Goal: Transaction & Acquisition: Purchase product/service

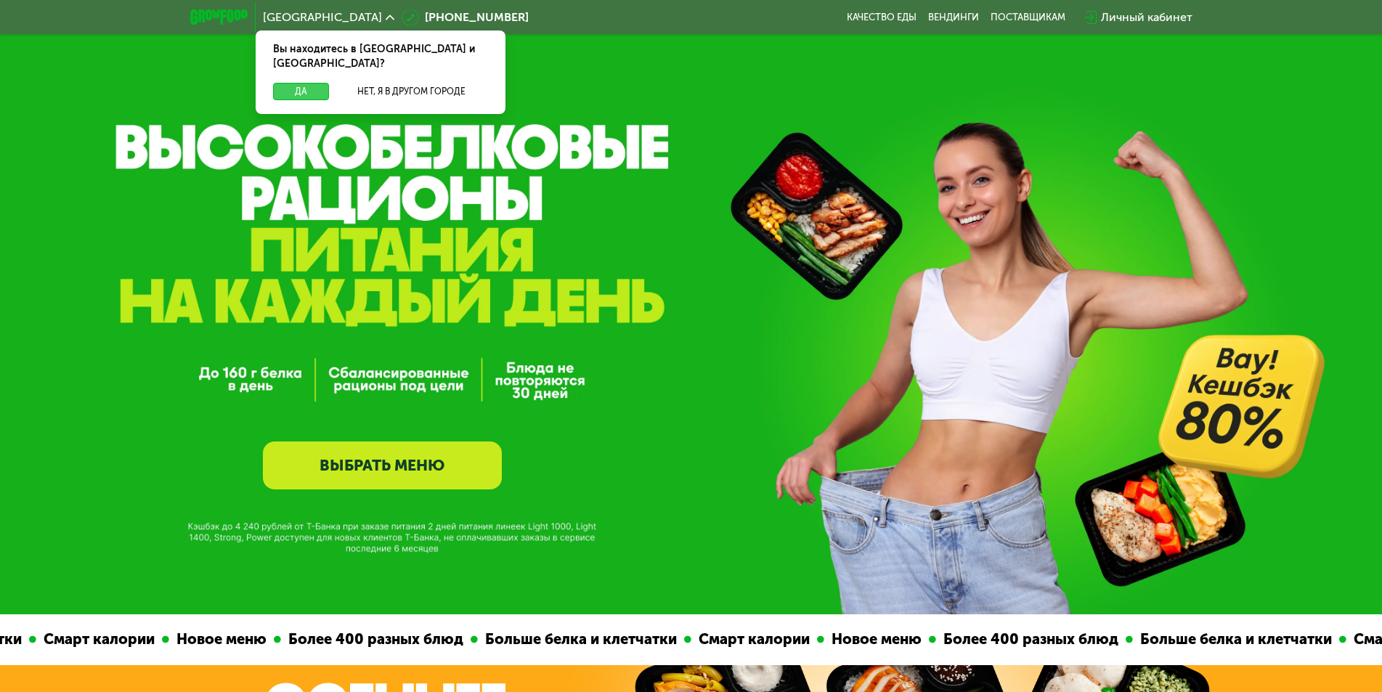
click at [285, 83] on button "Да" at bounding box center [301, 91] width 56 height 17
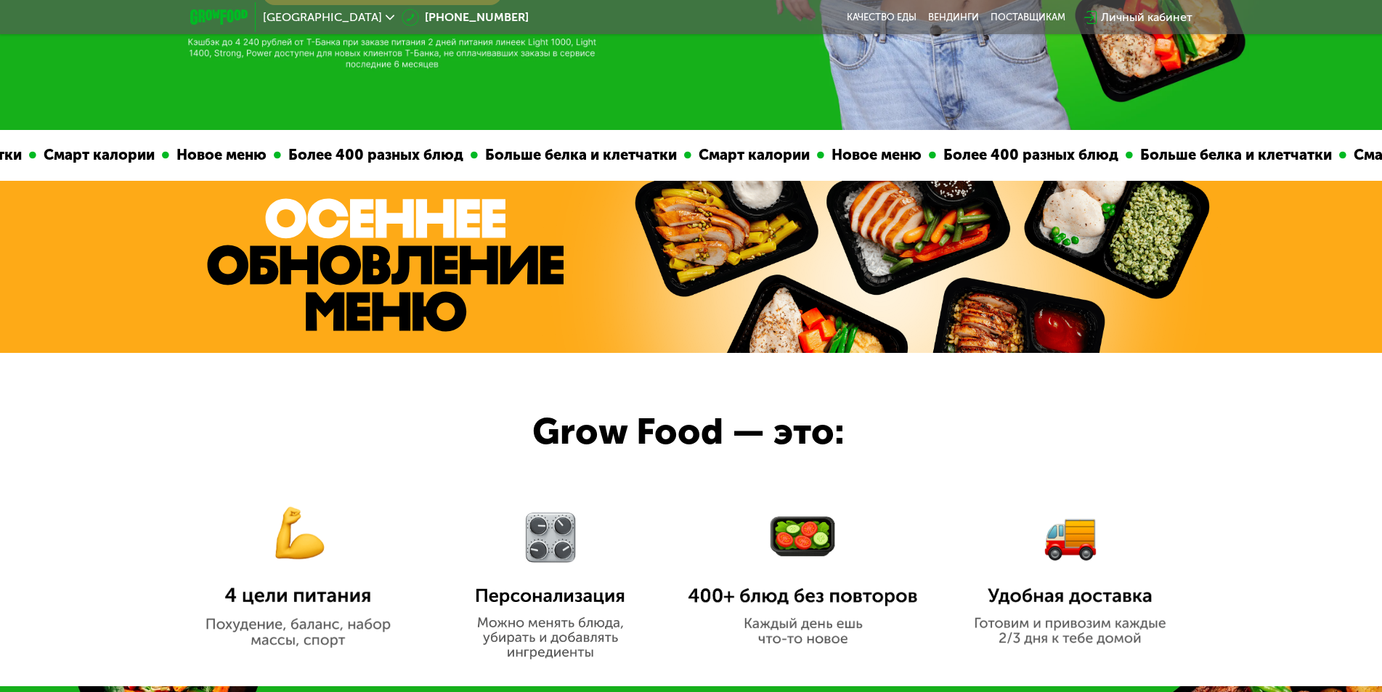
scroll to position [242, 0]
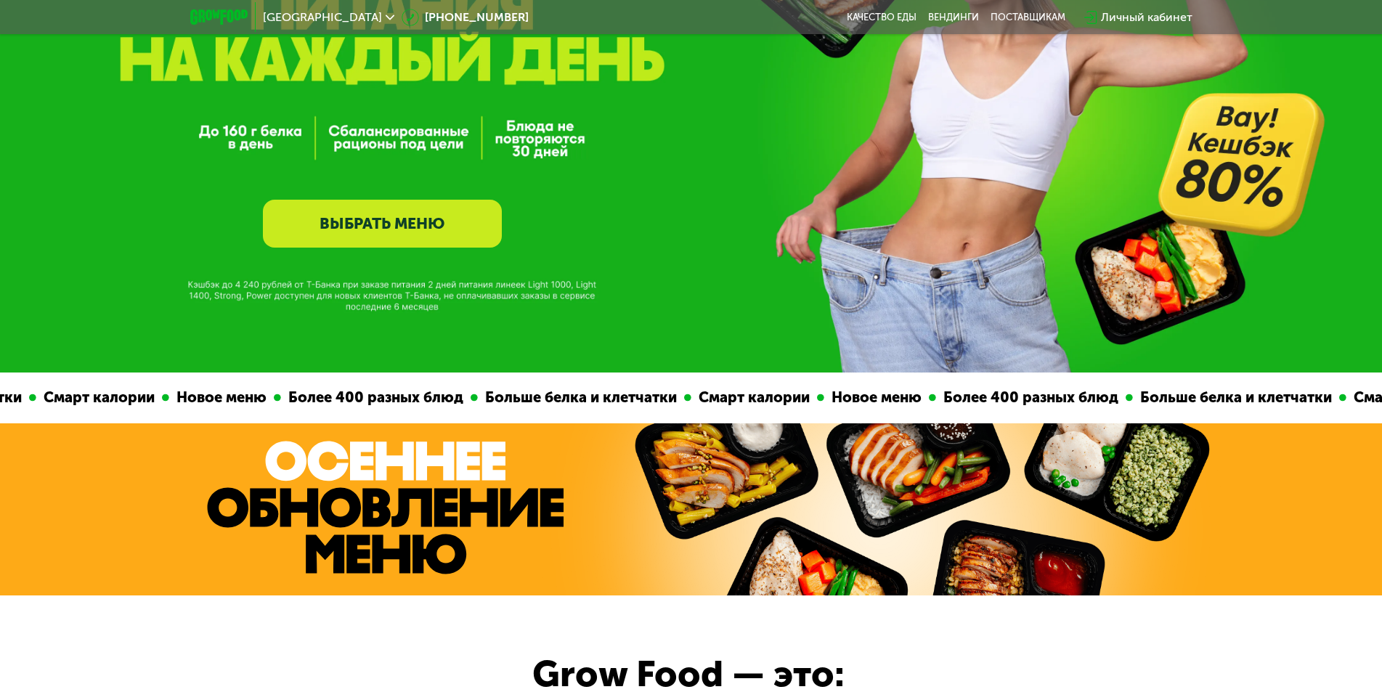
click at [403, 218] on link "ВЫБРАТЬ МЕНЮ" at bounding box center [382, 224] width 239 height 48
click at [445, 240] on link "ВЫБРАТЬ МЕНЮ" at bounding box center [382, 224] width 239 height 48
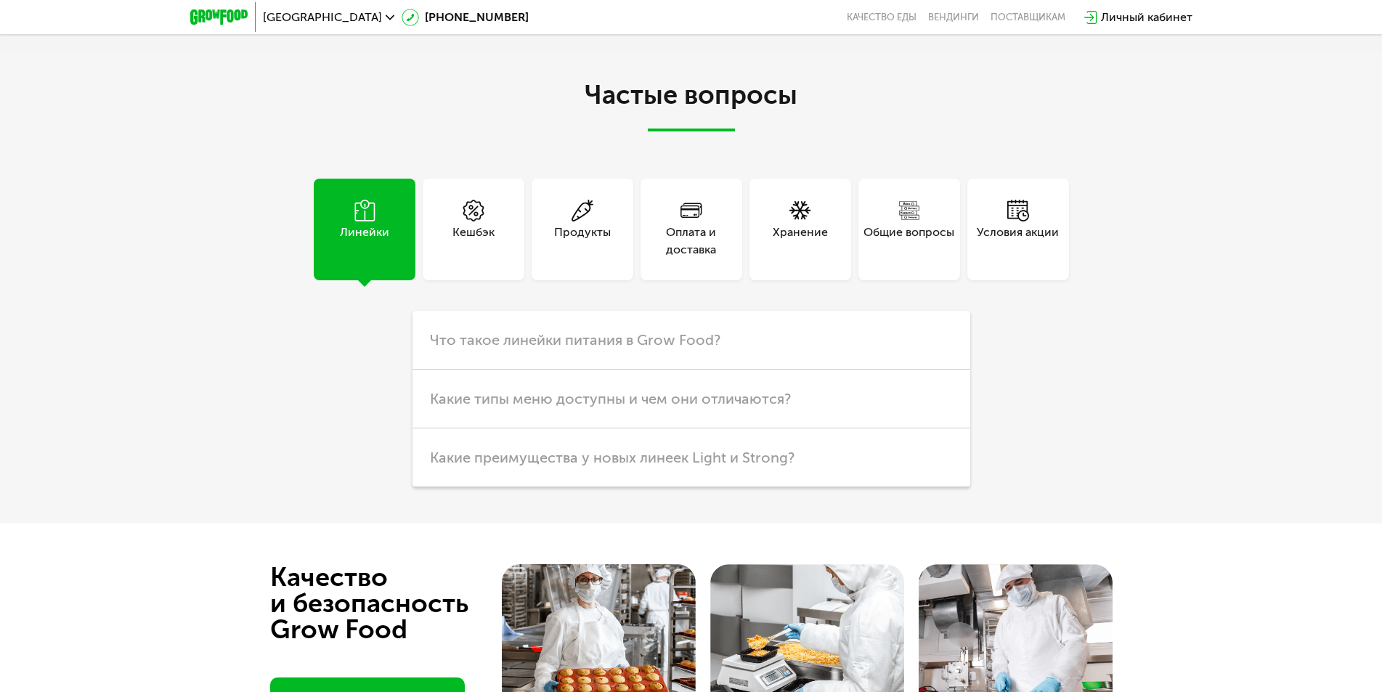
scroll to position [3269, 0]
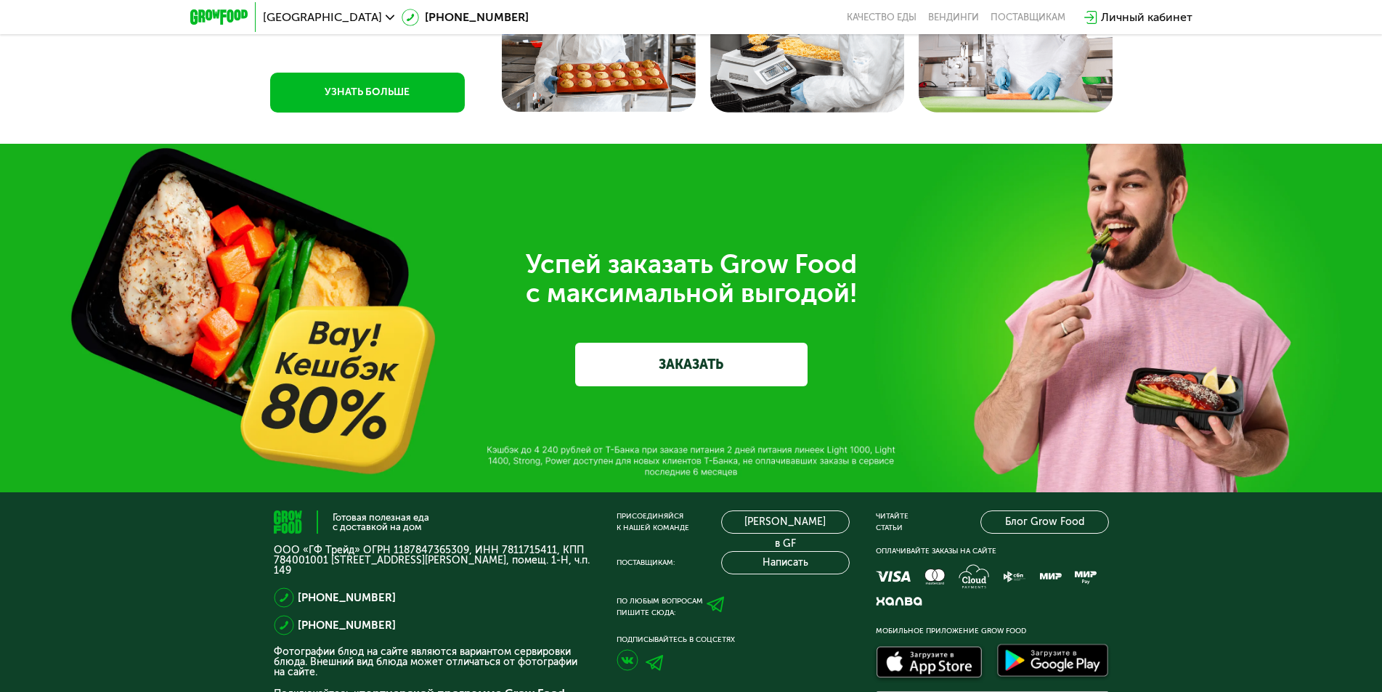
click at [632, 374] on link "ЗАКАЗАТЬ" at bounding box center [691, 365] width 232 height 44
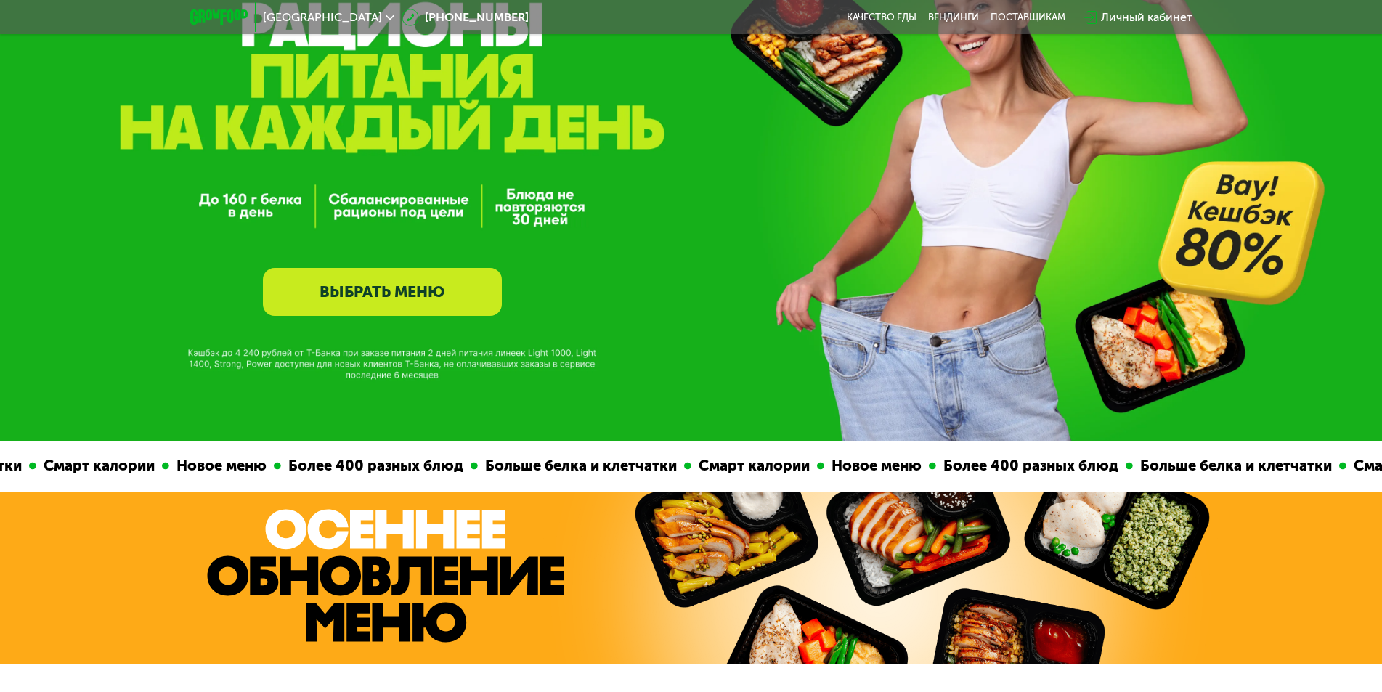
scroll to position [0, 0]
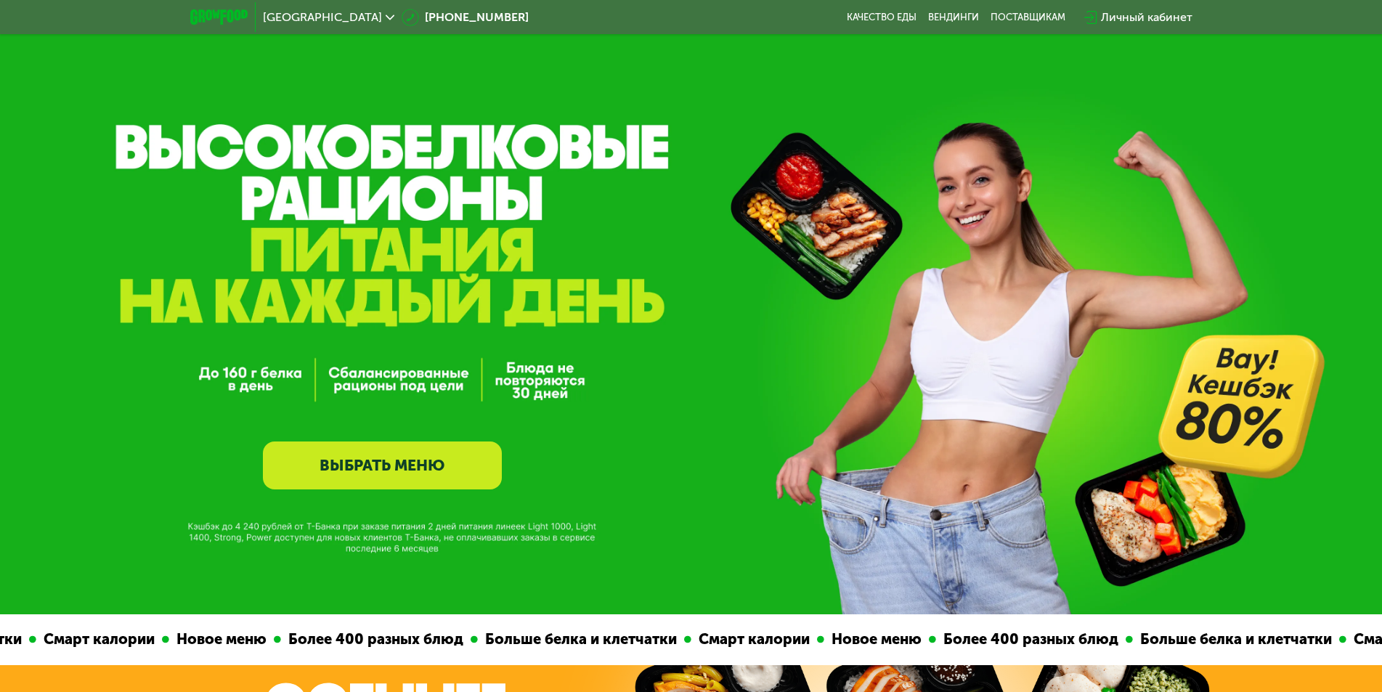
click at [465, 459] on link "ВЫБРАТЬ МЕНЮ" at bounding box center [382, 466] width 239 height 48
click at [476, 474] on link "ВЫБРАТЬ МЕНЮ" at bounding box center [382, 466] width 239 height 48
click at [378, 470] on link "ВЫБРАТЬ МЕНЮ" at bounding box center [382, 466] width 239 height 48
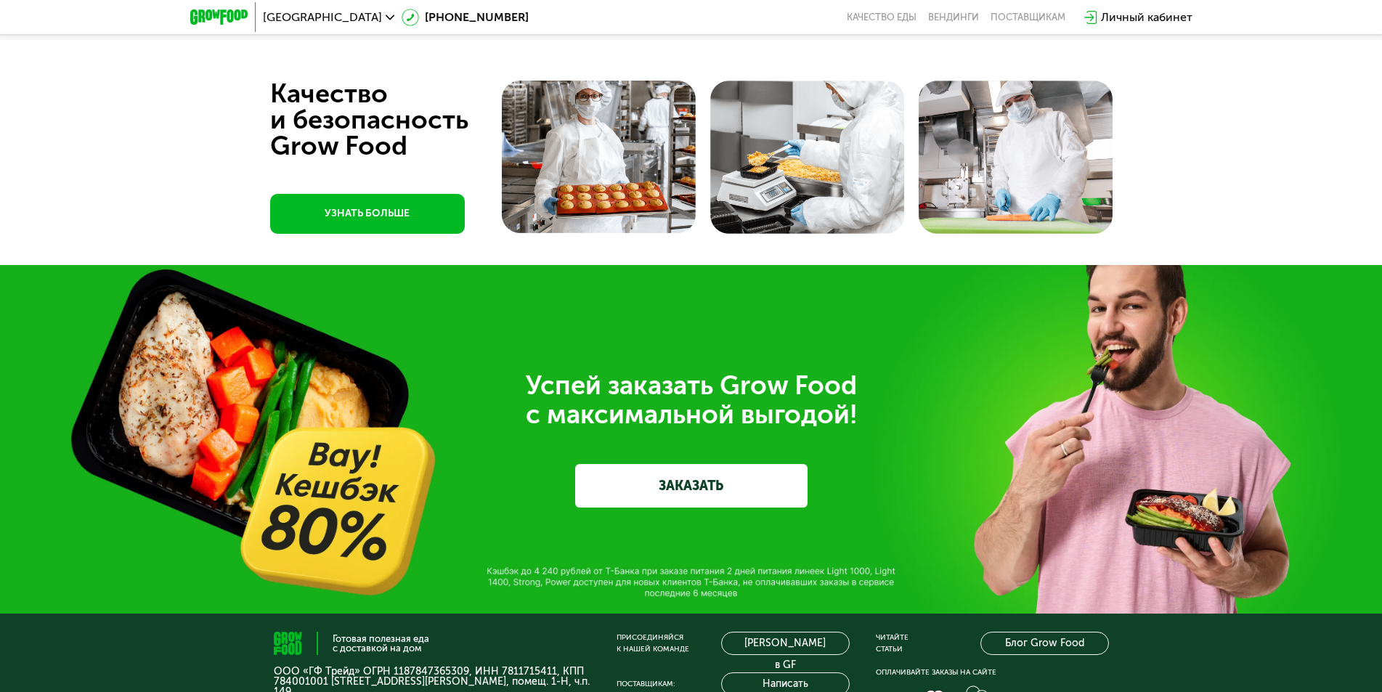
scroll to position [3390, 0]
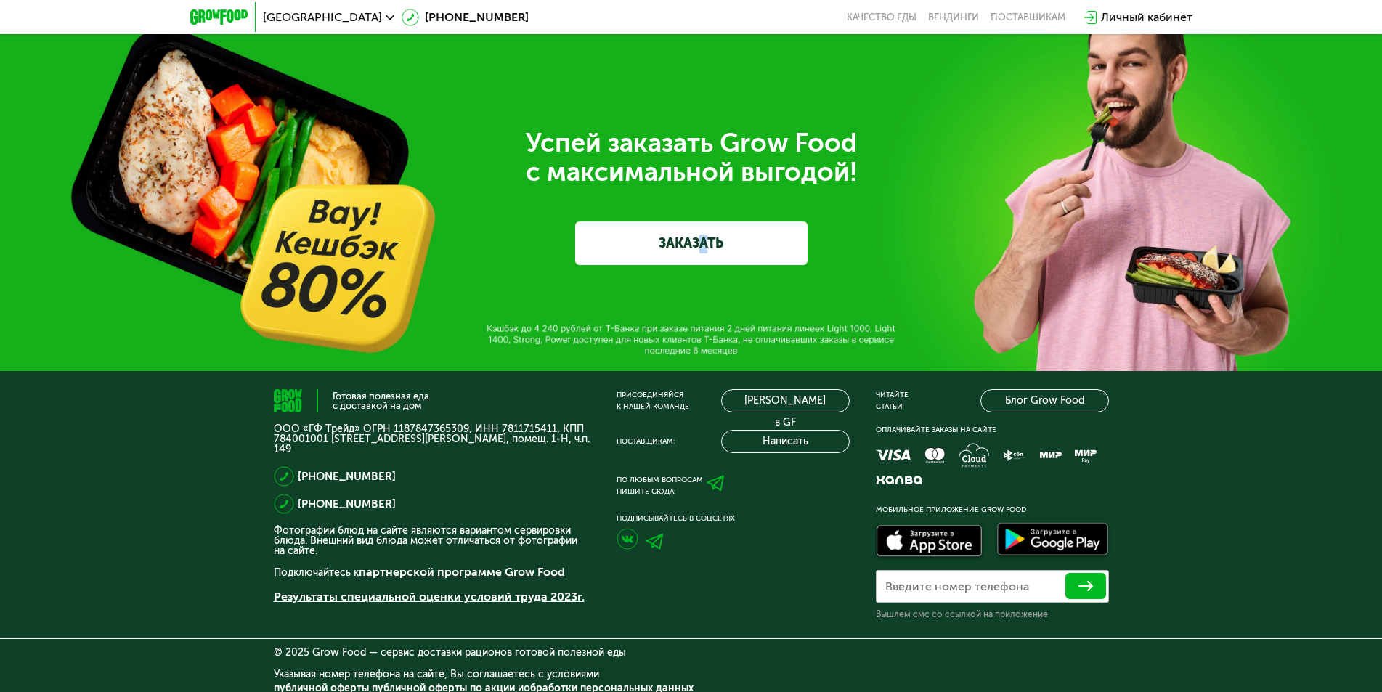
click at [702, 272] on div "Успей заказать Grow Food с максимальной выгодой! ЗАКАЗАТЬ" at bounding box center [691, 197] width 1382 height 349
click at [701, 246] on link "ЗАКАЗАТЬ" at bounding box center [691, 244] width 232 height 44
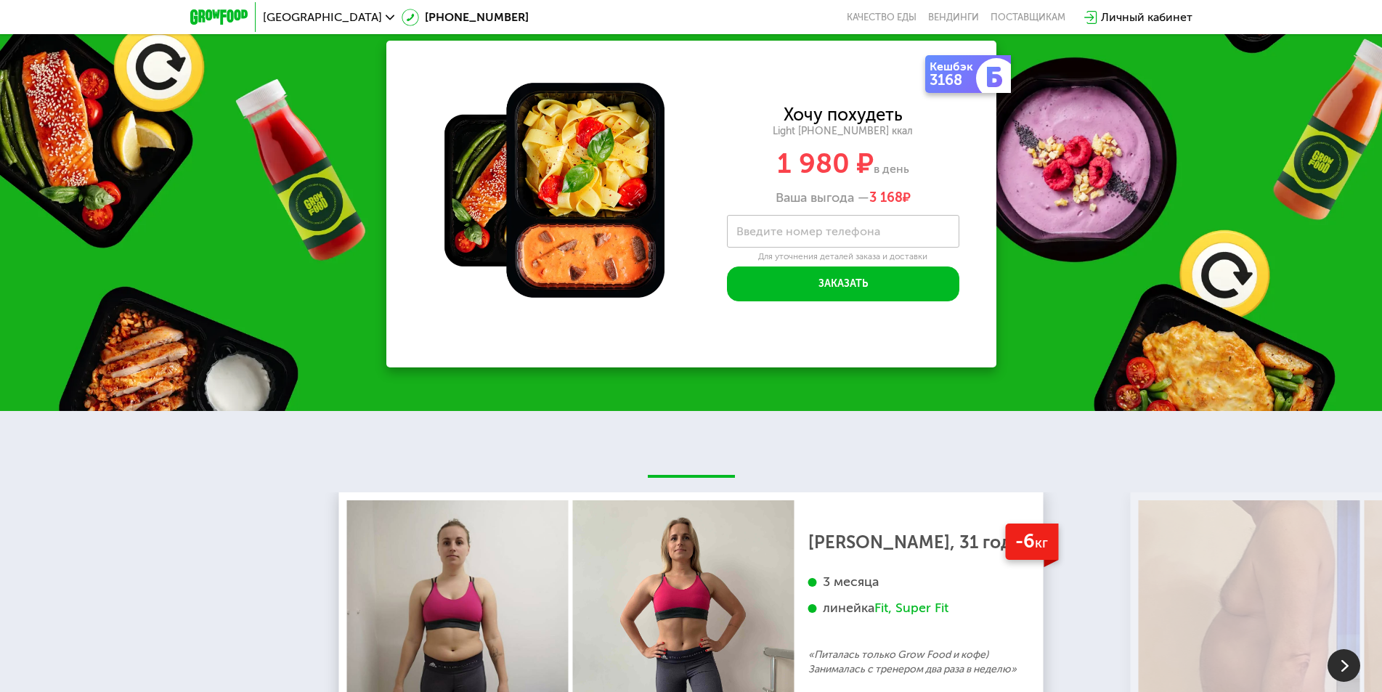
scroll to position [1142, 0]
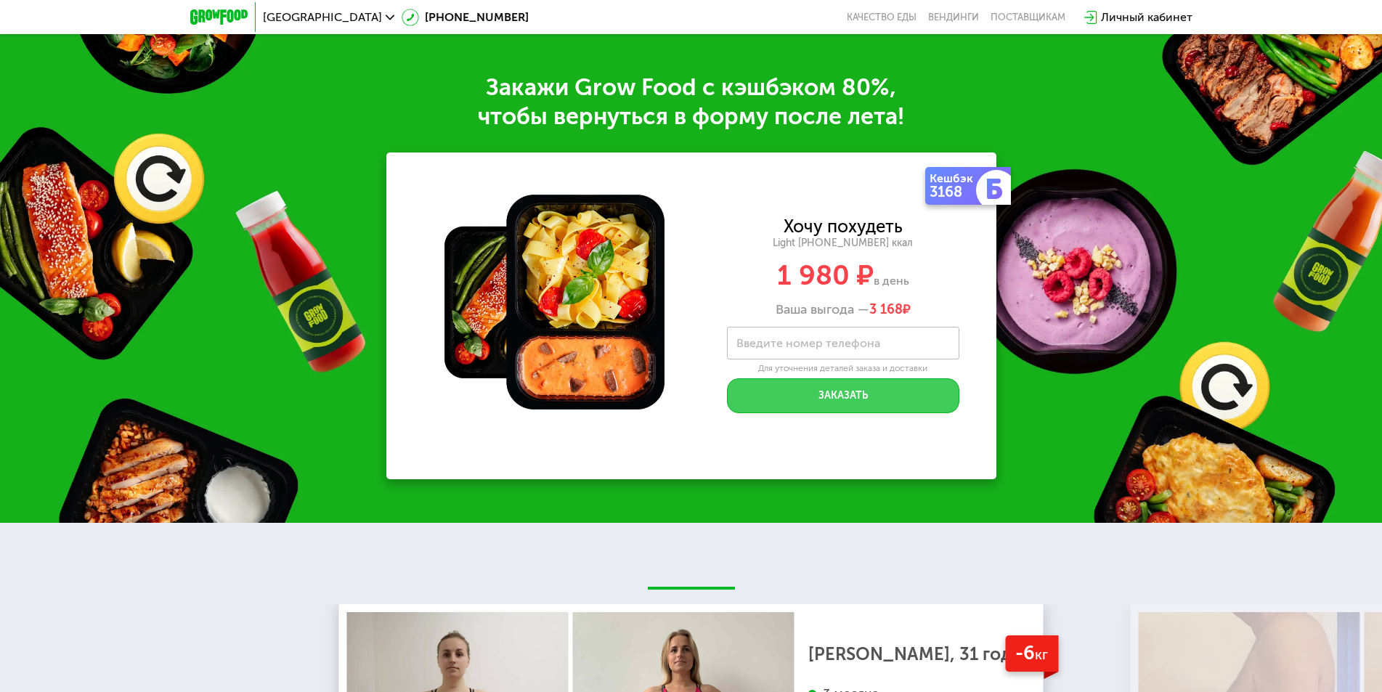
click at [803, 405] on button "Заказать" at bounding box center [843, 395] width 232 height 35
click at [813, 347] on label "Введите номер телефона" at bounding box center [809, 343] width 144 height 8
click at [813, 354] on input "Введите номер телефона" at bounding box center [843, 343] width 232 height 33
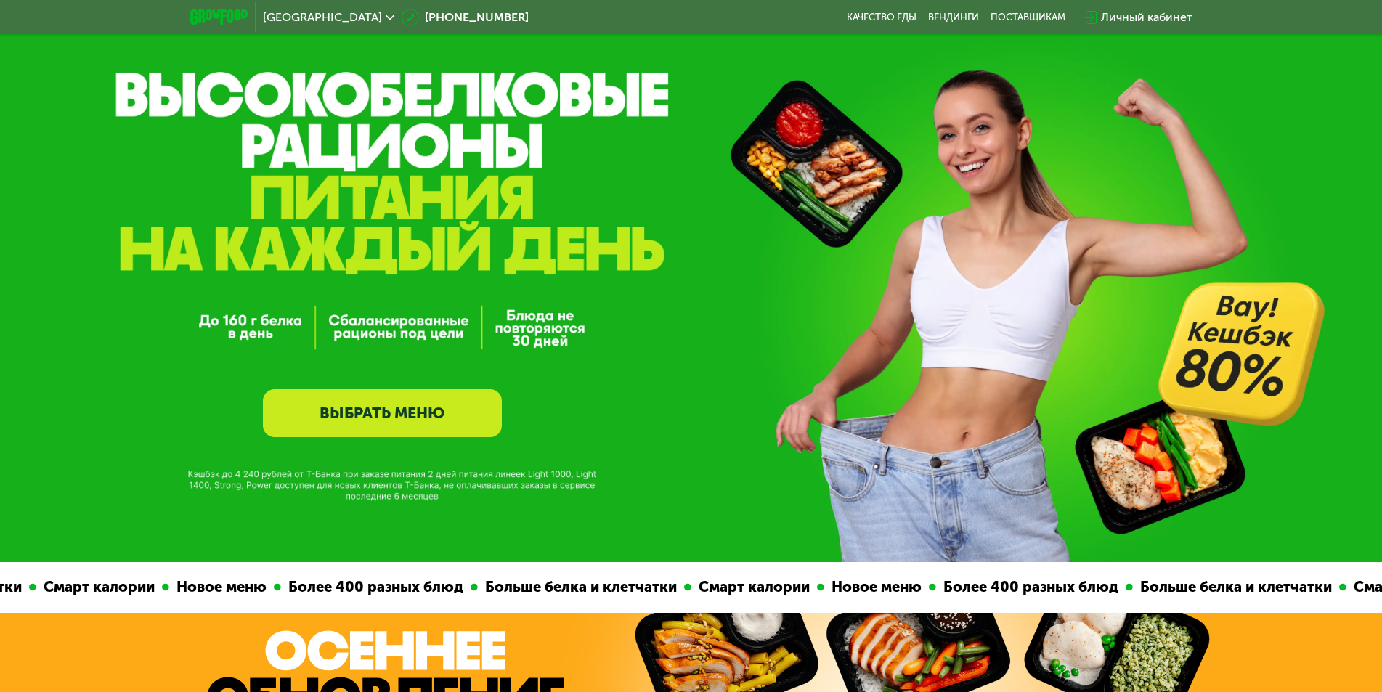
scroll to position [0, 0]
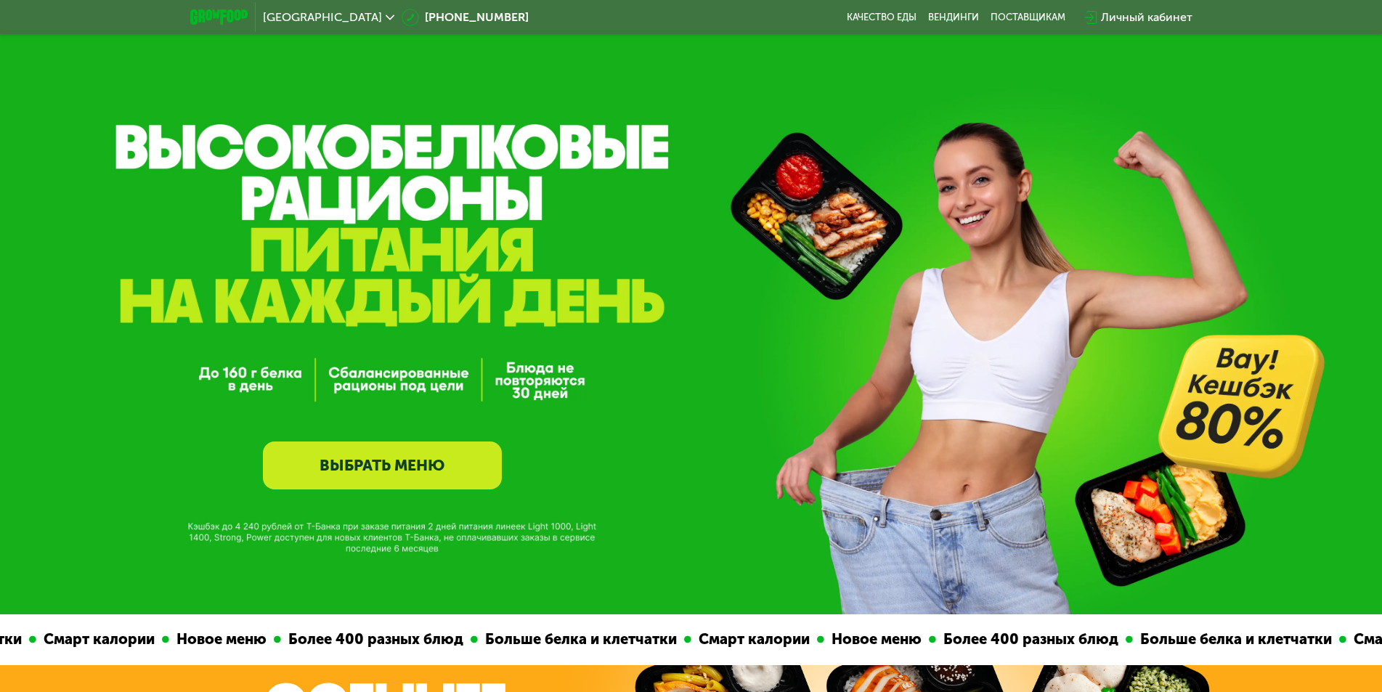
click at [1127, 15] on div "Личный кабинет" at bounding box center [1147, 17] width 92 height 17
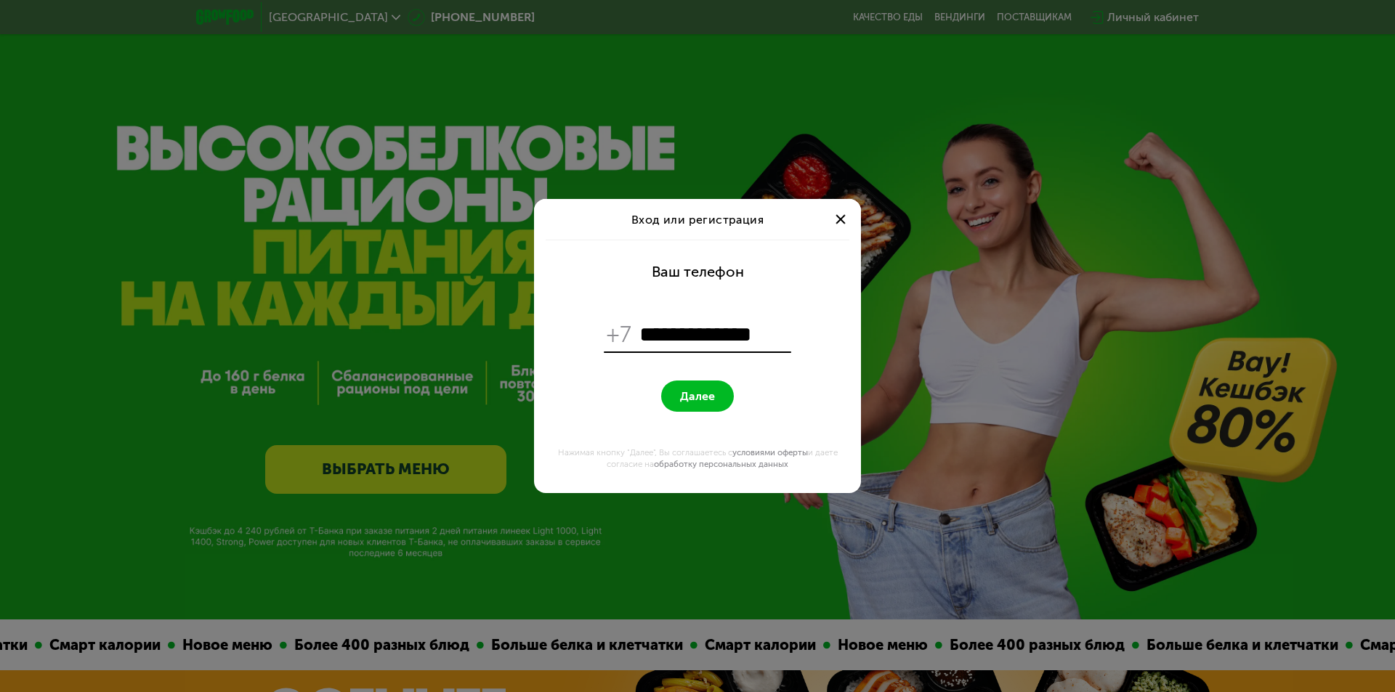
type input "**********"
click at [661, 381] on button "Далее" at bounding box center [697, 396] width 73 height 31
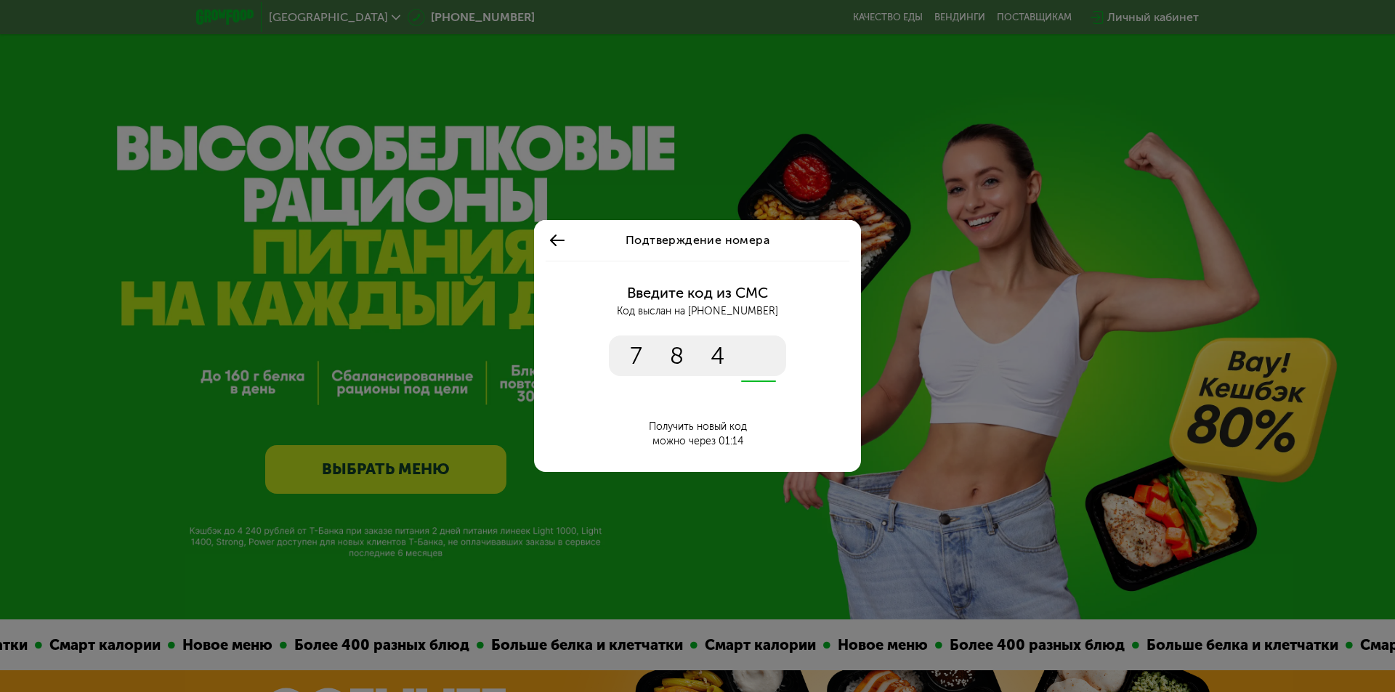
type input "****"
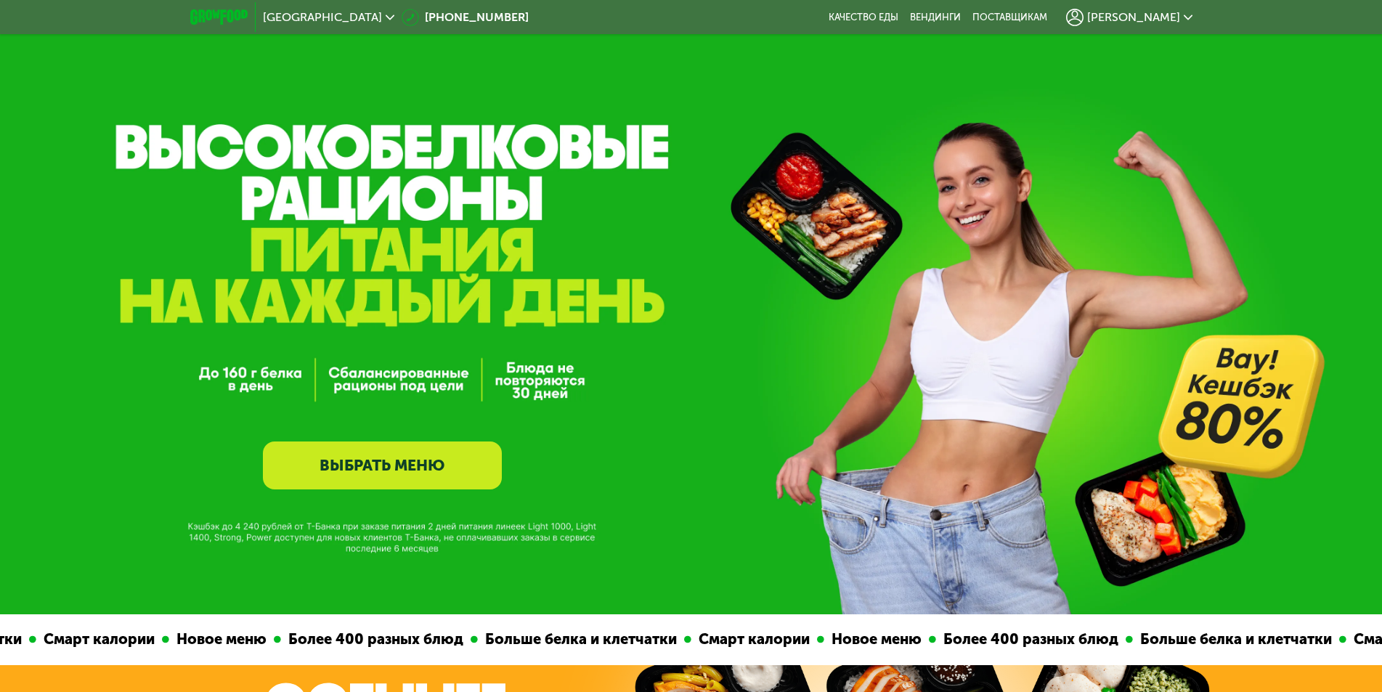
click at [447, 468] on link "ВЫБРАТЬ МЕНЮ" at bounding box center [382, 466] width 239 height 48
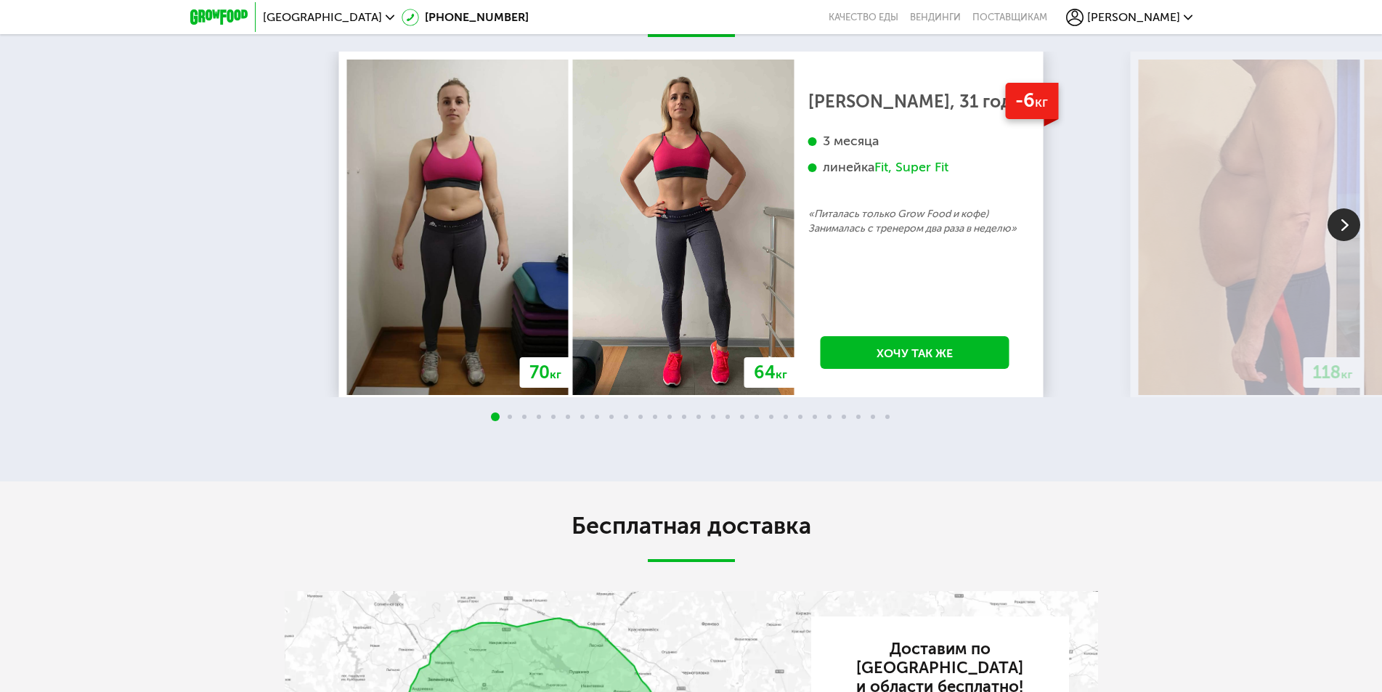
scroll to position [1937, 0]
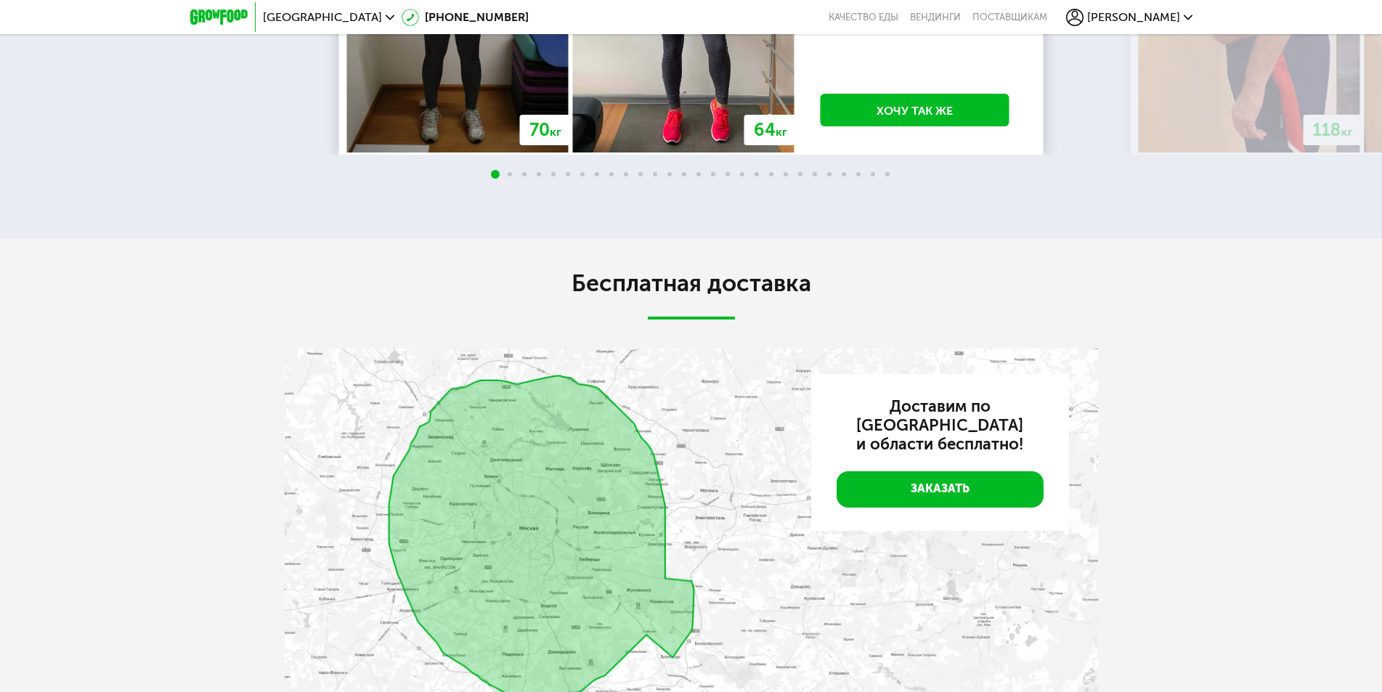
click at [1159, 12] on span "[PERSON_NAME]" at bounding box center [1133, 18] width 93 height 12
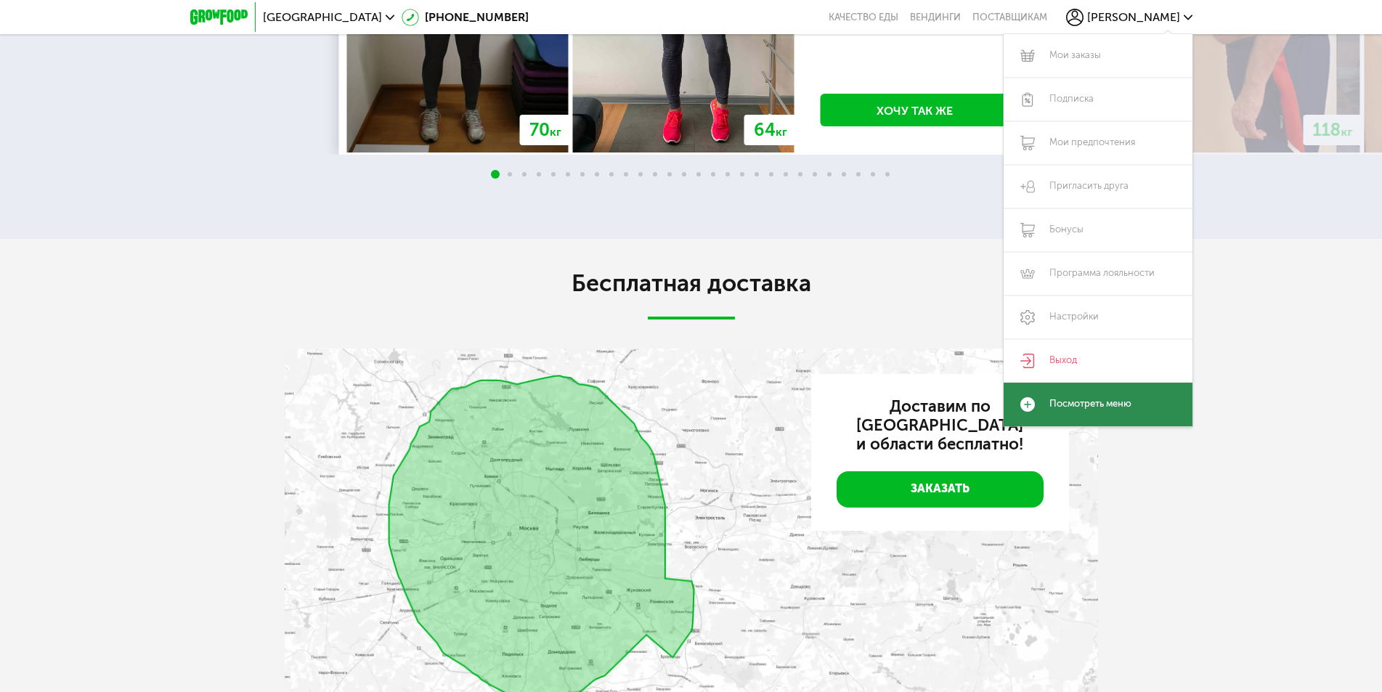
click at [1120, 394] on link "Посмотреть меню" at bounding box center [1098, 405] width 189 height 44
click at [1075, 402] on link "Посмотреть меню" at bounding box center [1098, 405] width 189 height 44
click at [1073, 402] on link "Посмотреть меню" at bounding box center [1098, 405] width 189 height 44
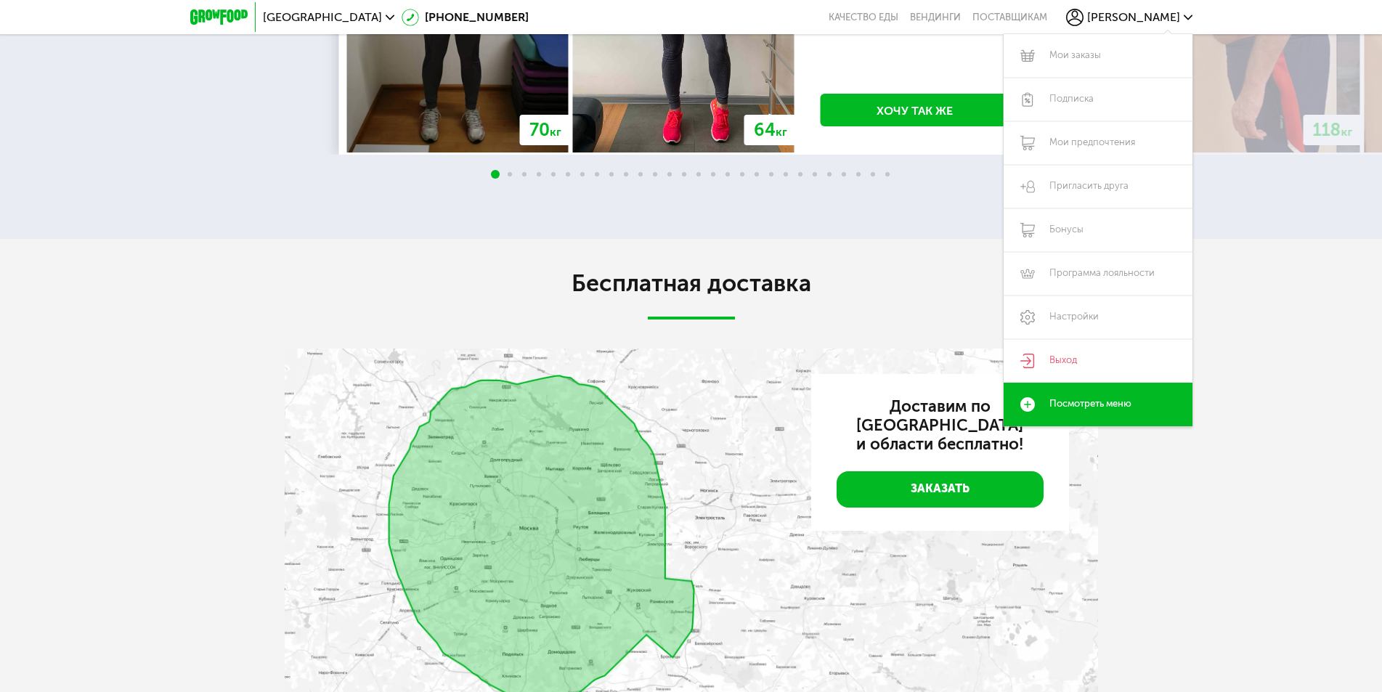
click at [1343, 442] on div "Бесплатная доставка Доставим по Москве и области бесплатно! Заказать" at bounding box center [691, 508] width 1382 height 538
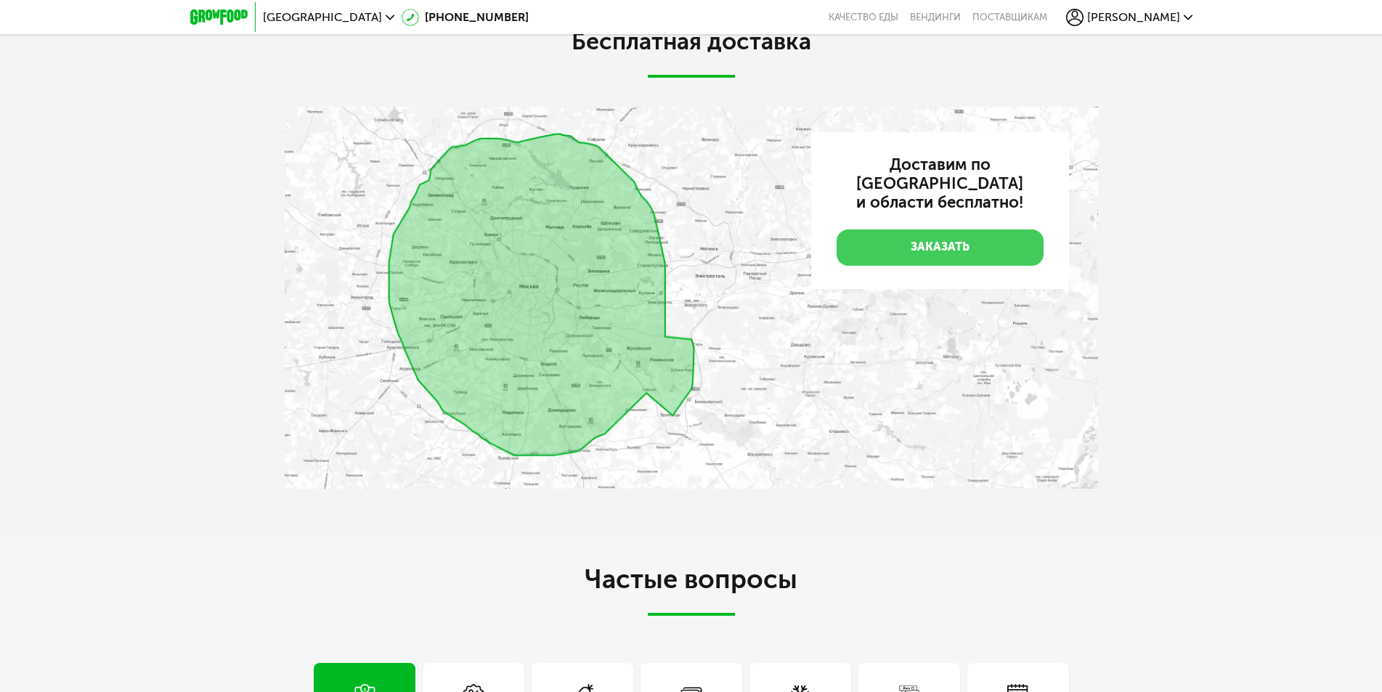
click at [952, 249] on link "Заказать" at bounding box center [940, 248] width 207 height 36
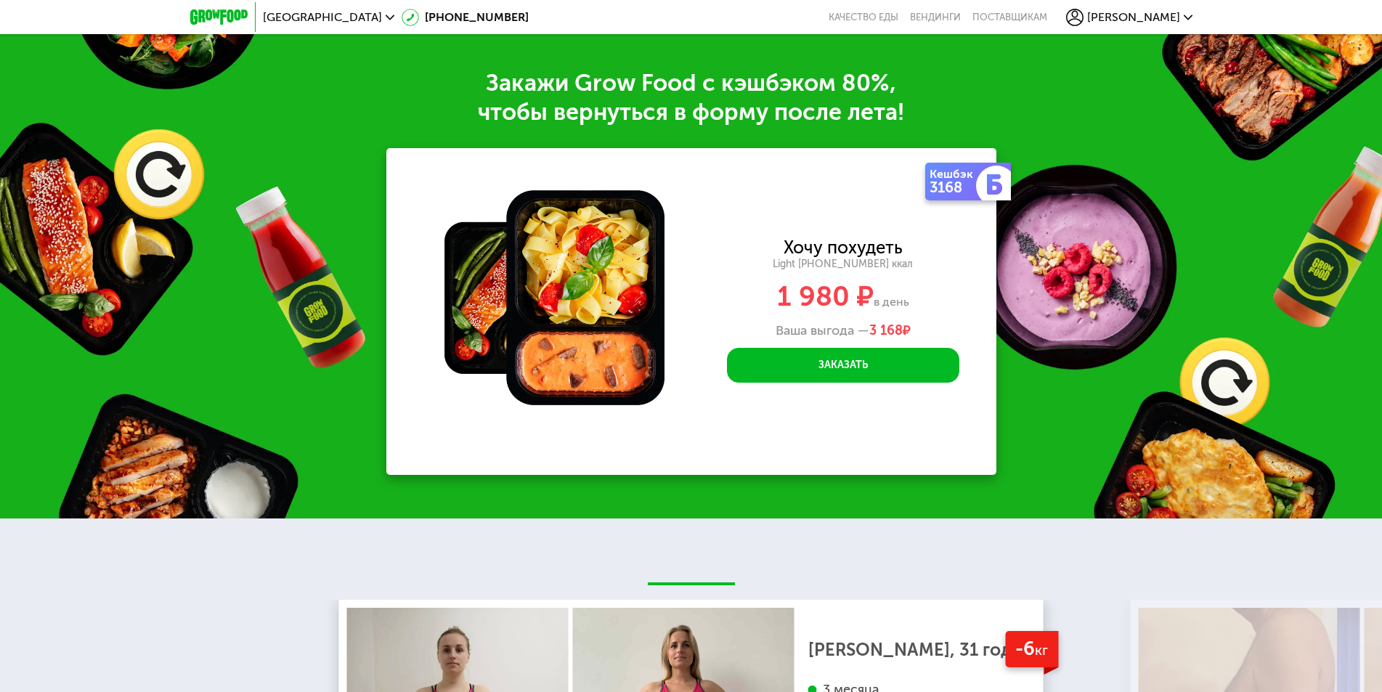
scroll to position [1142, 0]
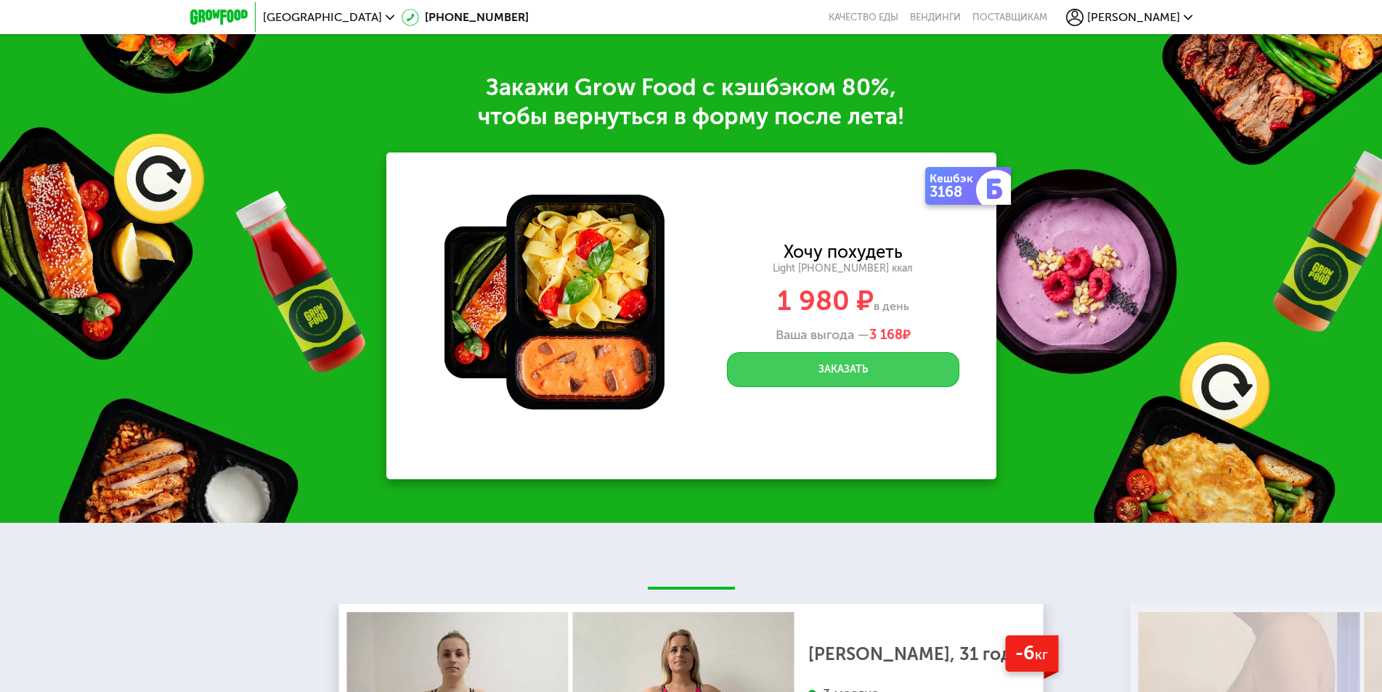
drag, startPoint x: 891, startPoint y: 398, endPoint x: 888, endPoint y: 387, distance: 11.5
click at [891, 397] on div "Кешбэк 3168 Хочу похудеть Light 1400 ~1400 ккал 1 980 ₽ в день Ваша выгода — 3 …" at bounding box center [843, 316] width 307 height 327
click at [888, 386] on button "Заказать" at bounding box center [843, 369] width 232 height 35
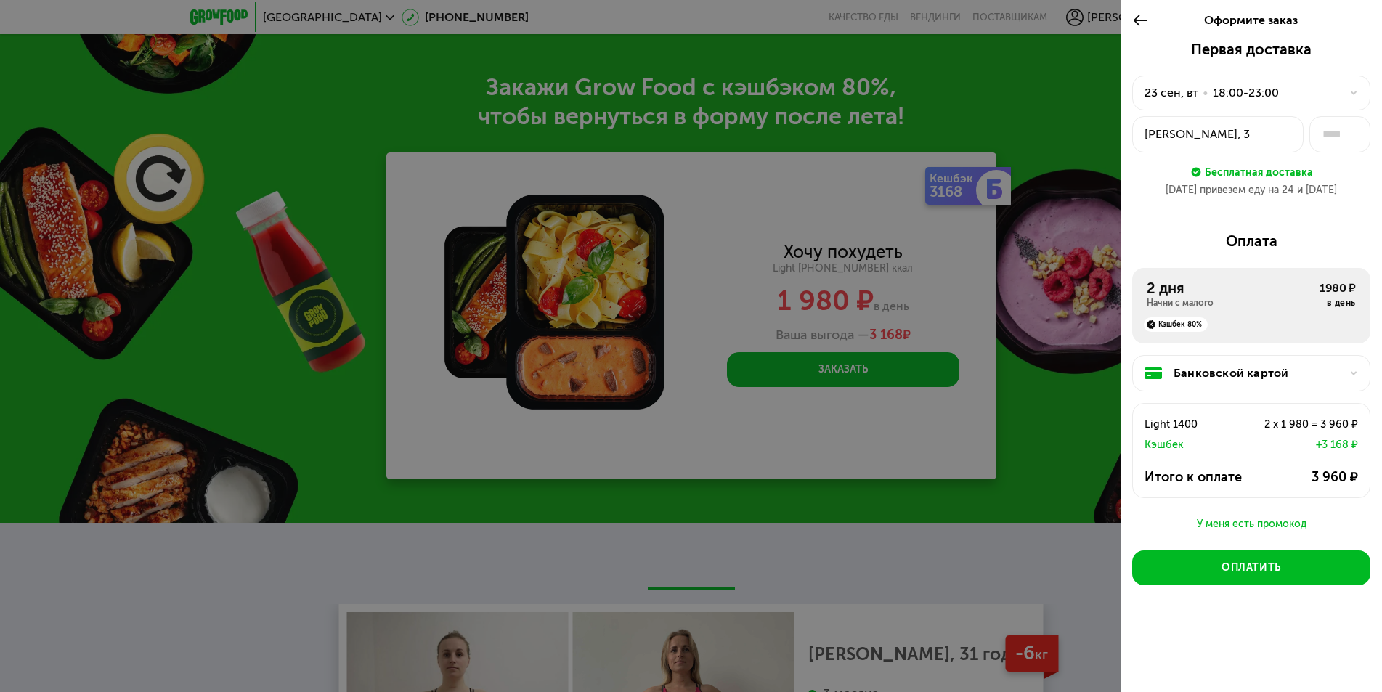
click at [1231, 128] on div "[PERSON_NAME], 3" at bounding box center [1218, 134] width 147 height 17
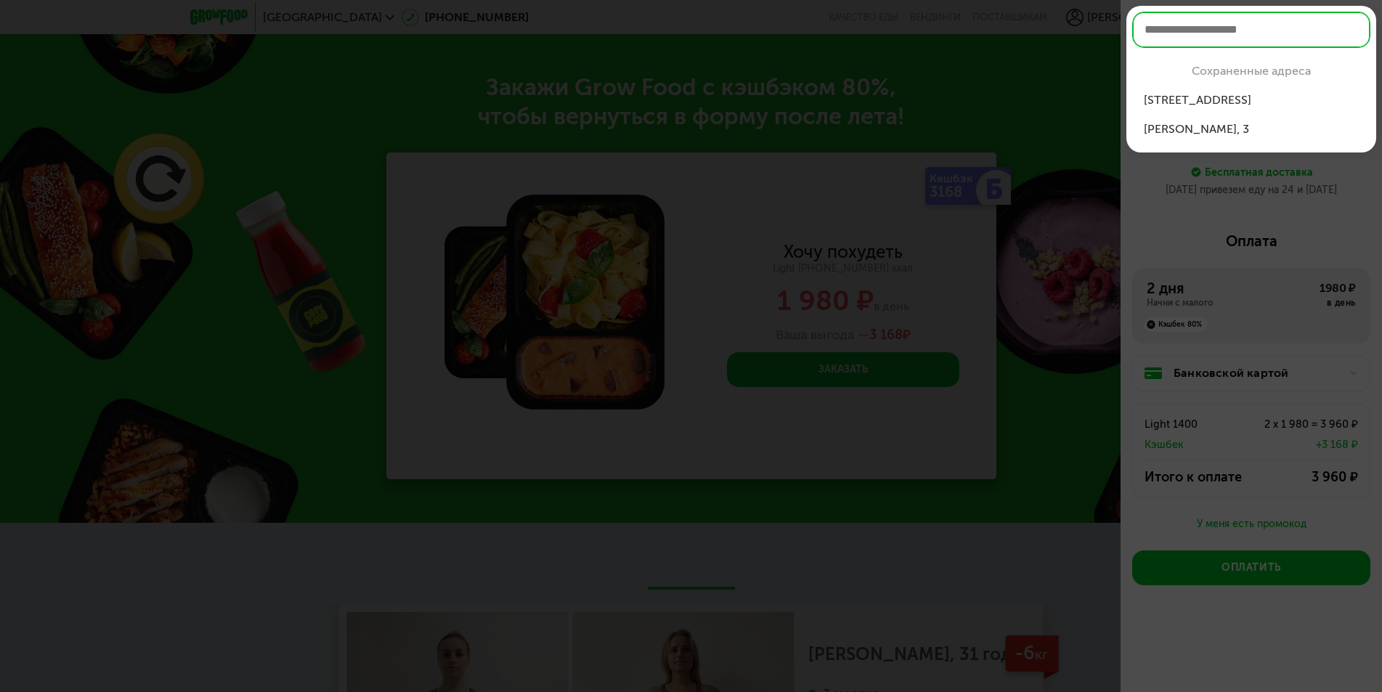
click at [1222, 99] on div "Красногорск, Кр...б-р, 36, кв 289" at bounding box center [1251, 100] width 215 height 17
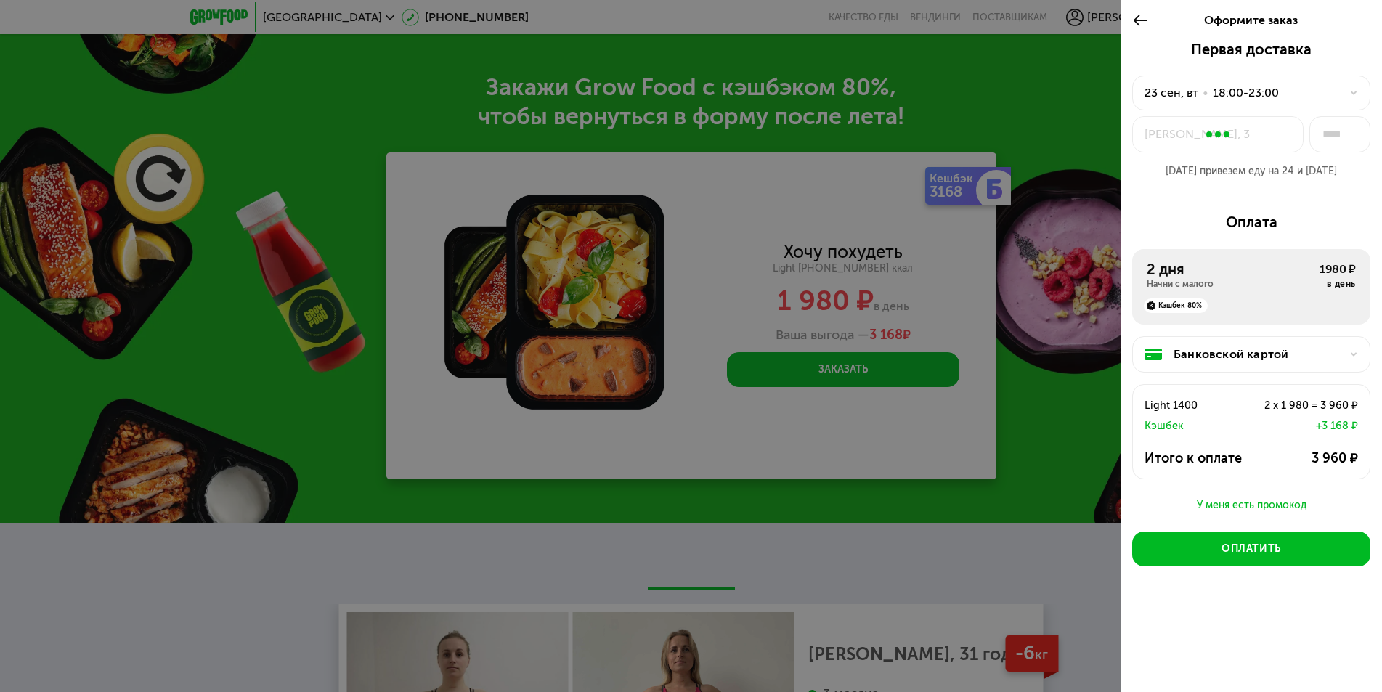
type input "***"
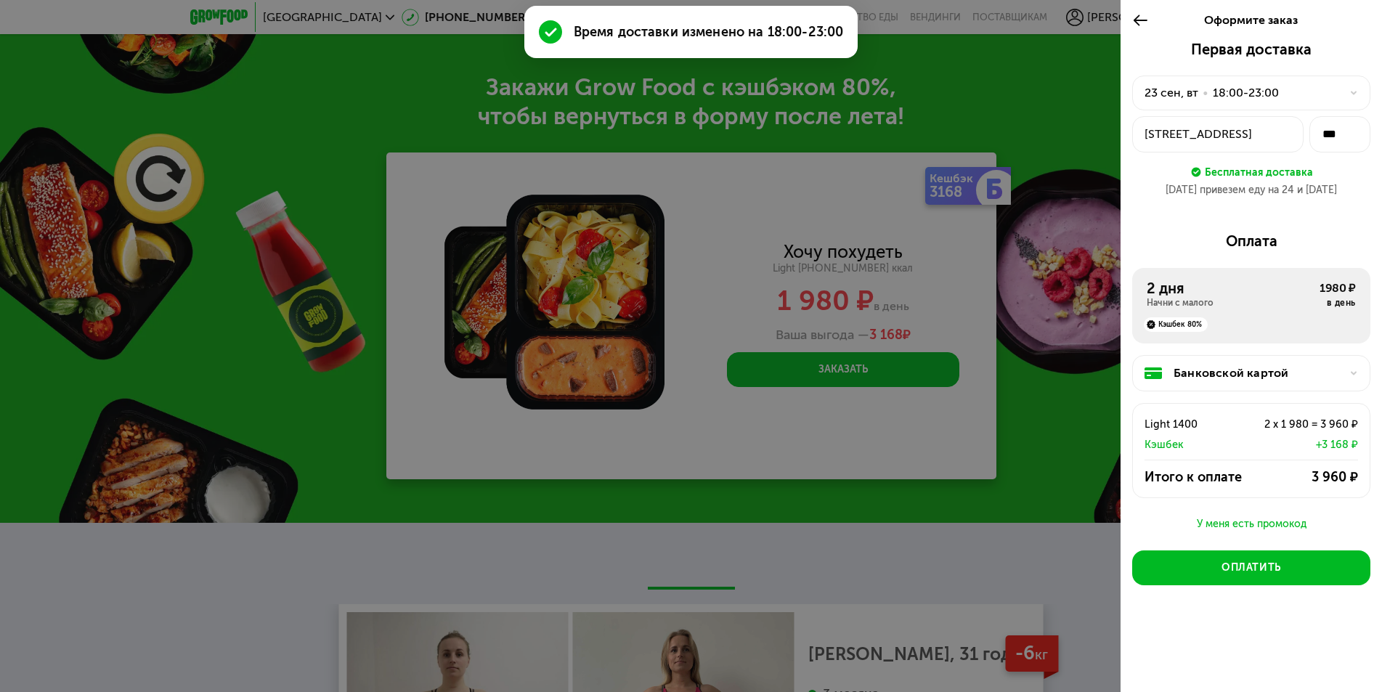
click at [1169, 291] on div "2 дня" at bounding box center [1233, 288] width 173 height 17
click at [1183, 300] on div "Начни с малого" at bounding box center [1233, 303] width 173 height 12
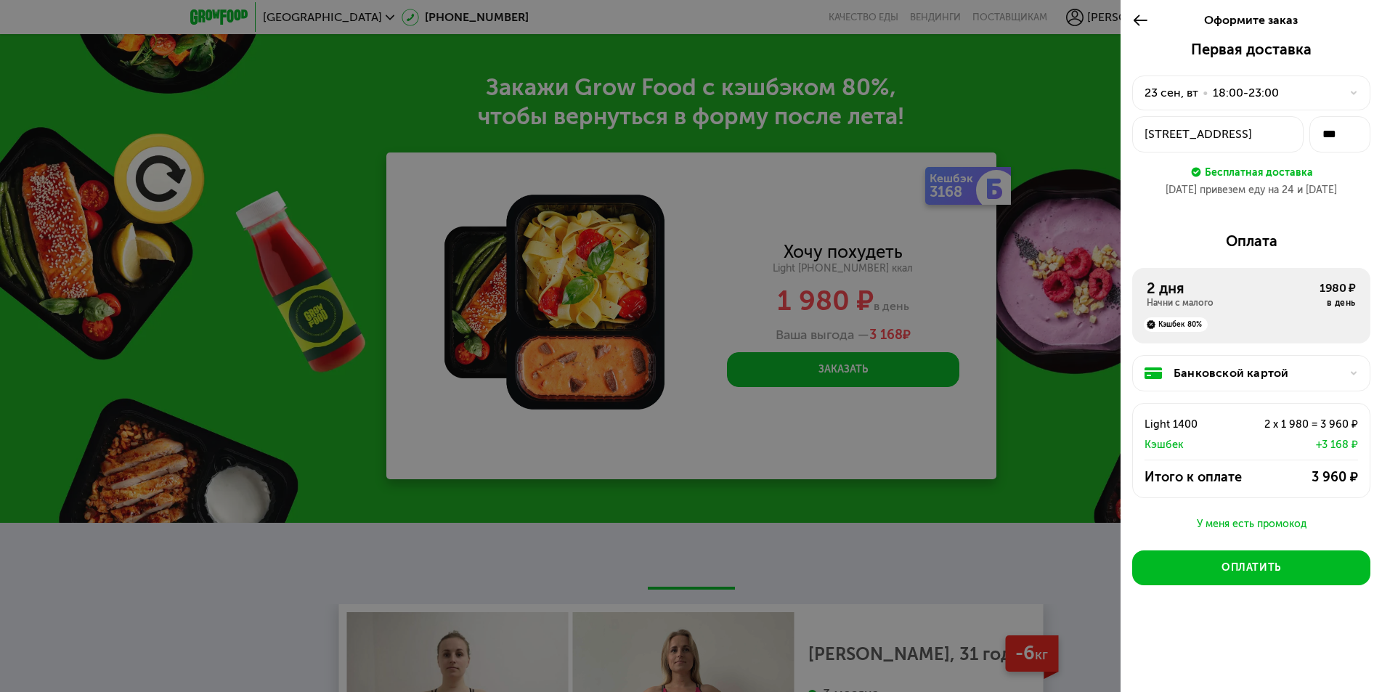
click at [1073, 293] on div at bounding box center [691, 346] width 1382 height 692
click at [1209, 431] on div "Light 1400" at bounding box center [1188, 423] width 86 height 17
drag, startPoint x: 1182, startPoint y: 427, endPoint x: 1171, endPoint y: 427, distance: 10.9
click at [1180, 427] on div "Light 1400" at bounding box center [1188, 423] width 86 height 17
click at [1082, 423] on div at bounding box center [691, 346] width 1382 height 692
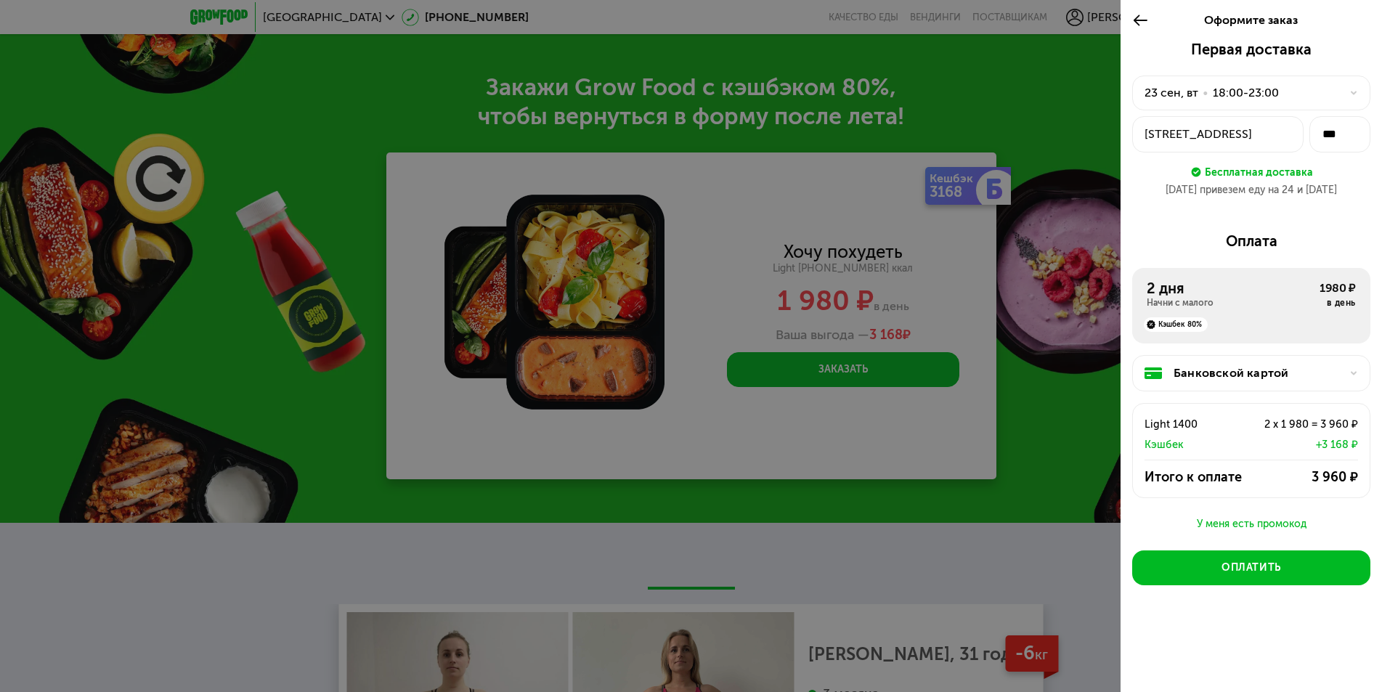
click at [1126, 23] on div "Оформите заказ" at bounding box center [1251, 20] width 261 height 41
click at [1136, 24] on icon at bounding box center [1140, 20] width 17 height 17
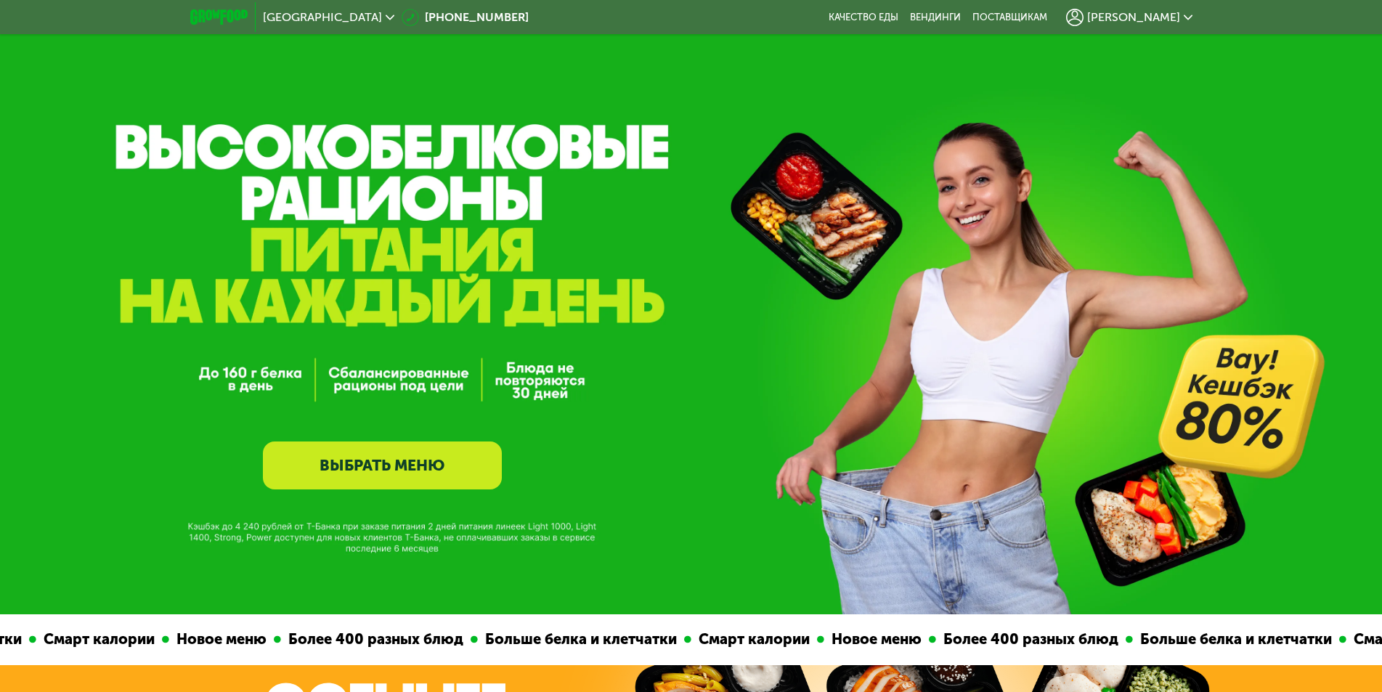
click at [1174, 24] on div "[PERSON_NAME]" at bounding box center [1129, 17] width 126 height 17
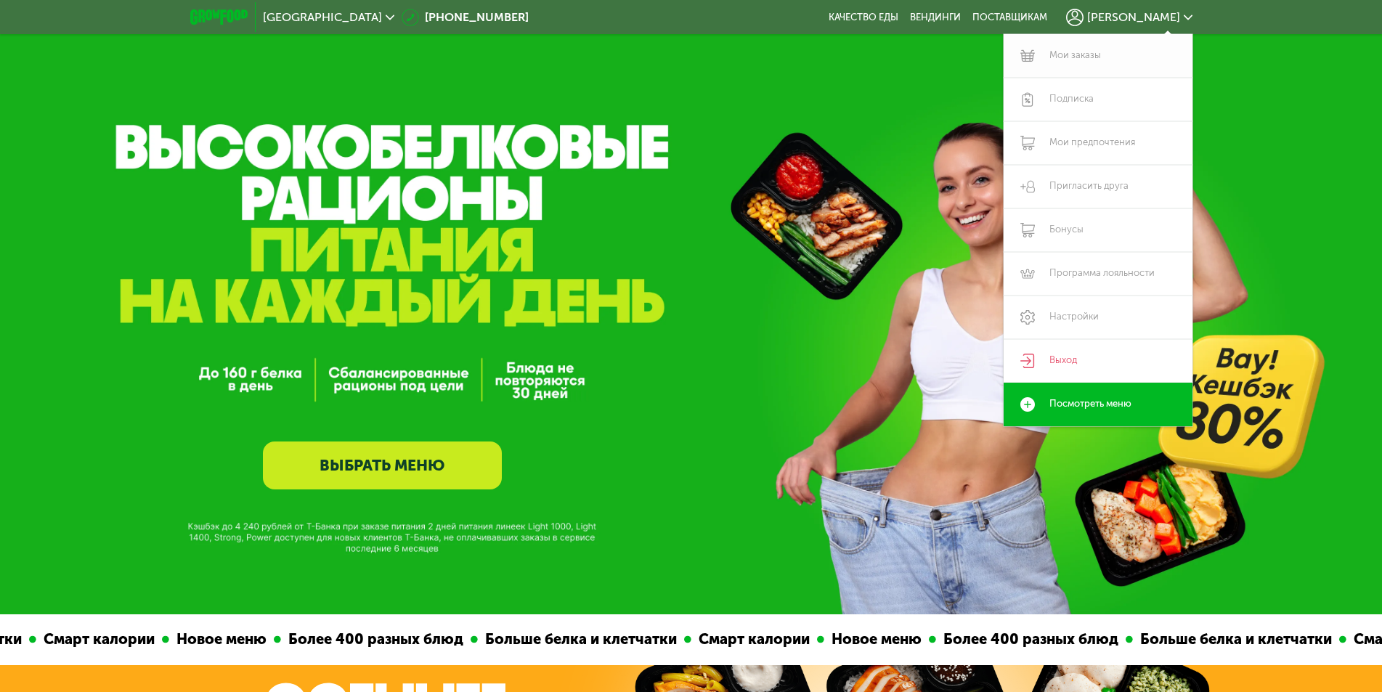
click at [1057, 57] on link "Мои заказы" at bounding box center [1098, 56] width 189 height 44
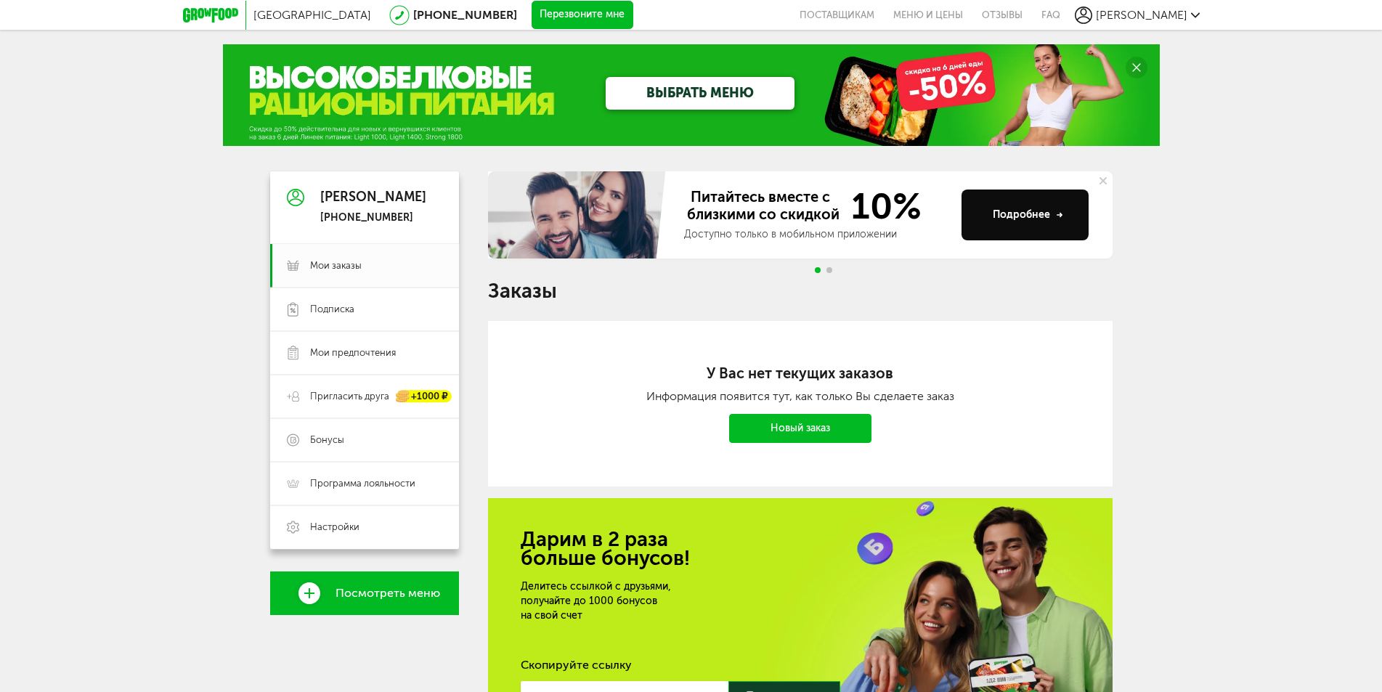
click at [705, 89] on link "ВЫБРАТЬ МЕНЮ" at bounding box center [700, 93] width 189 height 33
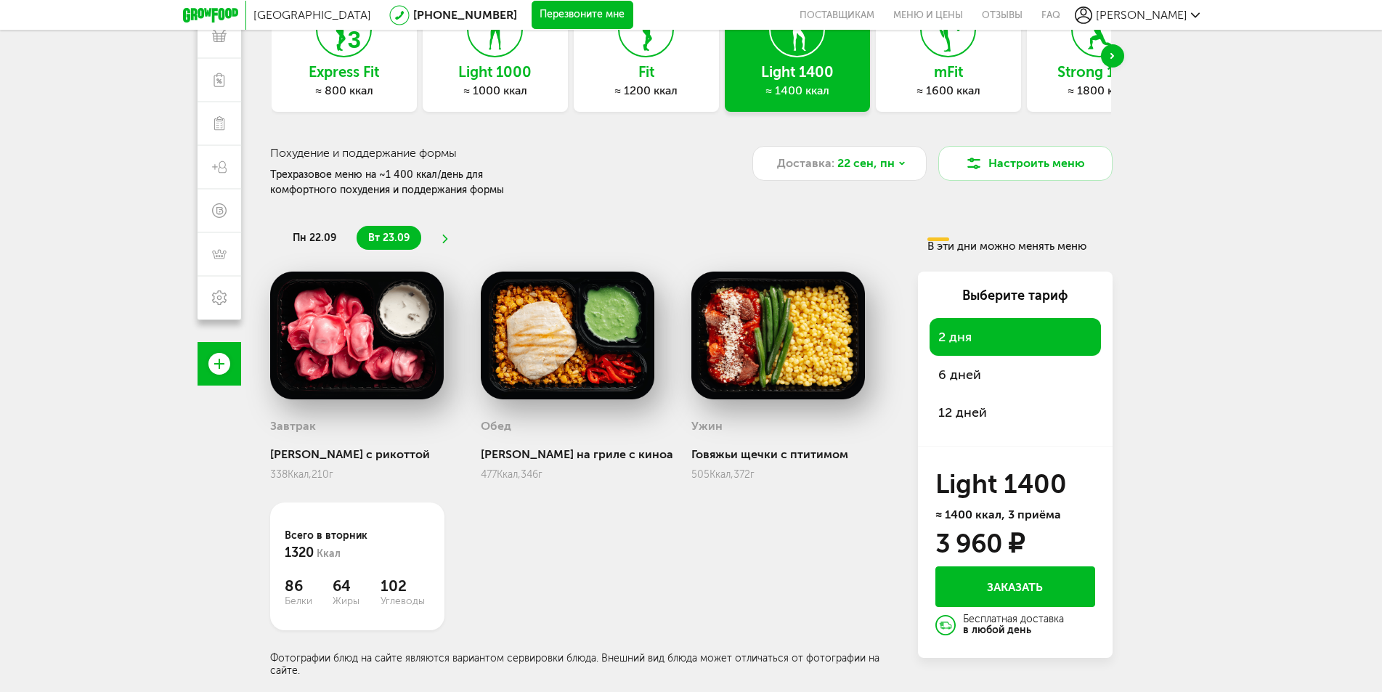
scroll to position [7, 0]
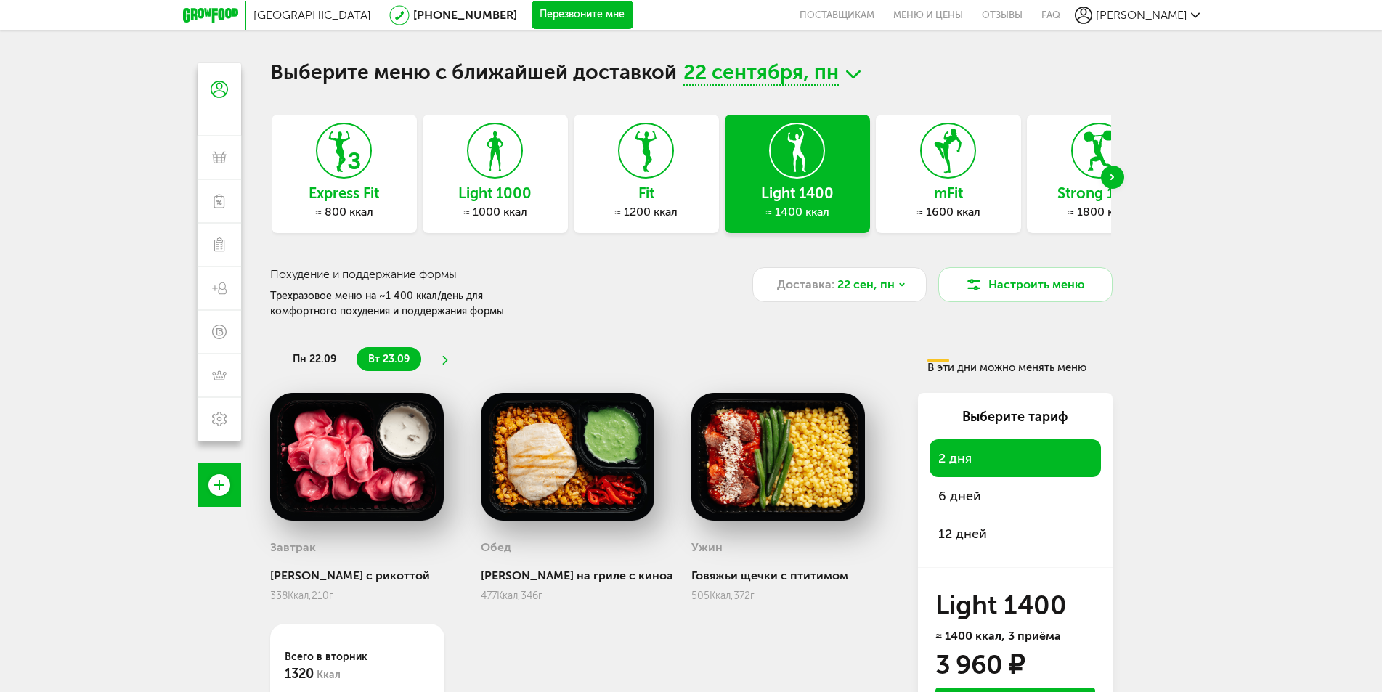
click at [1120, 173] on div "Next slide" at bounding box center [1112, 177] width 23 height 23
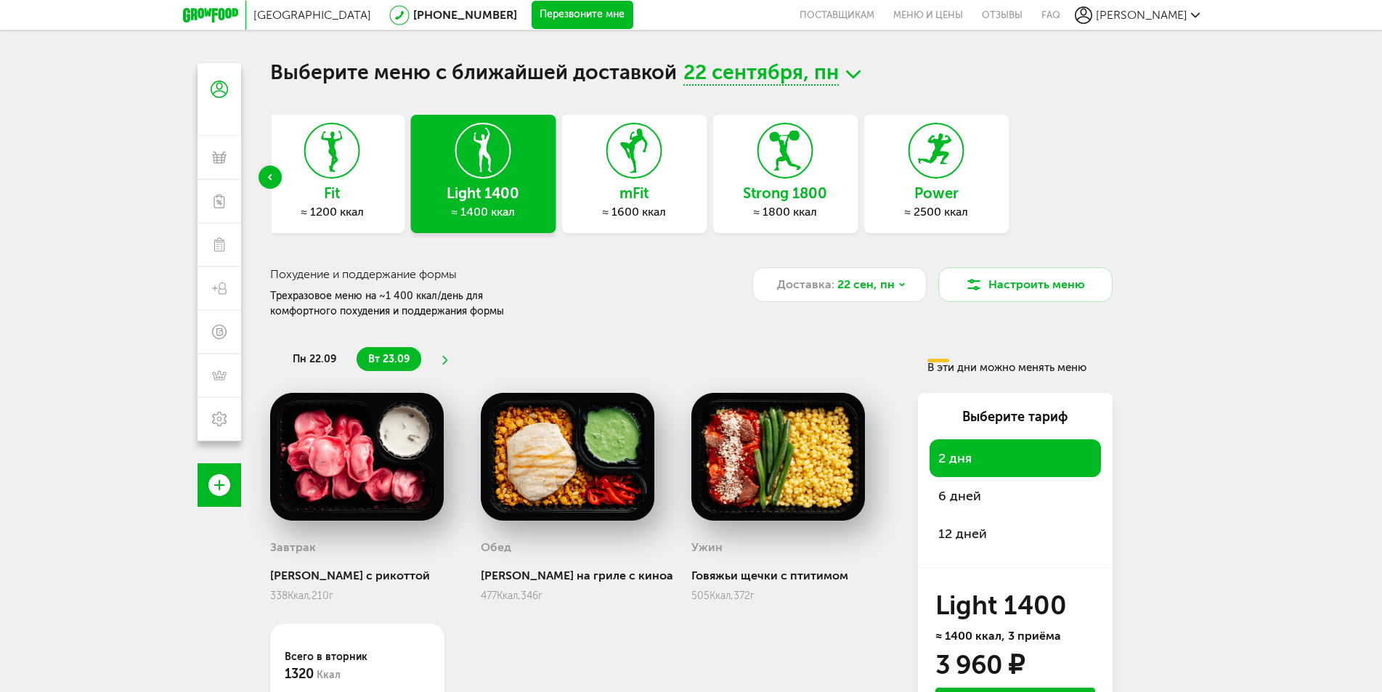
click at [675, 183] on div "Express Fit ≈ 800 ккал Light 1000 ≈ 1000 ккал Fit ≈ 1200 ккал Light 1400 ≈ 1400…" at bounding box center [377, 174] width 840 height 118
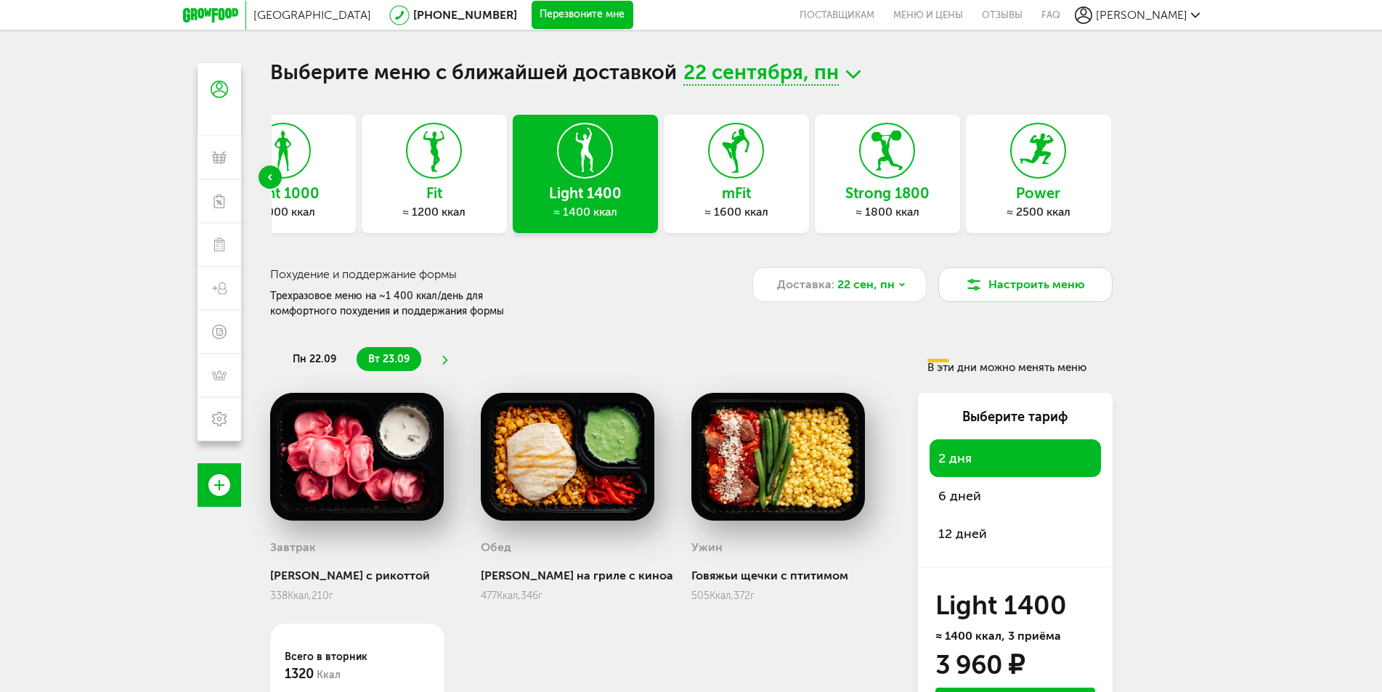
click at [1044, 192] on h3 "Power" at bounding box center [1038, 193] width 145 height 16
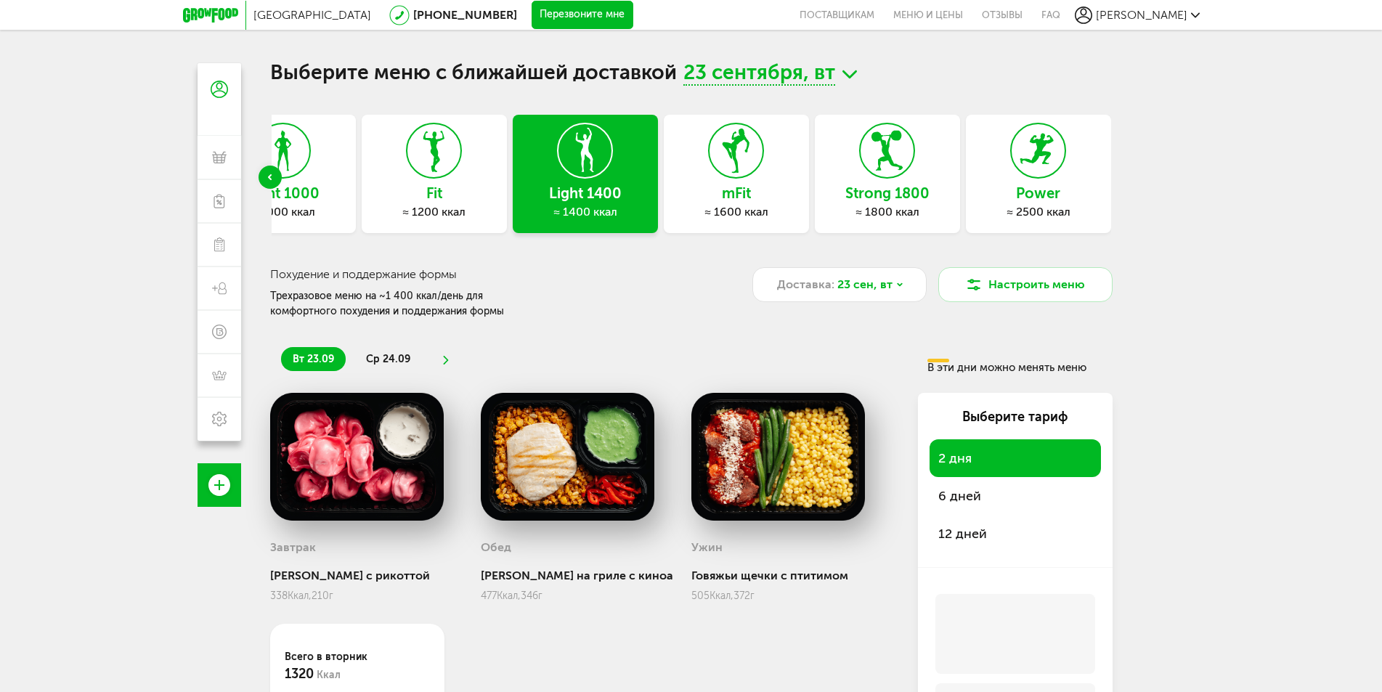
click at [1000, 191] on h3 "Power" at bounding box center [1038, 193] width 145 height 16
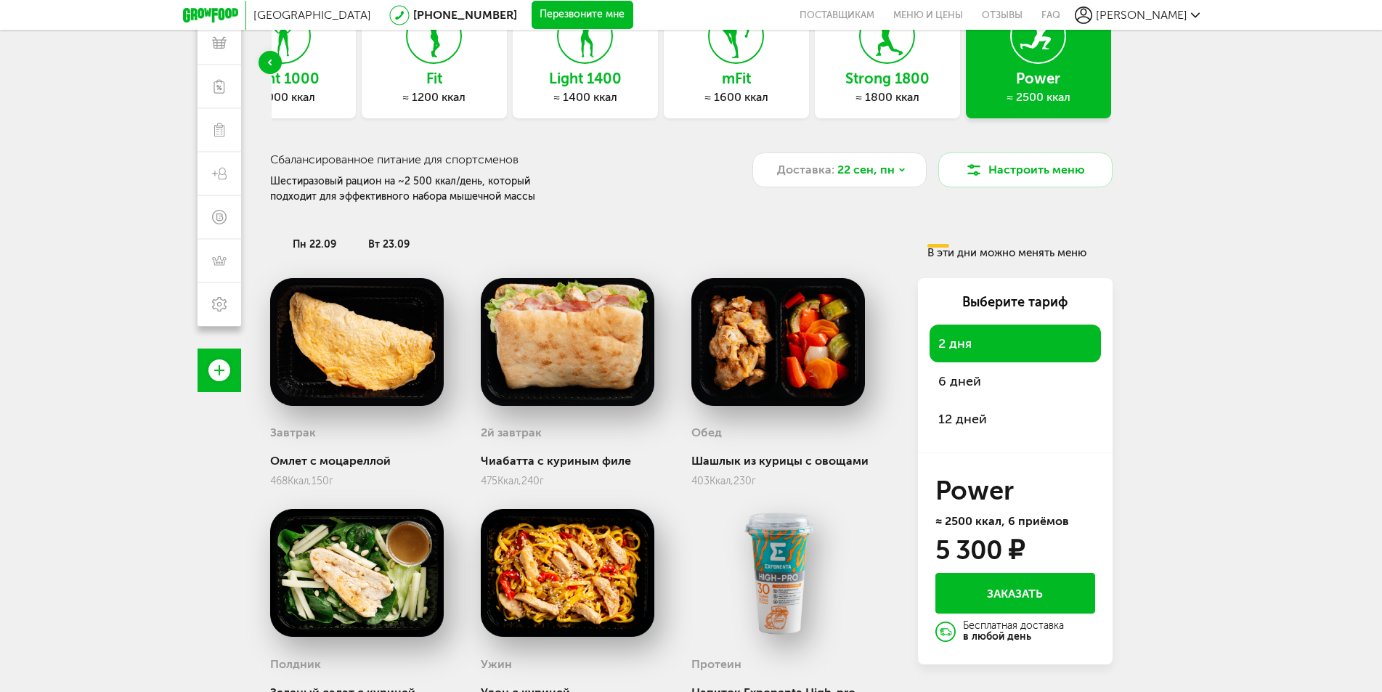
scroll to position [0, 0]
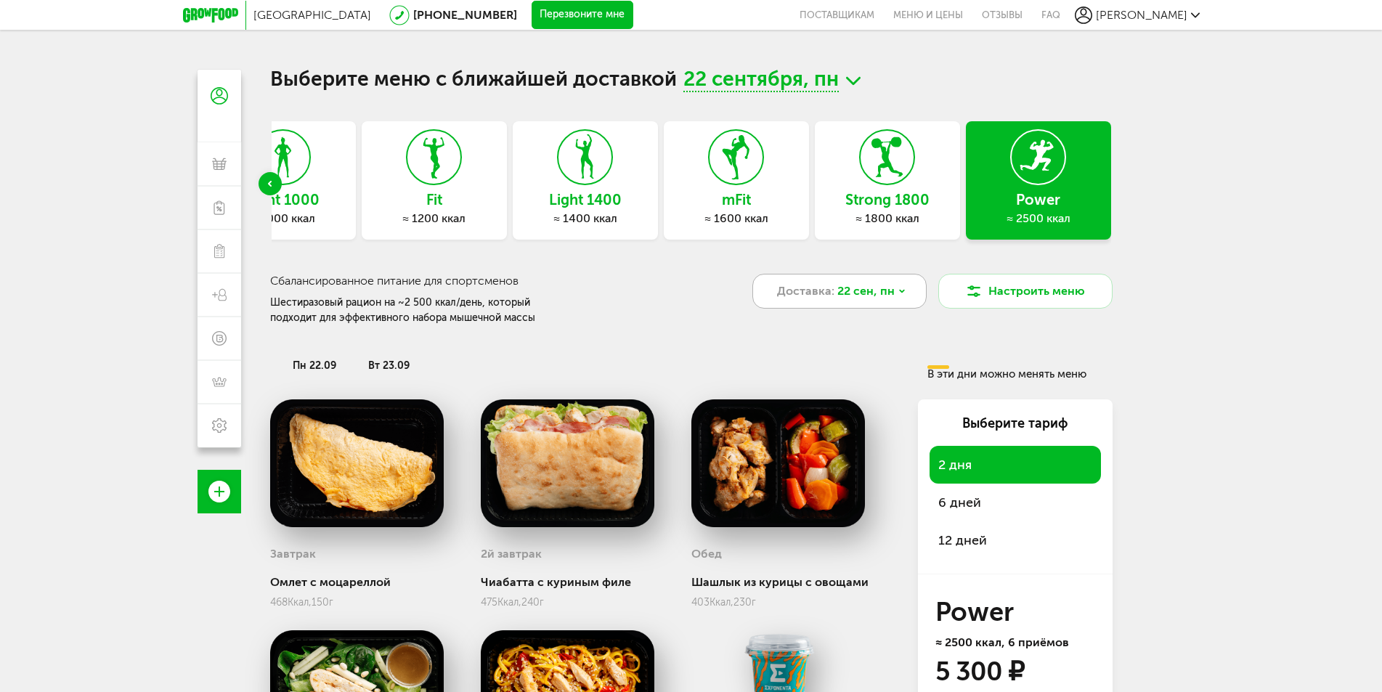
click at [914, 291] on div "Доставка: 22 сен, пн" at bounding box center [839, 291] width 174 height 35
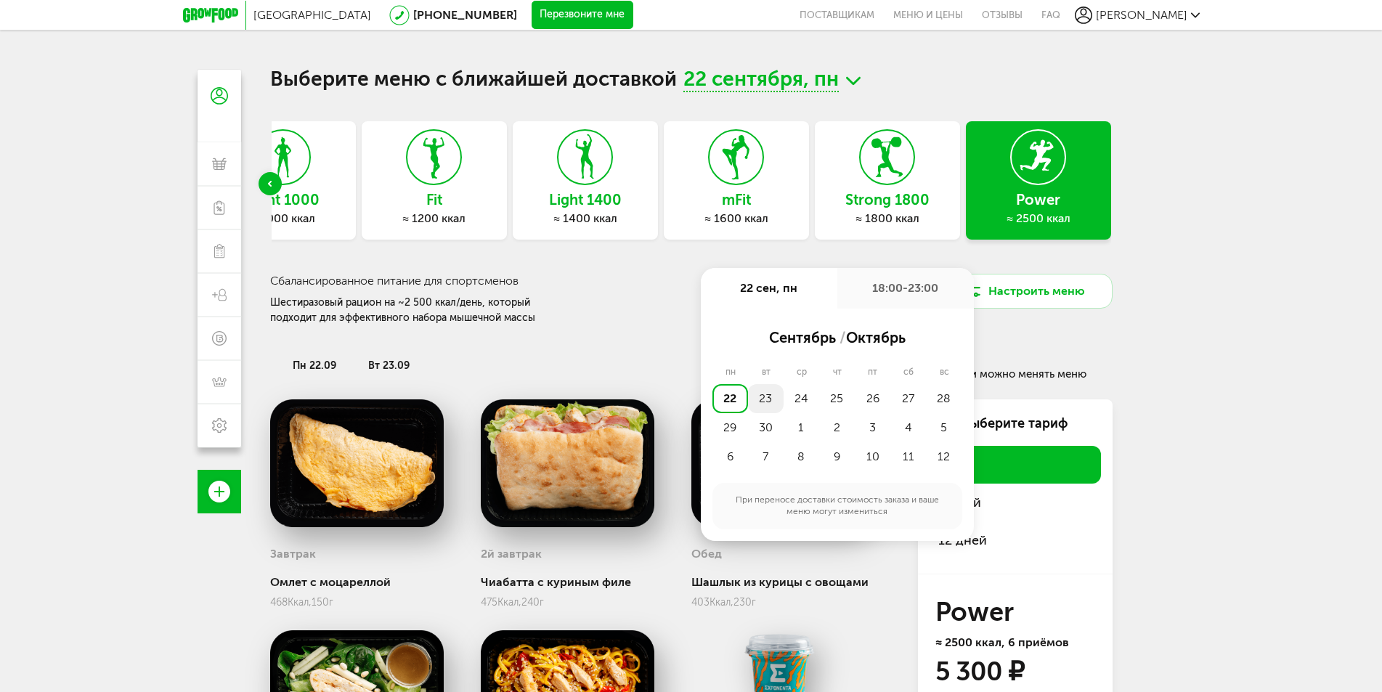
click at [765, 403] on div "23" at bounding box center [766, 398] width 36 height 29
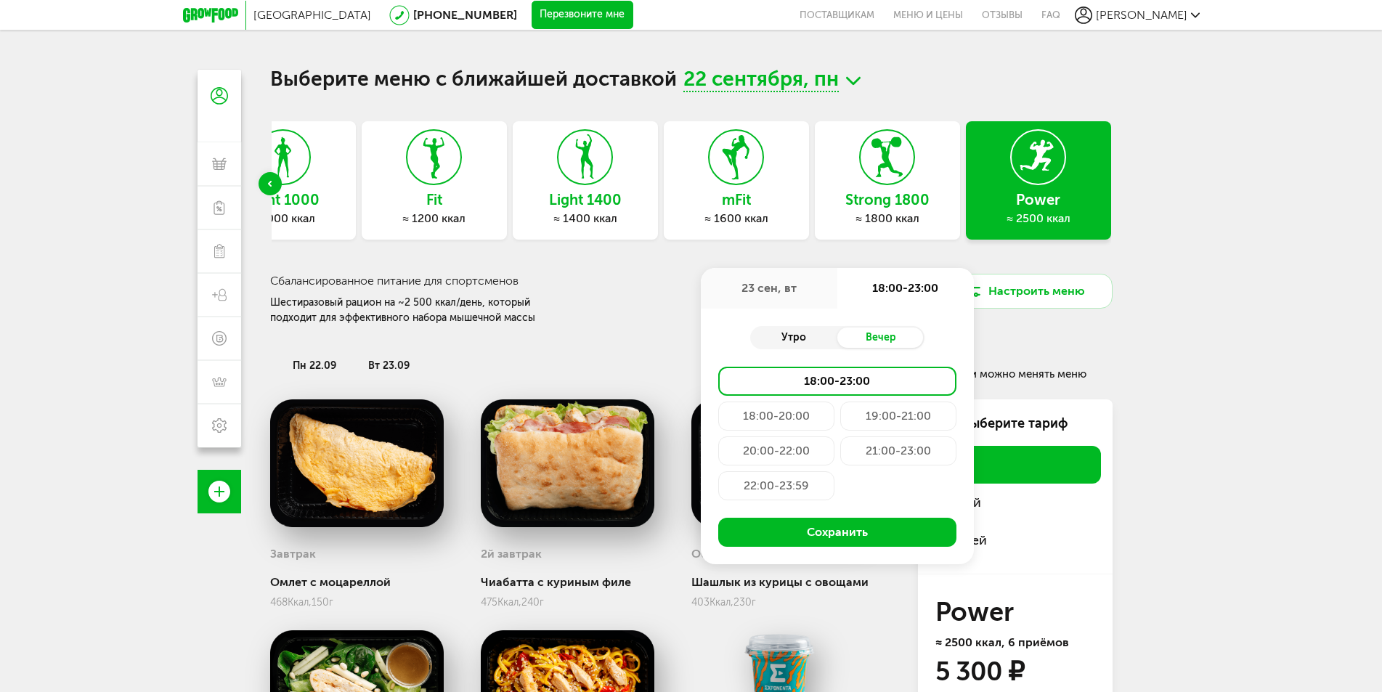
click at [790, 343] on div "Утро" at bounding box center [793, 338] width 87 height 20
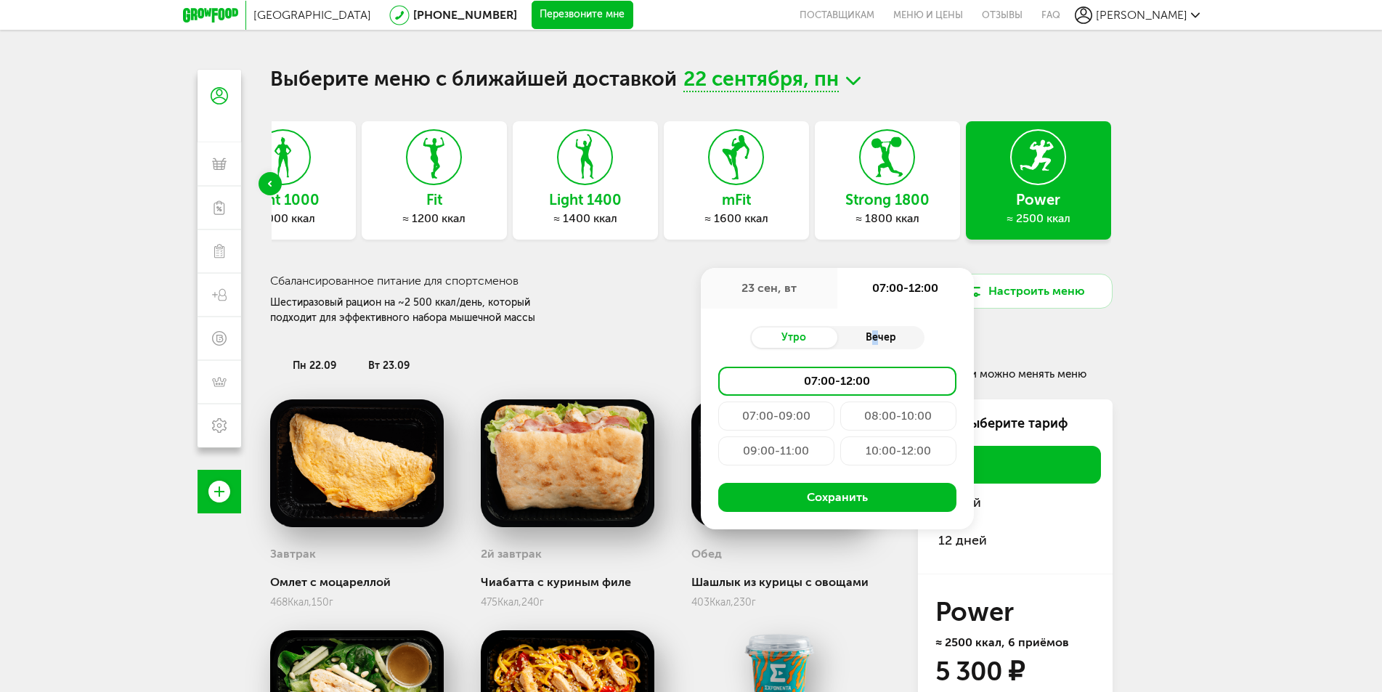
click at [877, 338] on div "Вечер" at bounding box center [880, 338] width 87 height 20
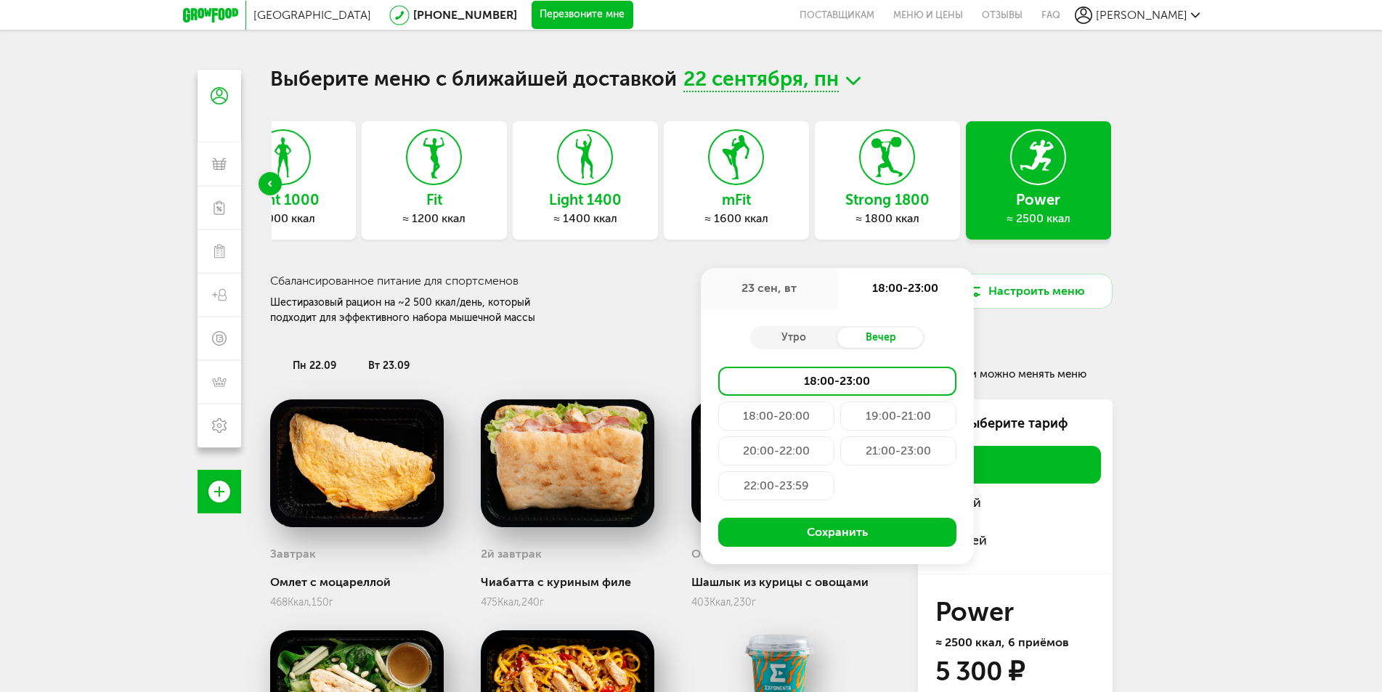
click at [1223, 379] on div "Москва 8 (800) 555-21-78 Перезвоните мне поставщикам Меню и цены Отзывы FAQ Пав…" at bounding box center [691, 410] width 1382 height 820
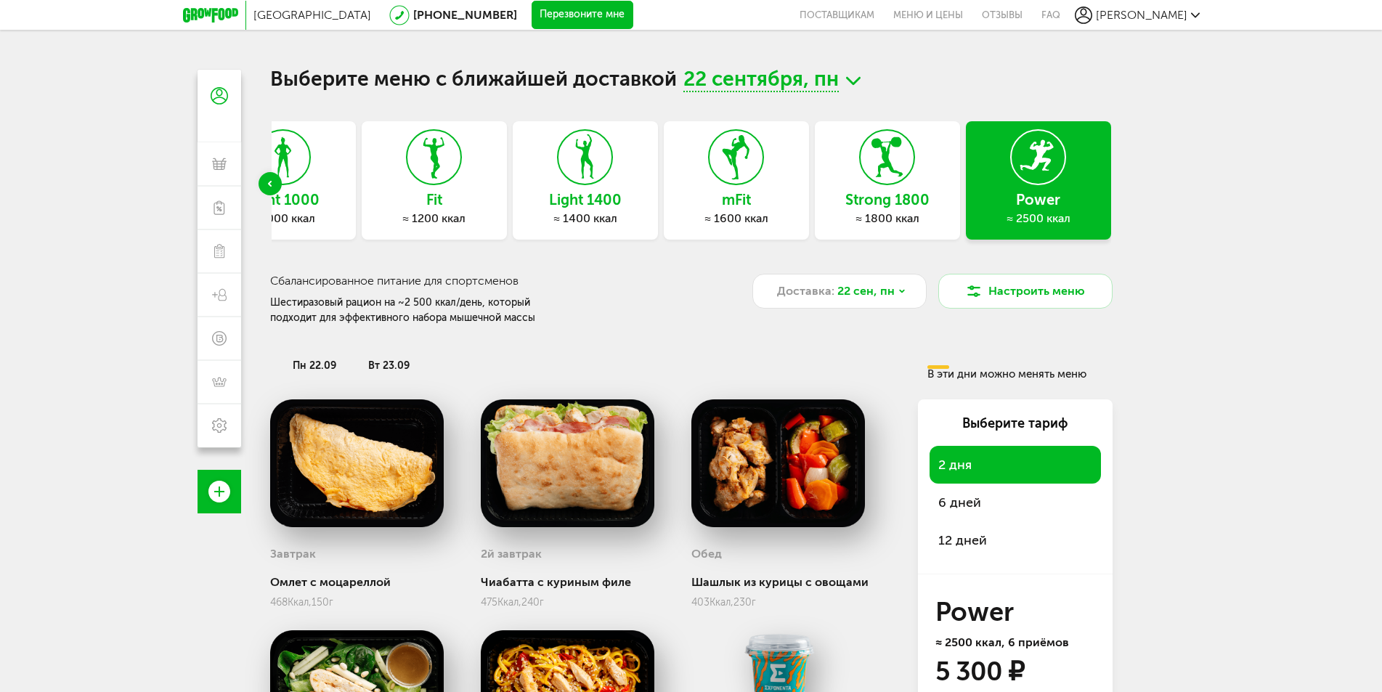
scroll to position [242, 0]
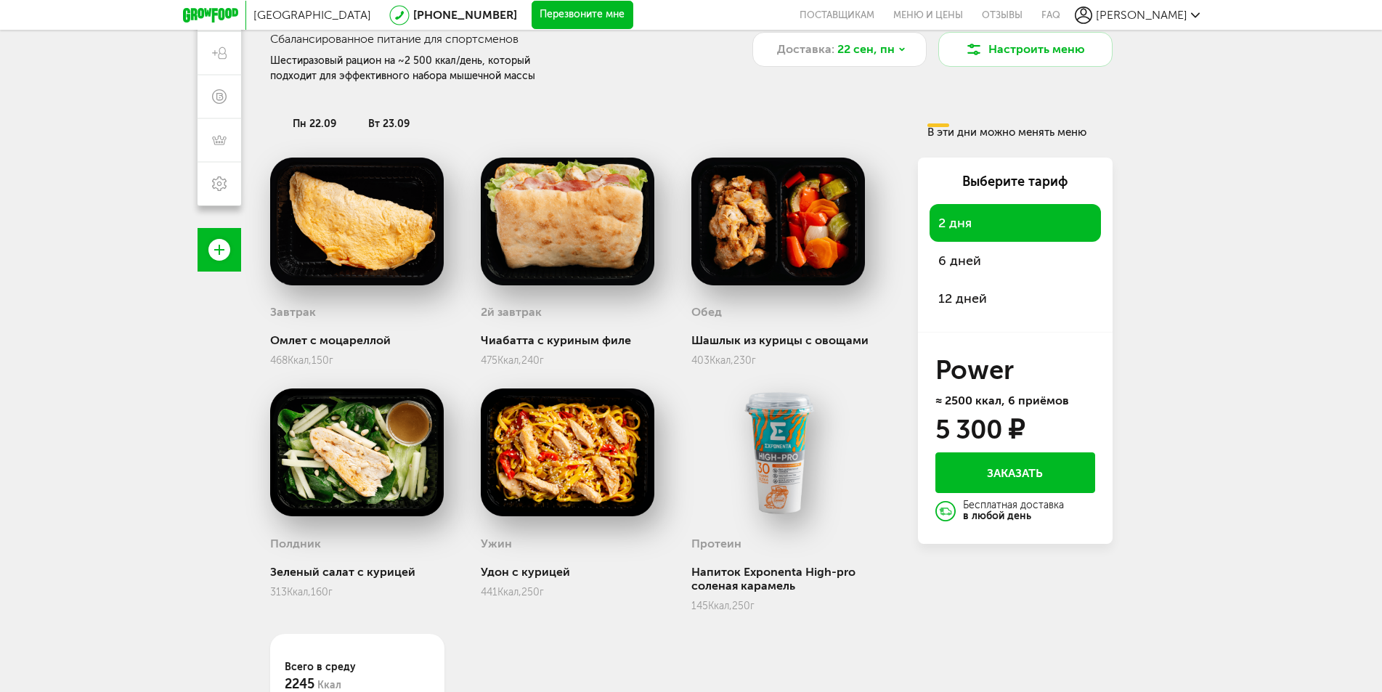
click at [1238, 327] on div "Москва [PHONE_NUMBER] Перезвоните мне поставщикам Меню и цены Отзывы FAQ [PERSO…" at bounding box center [691, 168] width 1382 height 820
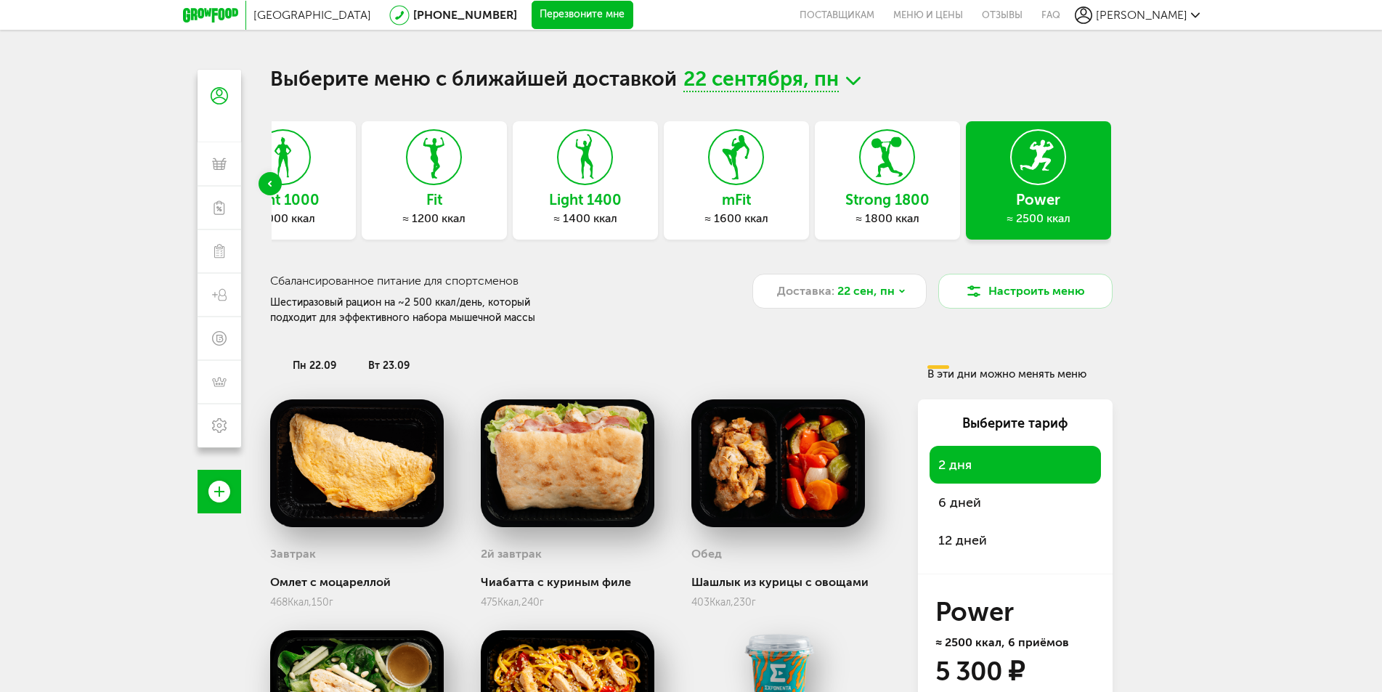
click at [330, 367] on span "пн 22.09" at bounding box center [315, 366] width 44 height 12
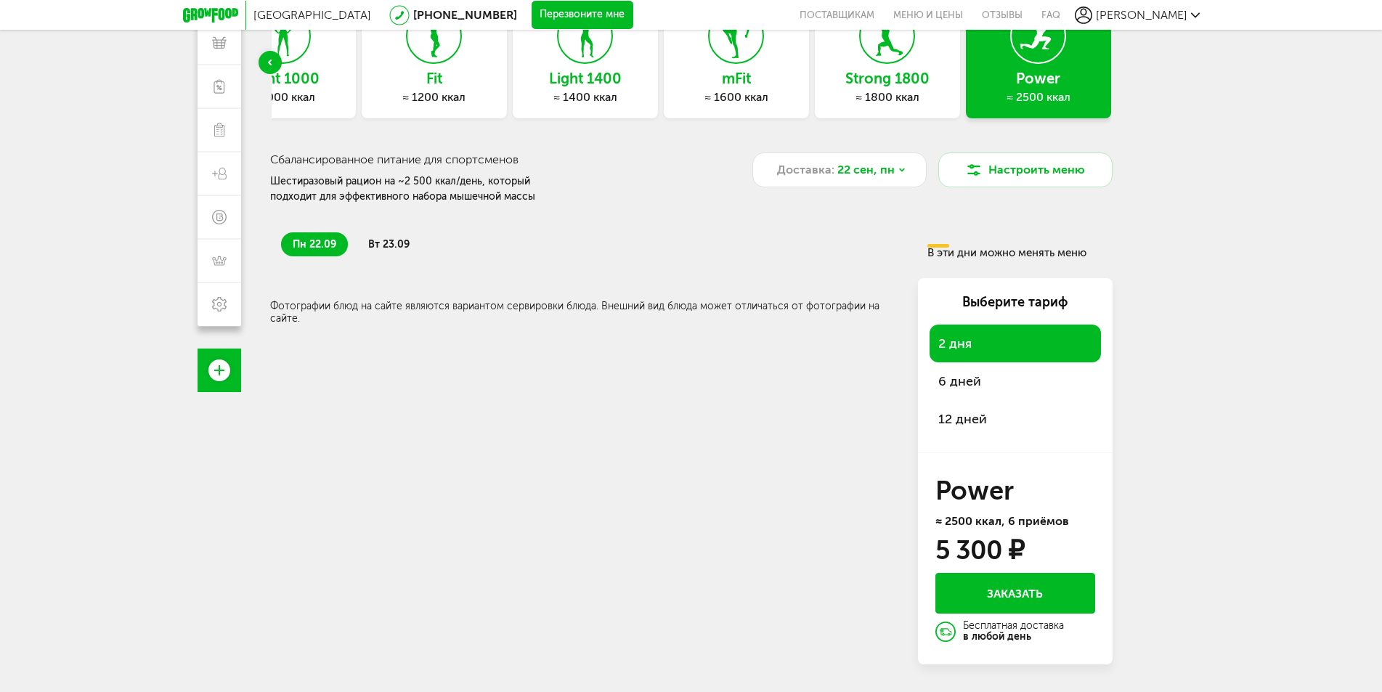
scroll to position [128, 0]
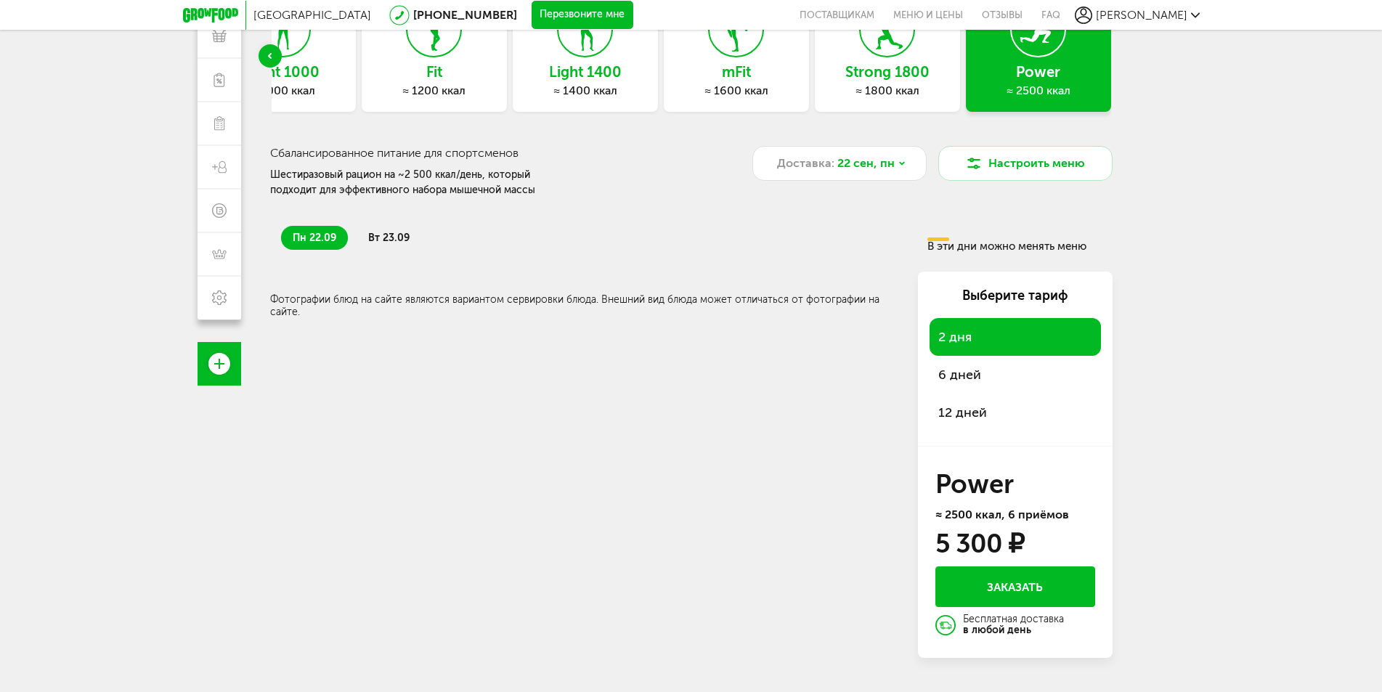
click at [384, 238] on span "вт 23.09" at bounding box center [388, 238] width 41 height 12
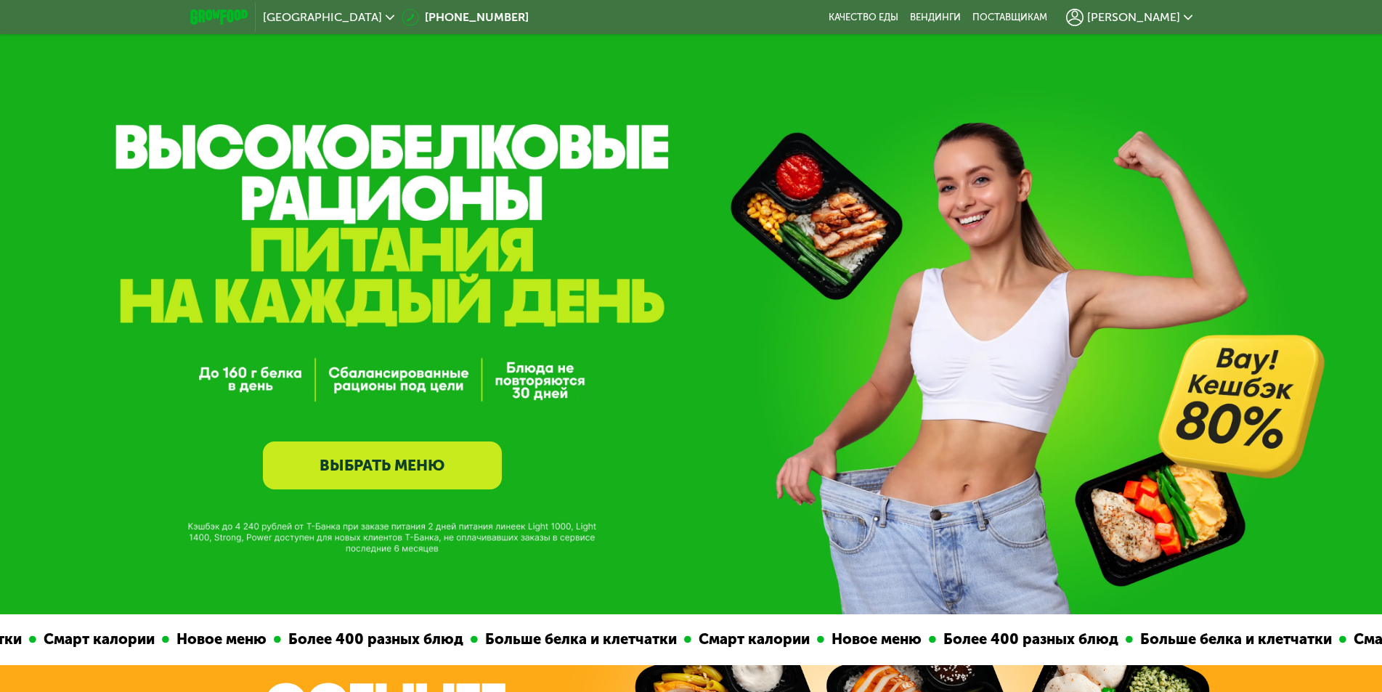
click at [465, 479] on link "ВЫБРАТЬ МЕНЮ" at bounding box center [382, 466] width 239 height 48
click at [356, 487] on link "ВЫБРАТЬ МЕНЮ" at bounding box center [382, 466] width 239 height 48
click at [352, 483] on link "ВЫБРАТЬ МЕНЮ" at bounding box center [382, 466] width 239 height 48
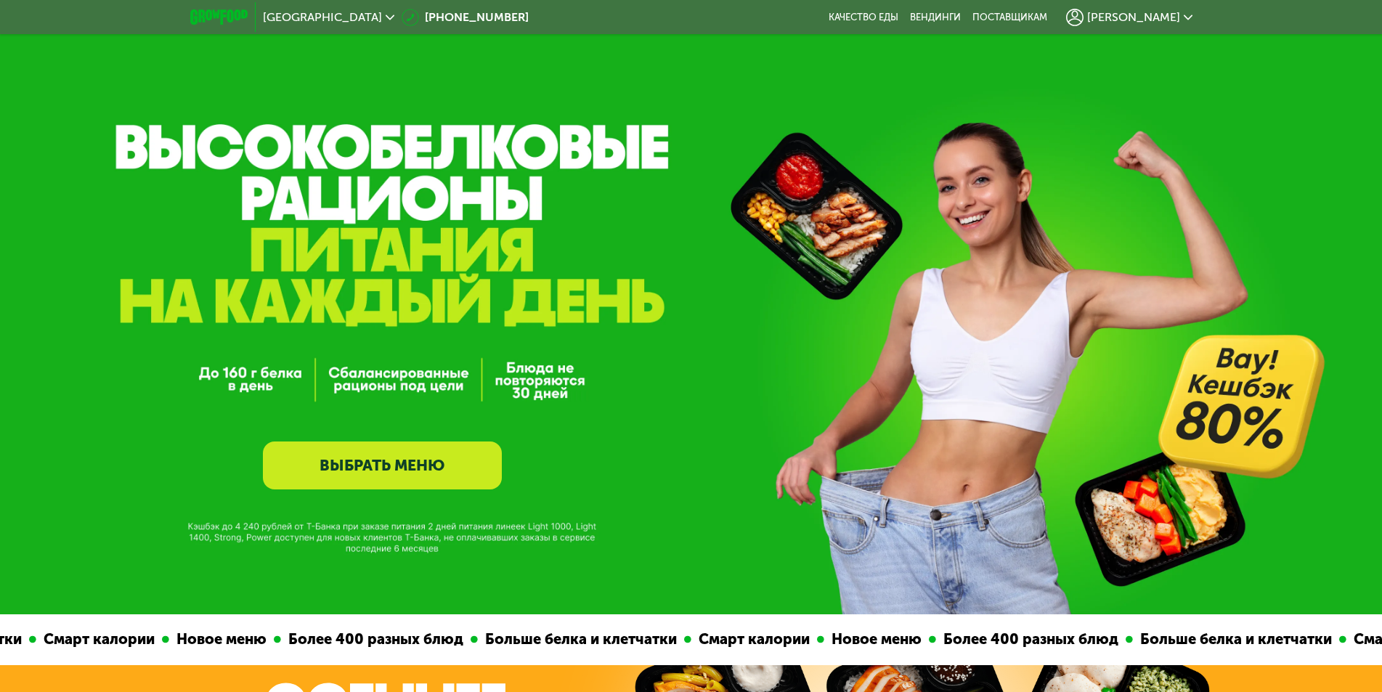
click at [353, 483] on link "ВЫБРАТЬ МЕНЮ" at bounding box center [382, 466] width 239 height 48
click at [357, 468] on link "ВЫБРАТЬ МЕНЮ" at bounding box center [382, 466] width 239 height 48
click at [305, 450] on link "ВЫБРАТЬ МЕНЮ" at bounding box center [382, 466] width 239 height 48
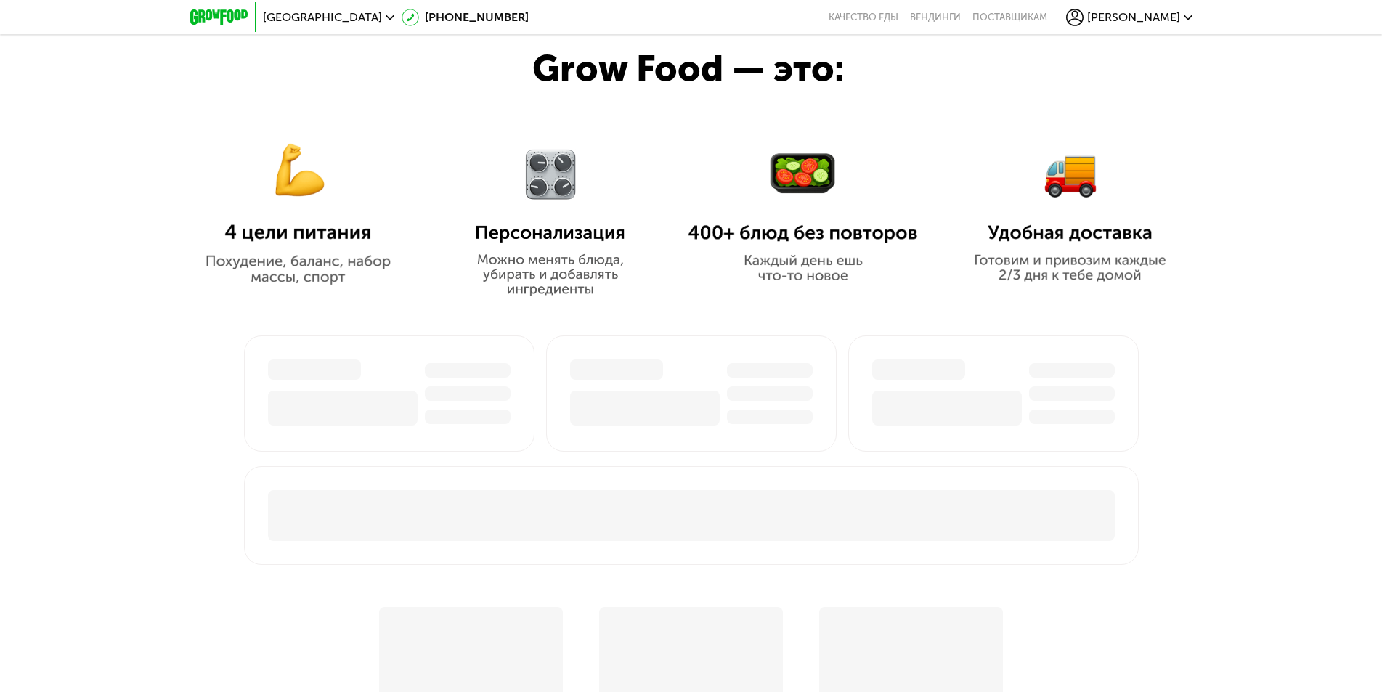
scroll to position [363, 0]
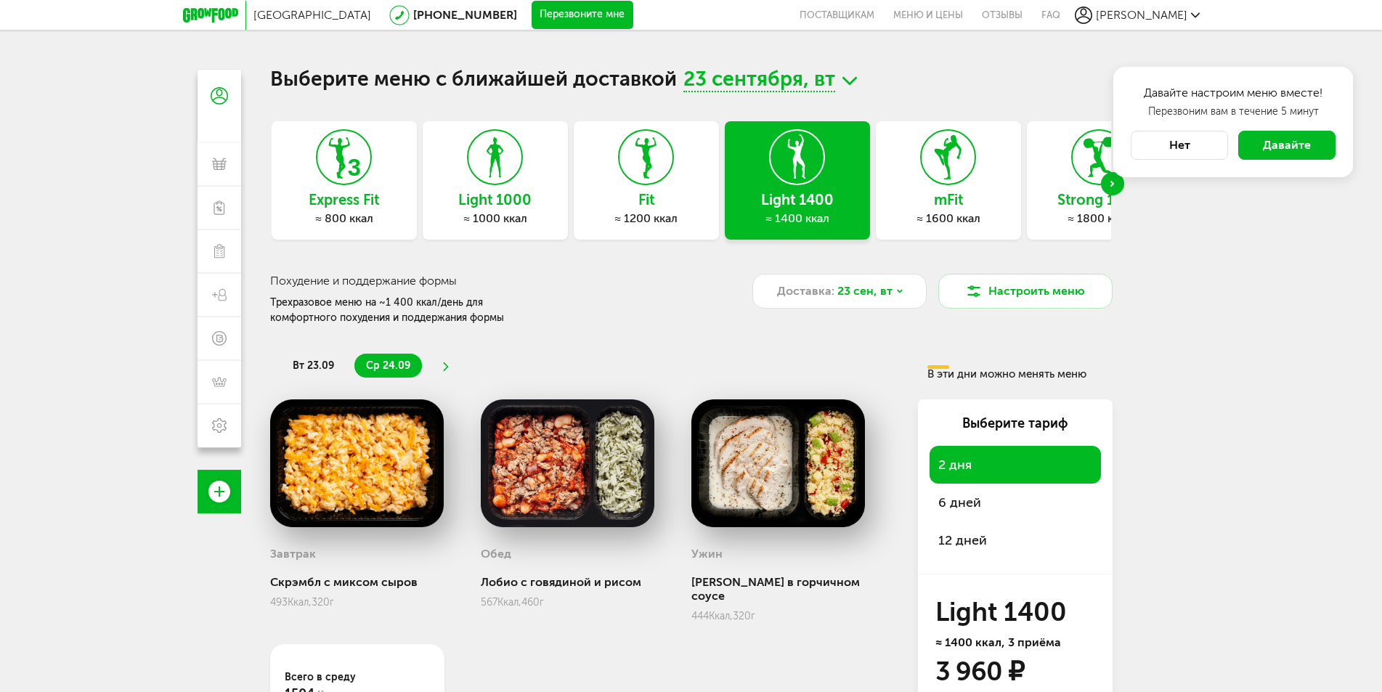
click at [1206, 137] on button "Нет" at bounding box center [1179, 145] width 97 height 29
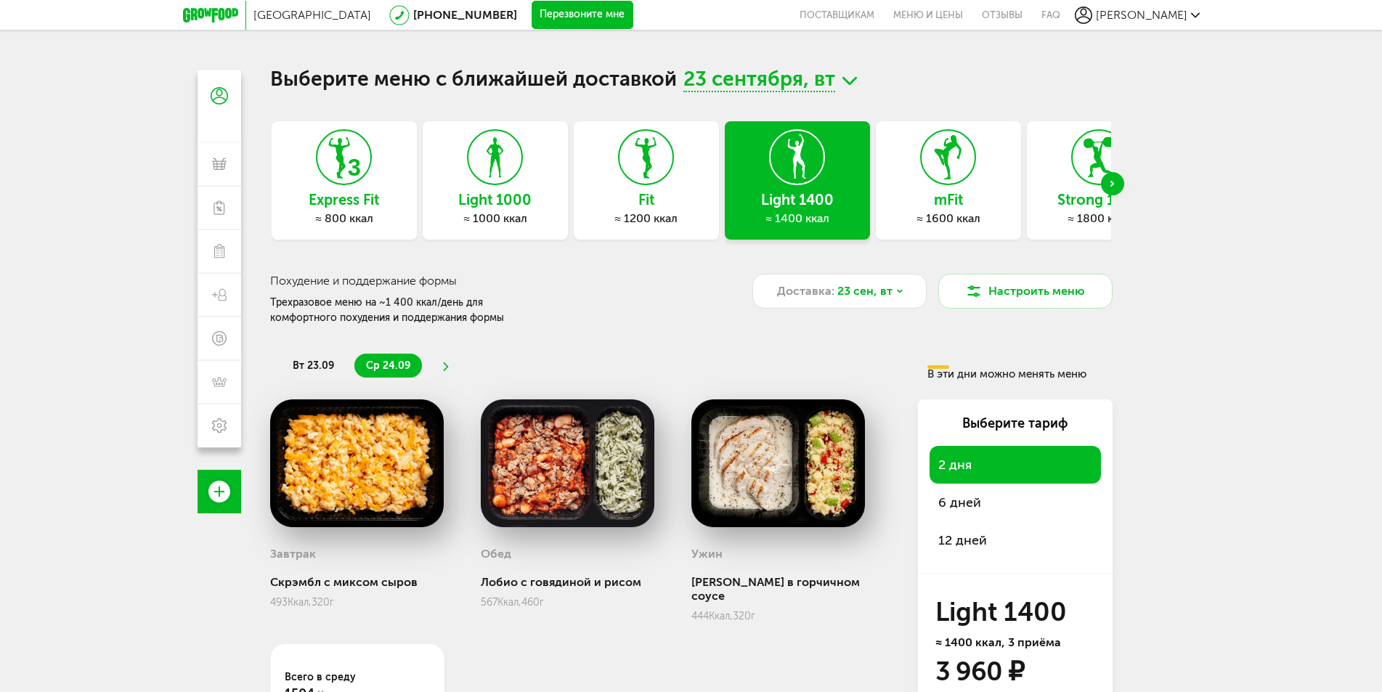
click at [1118, 184] on div "Next slide" at bounding box center [1112, 183] width 23 height 23
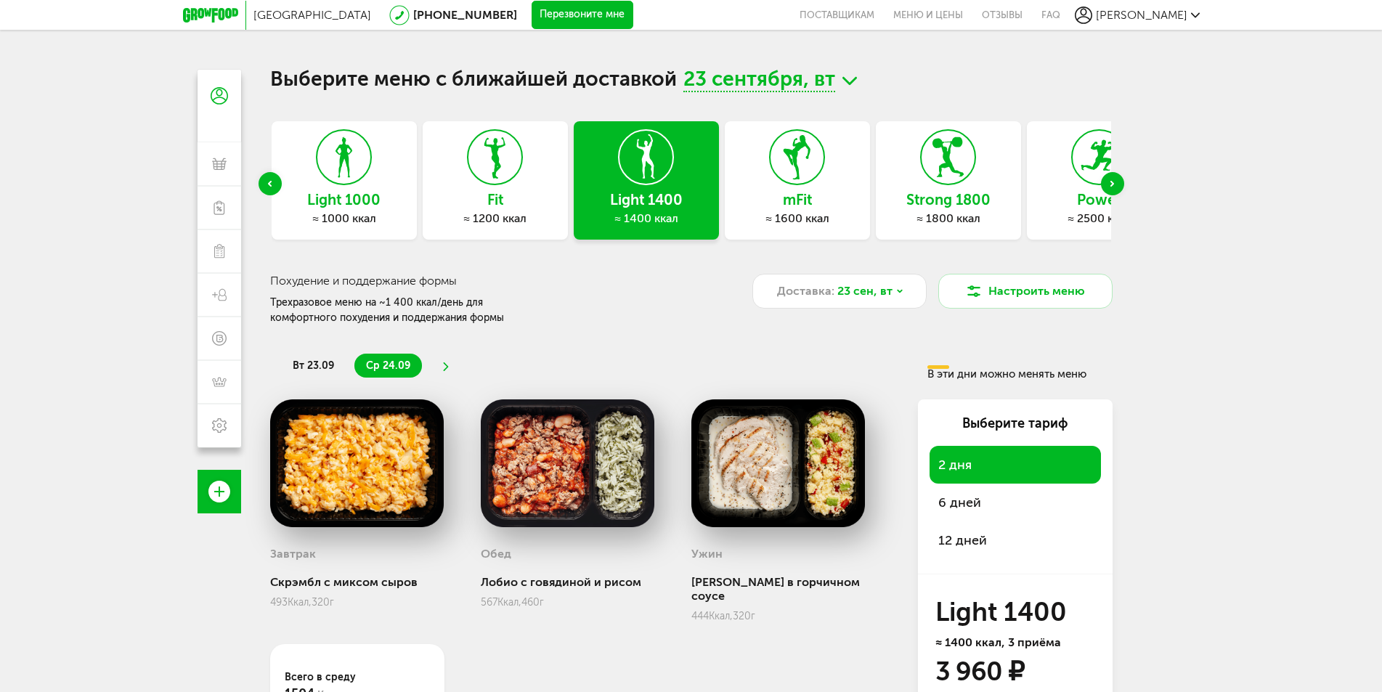
click at [1118, 184] on div "Next slide" at bounding box center [1112, 183] width 23 height 23
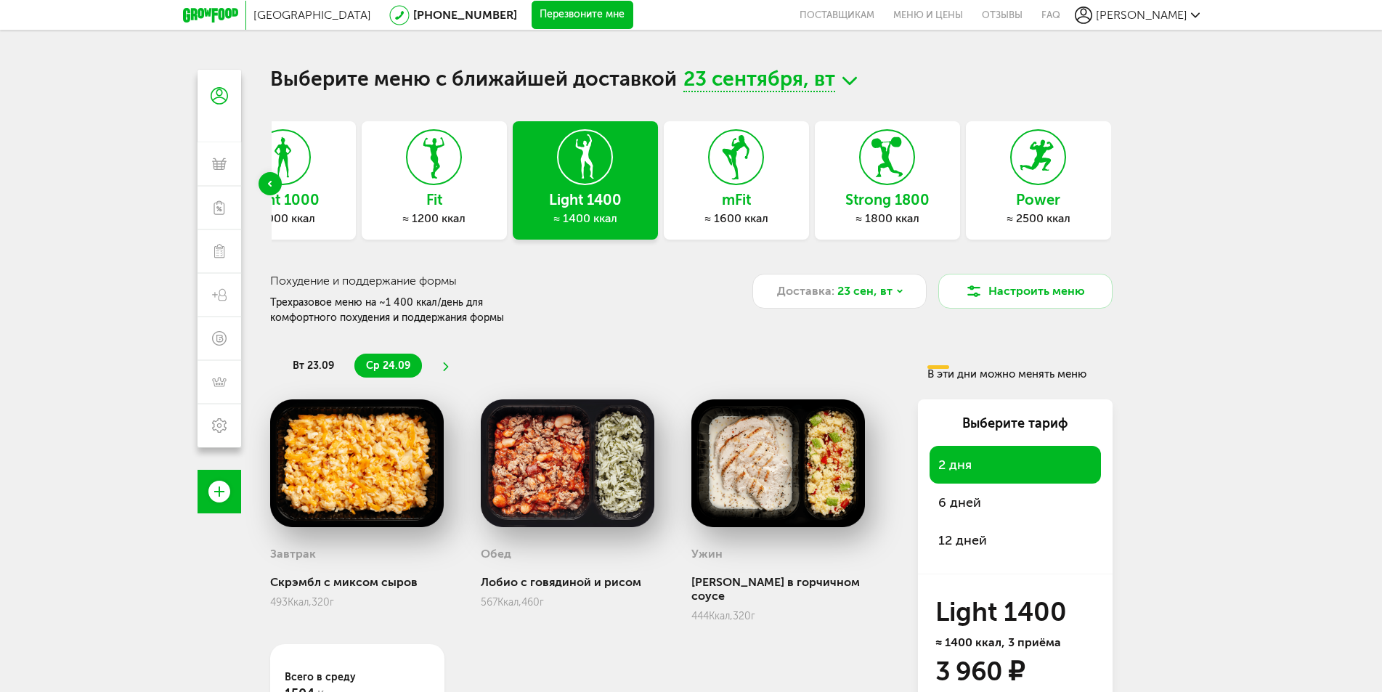
click at [1069, 195] on h3 "Power" at bounding box center [1038, 200] width 145 height 16
click at [1033, 185] on div at bounding box center [1038, 157] width 56 height 56
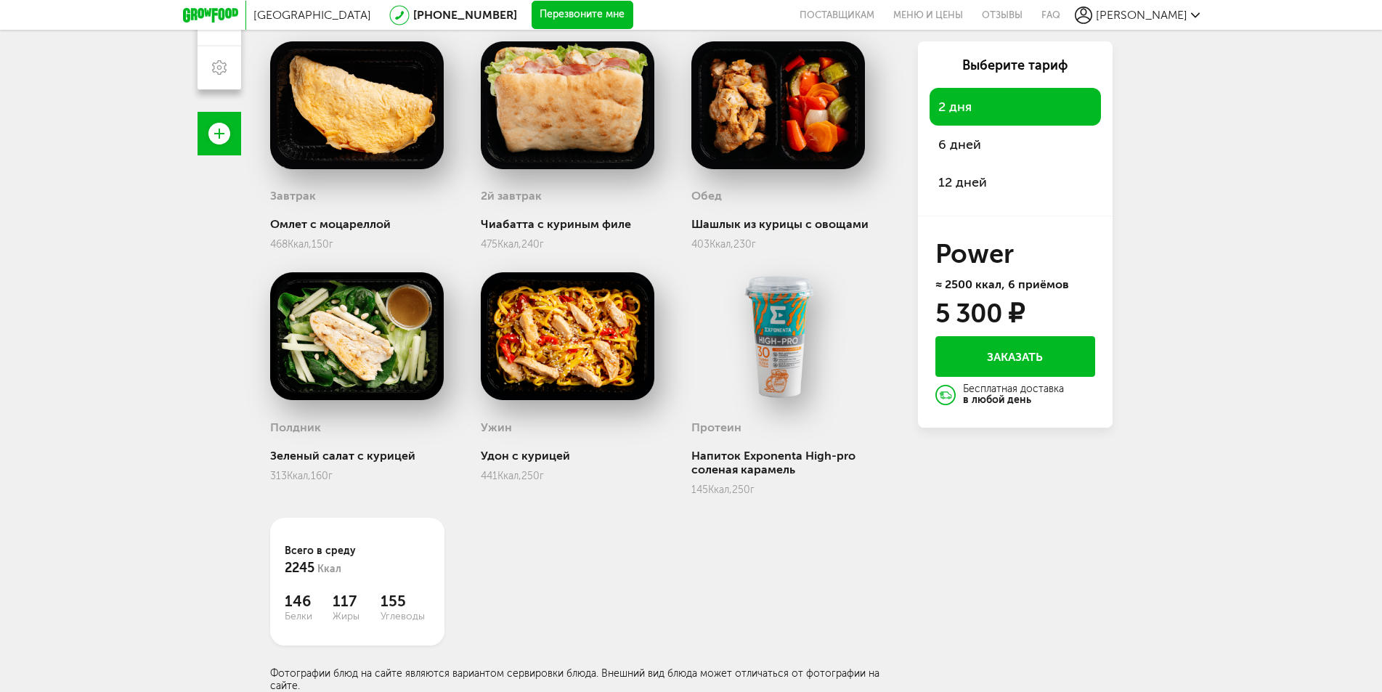
scroll to position [116, 0]
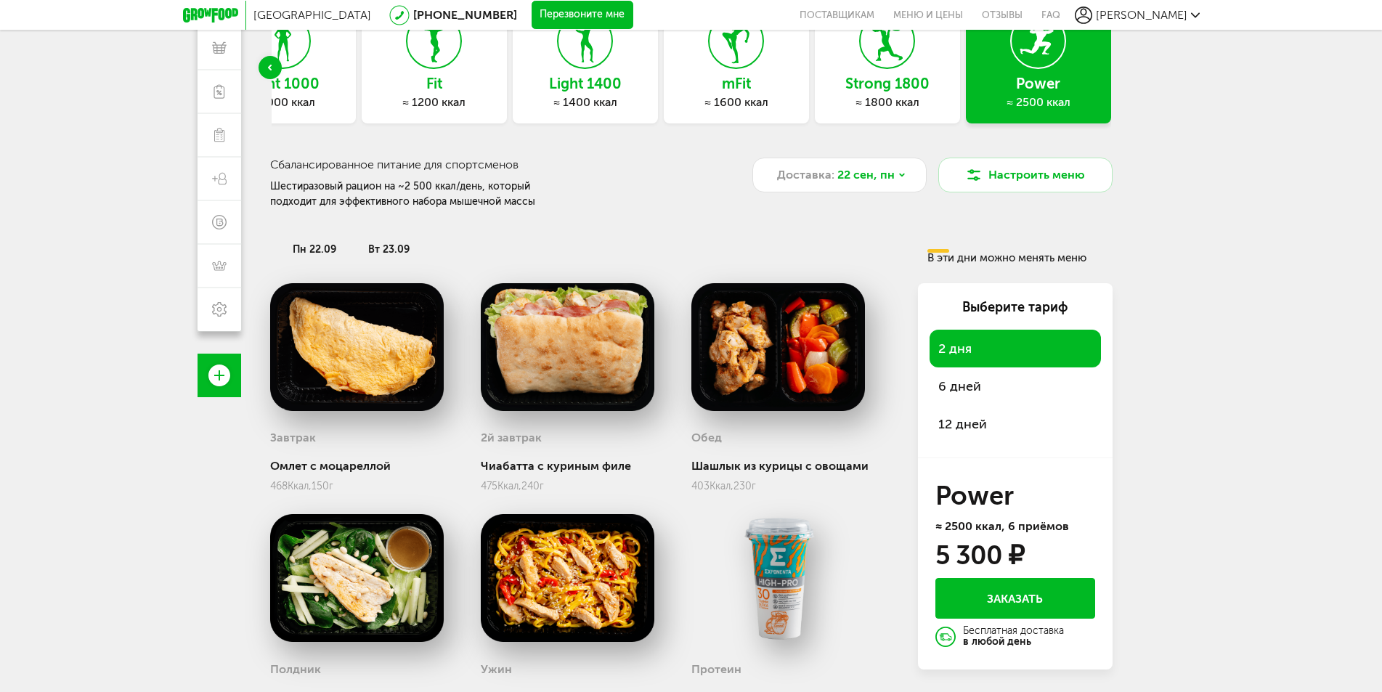
click at [310, 255] on span "пн 22.09" at bounding box center [315, 249] width 44 height 12
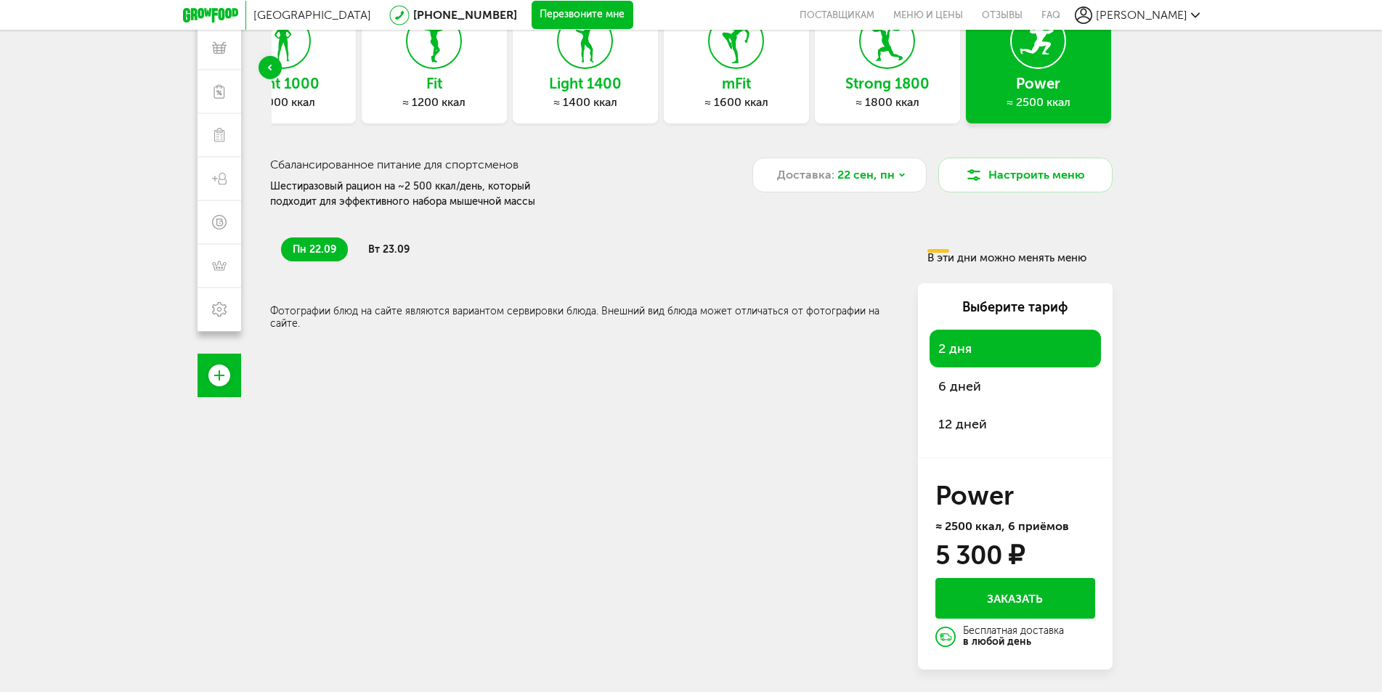
click at [371, 255] on span "вт 23.09" at bounding box center [388, 249] width 41 height 12
click at [307, 253] on span "пн 22.09" at bounding box center [315, 249] width 44 height 12
click at [393, 253] on span "вт 23.09" at bounding box center [388, 249] width 41 height 12
click at [312, 253] on span "пн 22.09" at bounding box center [315, 249] width 44 height 12
click at [373, 256] on li "вт 23.09" at bounding box center [389, 250] width 65 height 24
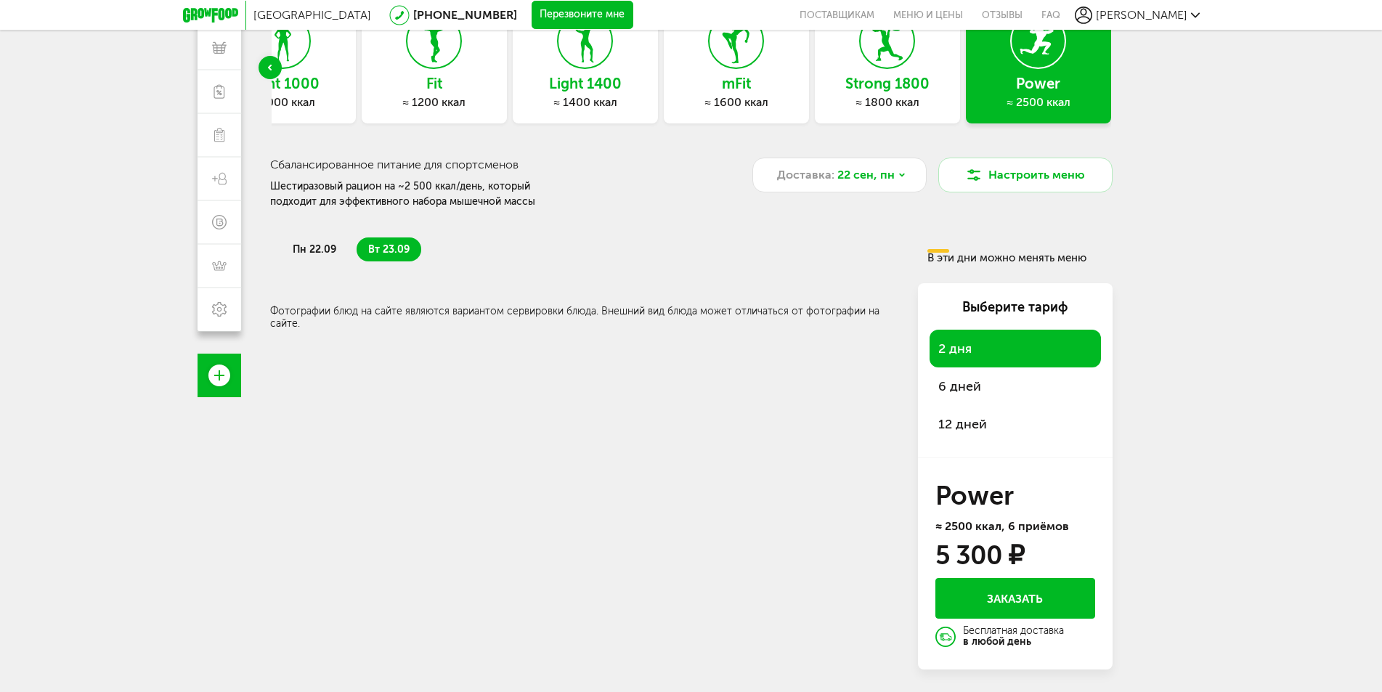
scroll to position [0, 0]
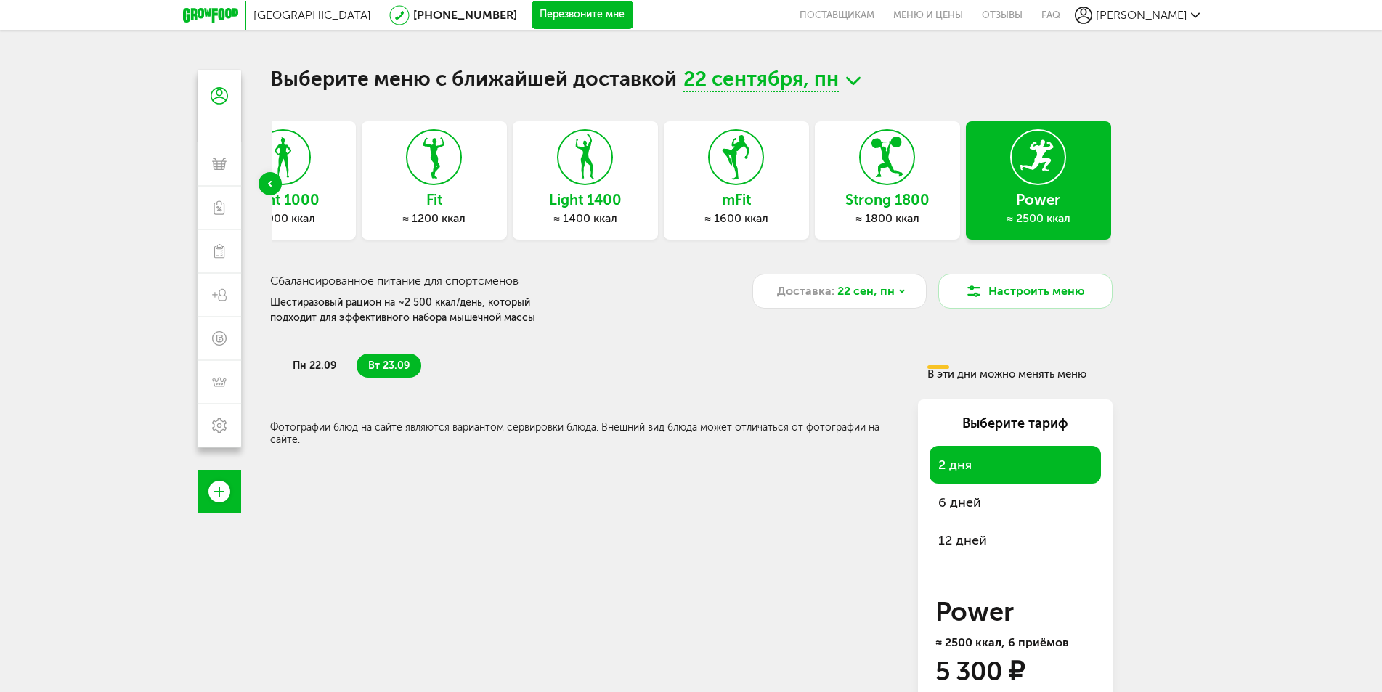
click at [1075, 198] on h3 "Power" at bounding box center [1038, 200] width 145 height 16
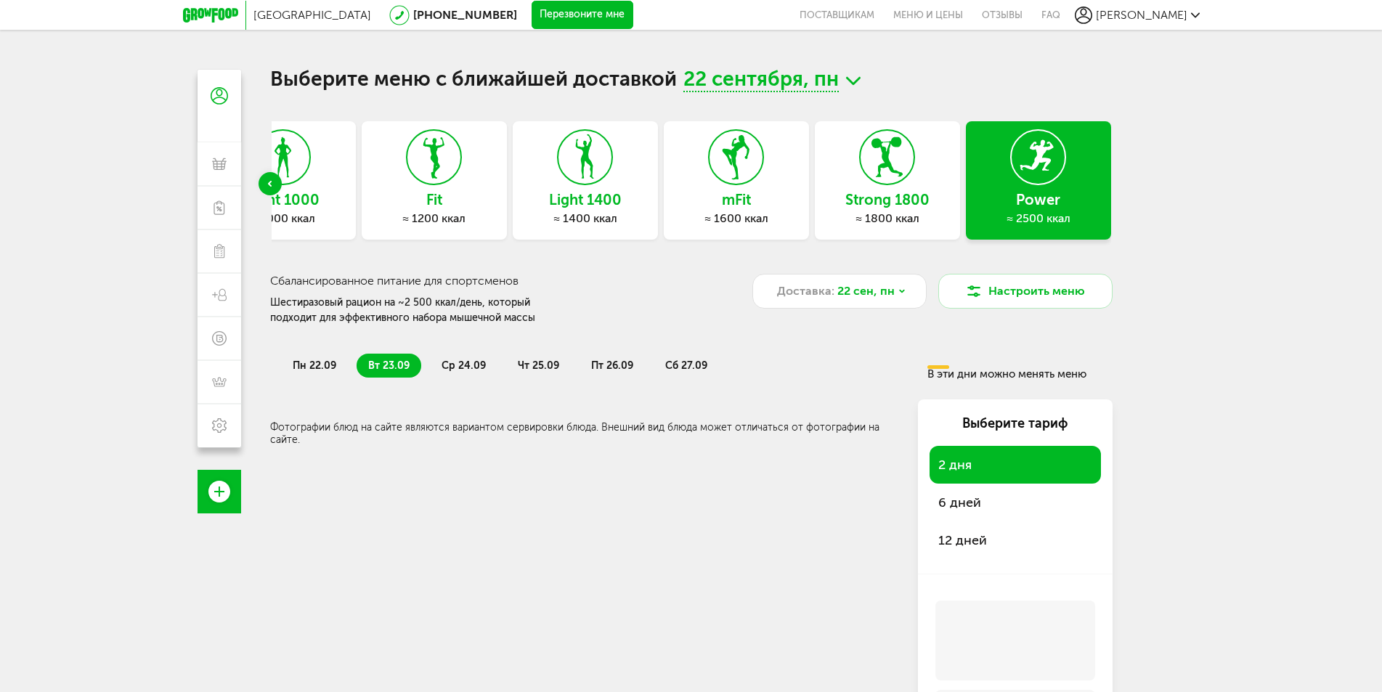
click at [1075, 198] on h3 "Power" at bounding box center [1038, 200] width 145 height 16
click at [1000, 362] on div "пн 22.09 вт 23.09 ср 24.09 чт 25.09 пт 26.09 сб 27.09 В эти дни можно менять ме…" at bounding box center [691, 360] width 843 height 40
click at [873, 306] on div "Доставка: [DATE]" at bounding box center [839, 291] width 174 height 35
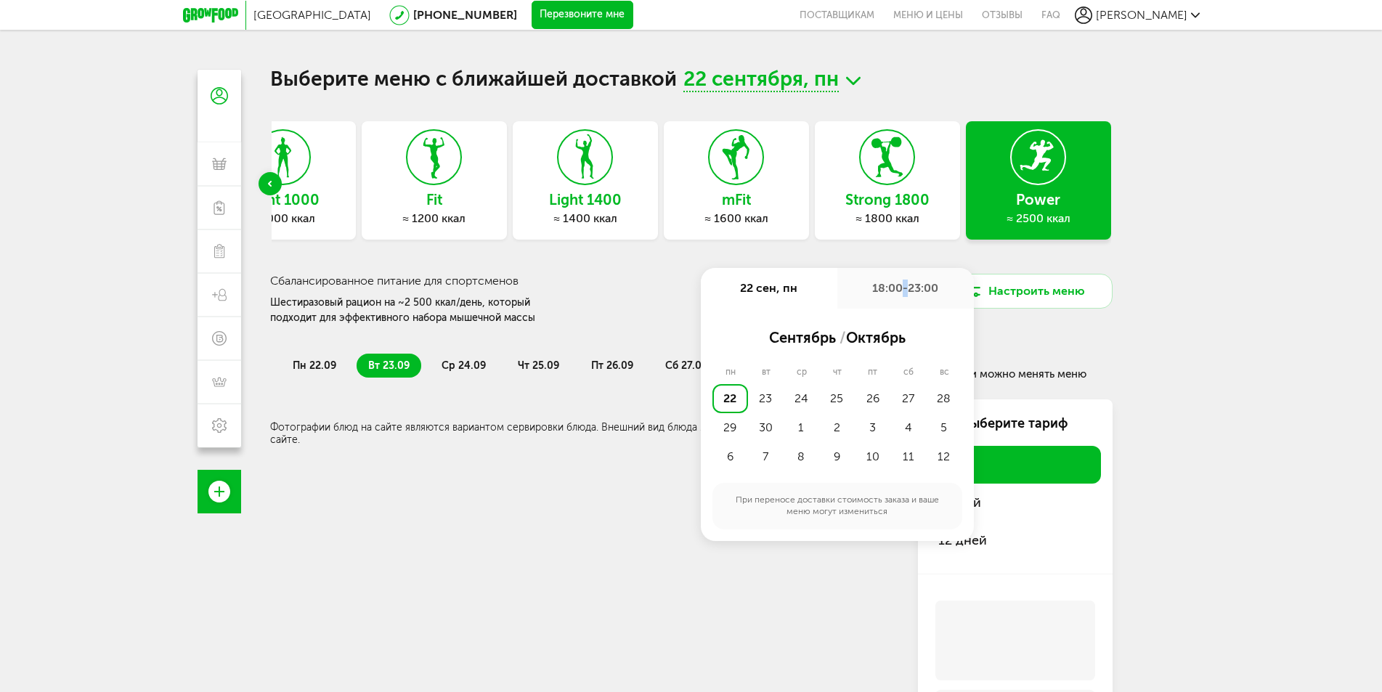
click at [907, 282] on div "18:00-23:00" at bounding box center [905, 288] width 137 height 41
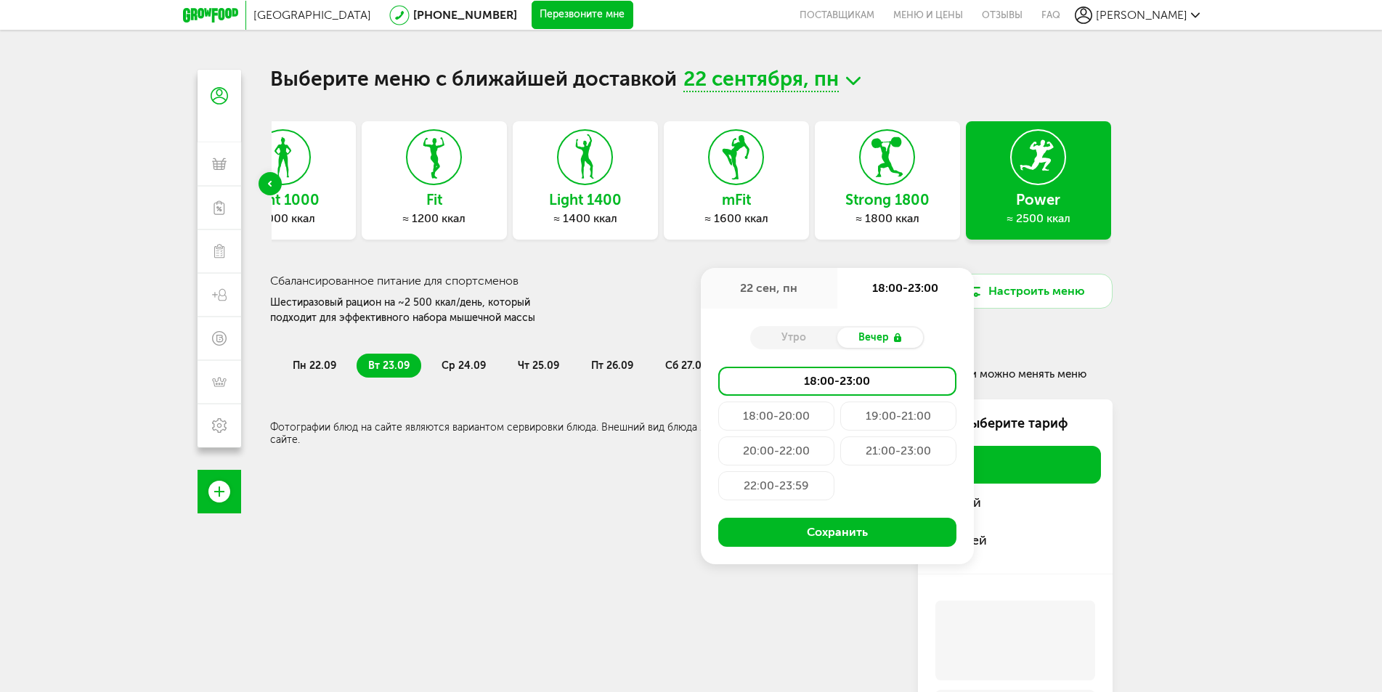
click at [811, 342] on div "Утро" at bounding box center [793, 338] width 87 height 20
click at [768, 482] on div "22:00-23:59" at bounding box center [776, 485] width 116 height 29
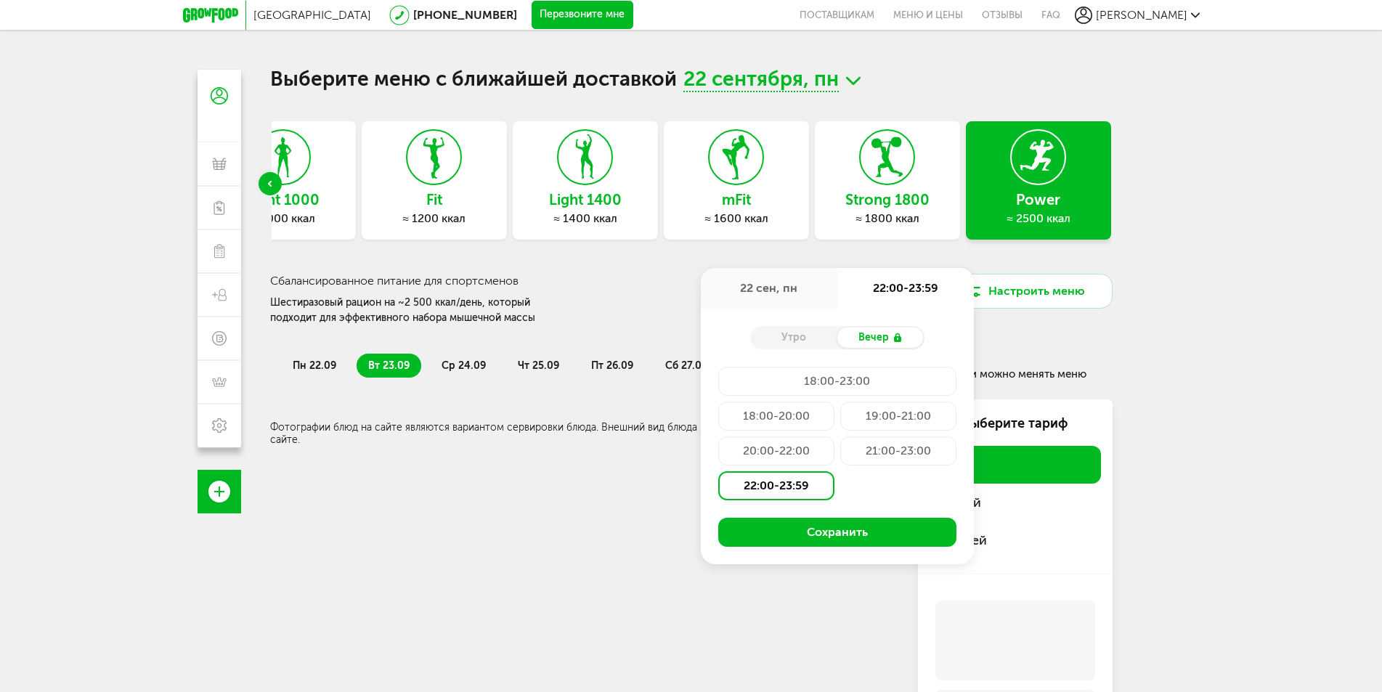
click at [788, 284] on div "22 сен, пн" at bounding box center [769, 288] width 137 height 41
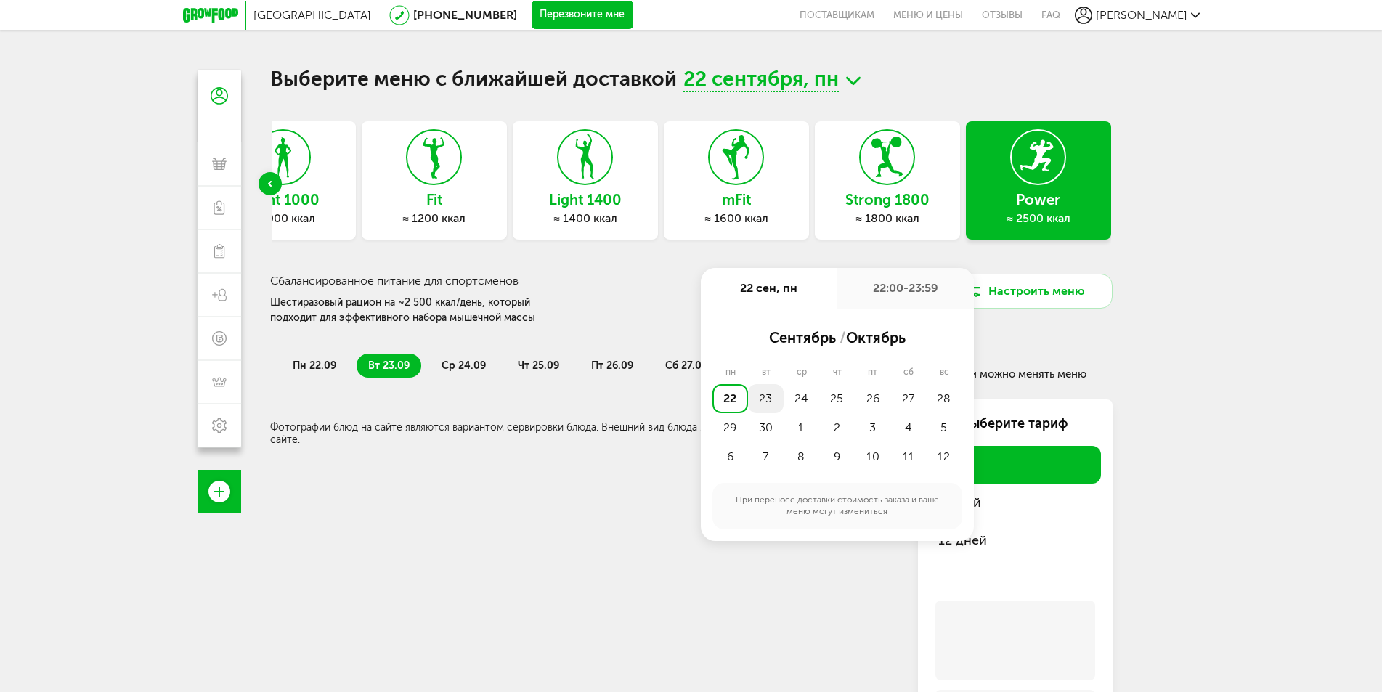
click at [774, 409] on div "23" at bounding box center [766, 398] width 36 height 29
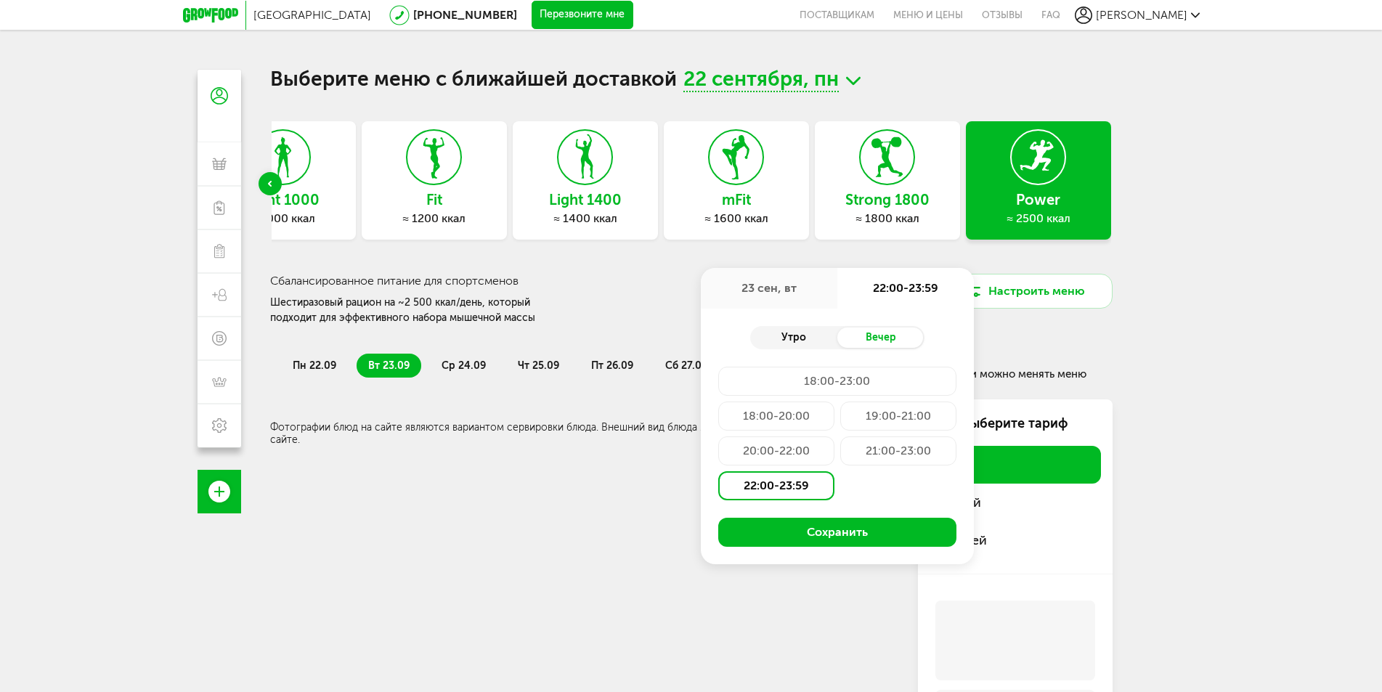
click at [798, 346] on div "Утро" at bounding box center [793, 338] width 87 height 20
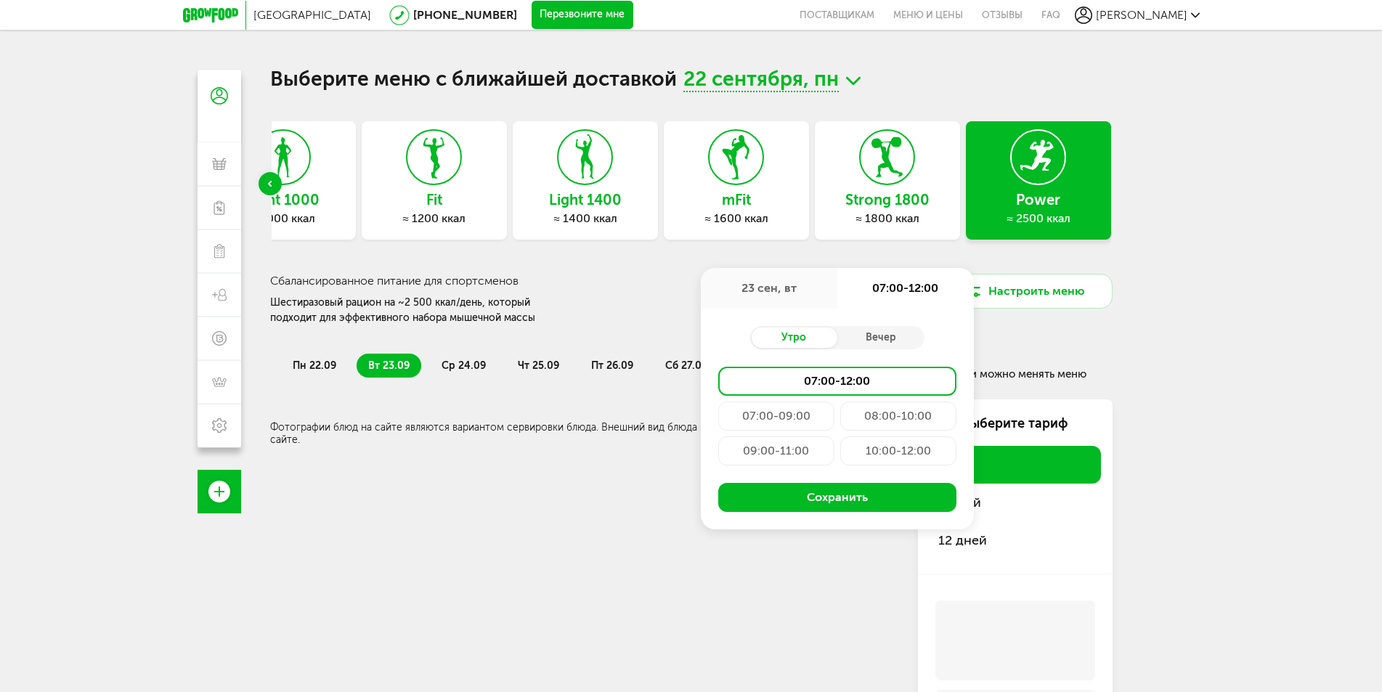
click at [807, 423] on div "07:00-09:00" at bounding box center [776, 416] width 116 height 29
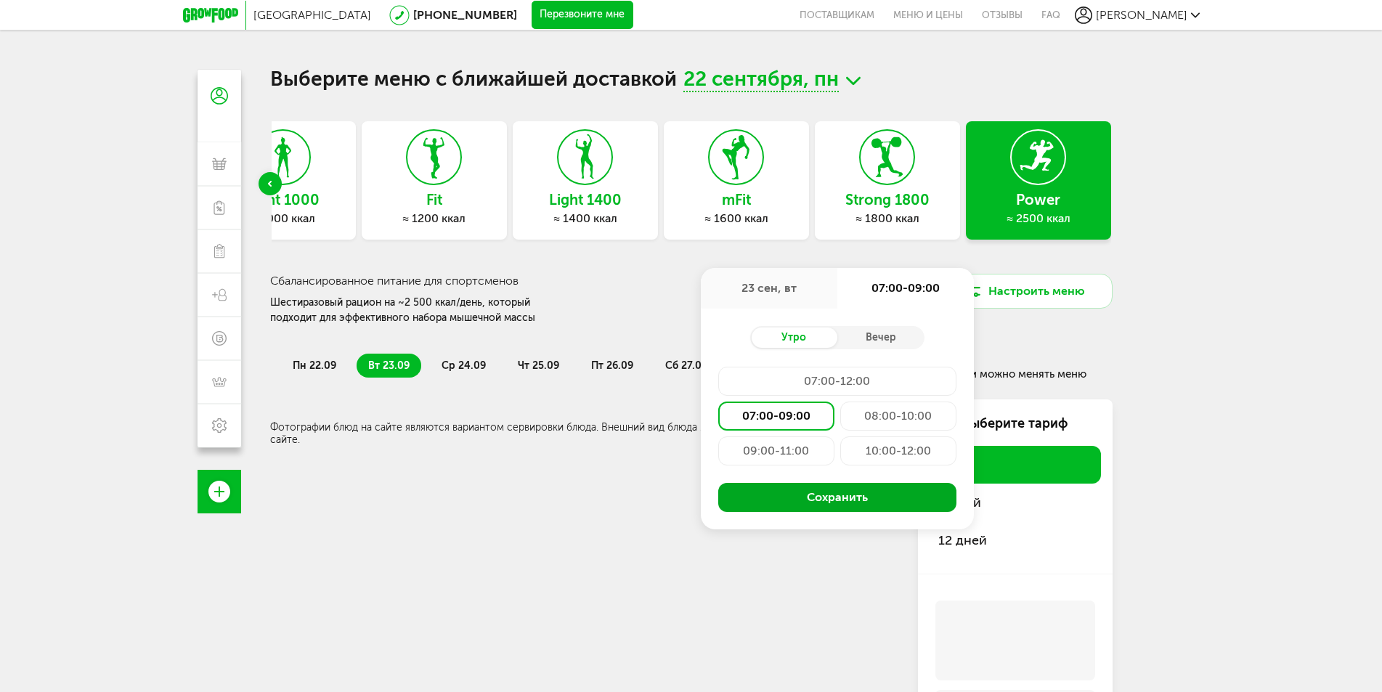
click at [859, 492] on button "Сохранить" at bounding box center [837, 497] width 238 height 29
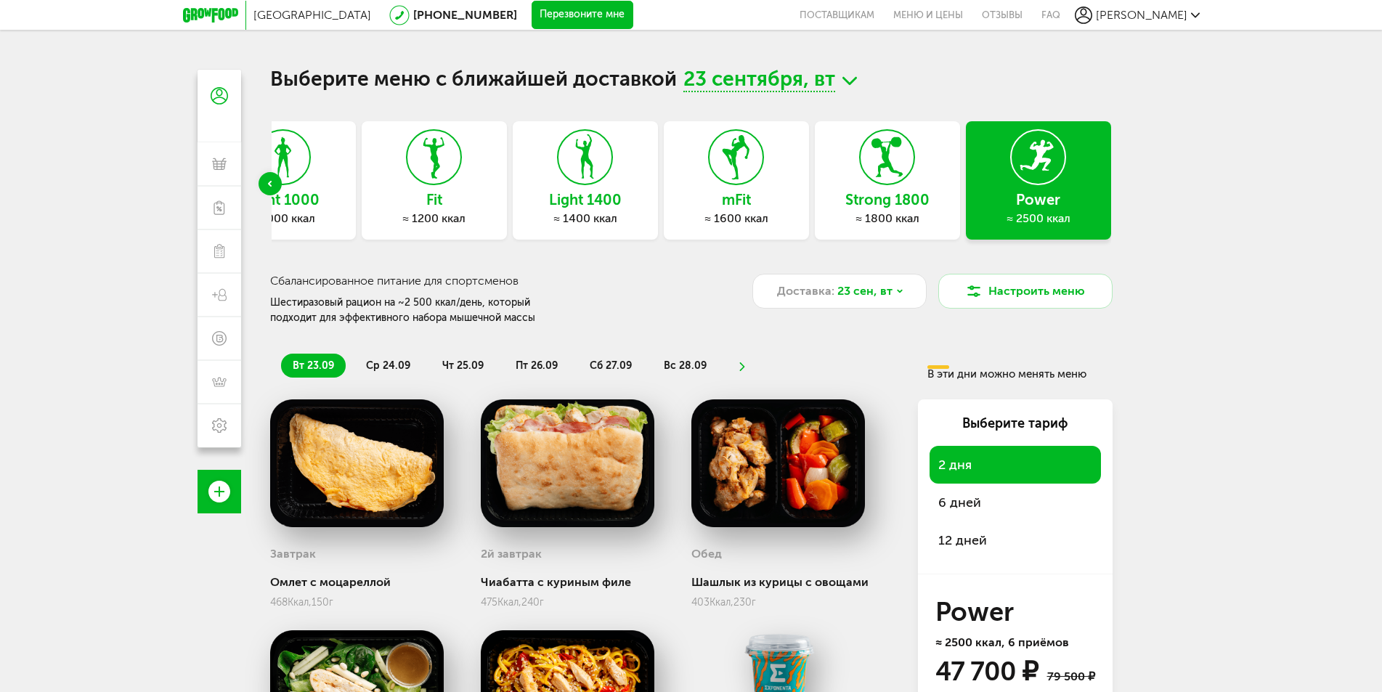
click at [1246, 307] on div "Москва [PHONE_NUMBER] Перезвоните мне поставщикам Меню и цены Отзывы FAQ [PERSO…" at bounding box center [691, 410] width 1382 height 820
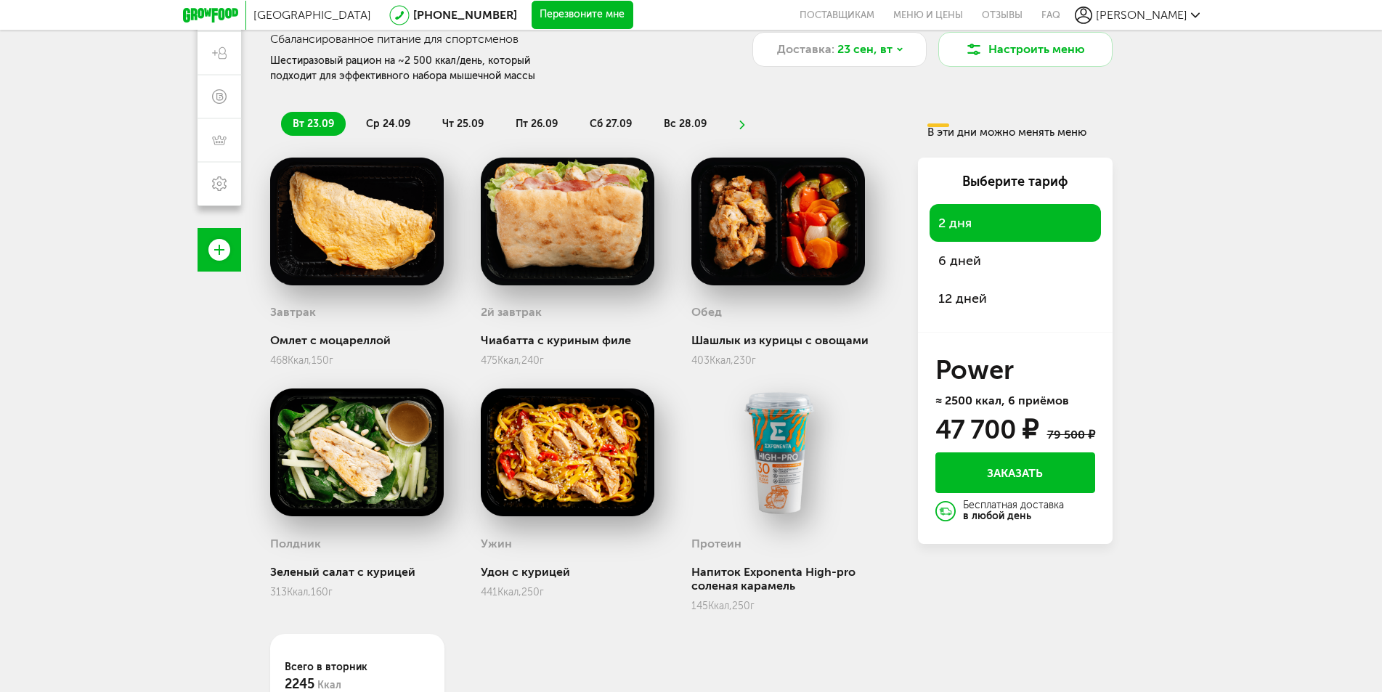
click at [360, 126] on li "ср 24.09" at bounding box center [388, 124] width 68 height 24
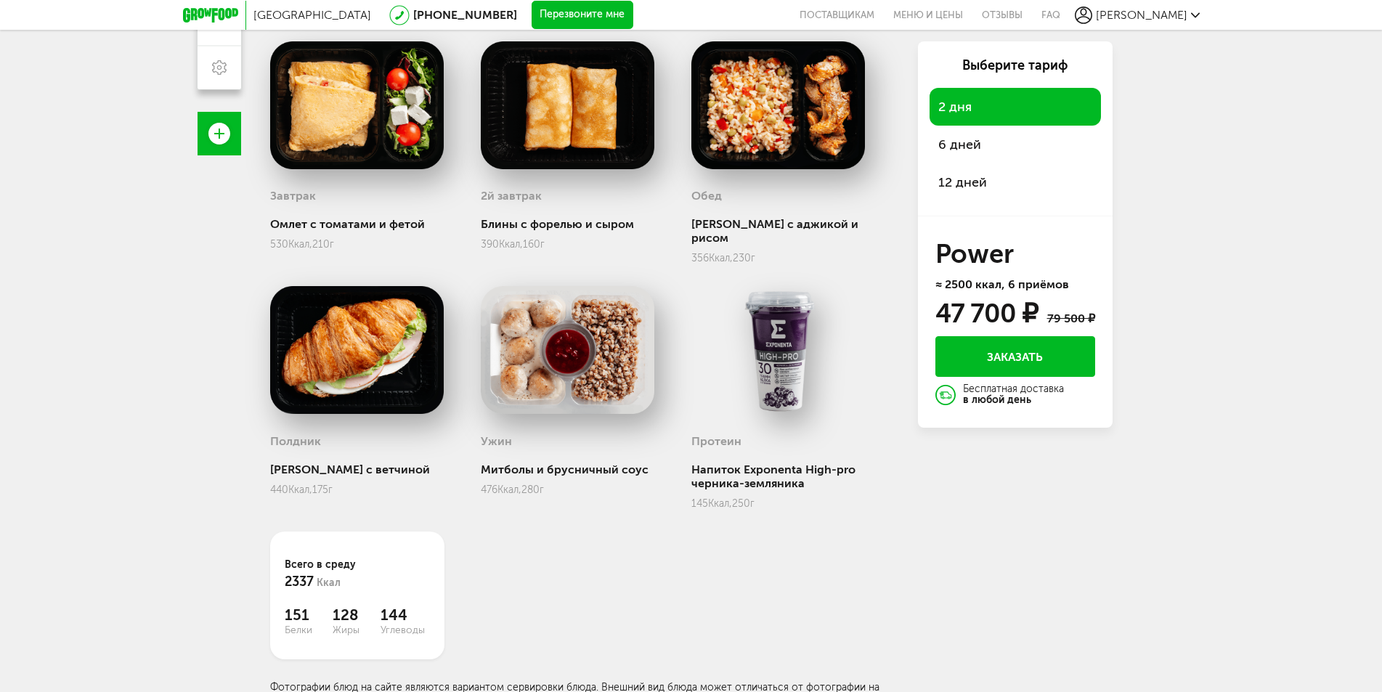
scroll to position [116, 0]
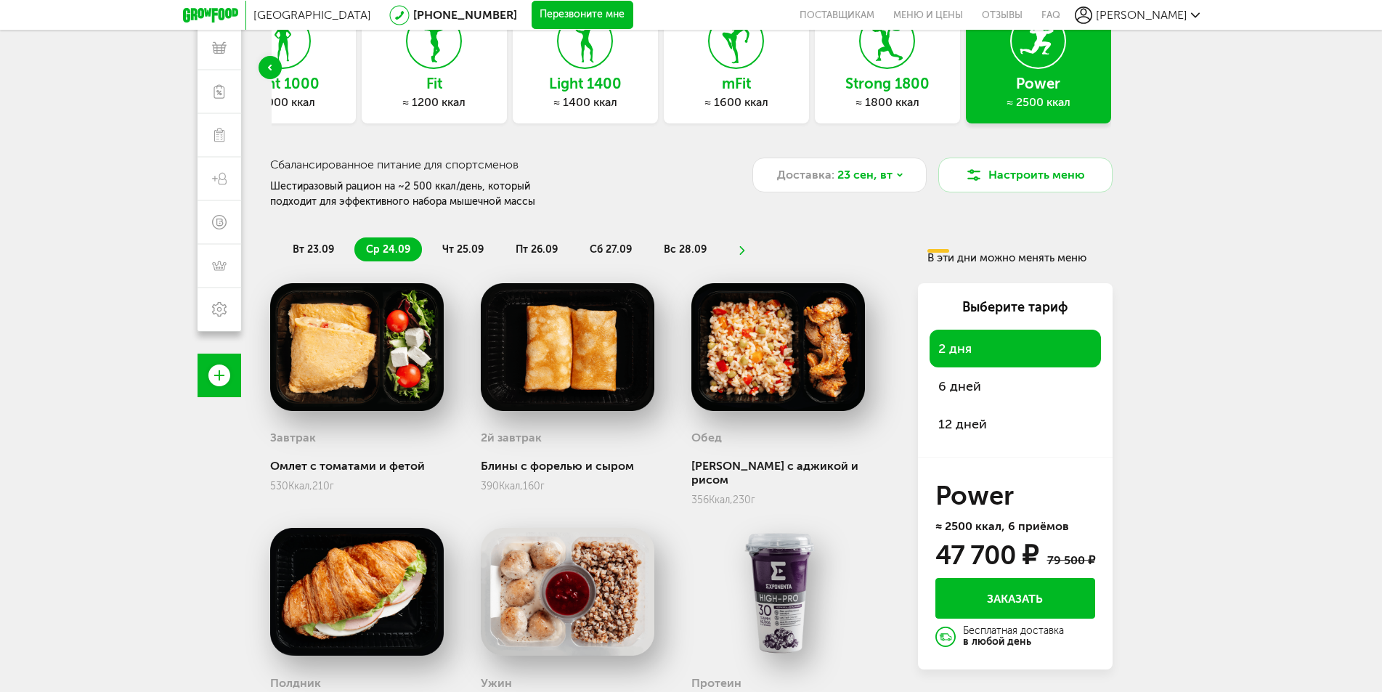
click at [1250, 407] on div "Москва [PHONE_NUMBER] Перезвоните мне поставщикам Меню и цены Отзывы FAQ [PERSO…" at bounding box center [691, 294] width 1382 height 820
drag, startPoint x: 1013, startPoint y: 380, endPoint x: 1006, endPoint y: 383, distance: 7.8
click at [1011, 380] on span "6 дней" at bounding box center [1015, 386] width 154 height 20
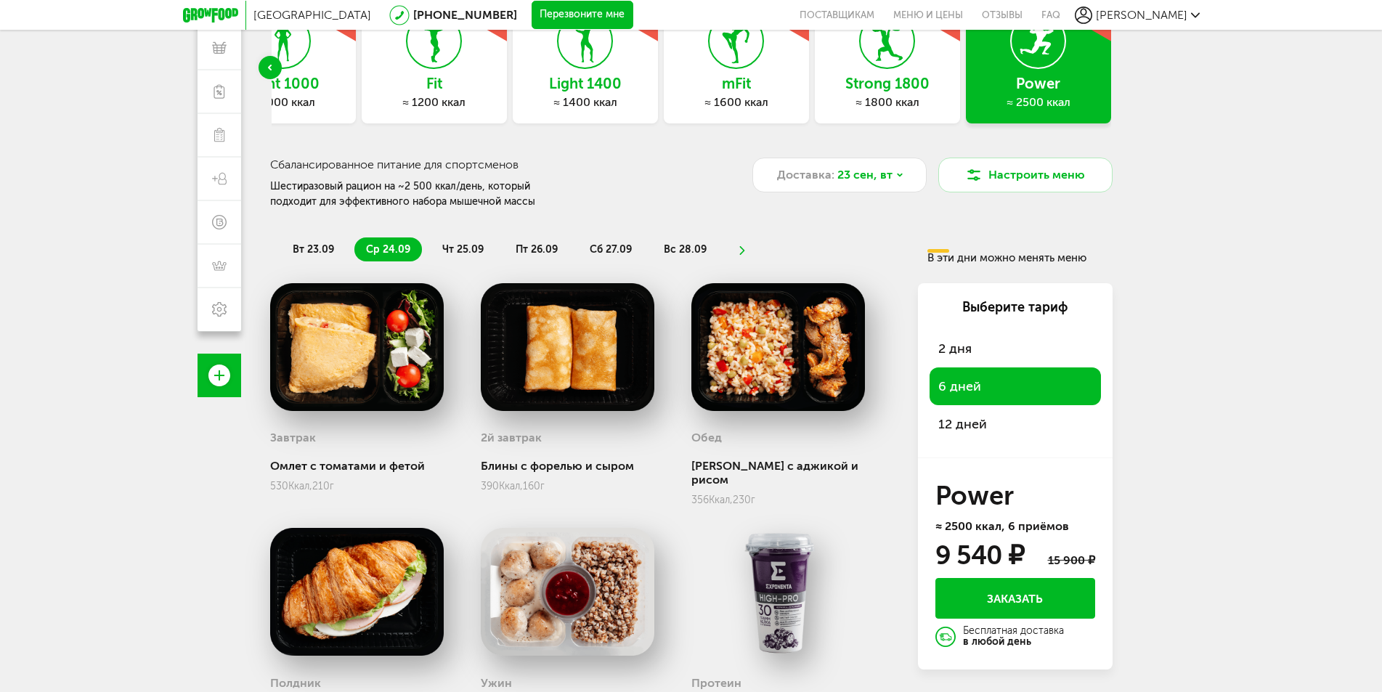
click at [978, 341] on span "2 дня" at bounding box center [1015, 348] width 154 height 20
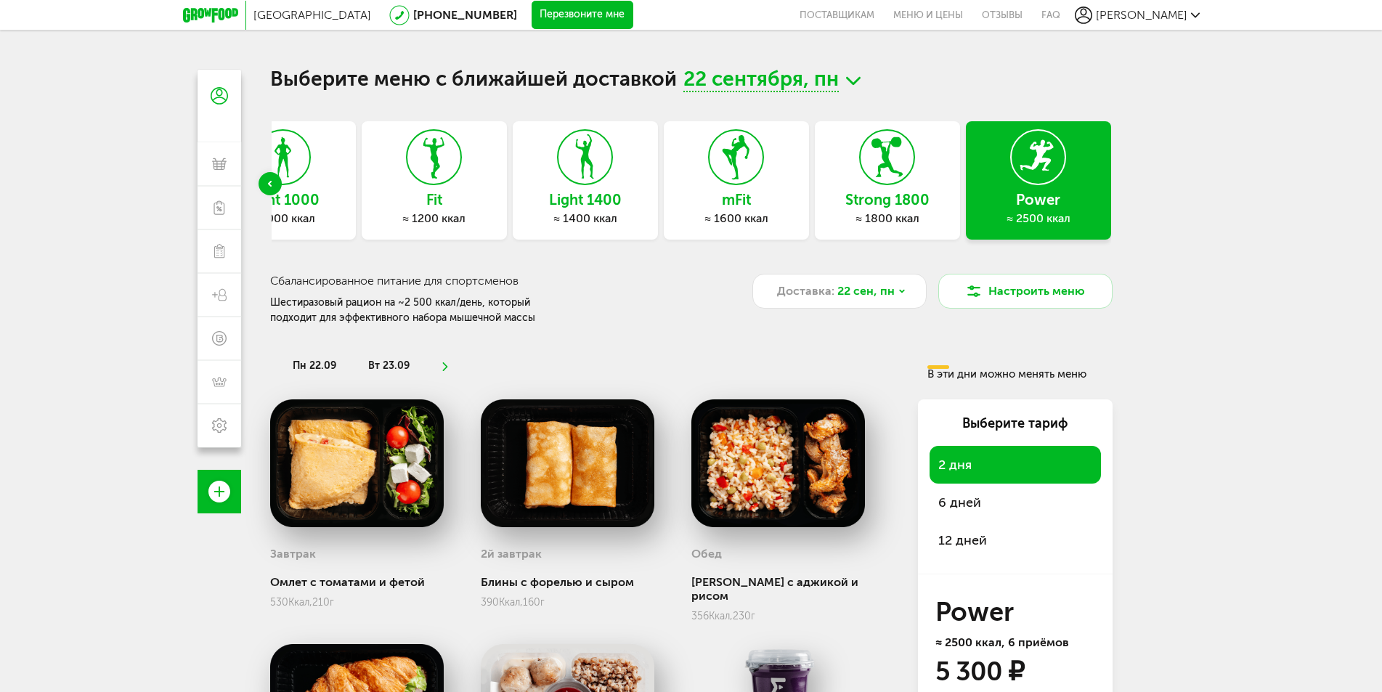
scroll to position [121, 0]
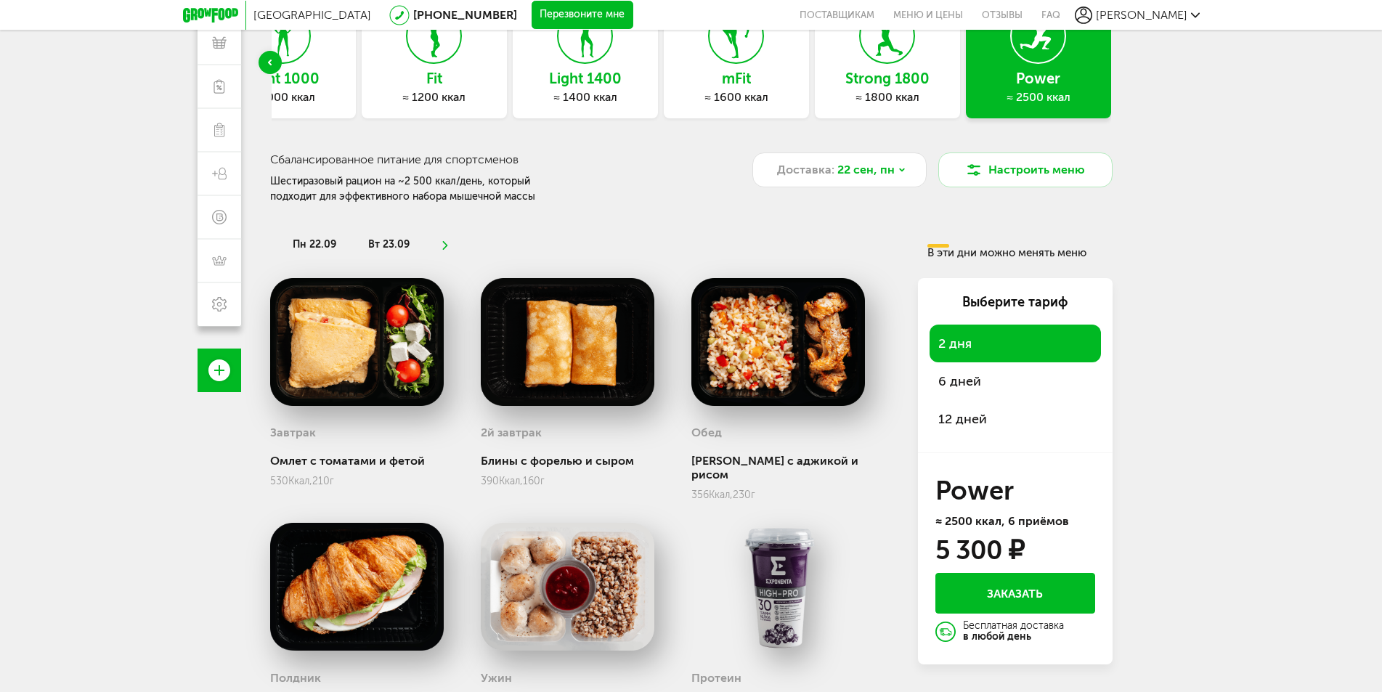
click at [440, 245] on icon at bounding box center [444, 245] width 10 height 9
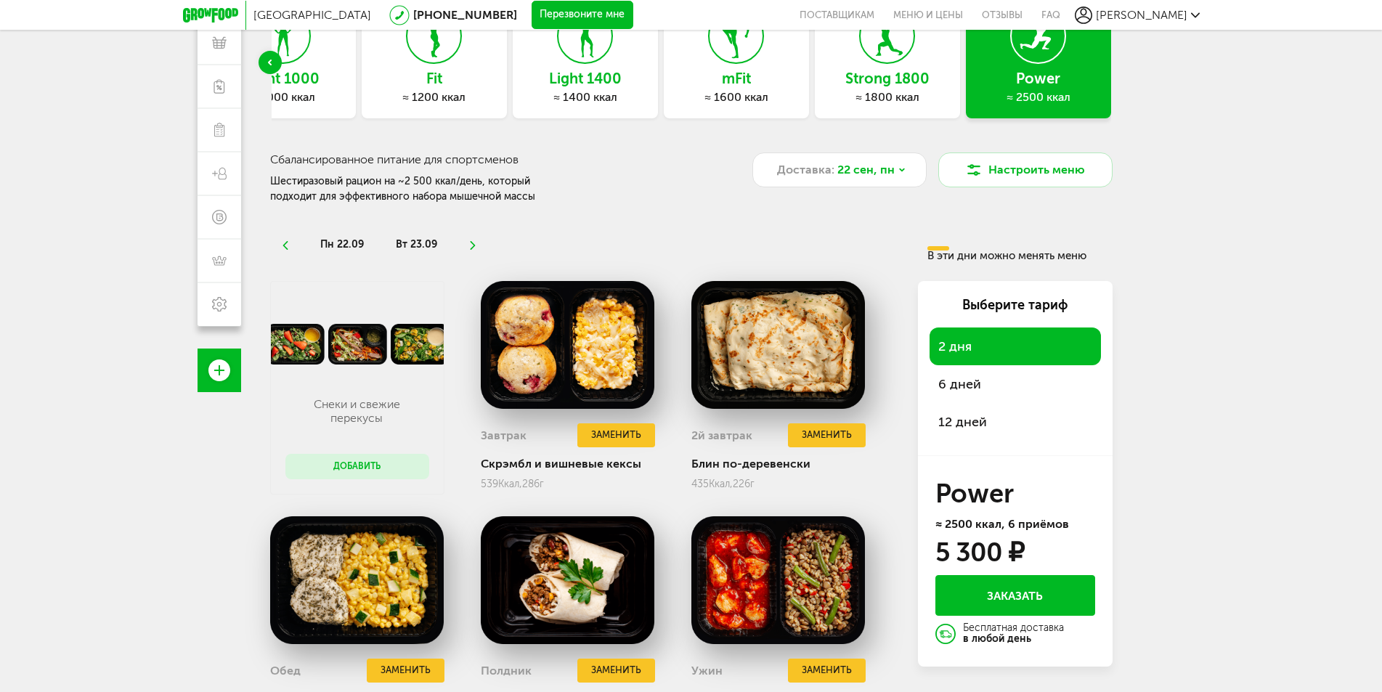
click at [283, 243] on icon at bounding box center [285, 245] width 10 height 9
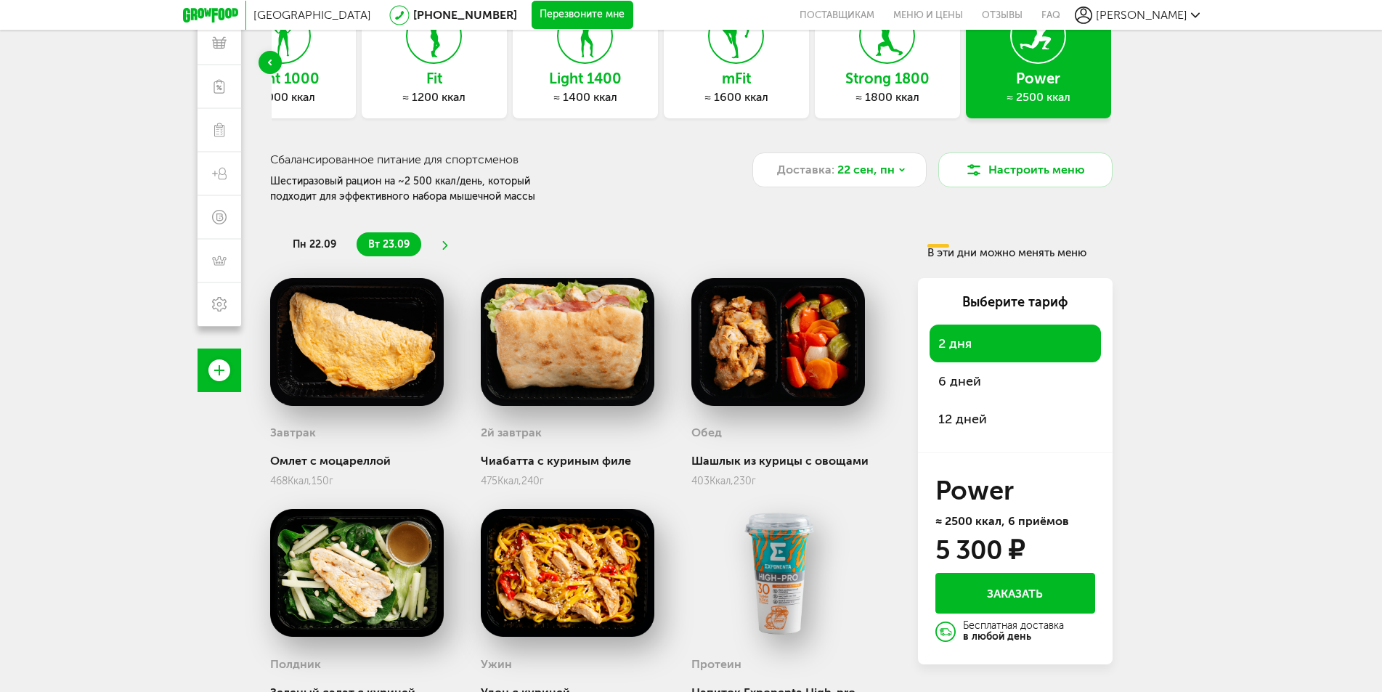
click at [339, 238] on li "пн 22.09" at bounding box center [314, 244] width 67 height 24
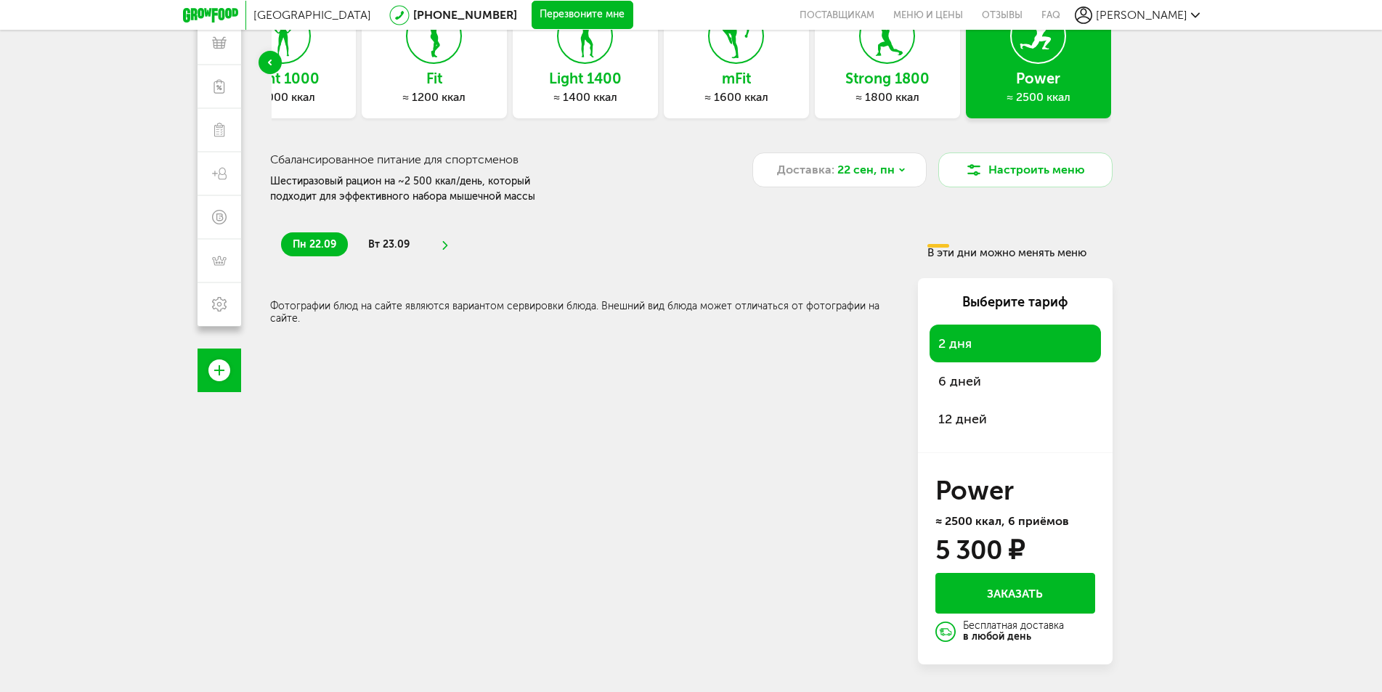
click at [395, 245] on span "вт 23.09" at bounding box center [388, 244] width 41 height 12
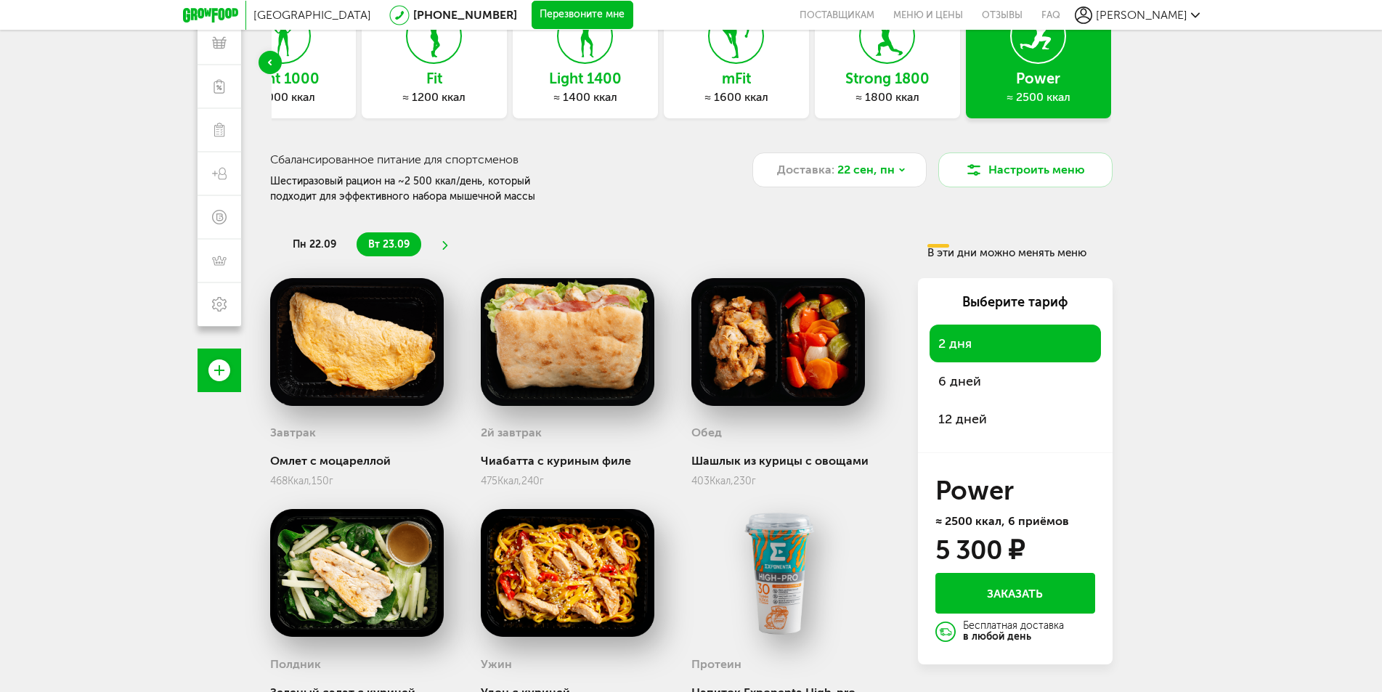
click at [442, 243] on icon at bounding box center [444, 245] width 10 height 9
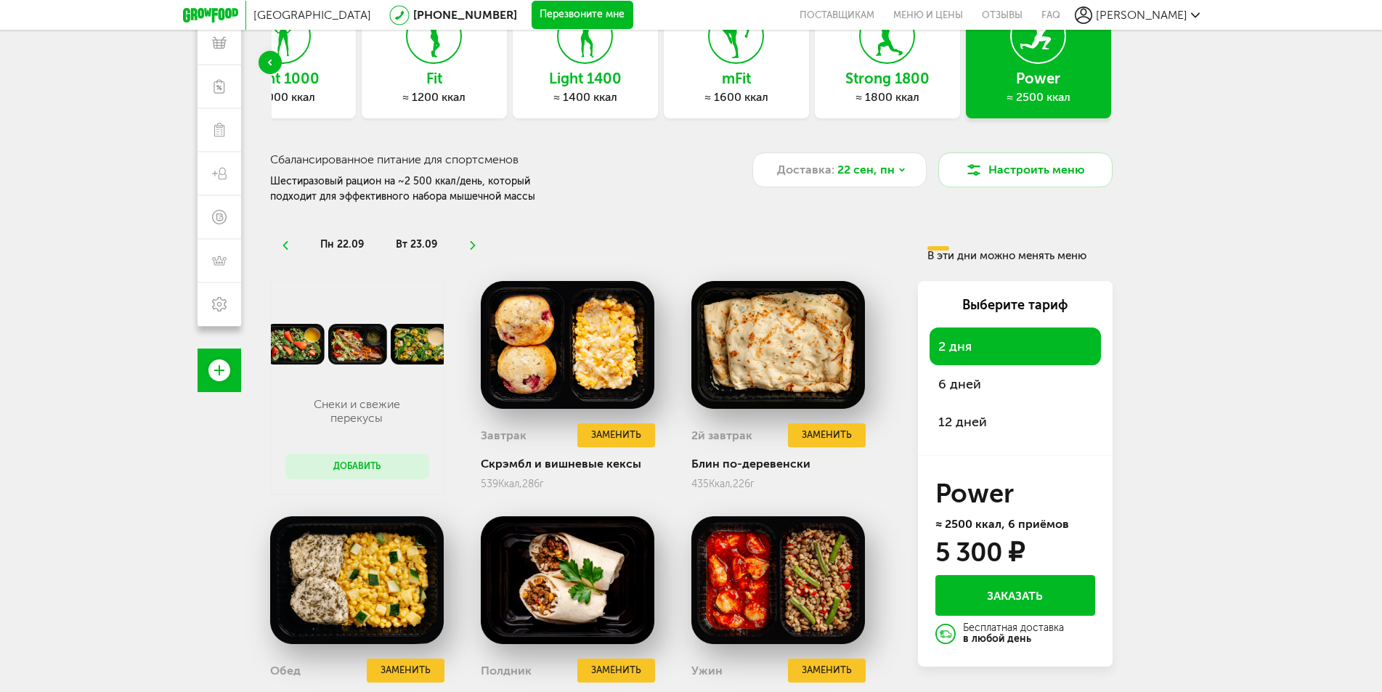
click at [349, 236] on li "пн 22.09" at bounding box center [342, 244] width 67 height 24
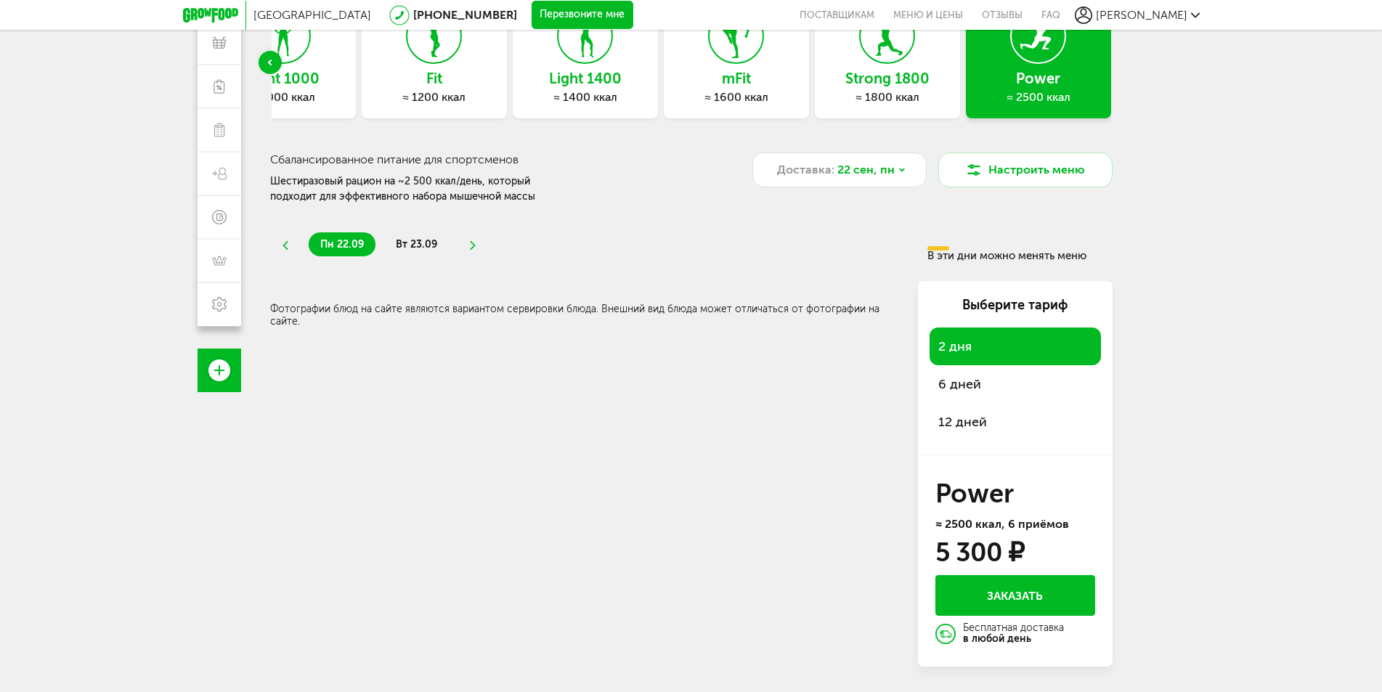
click at [418, 251] on span "вт 23.09" at bounding box center [416, 244] width 41 height 12
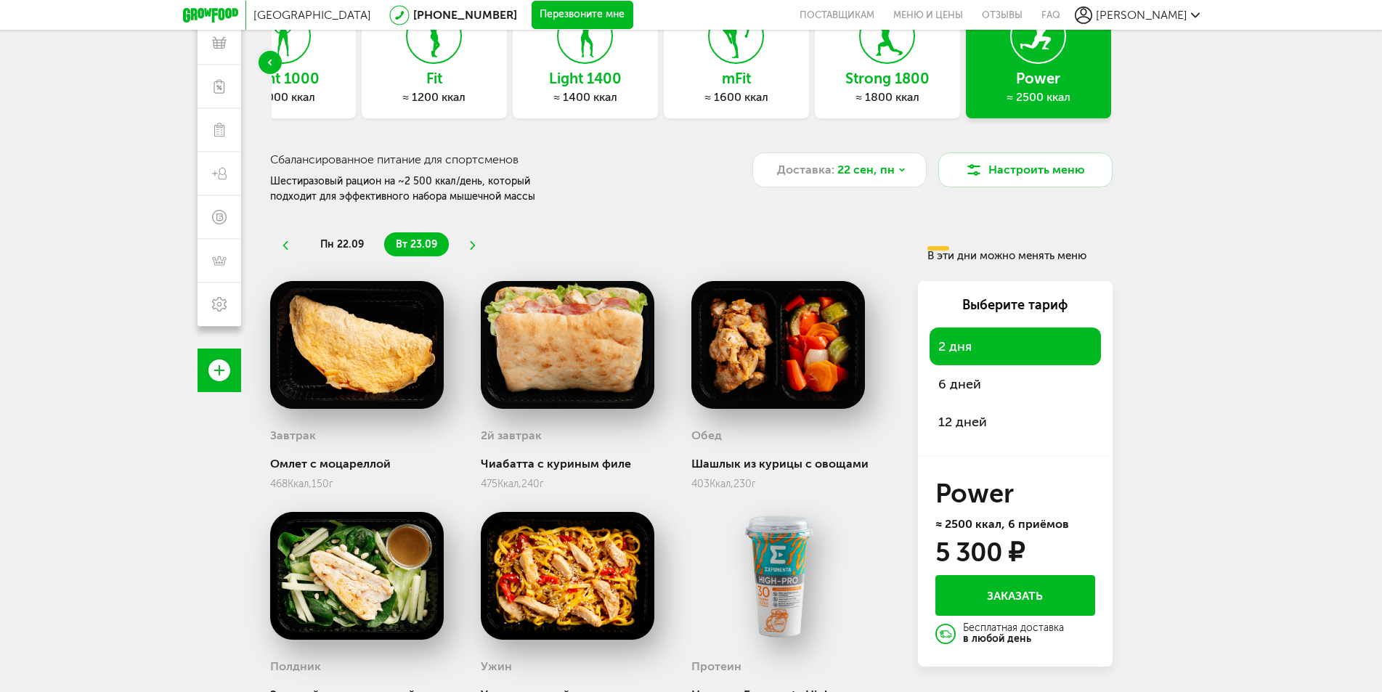
click at [474, 246] on use at bounding box center [473, 245] width 5 height 9
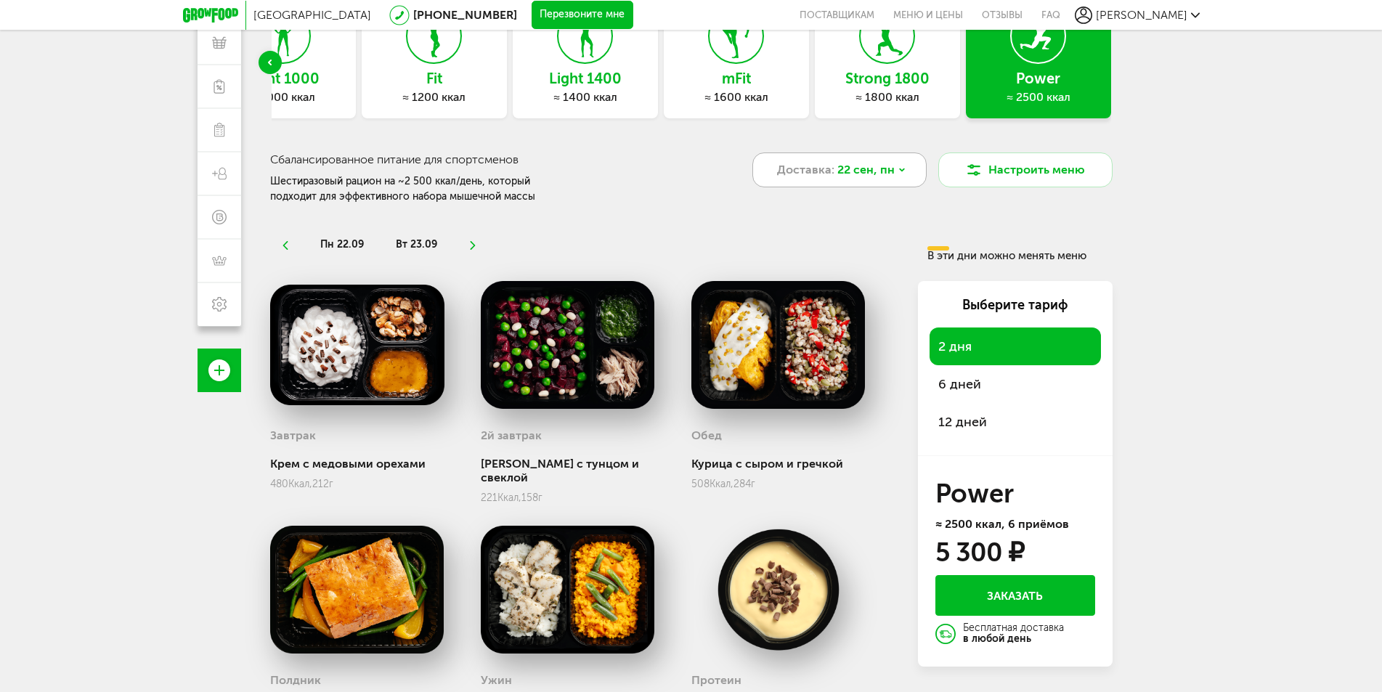
click at [878, 185] on div "Доставка: [DATE]" at bounding box center [839, 170] width 174 height 35
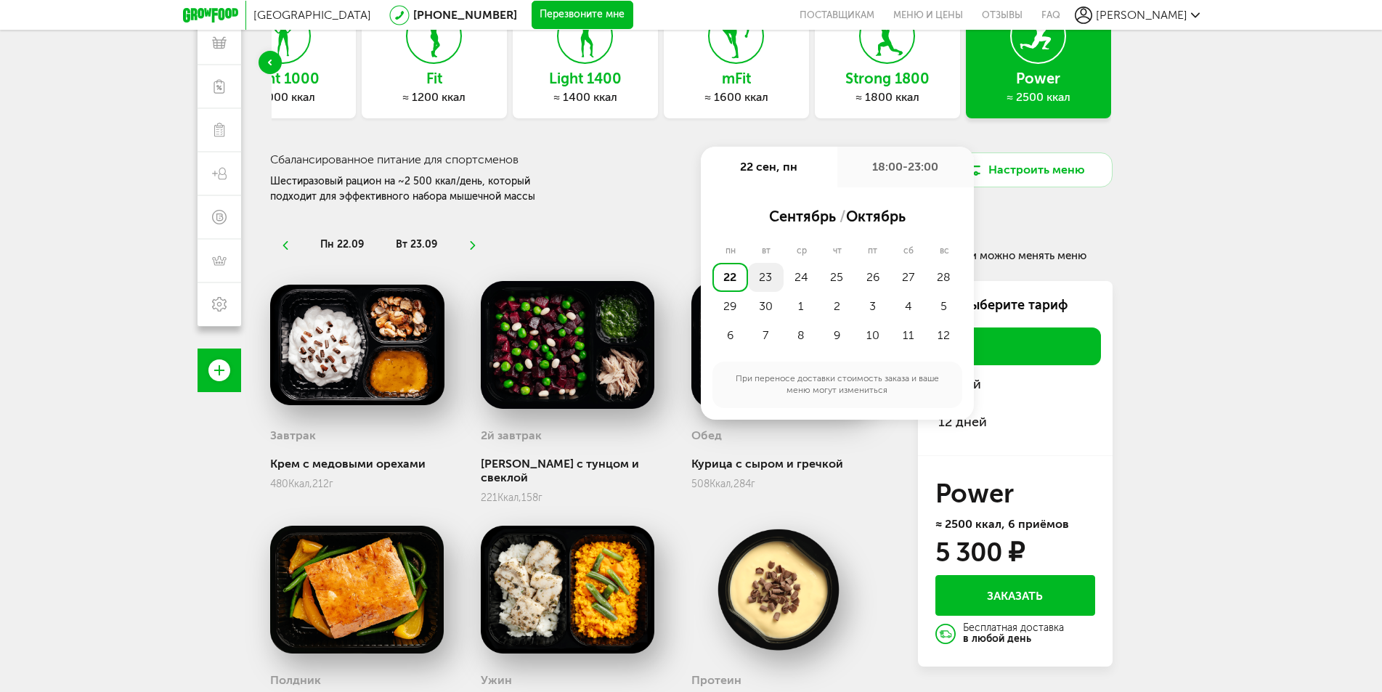
click at [777, 276] on div "23" at bounding box center [766, 277] width 36 height 29
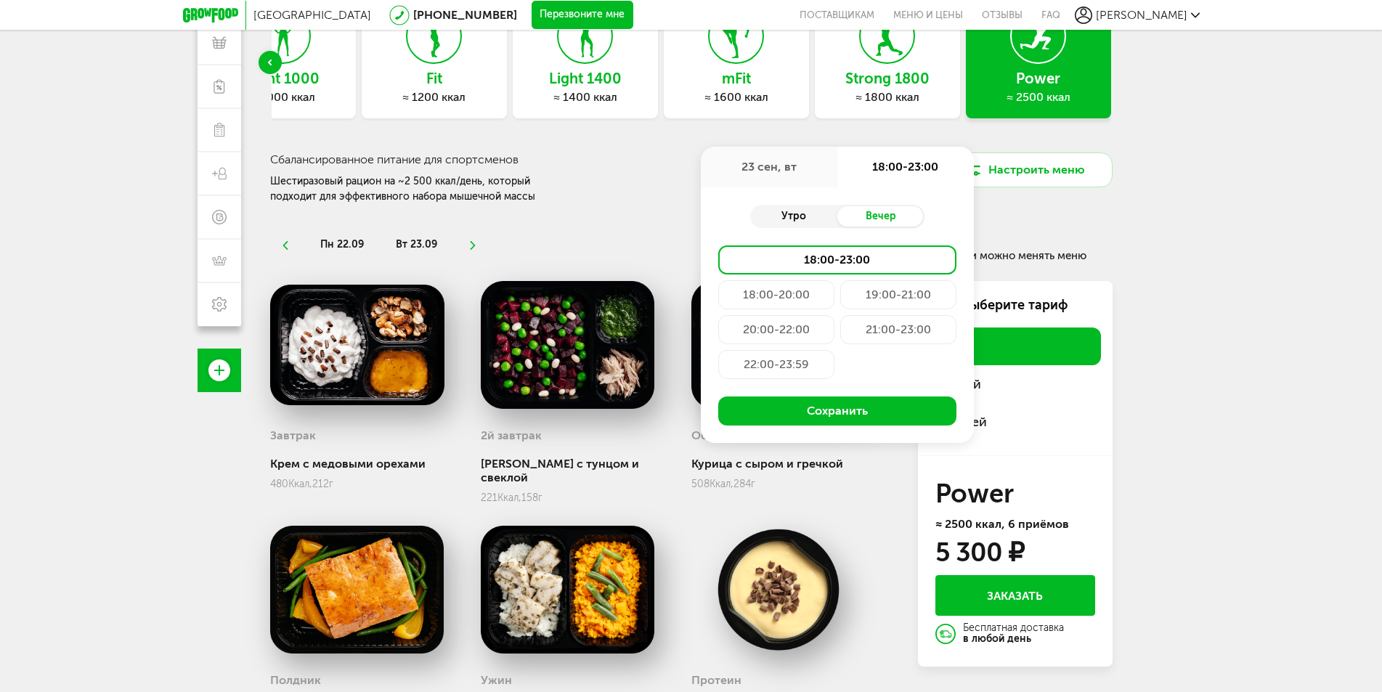
click at [811, 209] on div "Утро" at bounding box center [793, 216] width 87 height 20
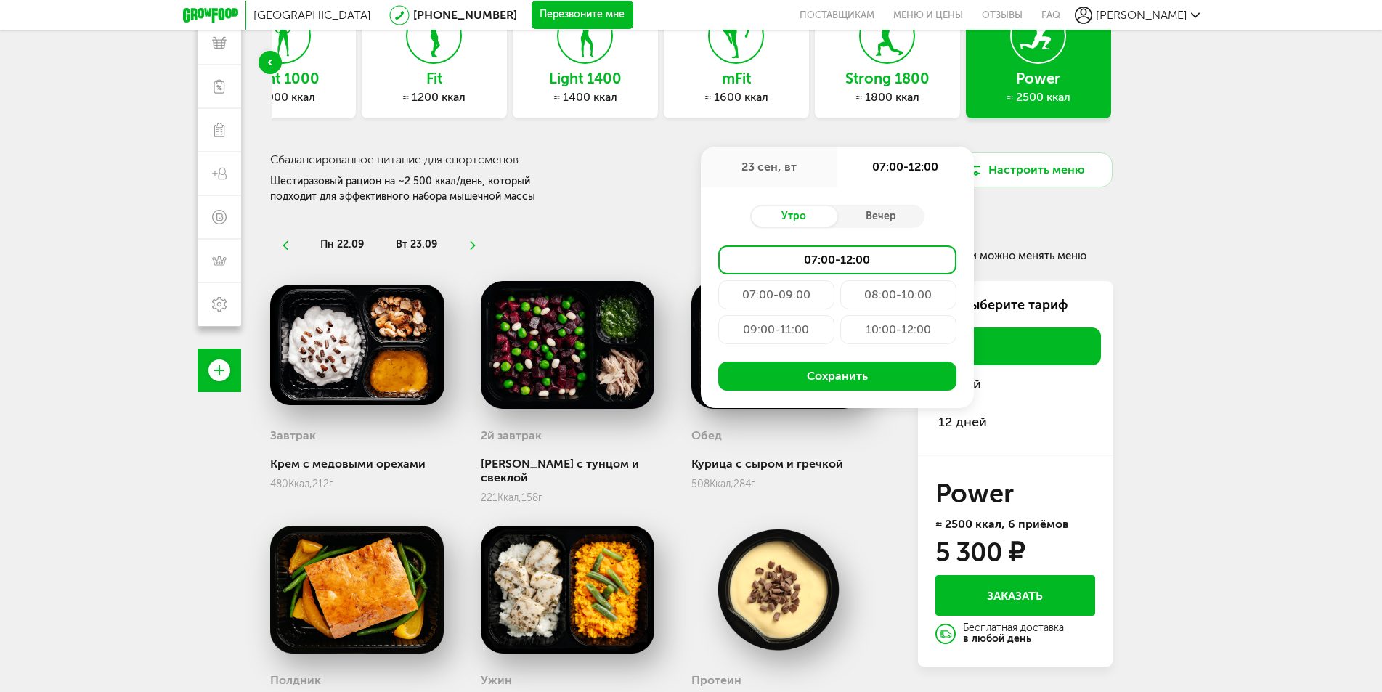
click at [781, 294] on div "07:00-09:00" at bounding box center [776, 294] width 116 height 29
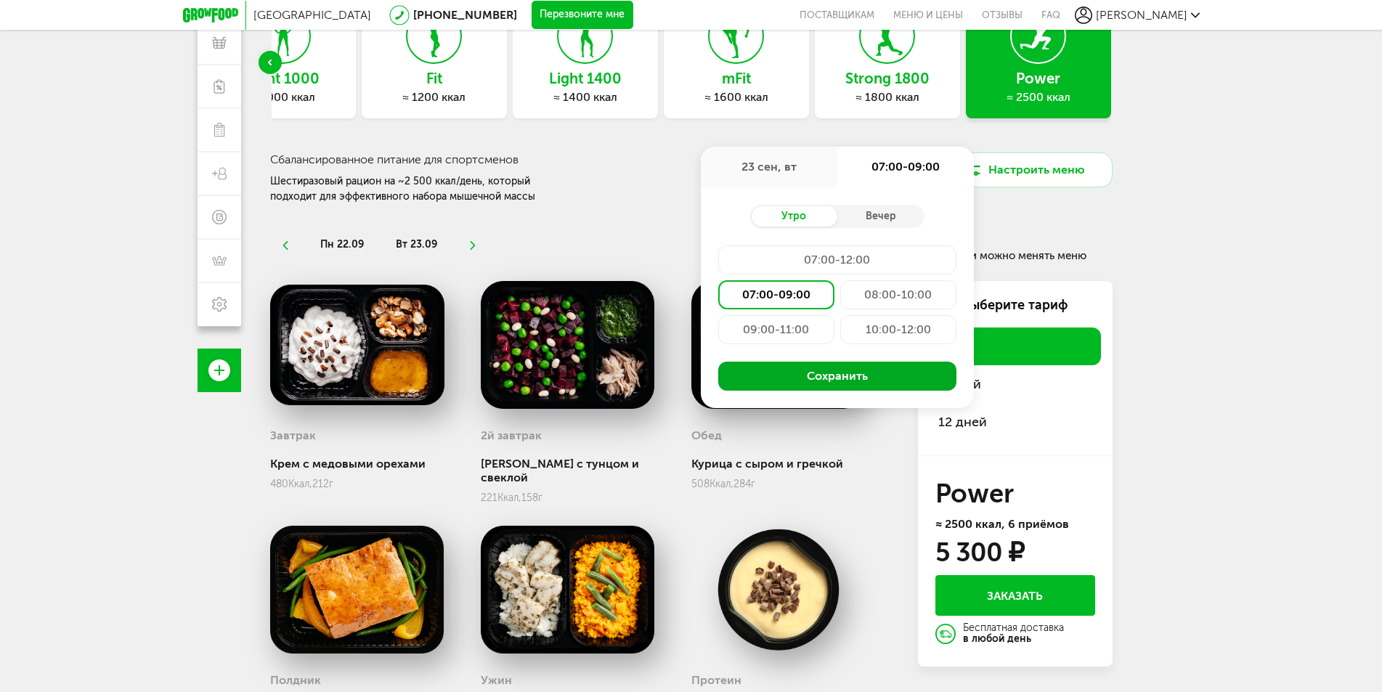
click at [800, 372] on button "Сохранить" at bounding box center [837, 376] width 238 height 29
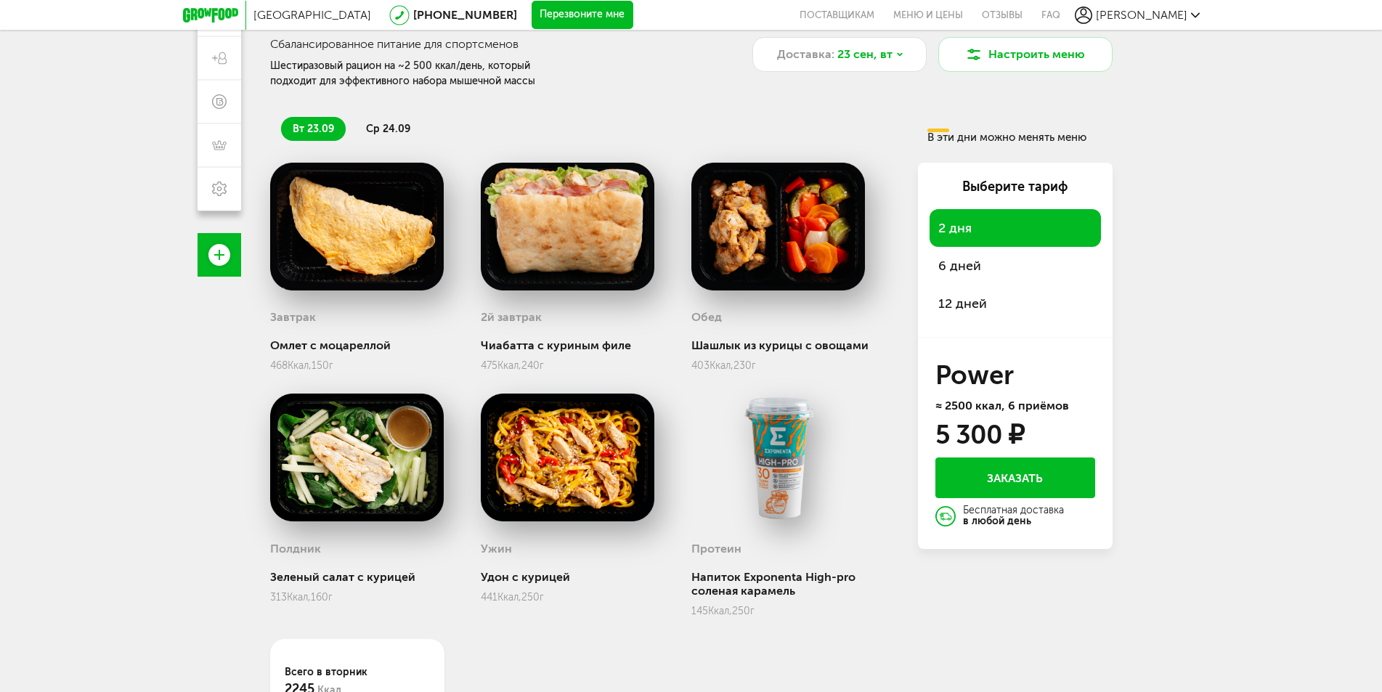
scroll to position [116, 0]
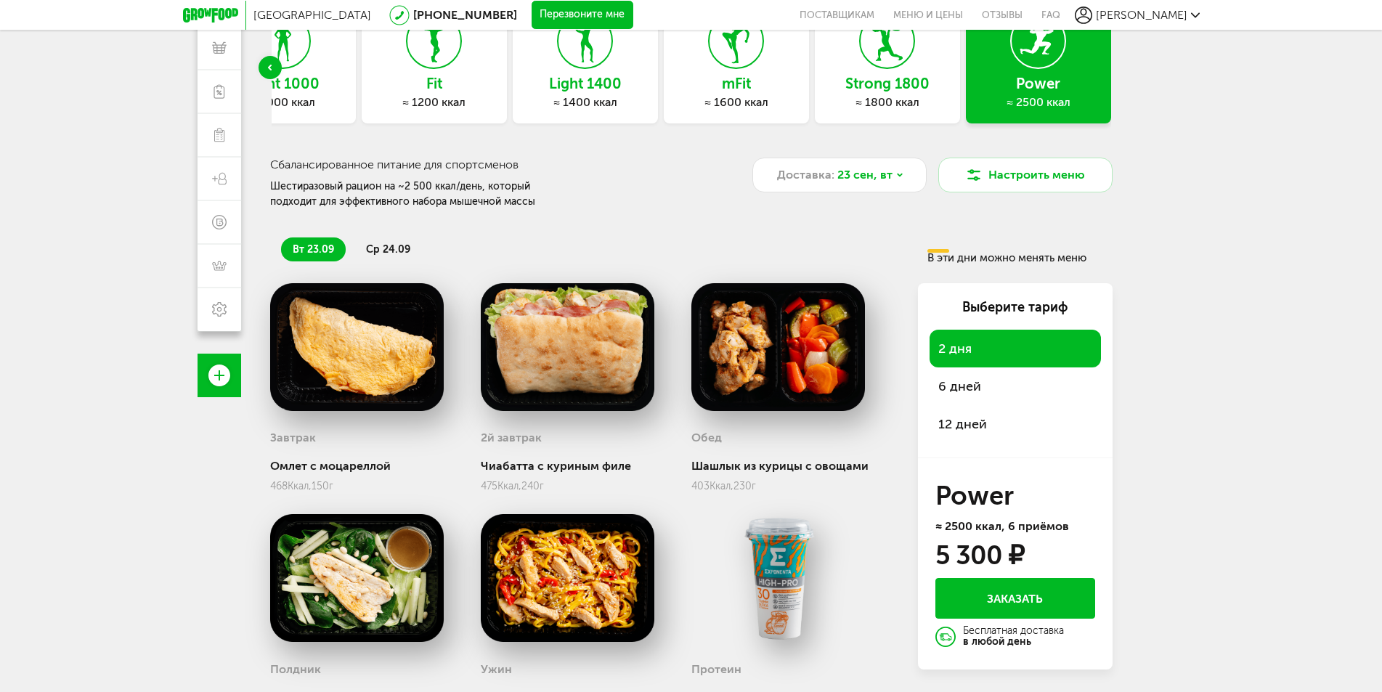
click at [375, 253] on span "ср 24.09" at bounding box center [388, 249] width 44 height 12
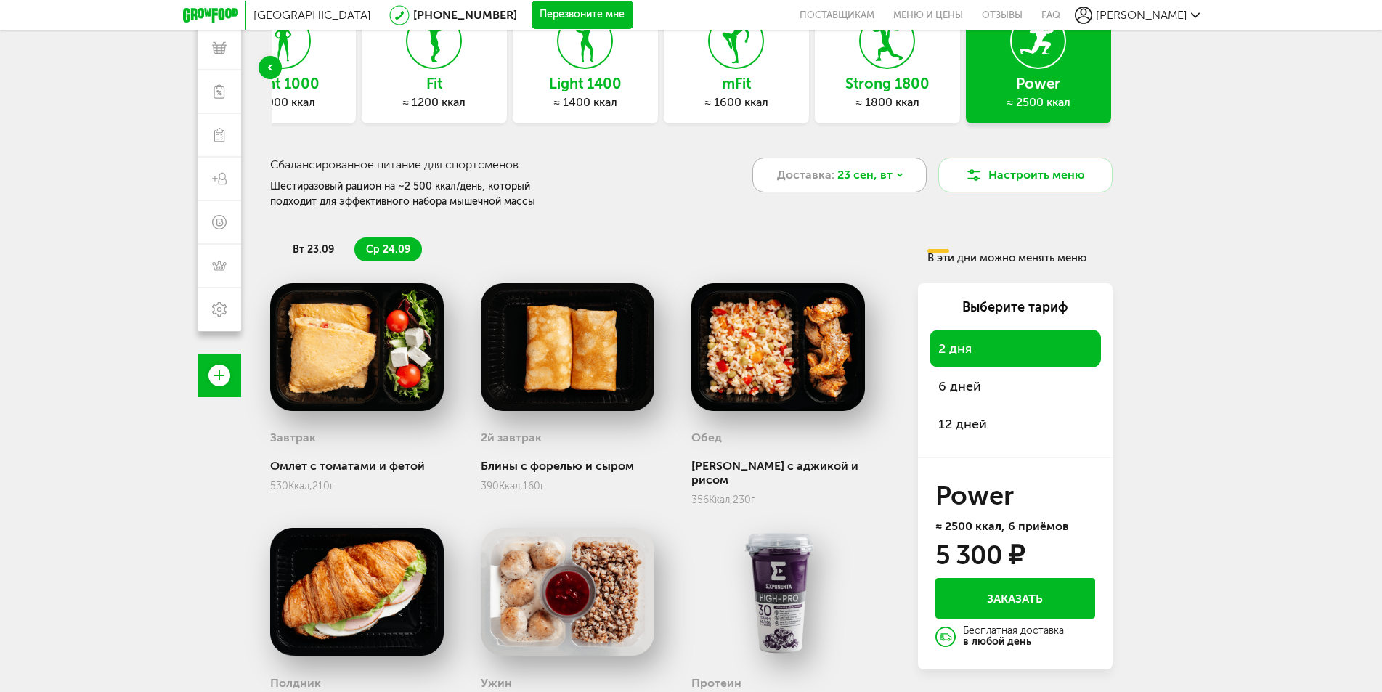
click at [813, 182] on span "Доставка:" at bounding box center [805, 174] width 57 height 17
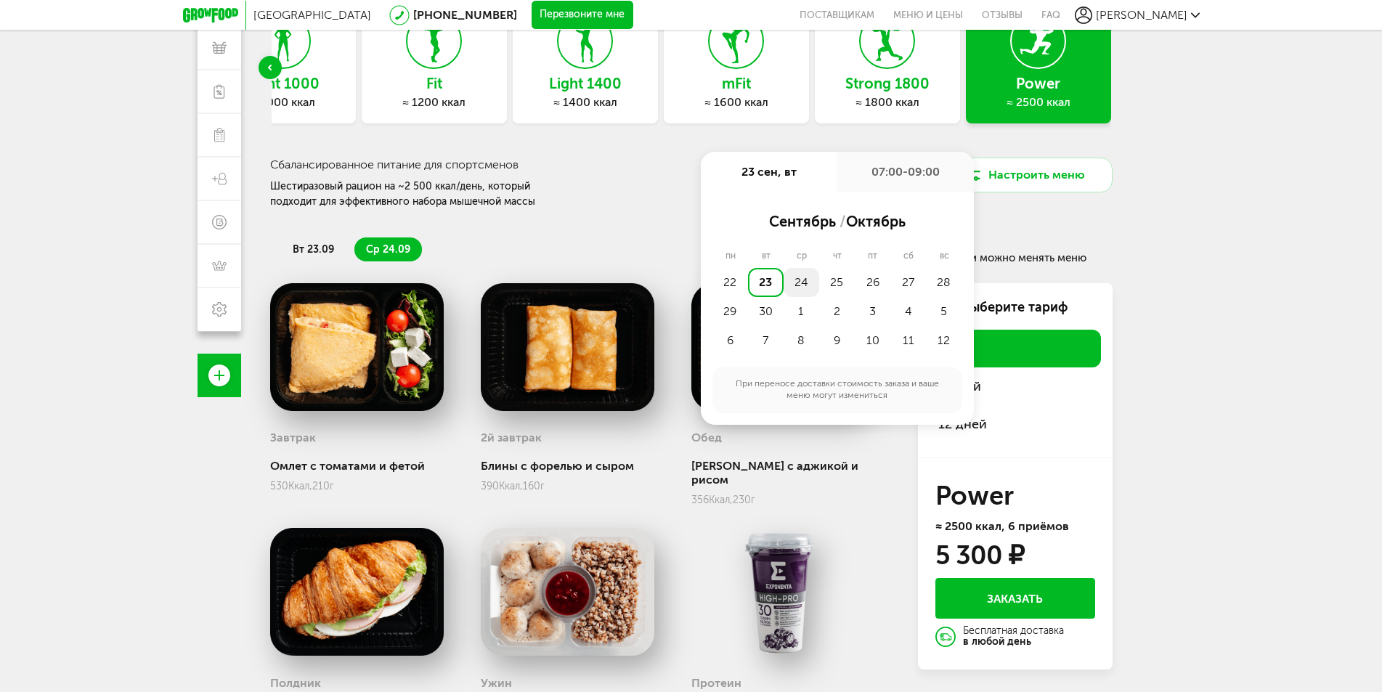
click at [792, 287] on div "24" at bounding box center [802, 282] width 36 height 29
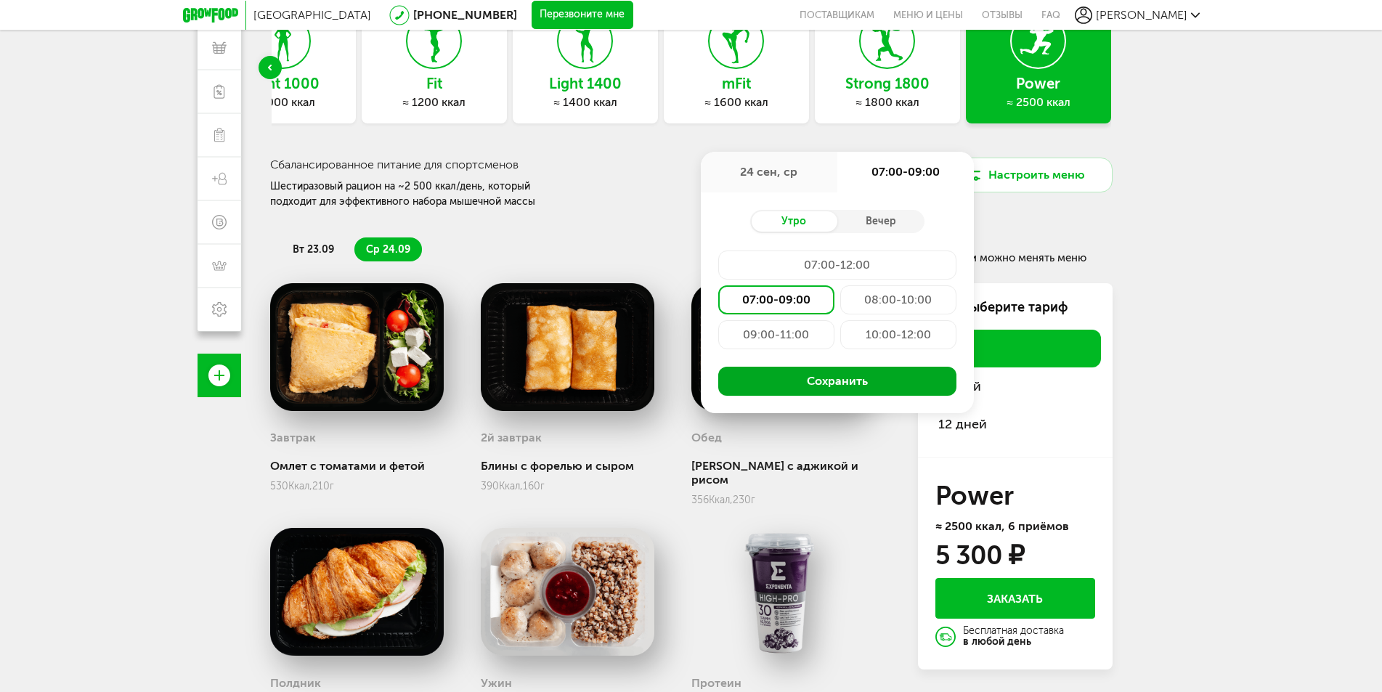
click at [781, 378] on button "Сохранить" at bounding box center [837, 381] width 238 height 29
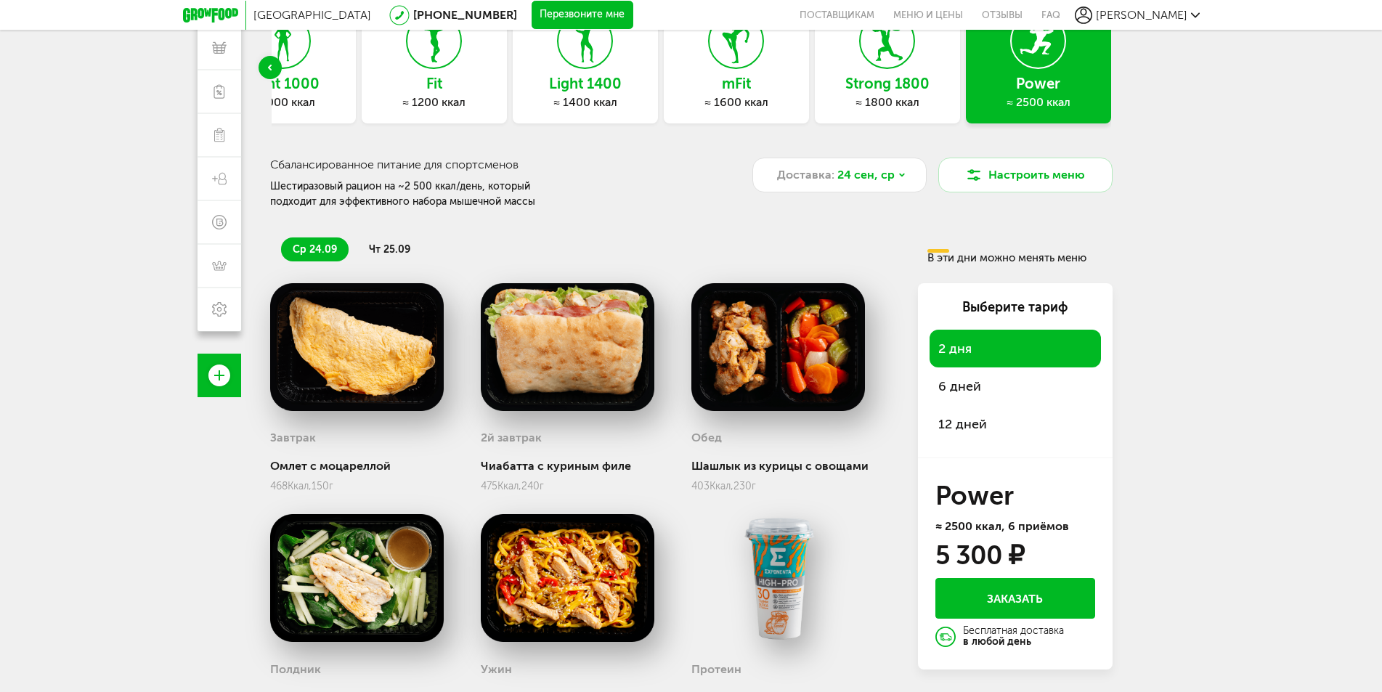
scroll to position [237, 0]
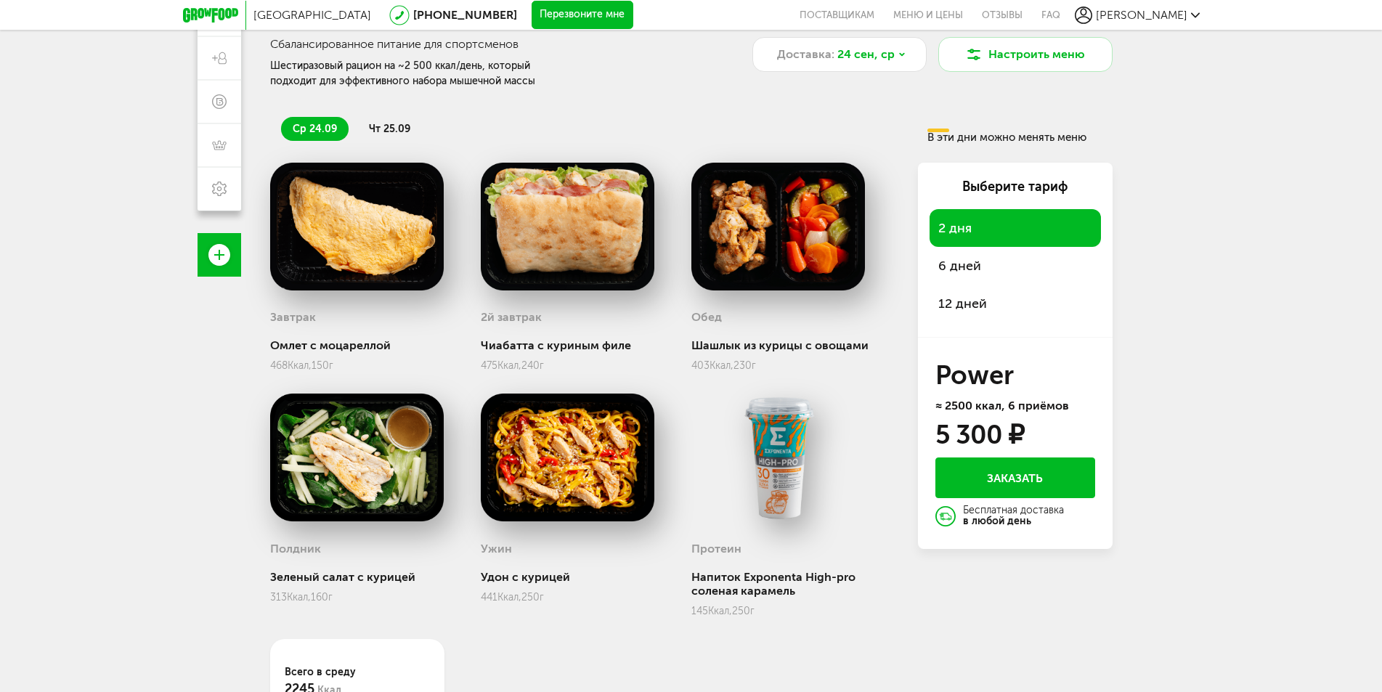
click at [385, 132] on span "чт 25.09" at bounding box center [389, 129] width 41 height 12
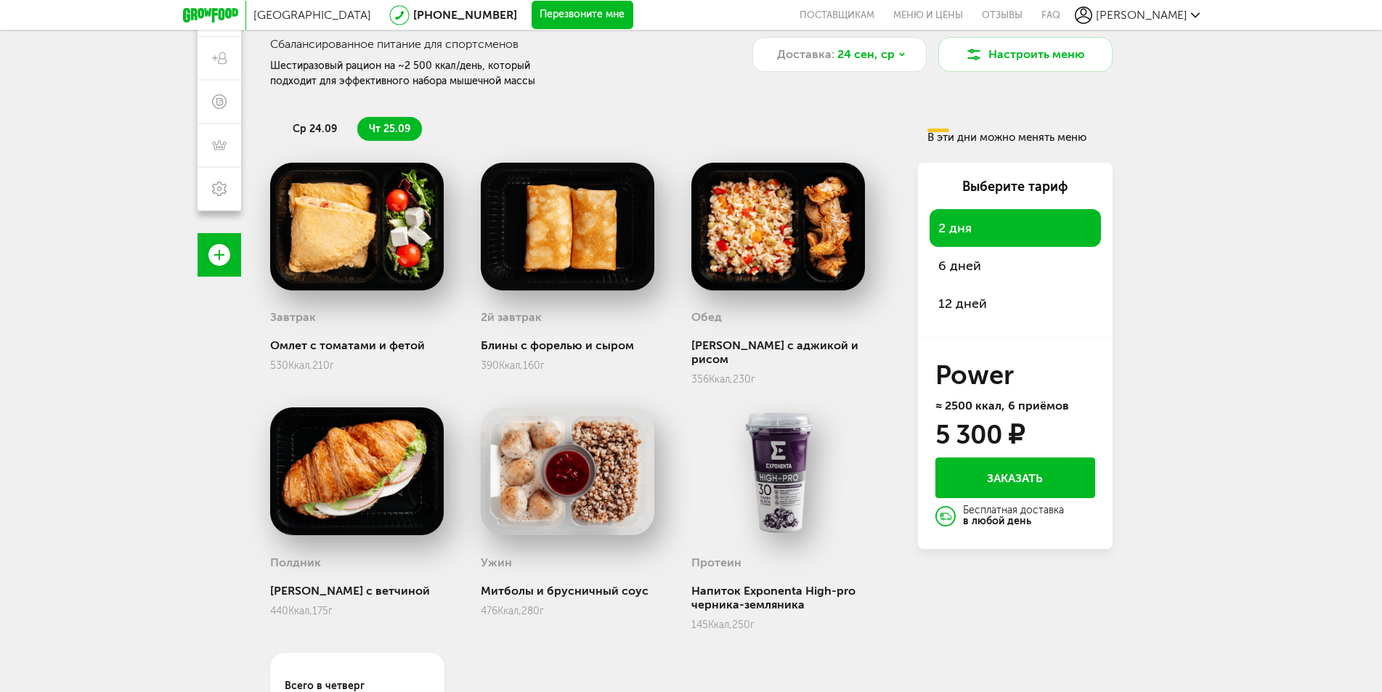
click at [322, 127] on span "ср 24.09" at bounding box center [315, 129] width 44 height 12
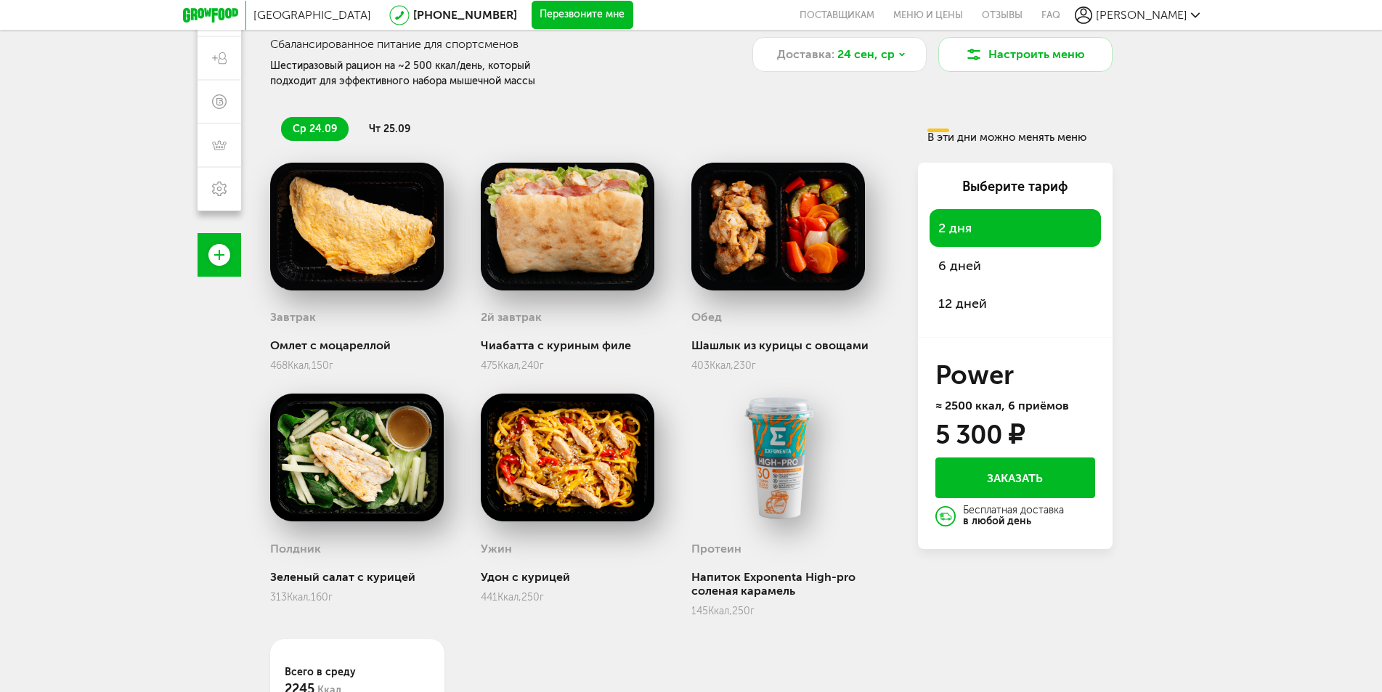
click at [386, 131] on span "чт 25.09" at bounding box center [389, 129] width 41 height 12
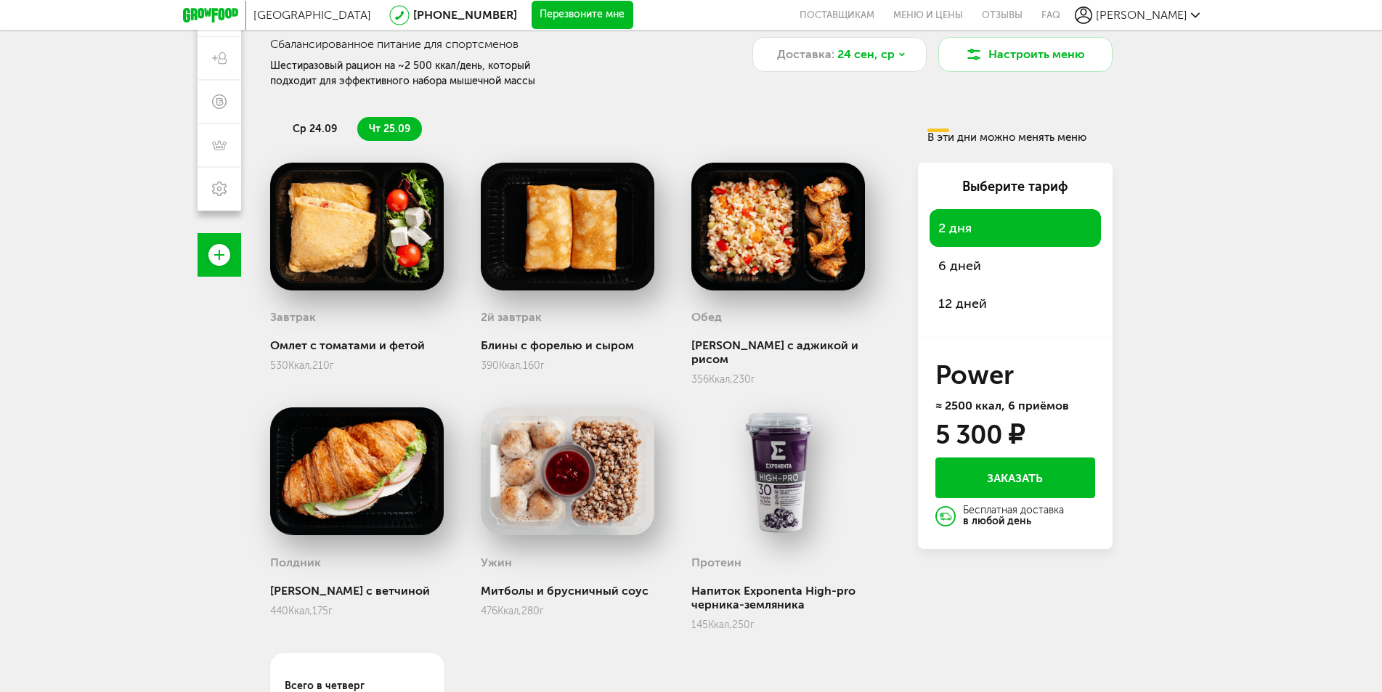
click at [323, 132] on span "ср 24.09" at bounding box center [315, 129] width 44 height 12
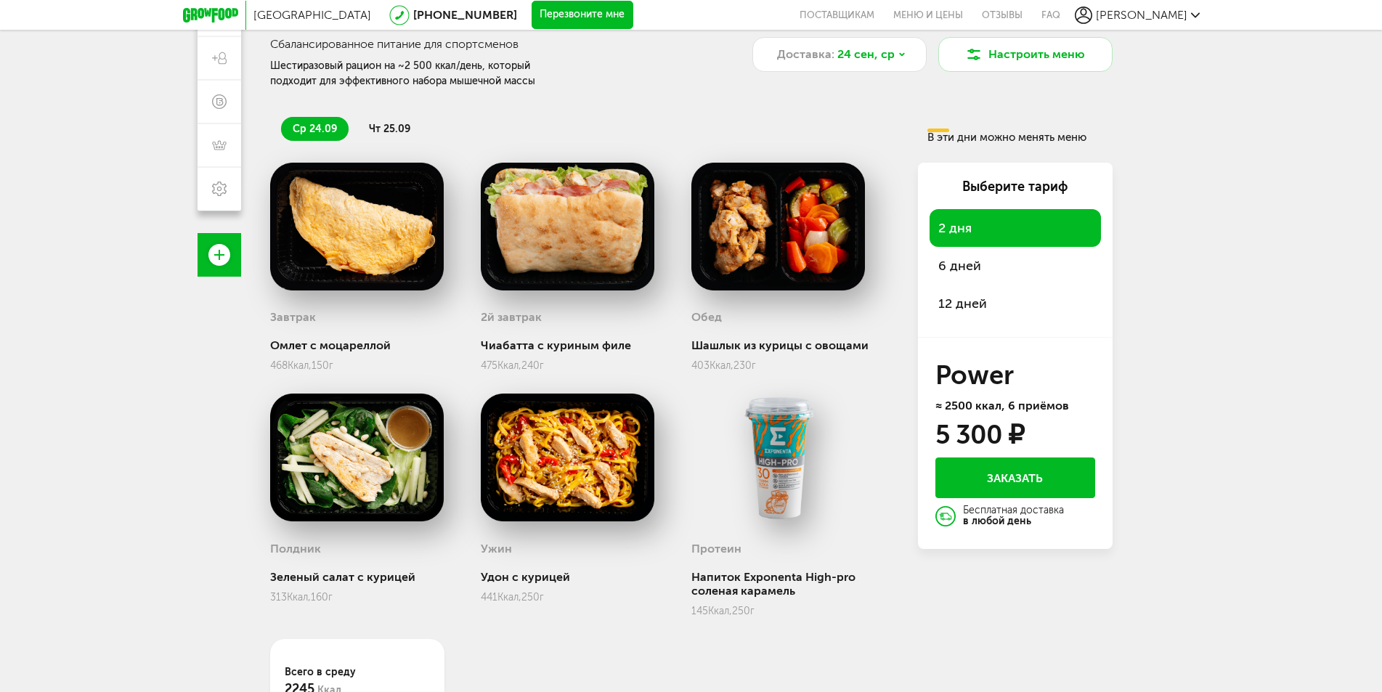
click at [368, 127] on li "чт 25.09" at bounding box center [389, 129] width 65 height 24
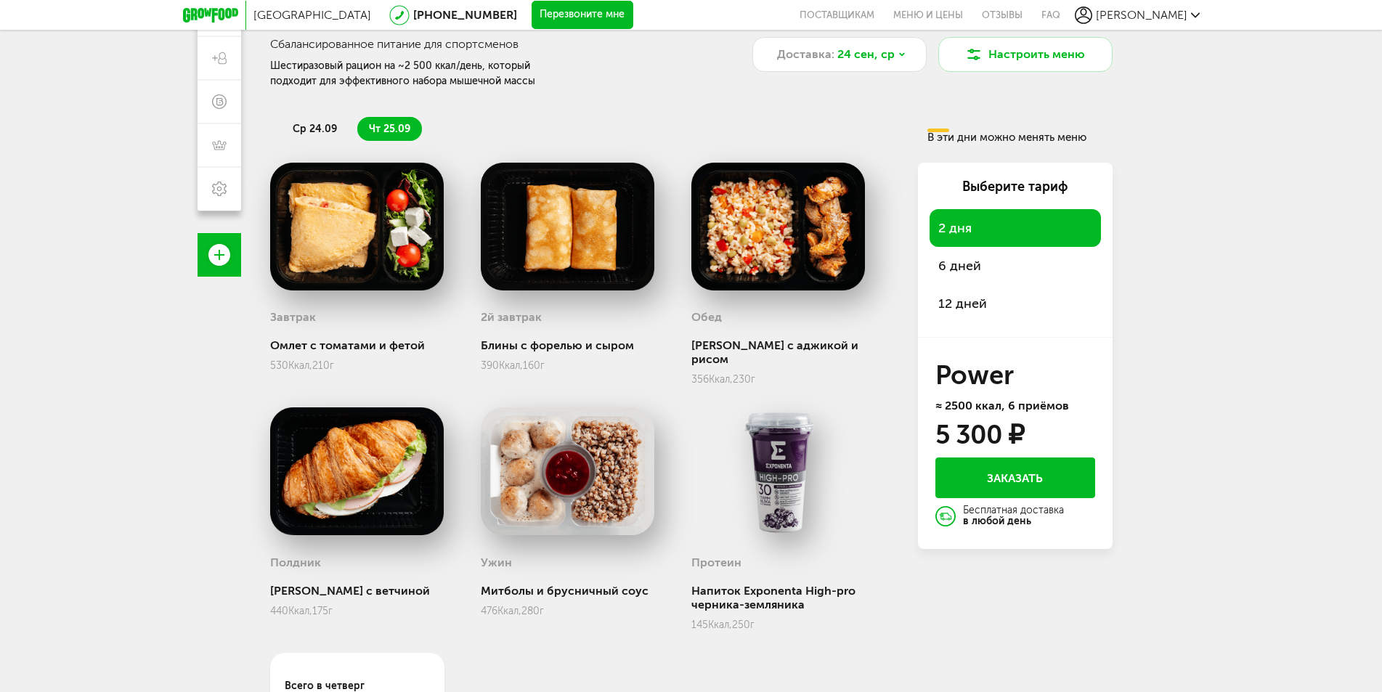
click at [816, 76] on div "Доставка: [DATE]" at bounding box center [839, 63] width 174 height 52
click at [820, 54] on span "Доставка:" at bounding box center [805, 54] width 57 height 17
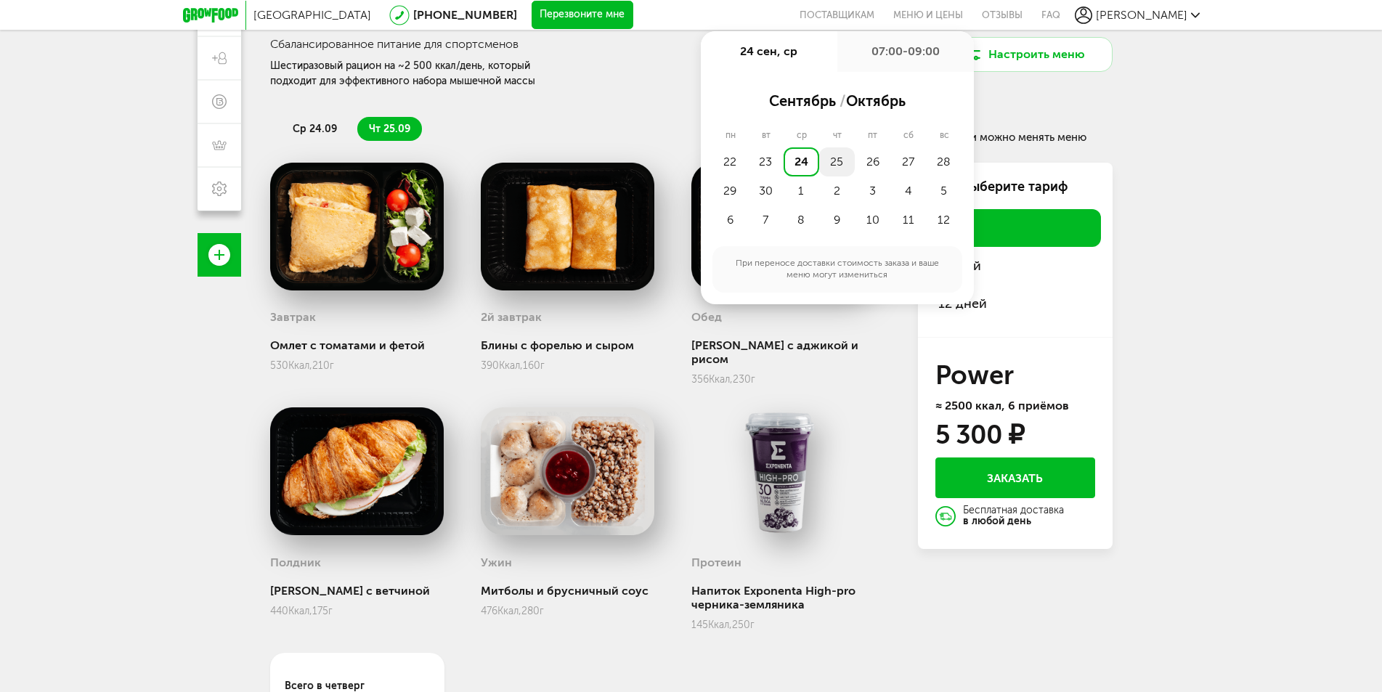
click at [829, 167] on div "25" at bounding box center [837, 161] width 36 height 29
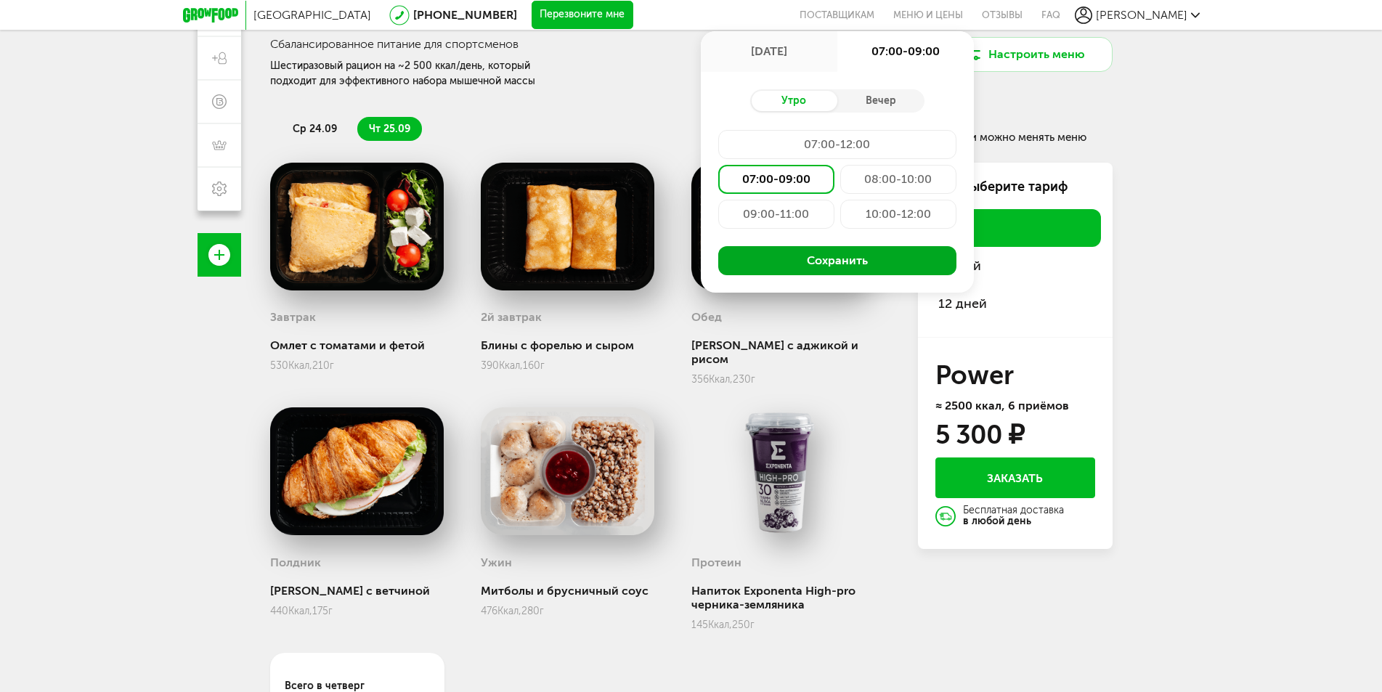
click at [764, 256] on button "Сохранить" at bounding box center [837, 260] width 238 height 29
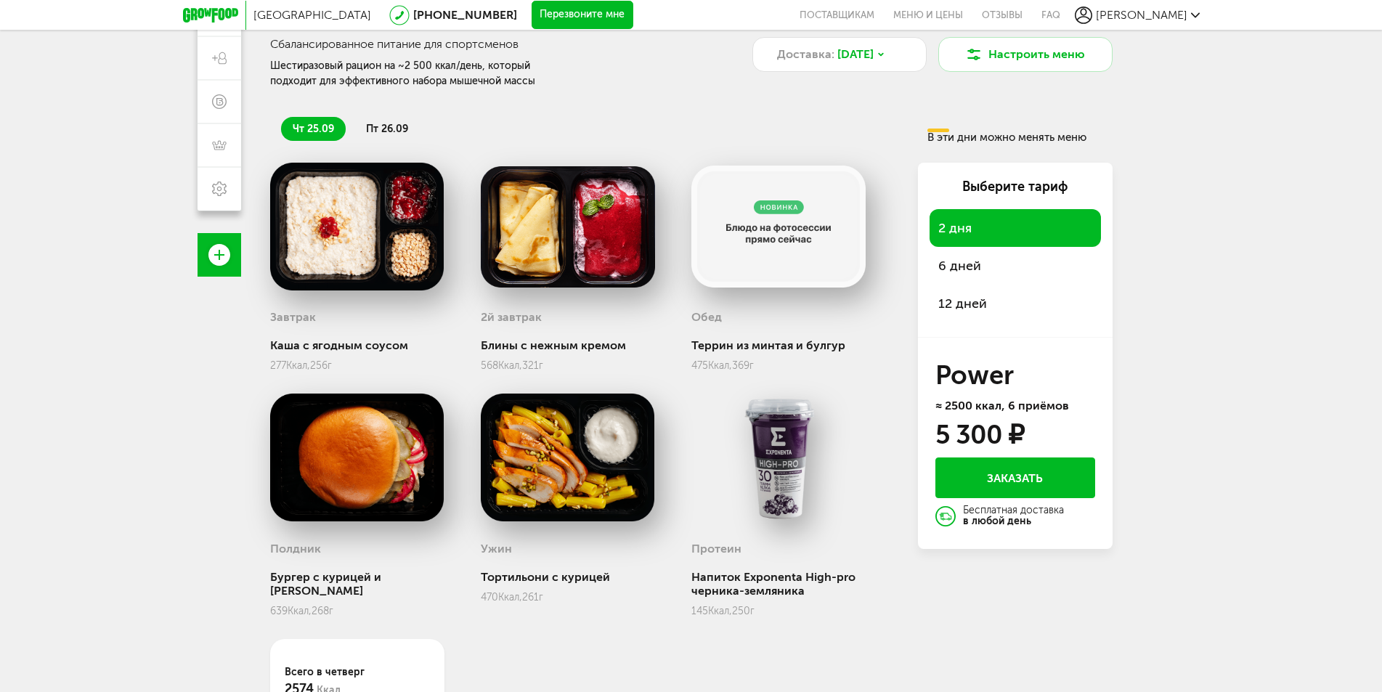
click at [716, 349] on div "Террин из минтая и булгур" at bounding box center [778, 345] width 174 height 14
click at [385, 127] on span "пт 26.09" at bounding box center [387, 129] width 42 height 12
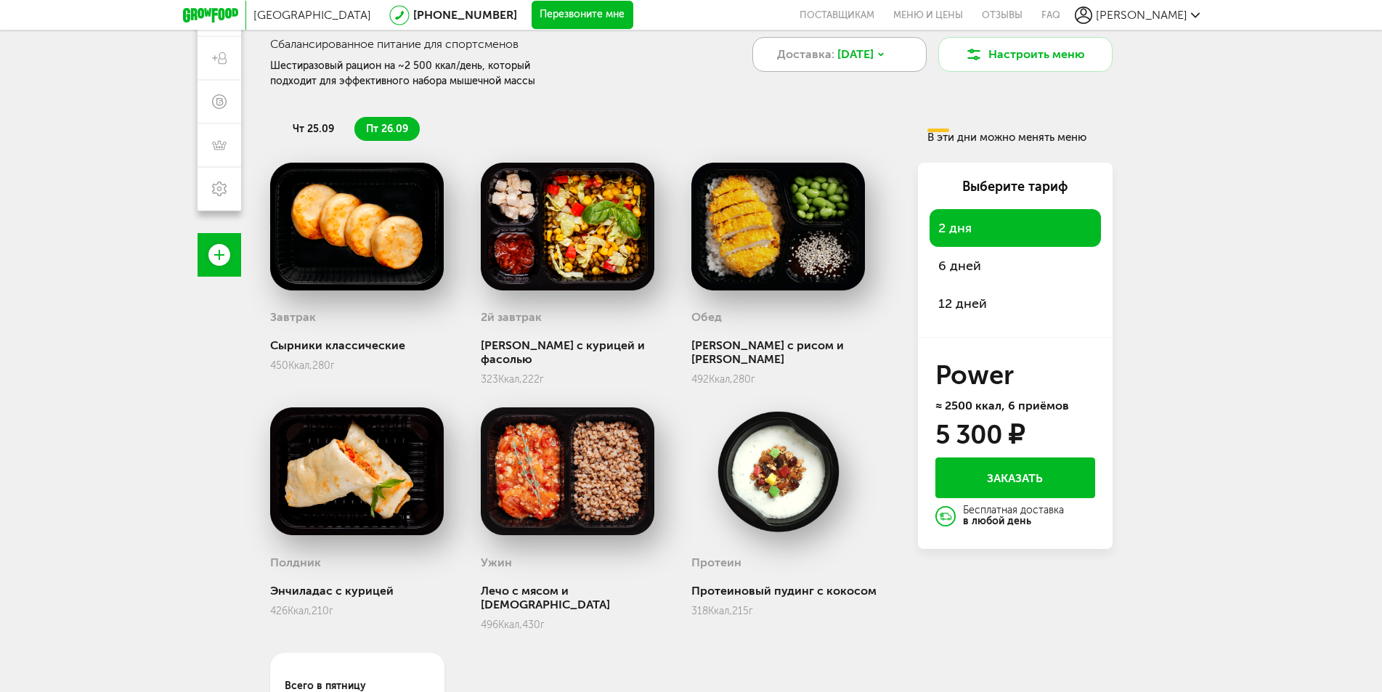
click at [874, 51] on span "[DATE]" at bounding box center [855, 54] width 36 height 17
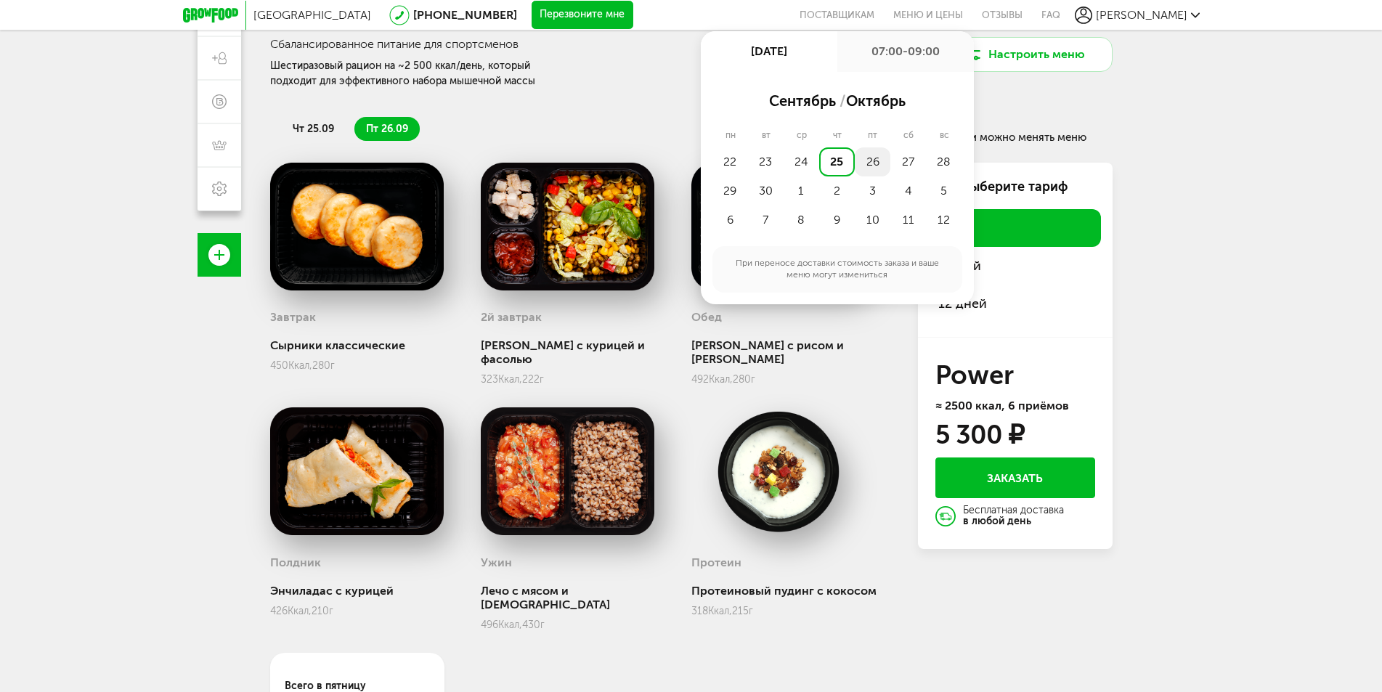
click at [875, 158] on div "26" at bounding box center [873, 161] width 36 height 29
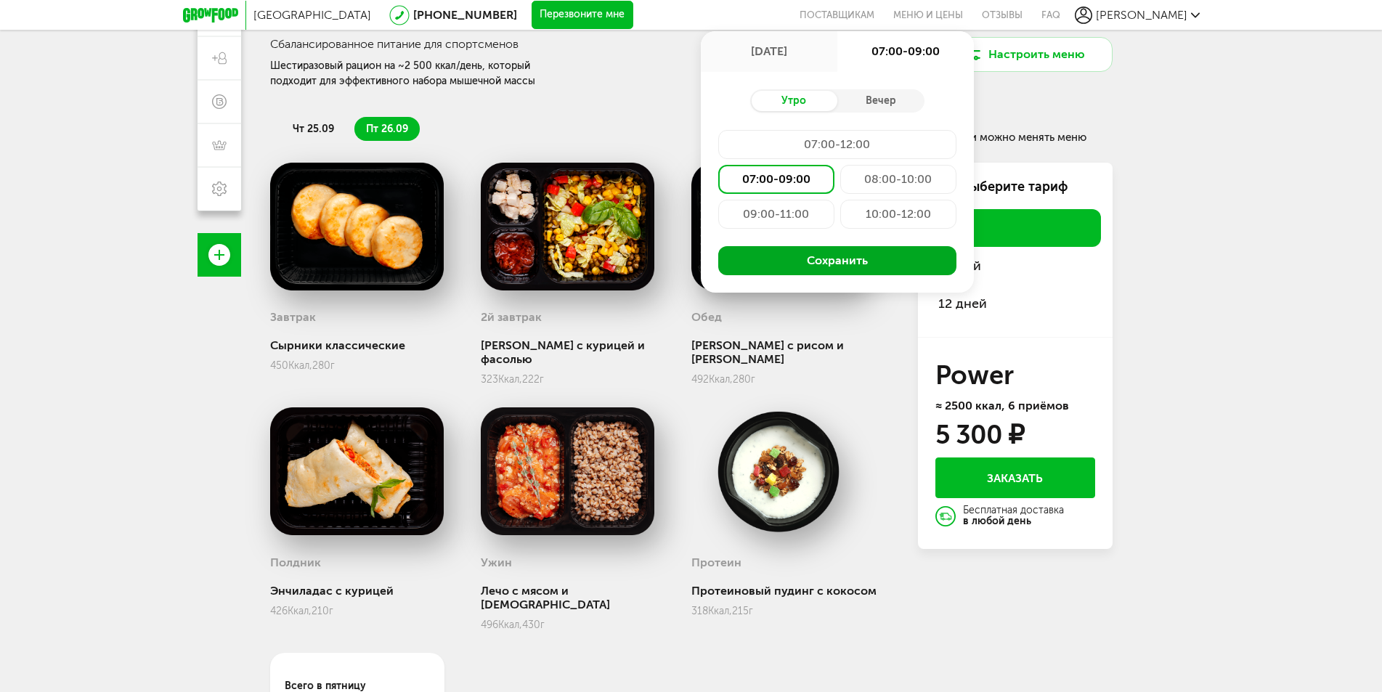
click at [808, 261] on button "Сохранить" at bounding box center [837, 260] width 238 height 29
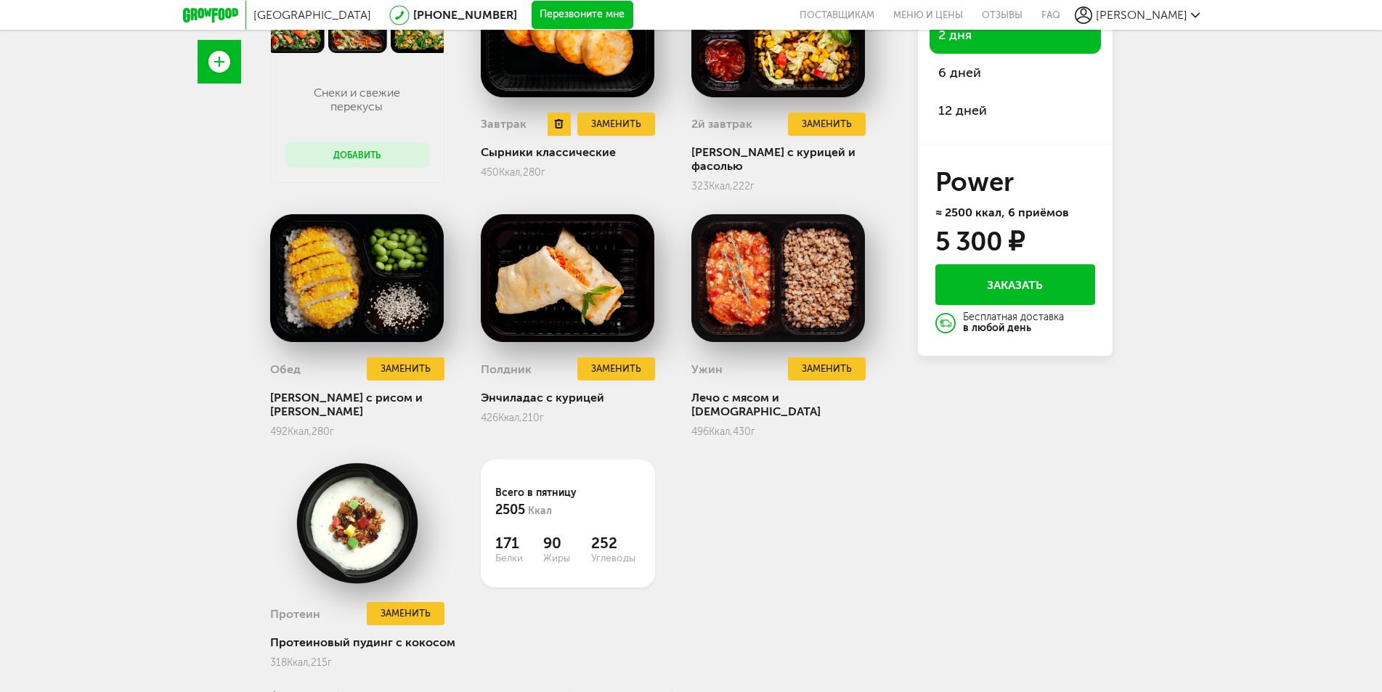
scroll to position [188, 0]
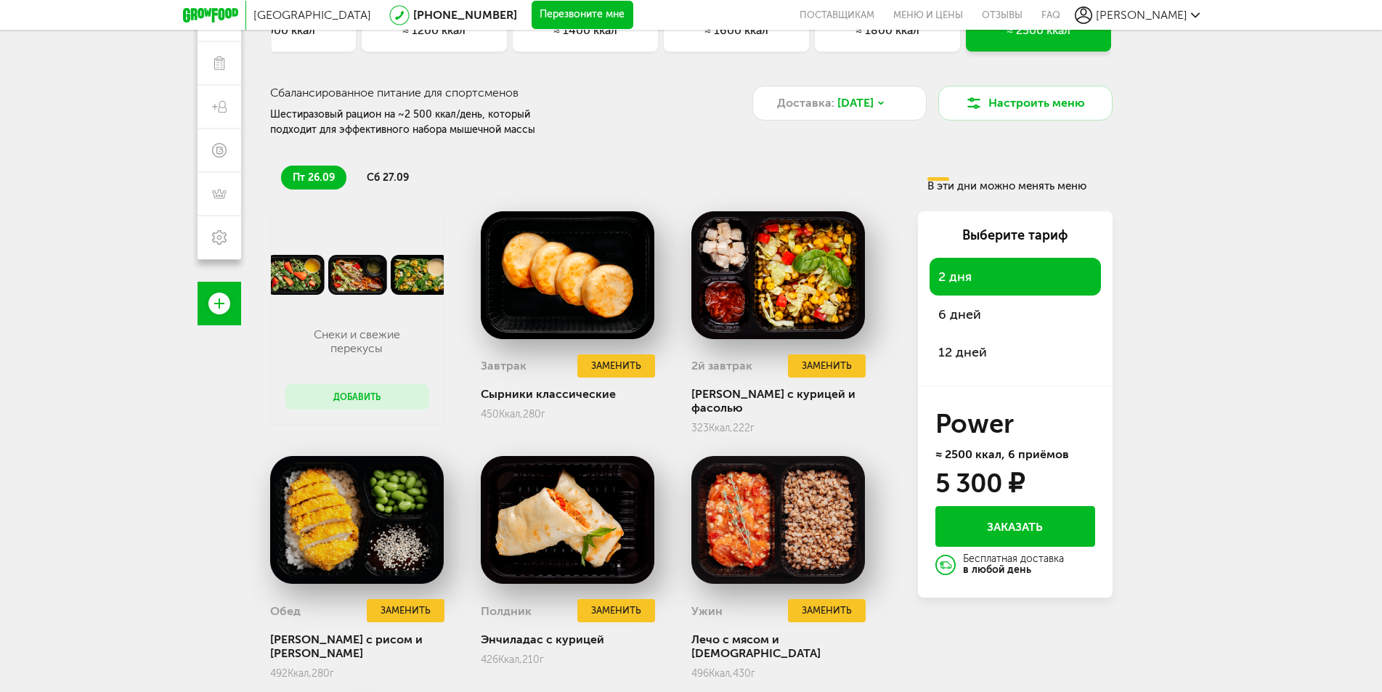
click at [388, 171] on li "сб 27.09" at bounding box center [387, 178] width 65 height 24
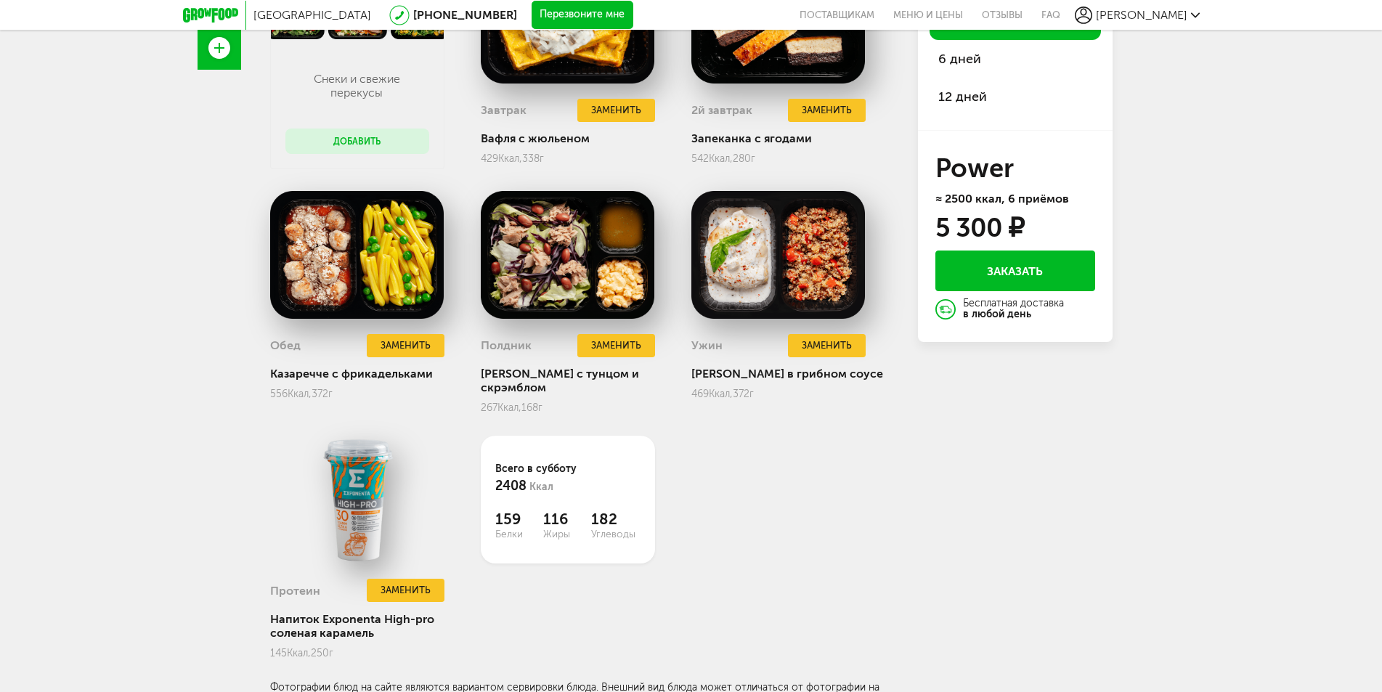
scroll to position [81, 0]
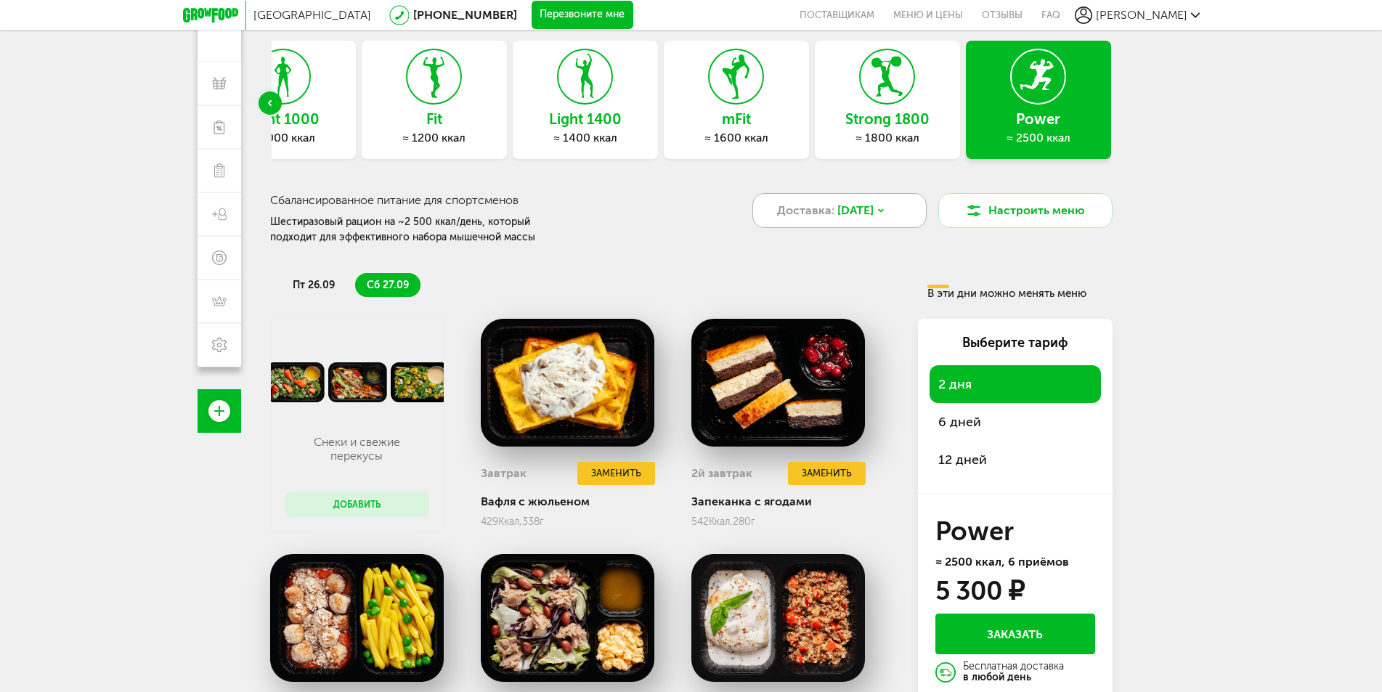
click at [868, 218] on span "[DATE]" at bounding box center [855, 210] width 36 height 17
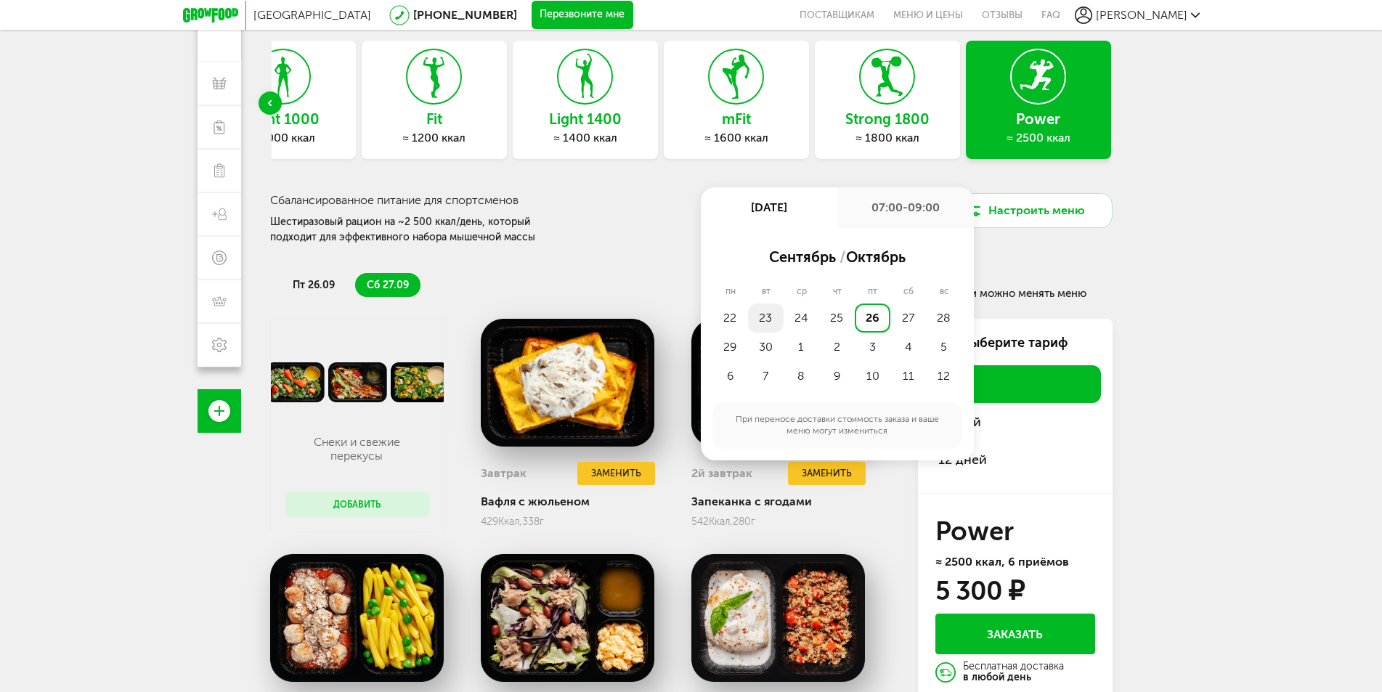
click at [770, 320] on div "23" at bounding box center [766, 318] width 36 height 29
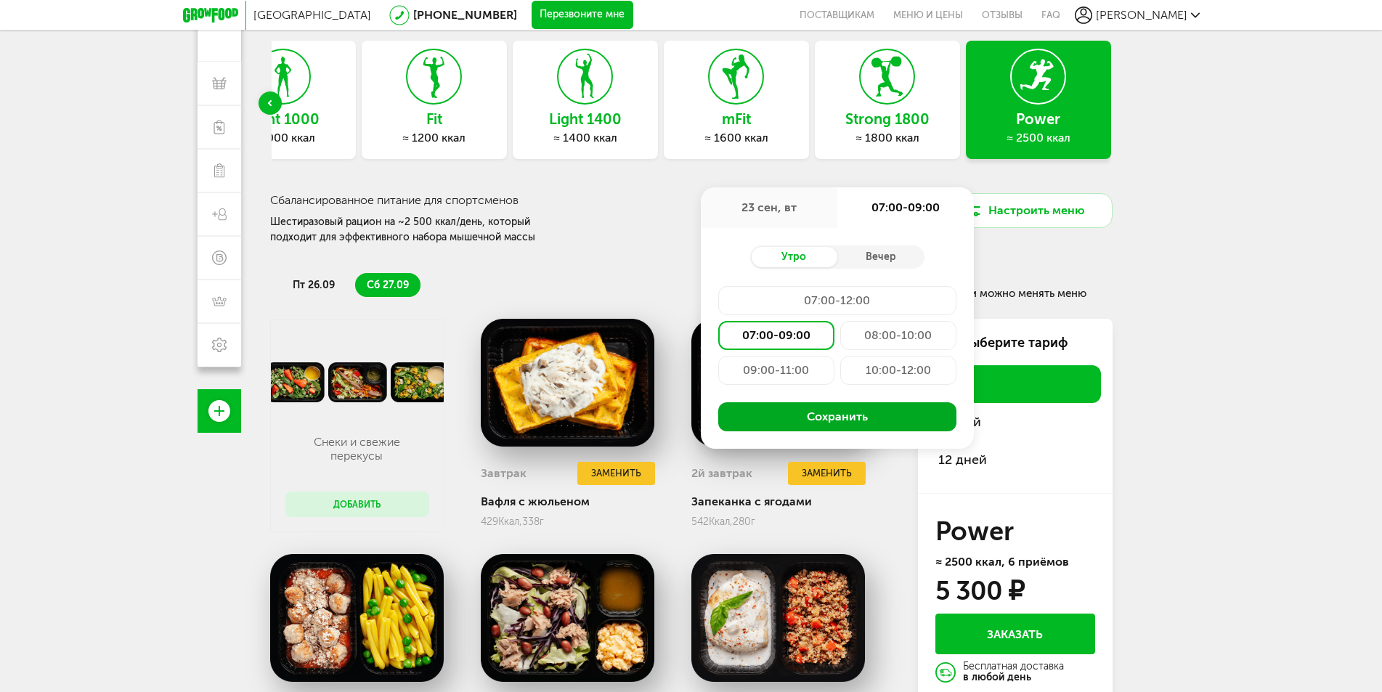
click at [764, 420] on button "Сохранить" at bounding box center [837, 416] width 238 height 29
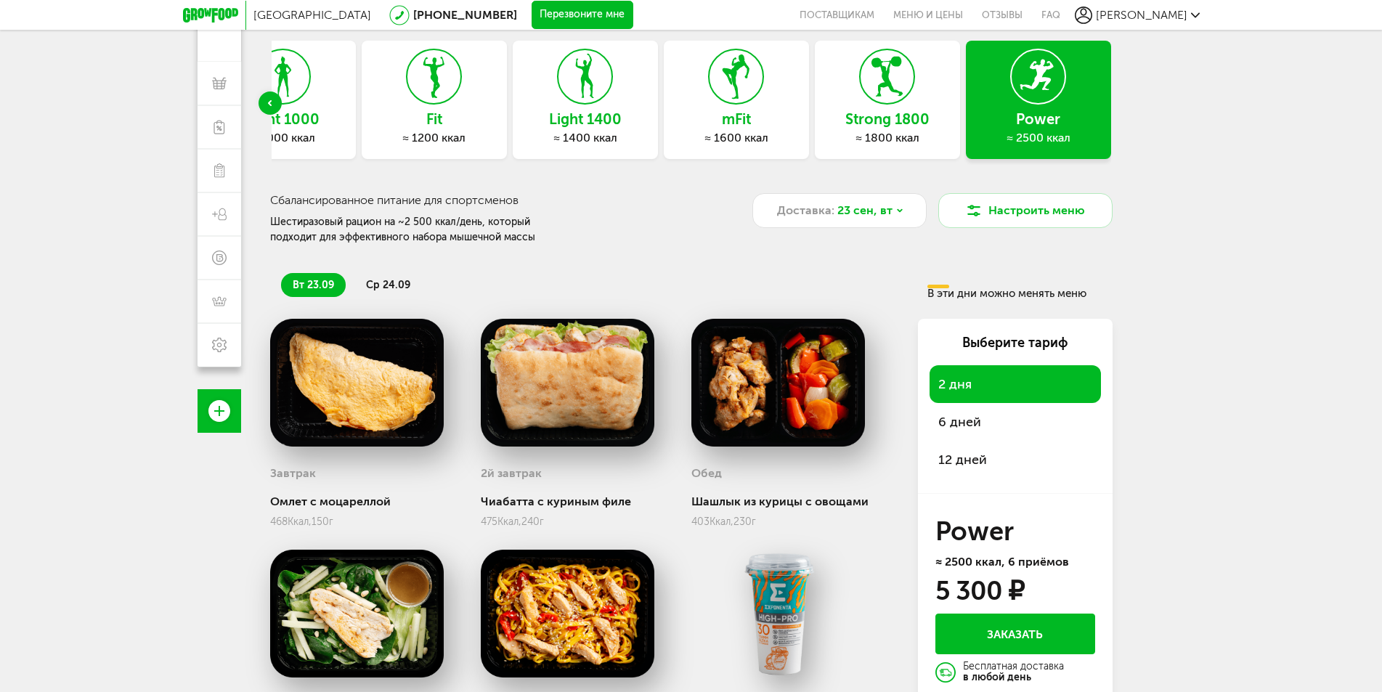
click at [392, 283] on span "ср 24.09" at bounding box center [388, 285] width 44 height 12
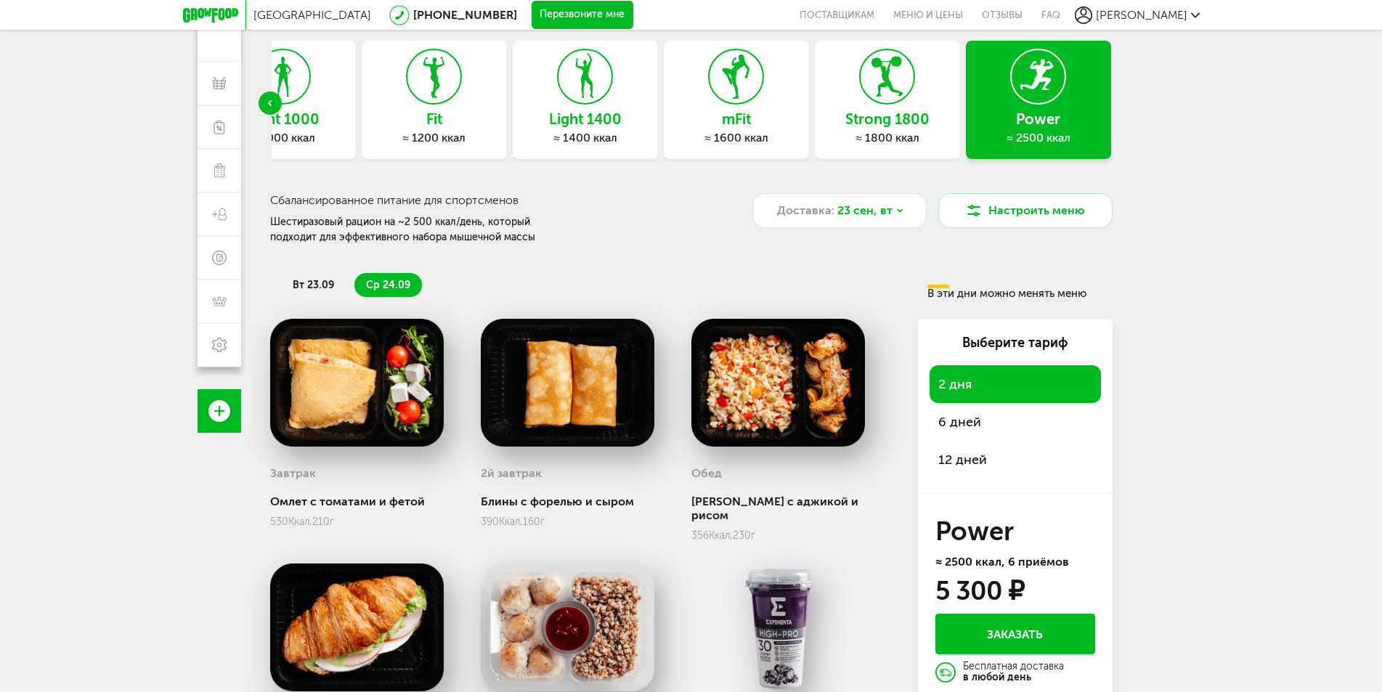
scroll to position [202, 0]
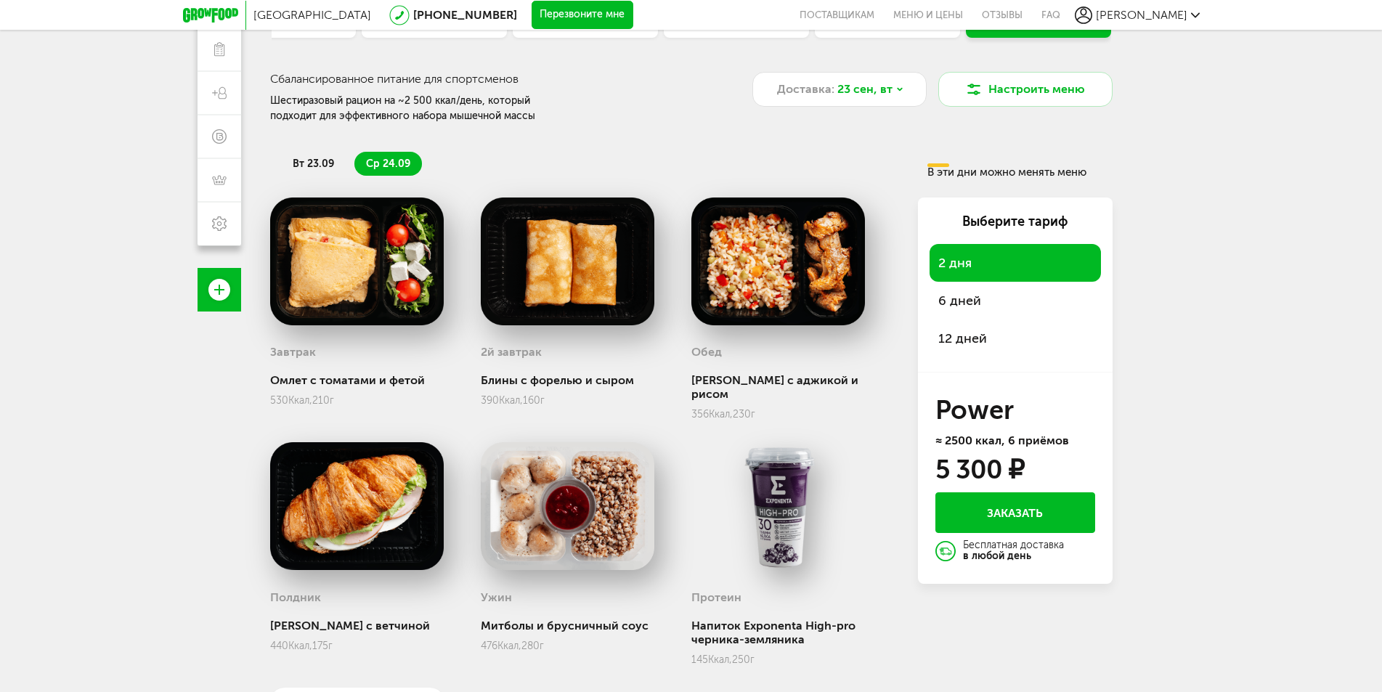
drag, startPoint x: 501, startPoint y: 570, endPoint x: 501, endPoint y: 554, distance: 16.0
click at [501, 572] on div "Ужин Митболы и брусничный соус 476 Ккал, 280 г" at bounding box center [568, 612] width 174 height 80
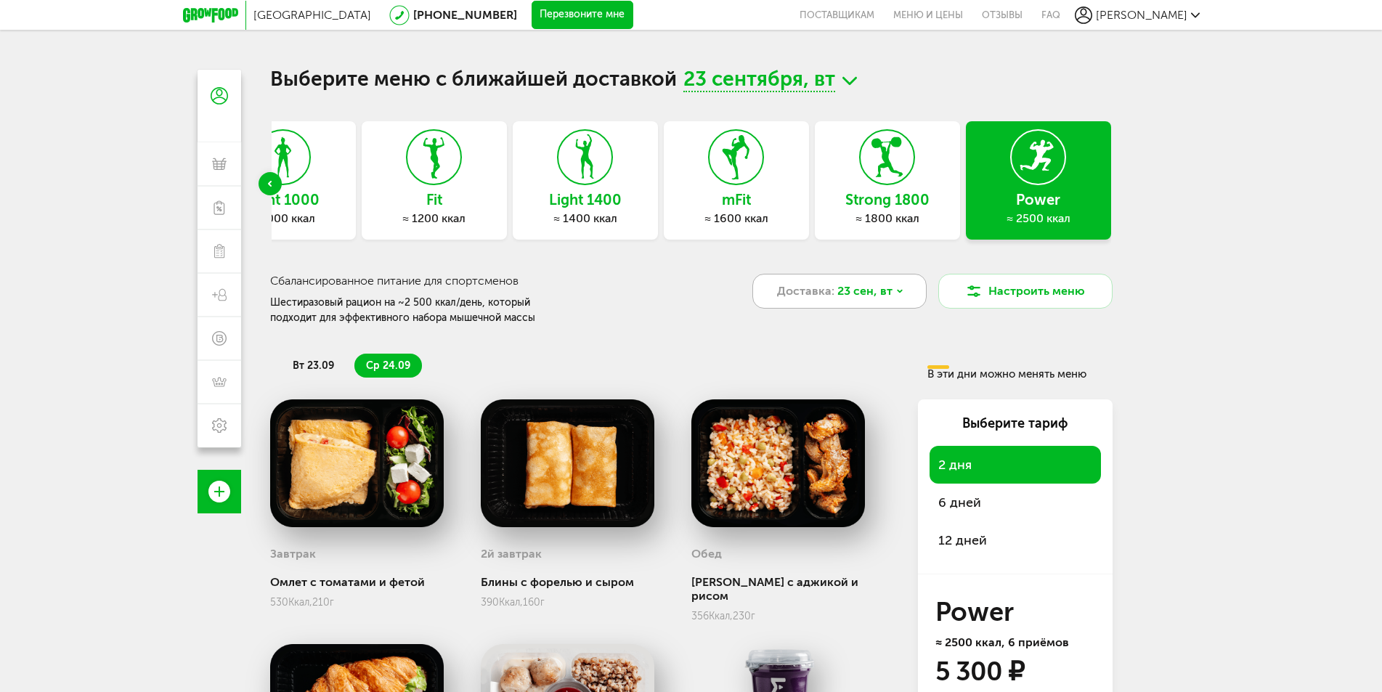
click at [888, 283] on span "23 сен, вт" at bounding box center [864, 291] width 55 height 17
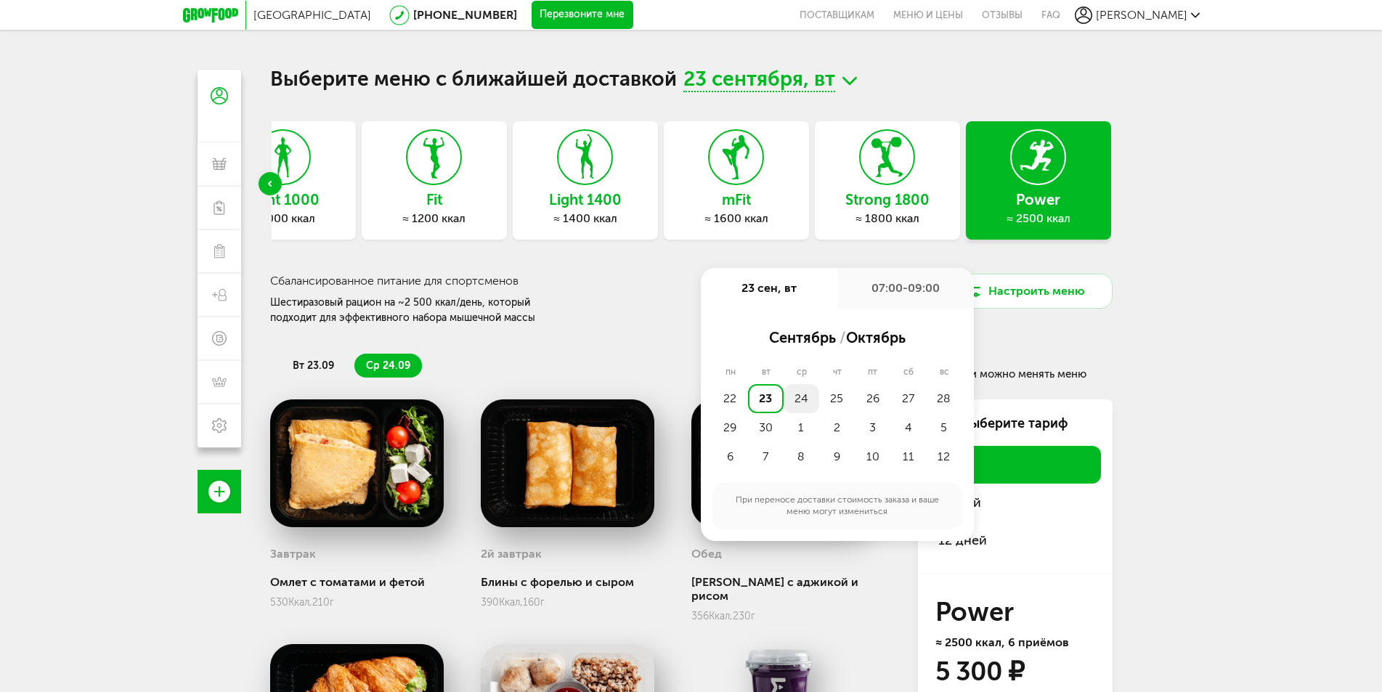
click at [800, 396] on div "24" at bounding box center [802, 398] width 36 height 29
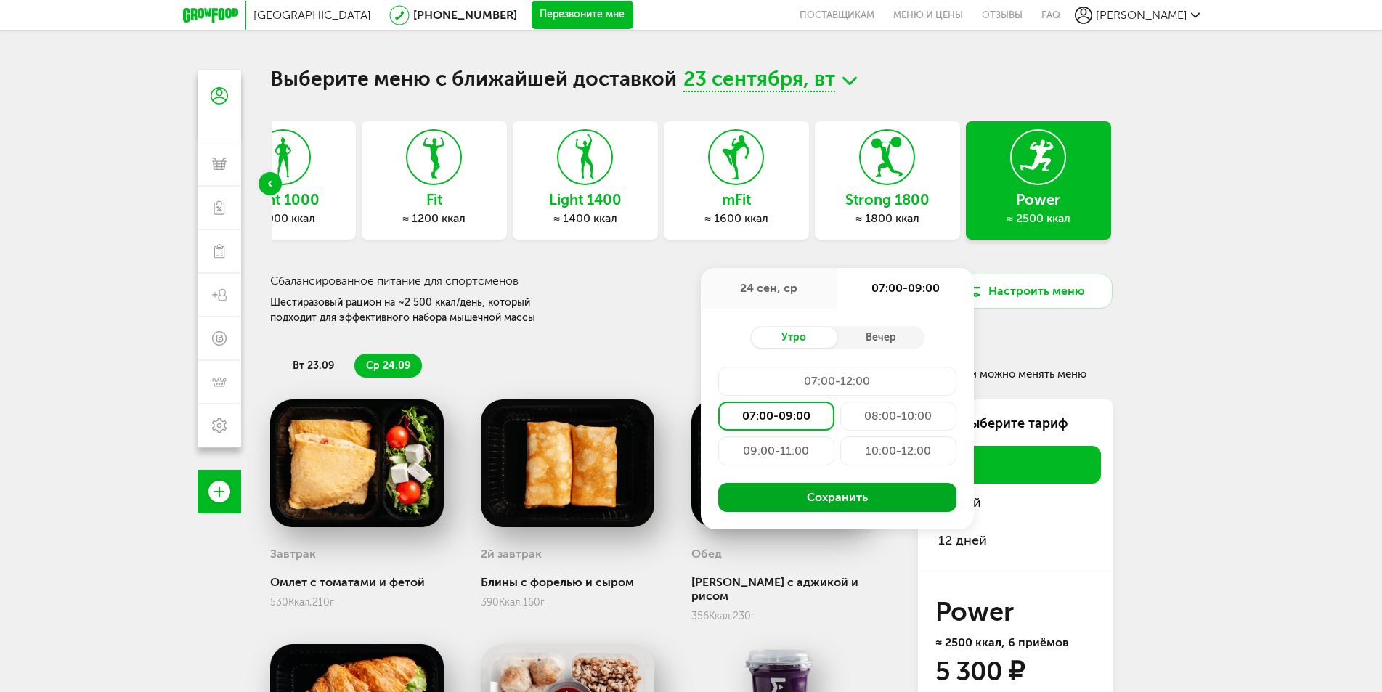
click at [775, 507] on button "Сохранить" at bounding box center [837, 497] width 238 height 29
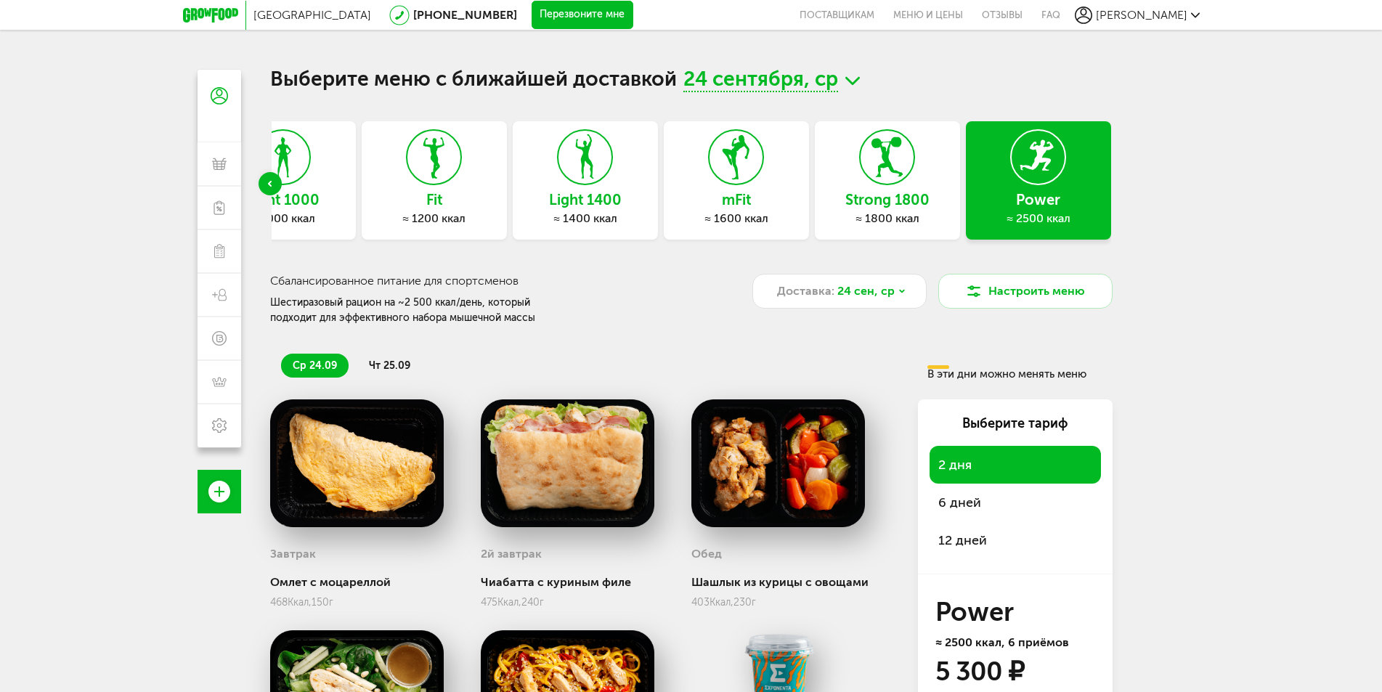
click at [401, 368] on span "чт 25.09" at bounding box center [389, 366] width 41 height 12
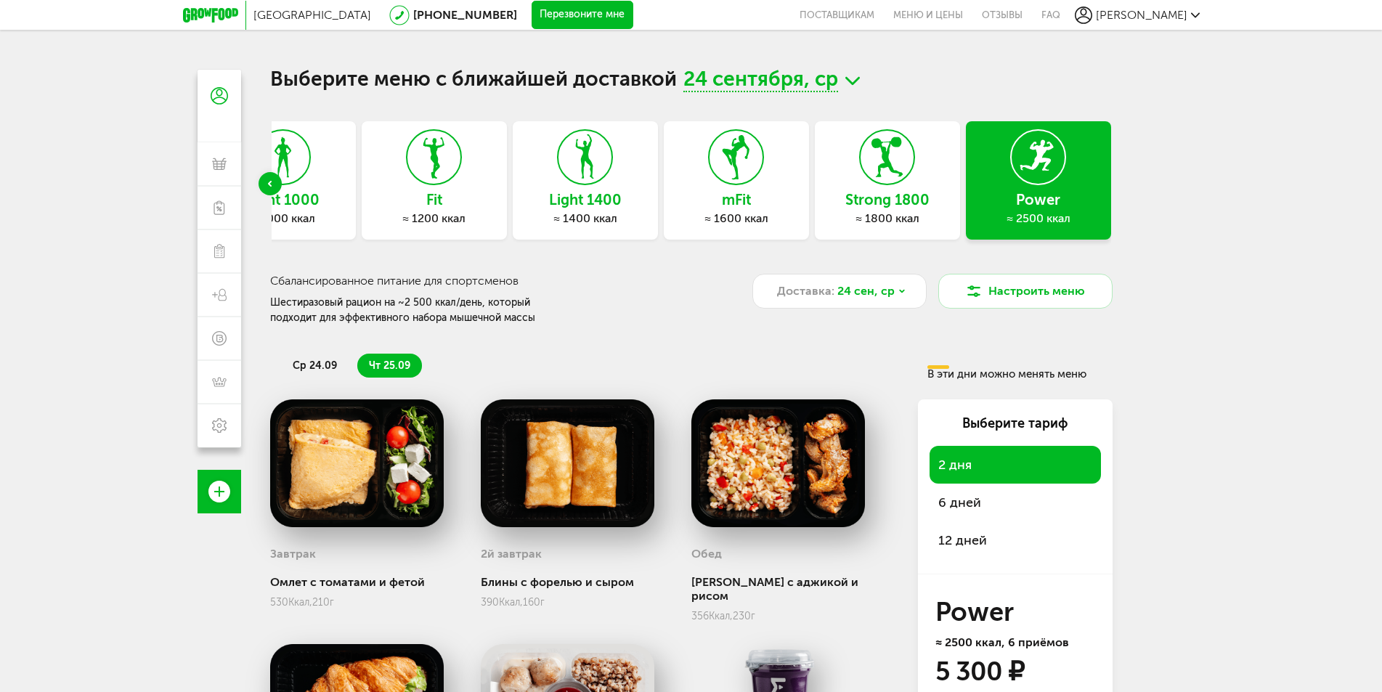
click at [330, 369] on span "ср 24.09" at bounding box center [315, 366] width 44 height 12
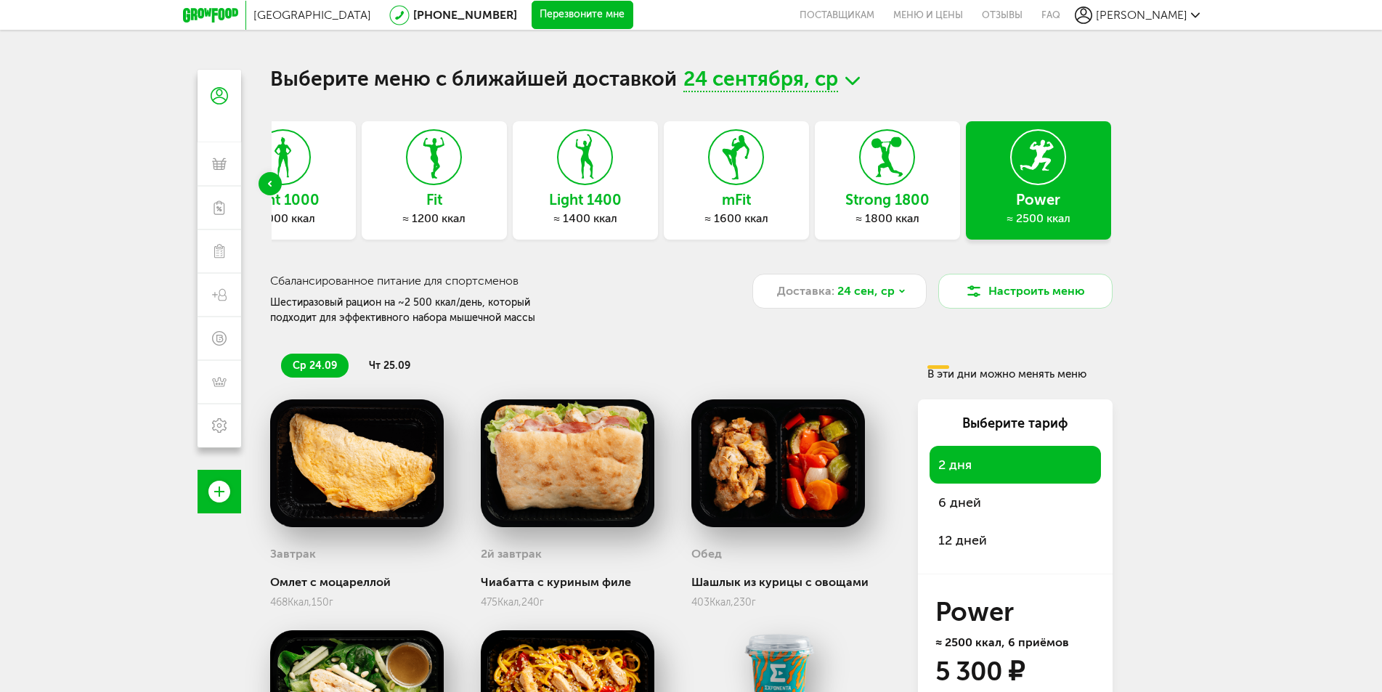
click at [378, 362] on span "чт 25.09" at bounding box center [389, 366] width 41 height 12
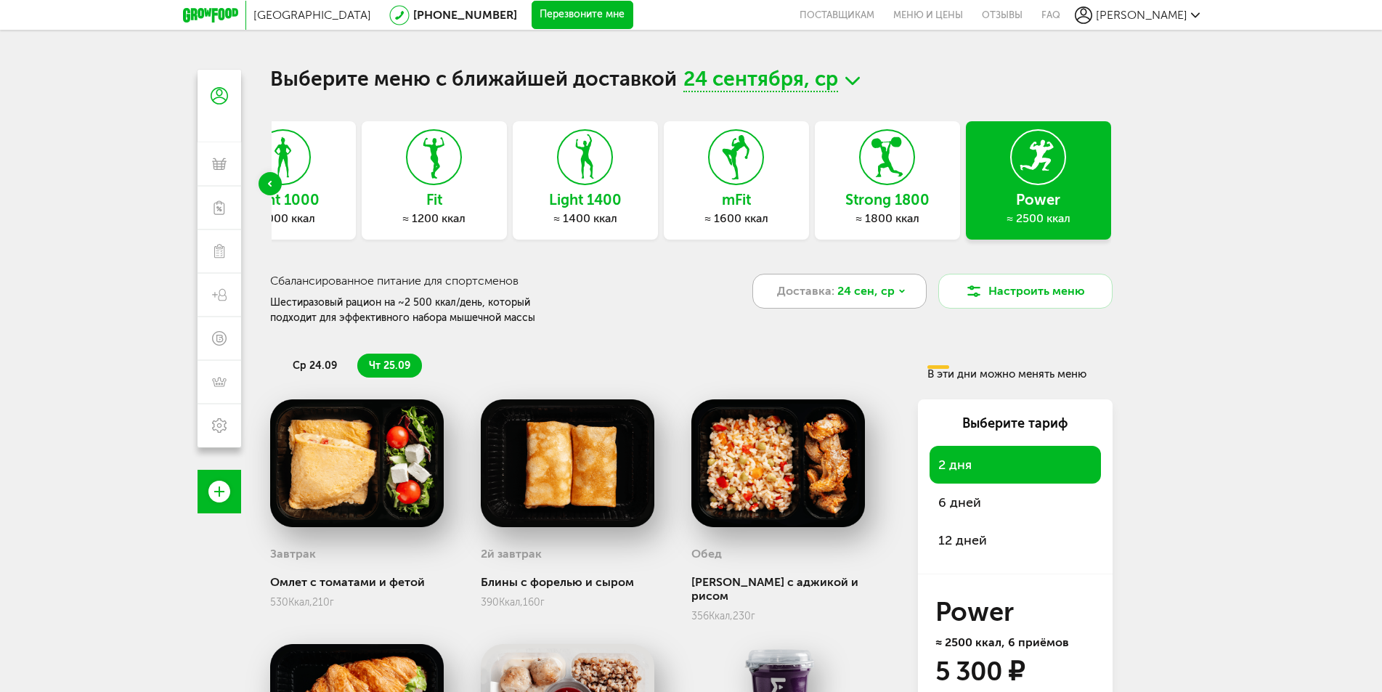
click at [867, 295] on span "24 сен, ср" at bounding box center [865, 291] width 57 height 17
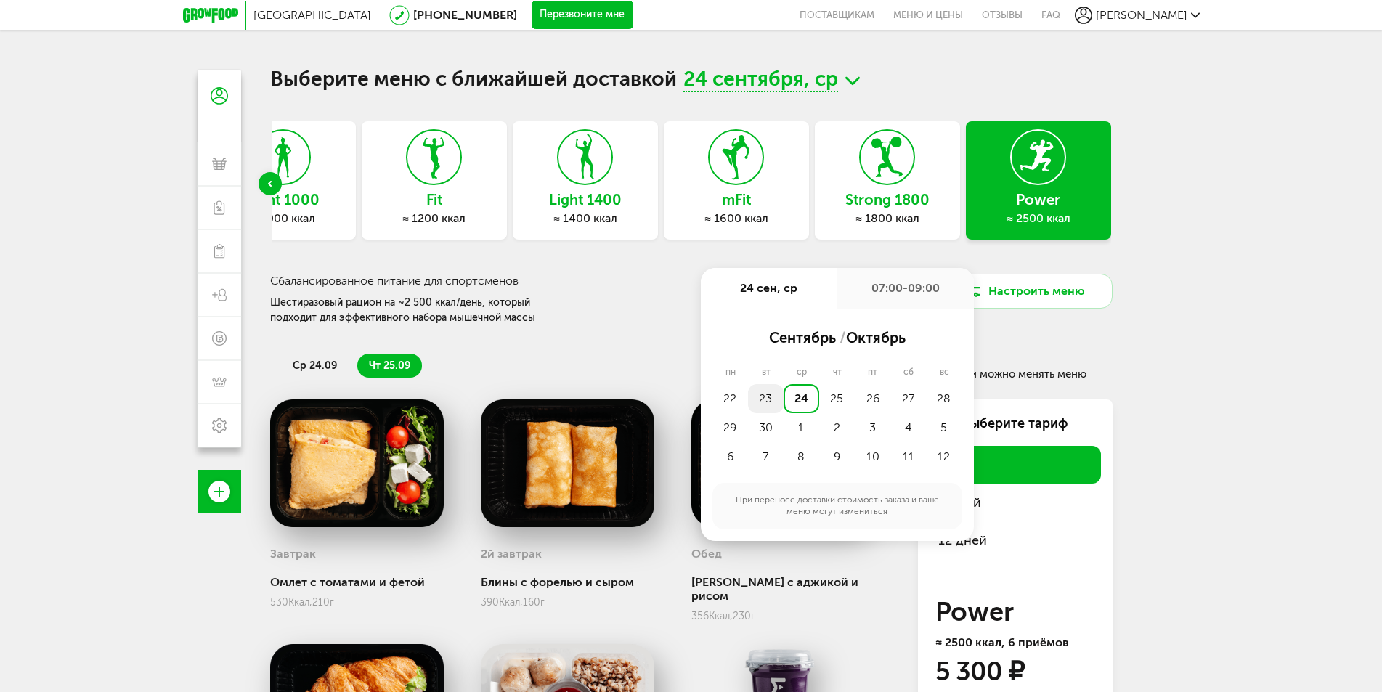
click at [760, 398] on div "23" at bounding box center [766, 398] width 36 height 29
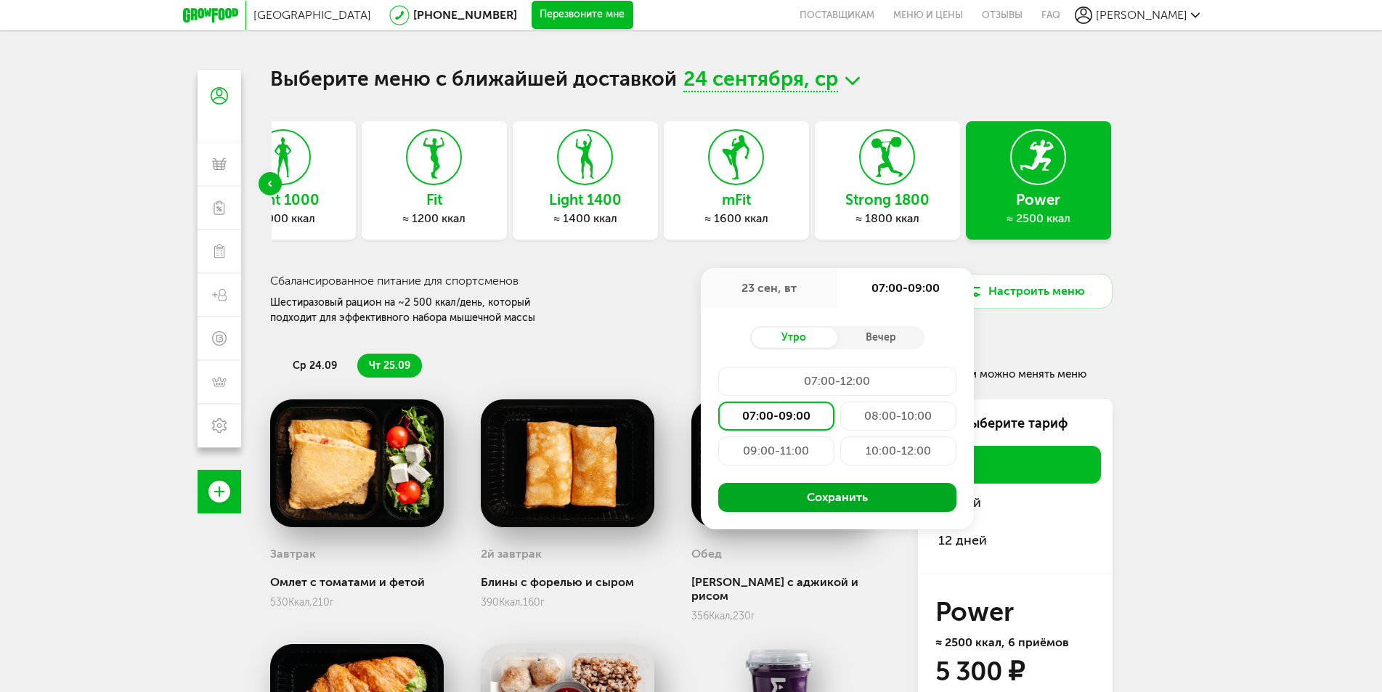
click at [768, 492] on button "Сохранить" at bounding box center [837, 497] width 238 height 29
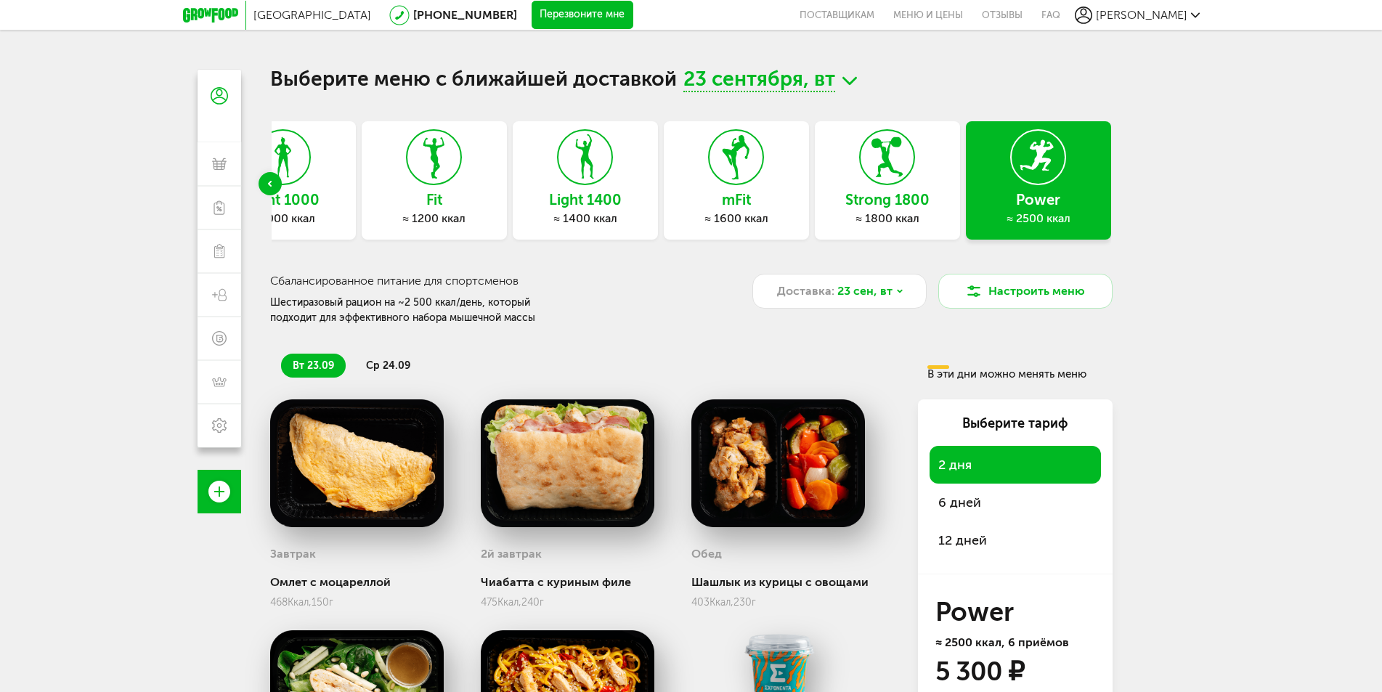
click at [392, 373] on li "ср 24.09" at bounding box center [388, 366] width 68 height 24
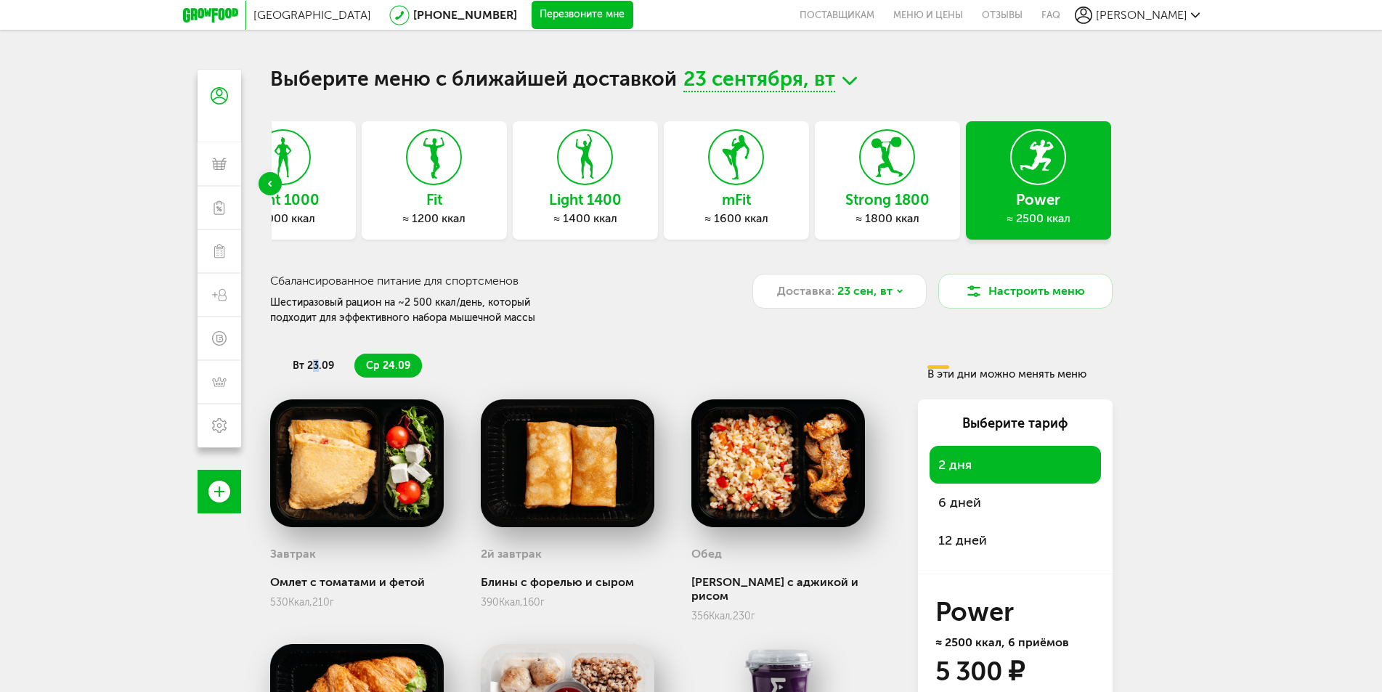
click at [314, 362] on span "вт 23.09" at bounding box center [313, 366] width 41 height 12
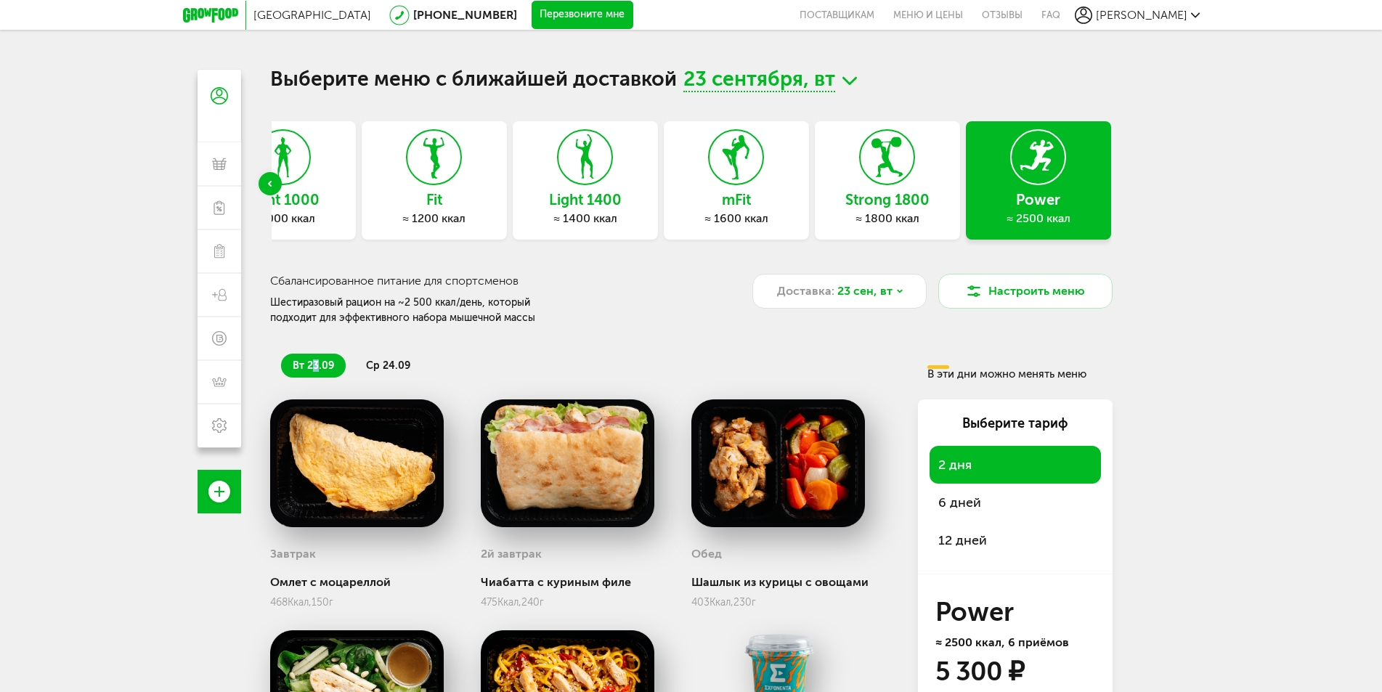
scroll to position [121, 0]
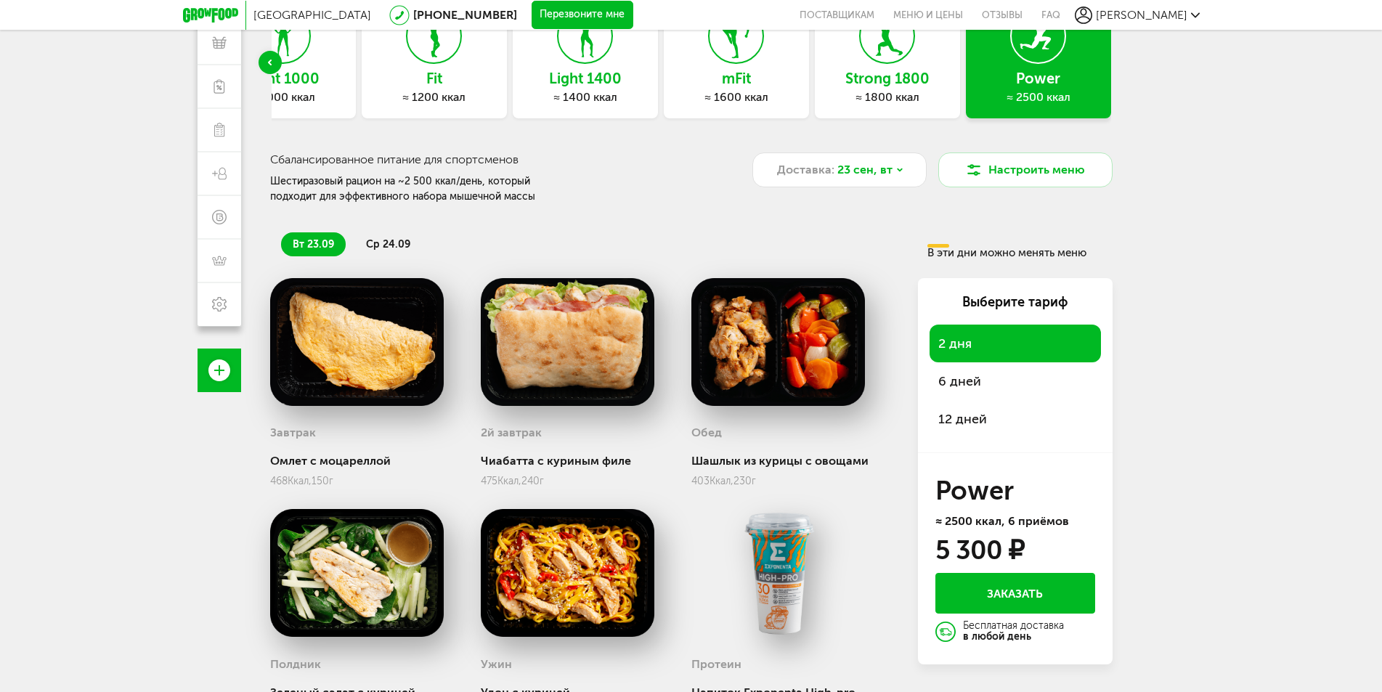
click at [360, 249] on li "ср 24.09" at bounding box center [388, 244] width 68 height 24
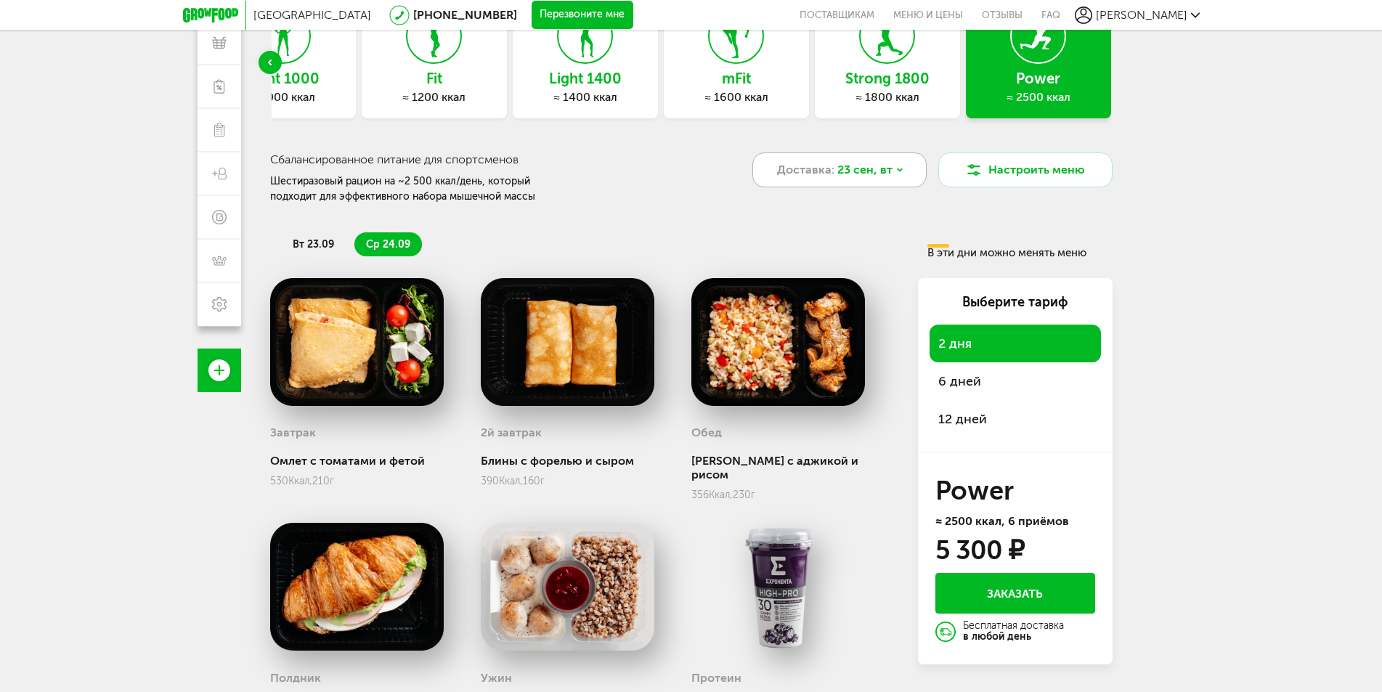
click at [909, 171] on div "Доставка: [DATE]" at bounding box center [839, 170] width 174 height 35
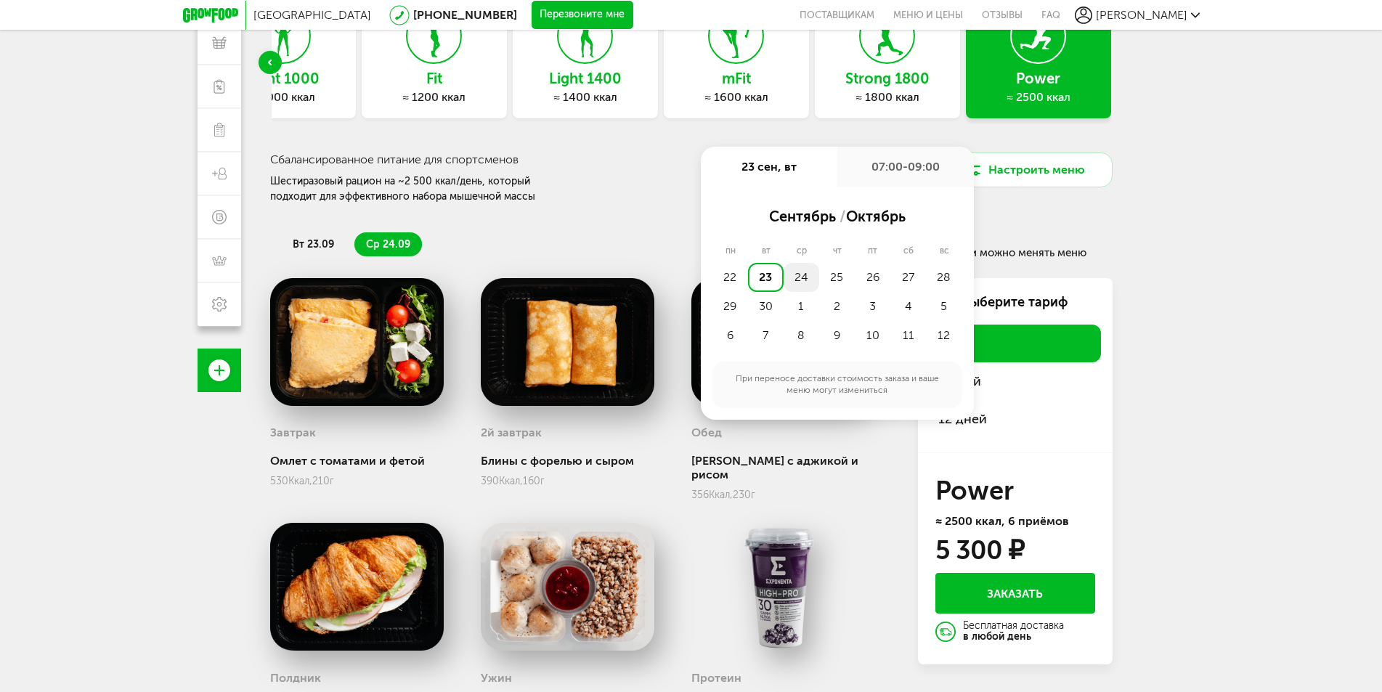
click at [795, 289] on div "24" at bounding box center [802, 277] width 36 height 29
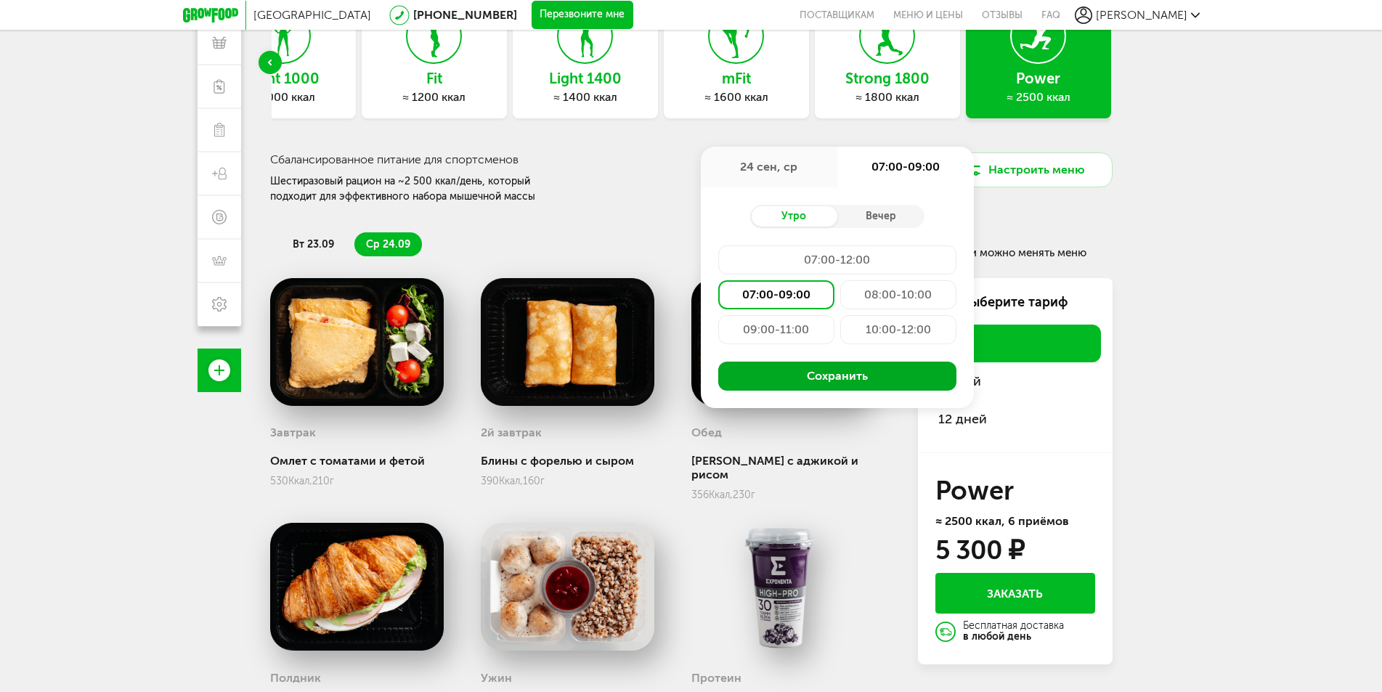
click at [829, 380] on button "Сохранить" at bounding box center [837, 376] width 238 height 29
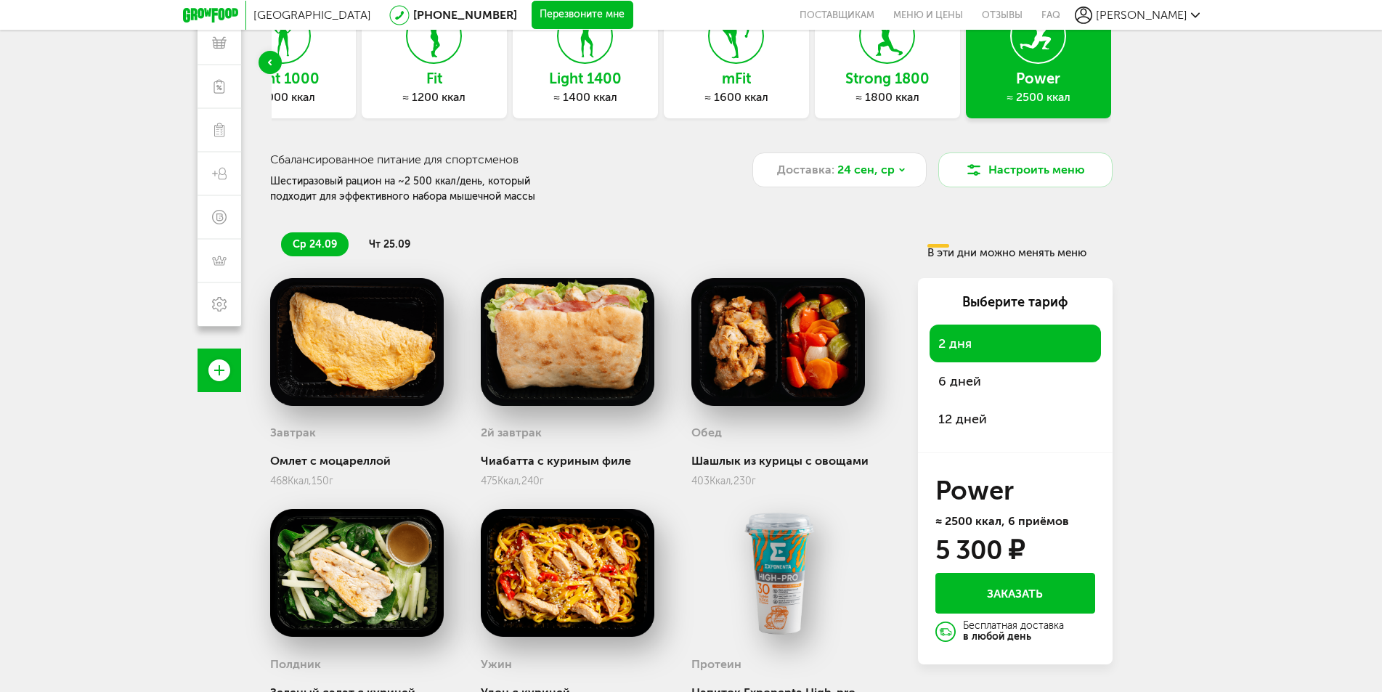
click at [375, 242] on span "чт 25.09" at bounding box center [389, 244] width 41 height 12
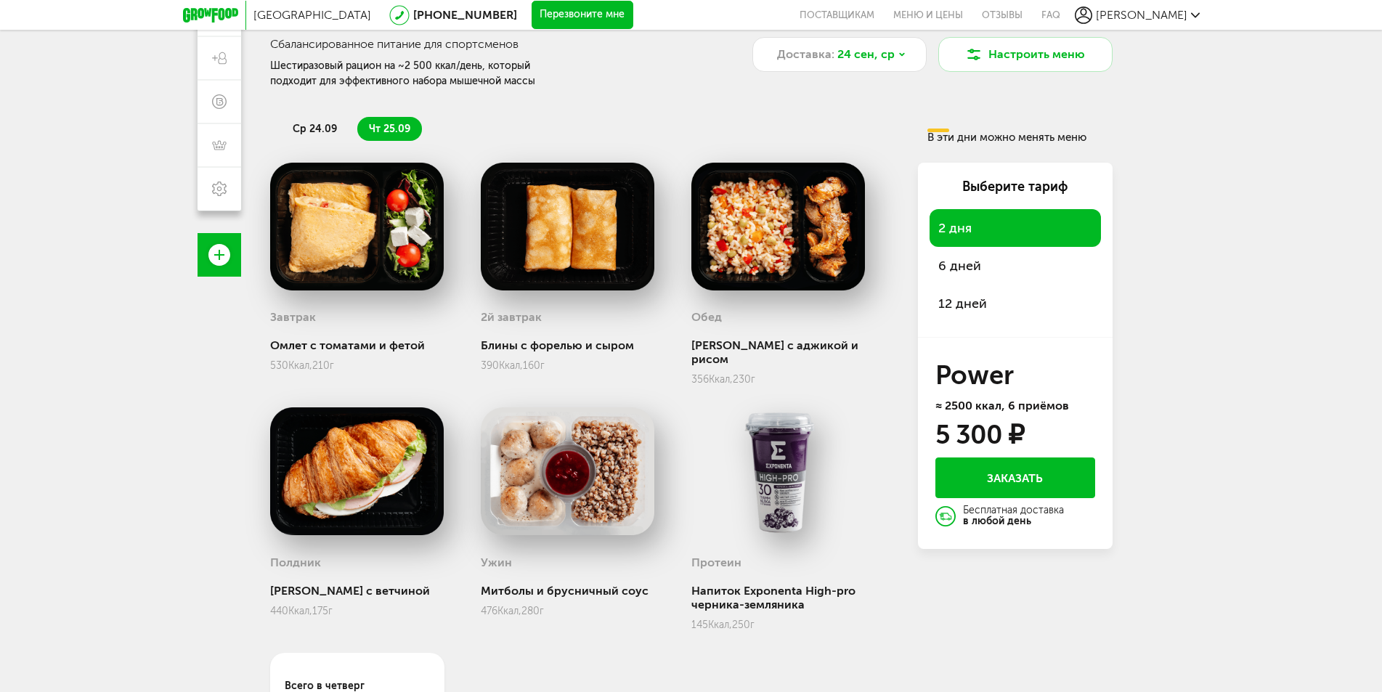
scroll to position [116, 0]
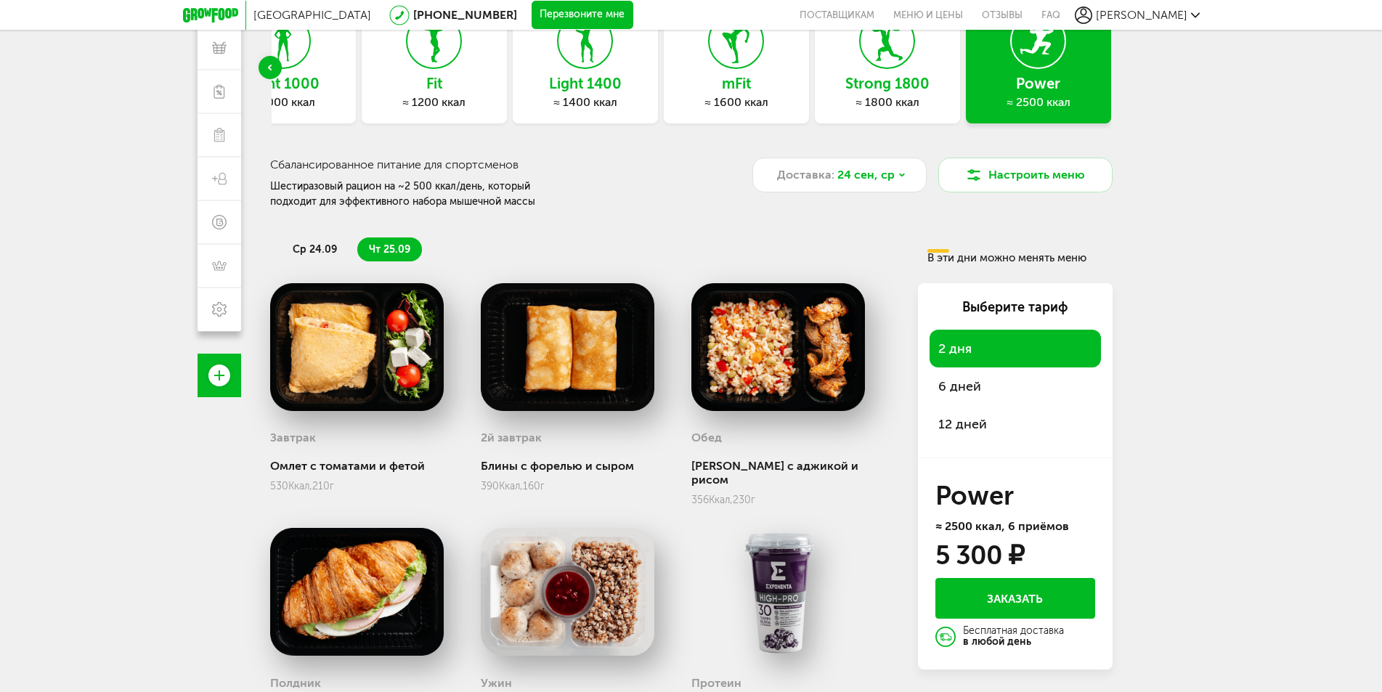
click at [295, 243] on span "ср 24.09" at bounding box center [315, 249] width 44 height 12
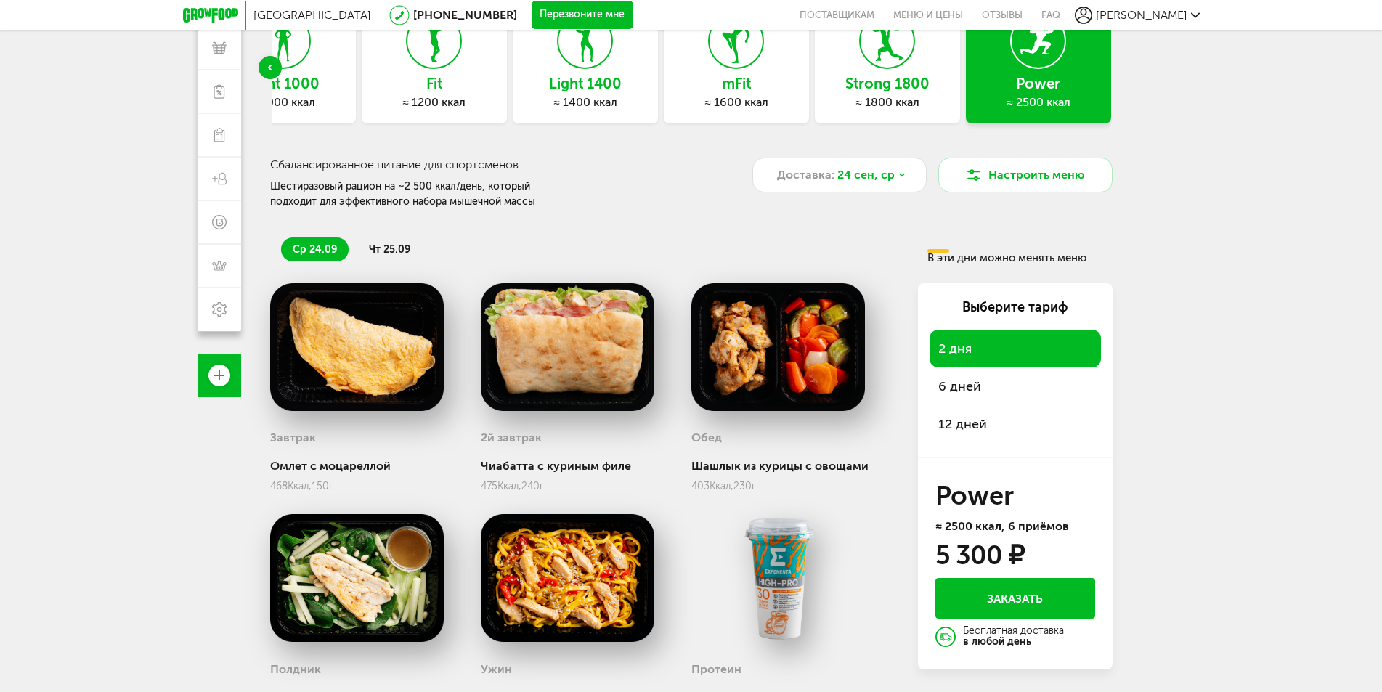
click at [378, 345] on img at bounding box center [357, 347] width 174 height 128
click at [850, 172] on span "24 сен, ср" at bounding box center [865, 174] width 57 height 17
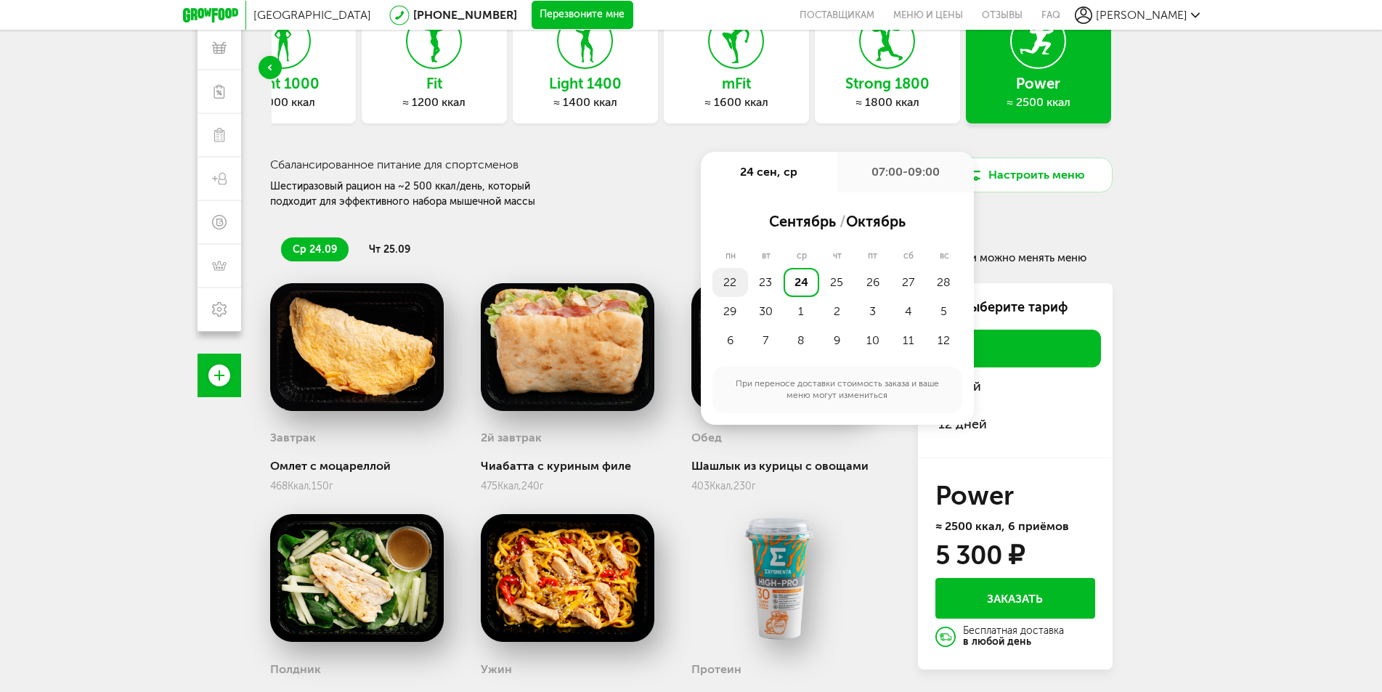
click at [723, 288] on div "22" at bounding box center [731, 282] width 36 height 29
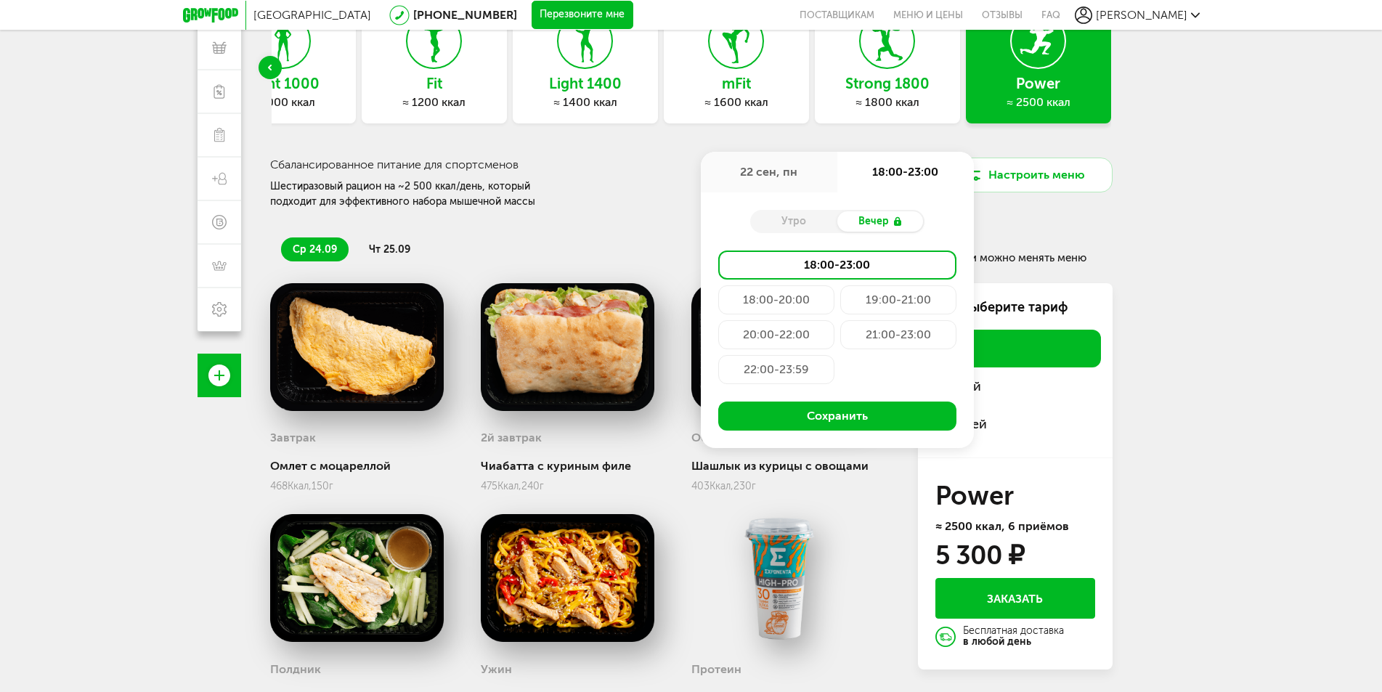
drag, startPoint x: 837, startPoint y: 409, endPoint x: 776, endPoint y: 376, distance: 68.6
click at [774, 376] on div "Утро Вечер 18:00-23:00 18:00-20:00 19:00-21:00 20:00-22:00 21:00-23:00 22:00-23…" at bounding box center [837, 320] width 273 height 256
click at [780, 370] on div "22:00-23:59" at bounding box center [776, 369] width 116 height 29
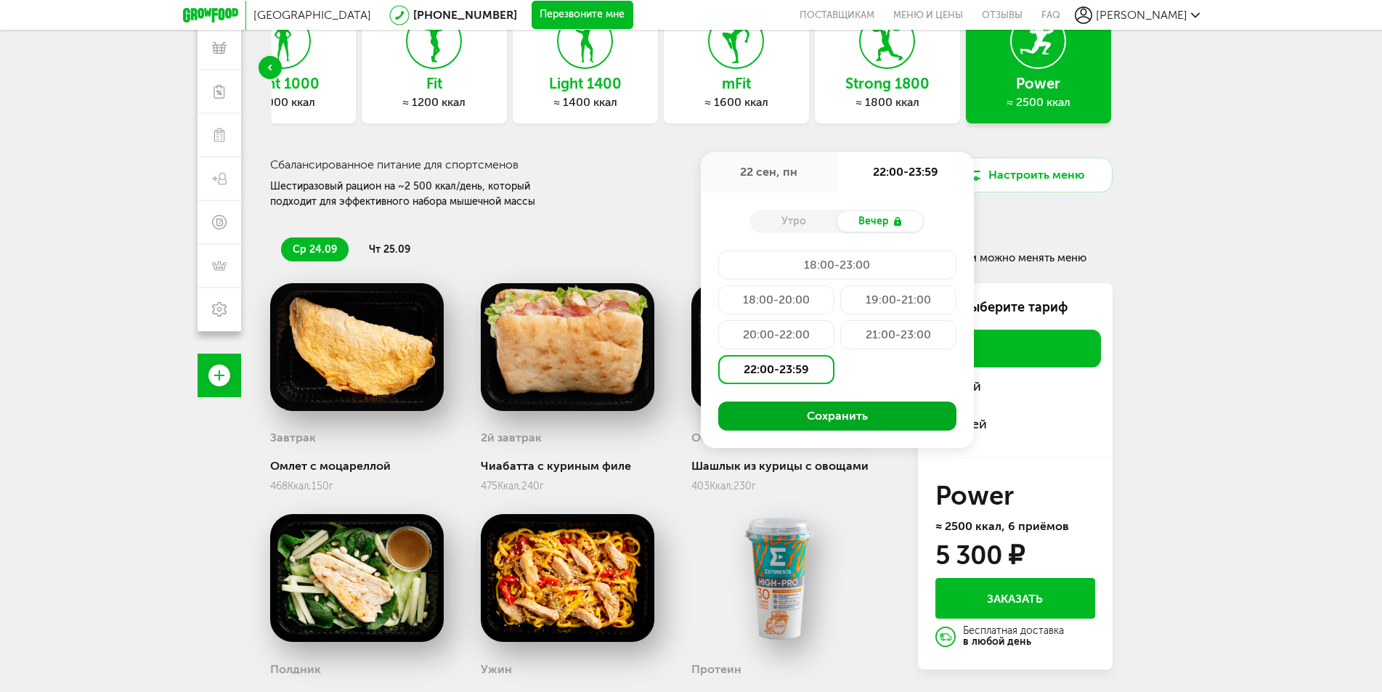
click at [759, 418] on button "Сохранить" at bounding box center [837, 416] width 238 height 29
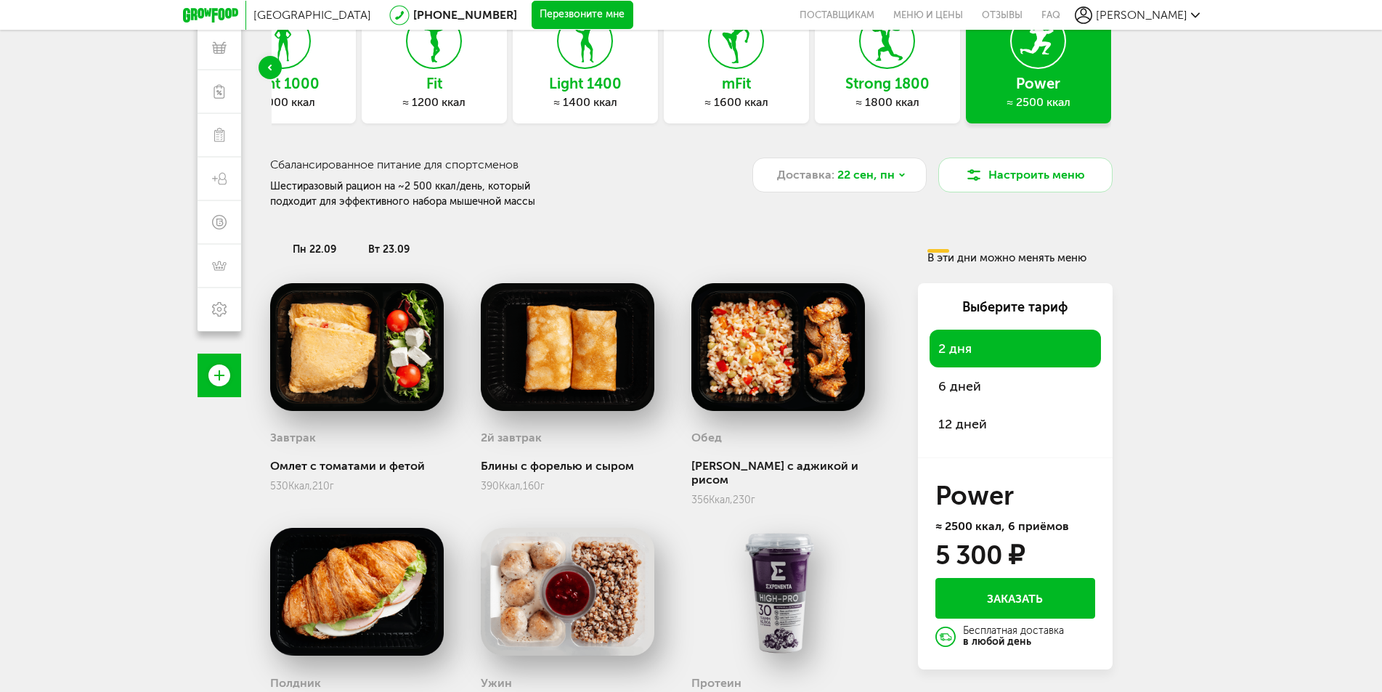
click at [307, 245] on span "пн 22.09" at bounding box center [315, 249] width 44 height 12
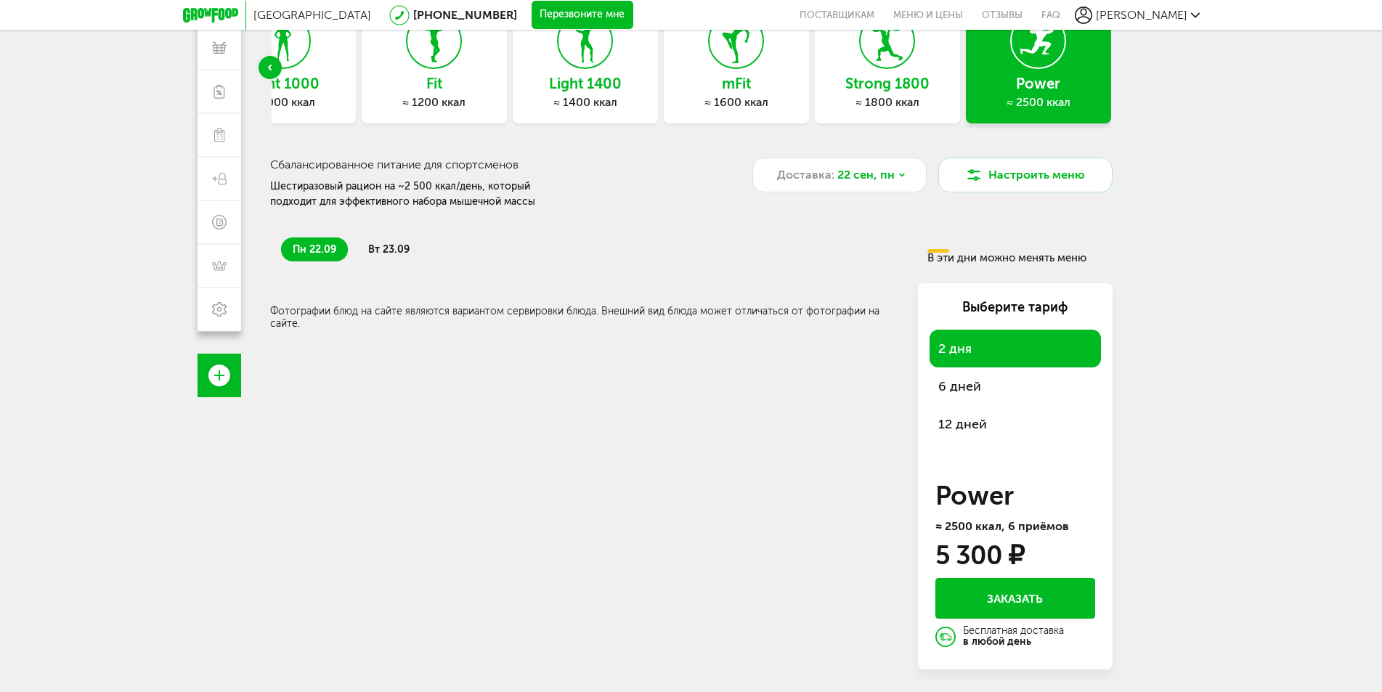
click at [370, 247] on li "вт 23.09" at bounding box center [389, 250] width 65 height 24
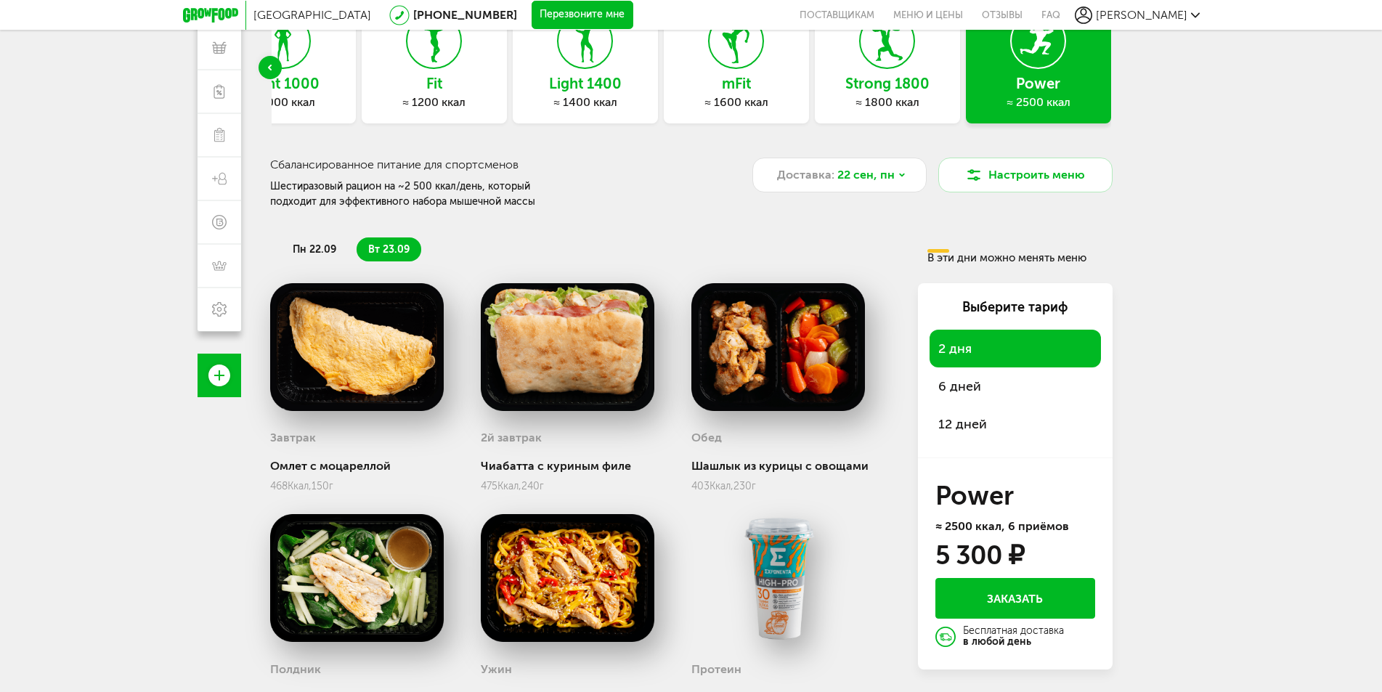
click at [330, 249] on span "пн 22.09" at bounding box center [315, 249] width 44 height 12
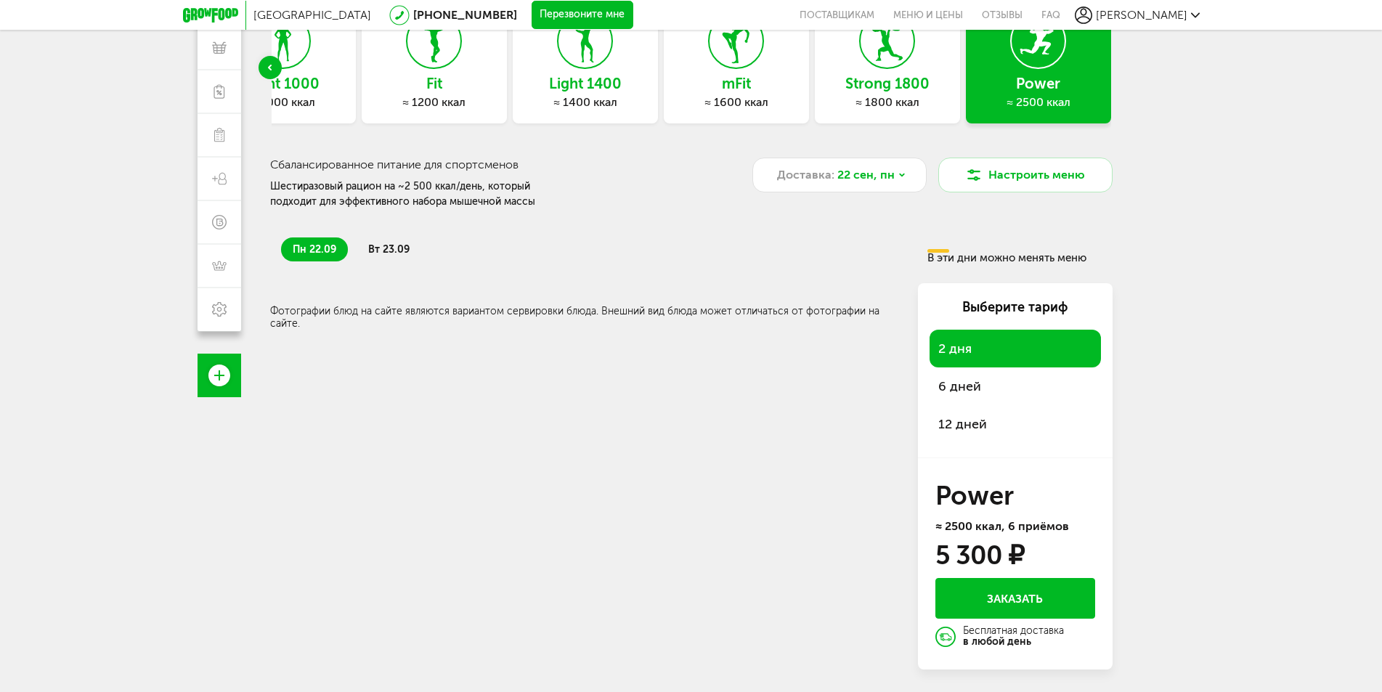
click at [360, 231] on div "пн 22.09 вт 23.09 В эти дни можно менять меню" at bounding box center [691, 244] width 843 height 40
click at [357, 243] on li "вт 23.09" at bounding box center [389, 250] width 65 height 24
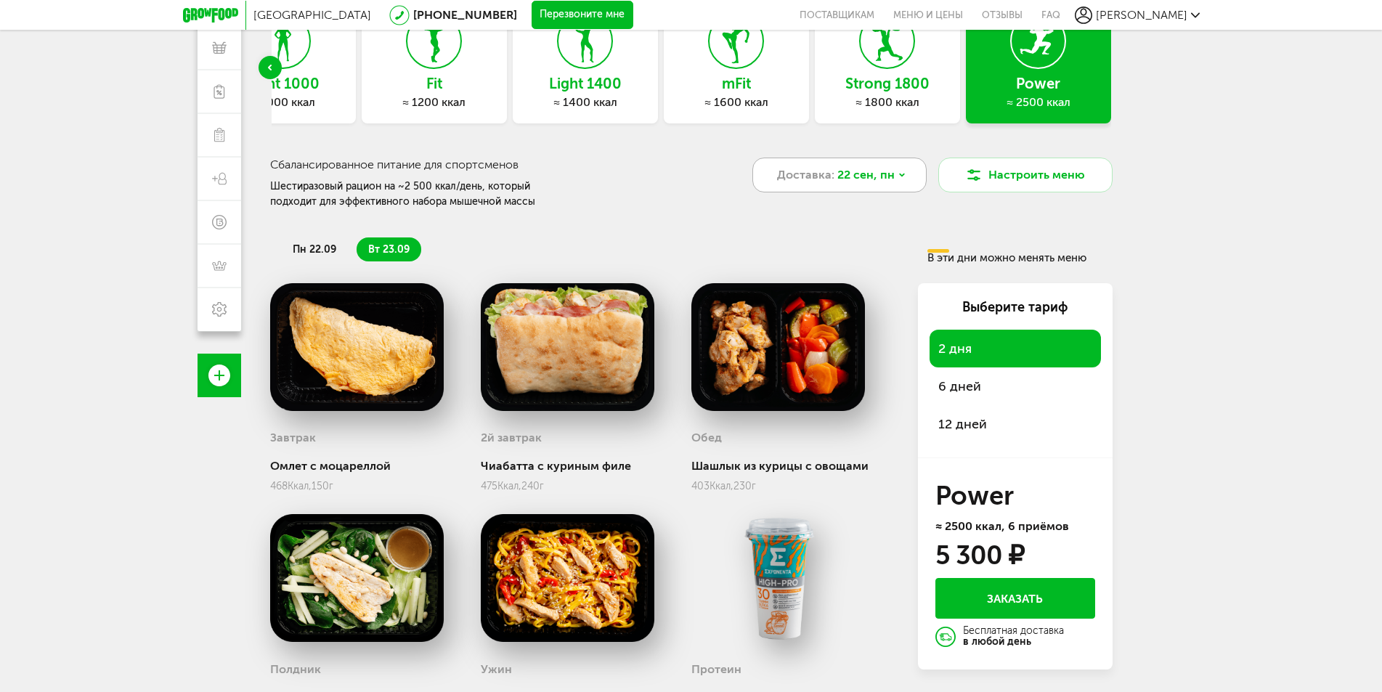
click at [864, 169] on span "22 сен, пн" at bounding box center [865, 174] width 57 height 17
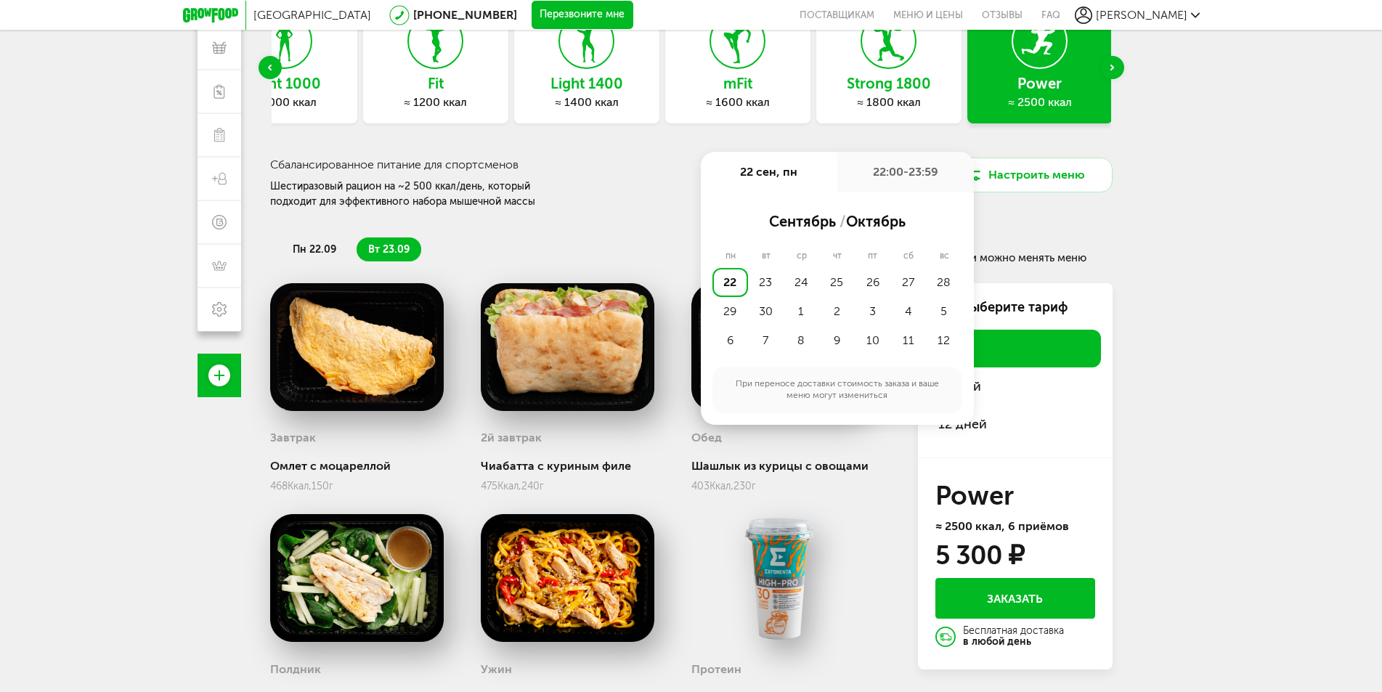
click at [876, 102] on div "≈ 1800 ккал" at bounding box center [888, 102] width 145 height 15
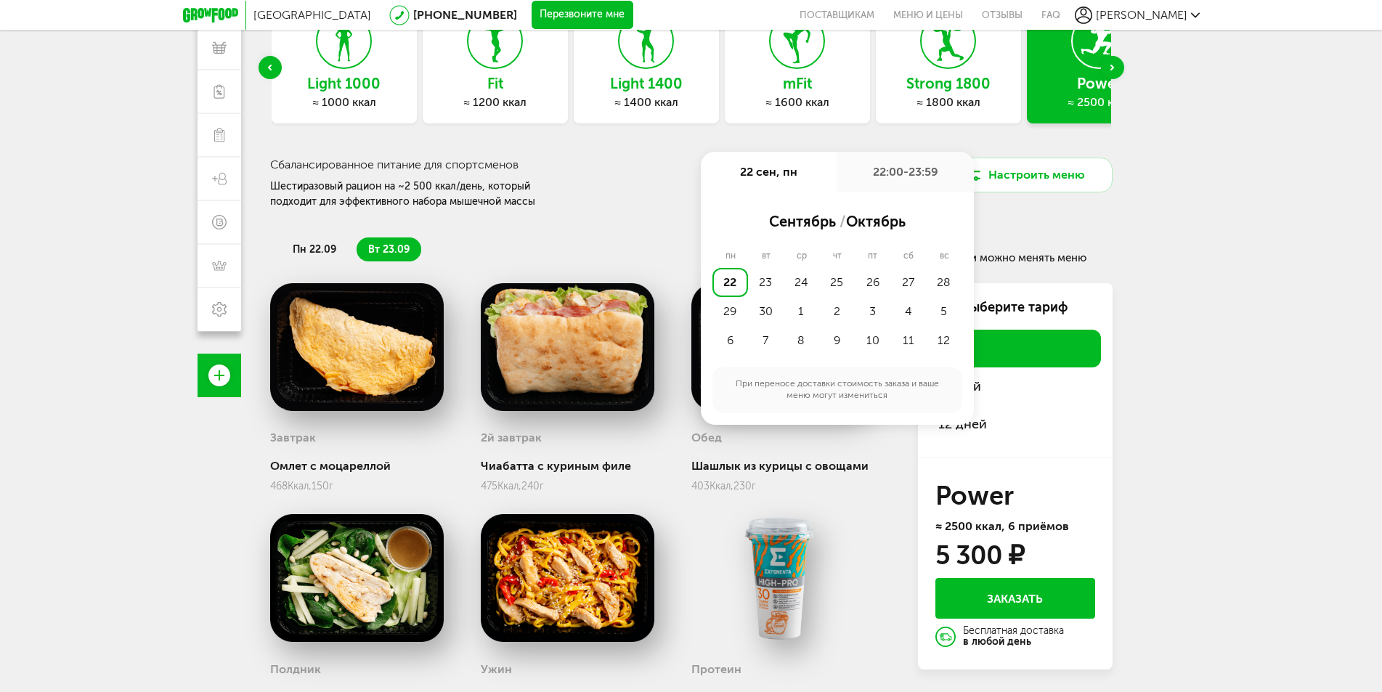
click at [944, 86] on h3 "Strong 1800" at bounding box center [948, 84] width 145 height 16
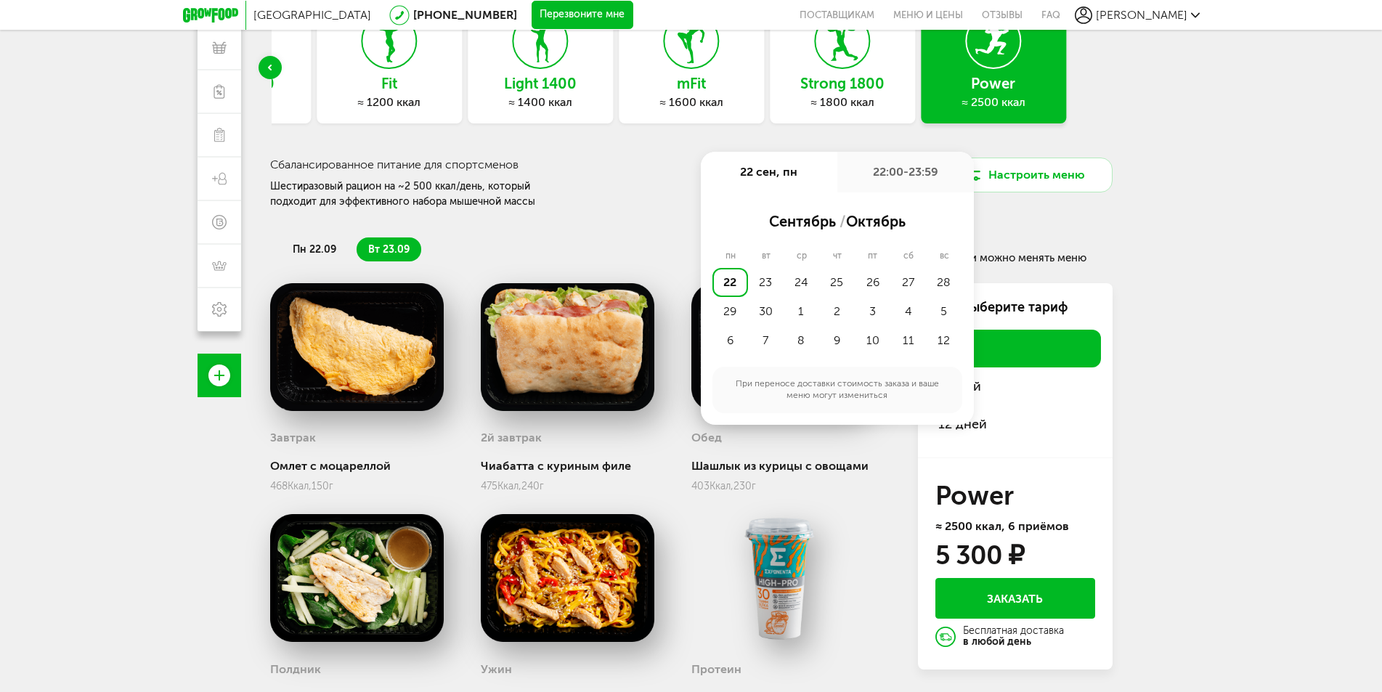
click at [545, 109] on div "≈ 1400 ккал" at bounding box center [540, 102] width 145 height 15
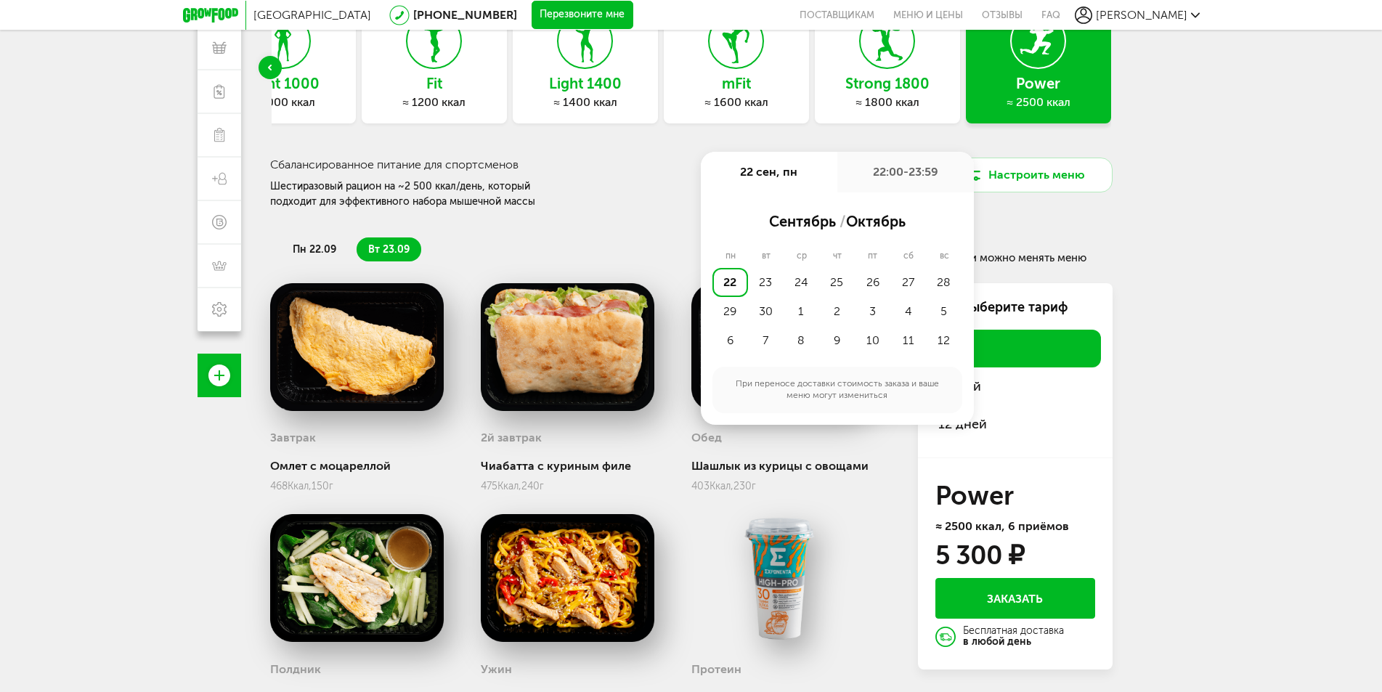
click at [1264, 149] on div "Москва [PHONE_NUMBER] Перезвоните мне поставщикам Меню и цены Отзывы FAQ [PERSO…" at bounding box center [691, 294] width 1382 height 820
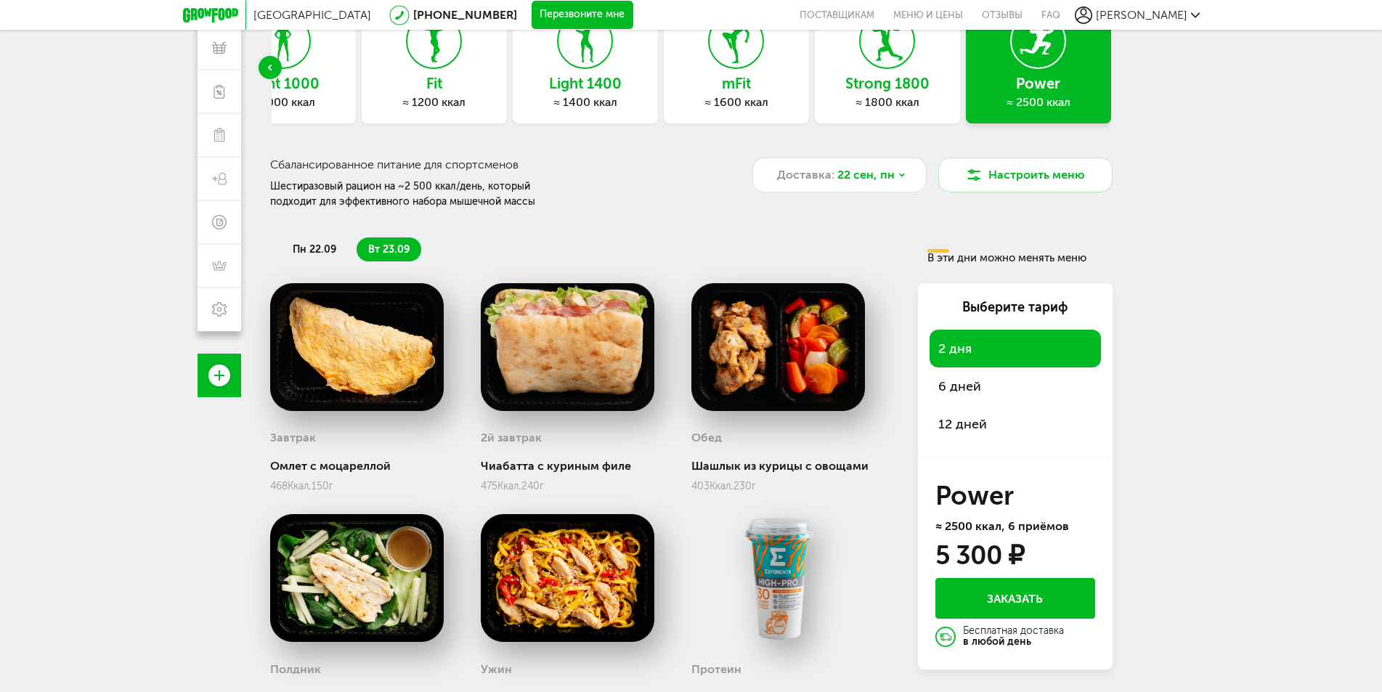
click at [878, 87] on h3 "Strong 1800" at bounding box center [887, 84] width 145 height 16
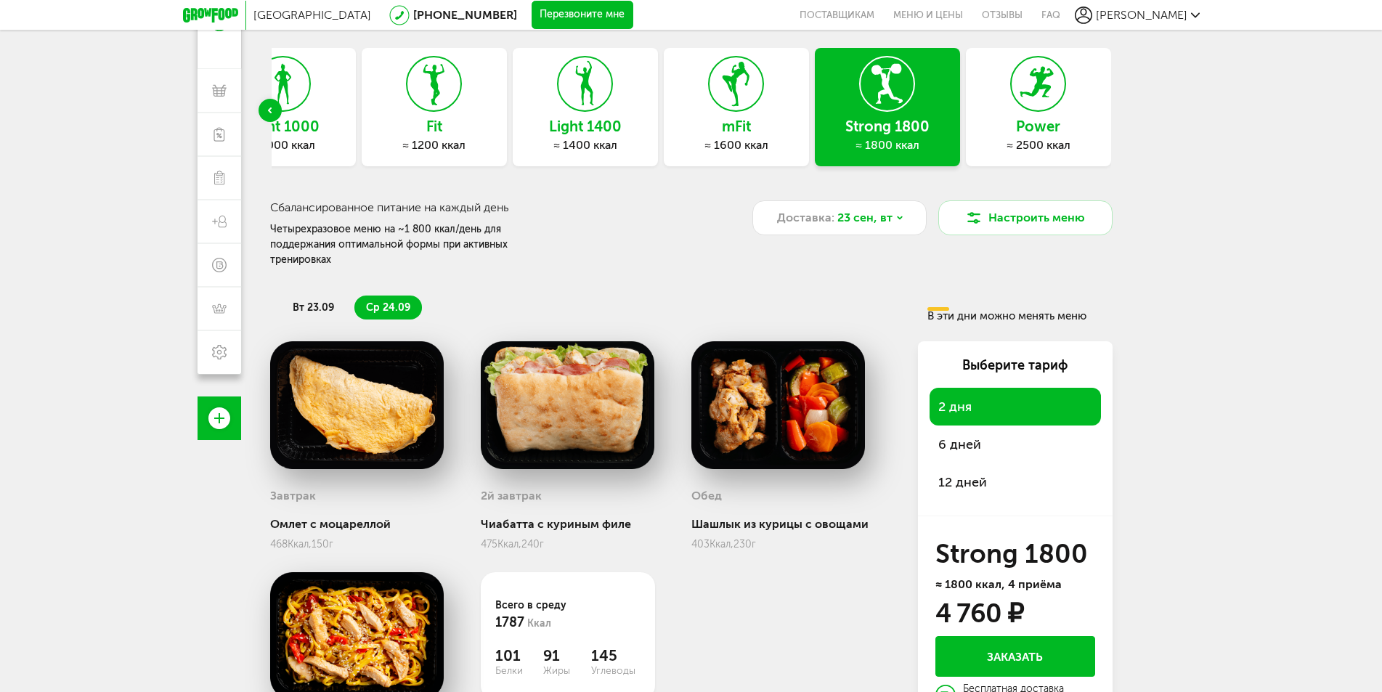
scroll to position [195, 0]
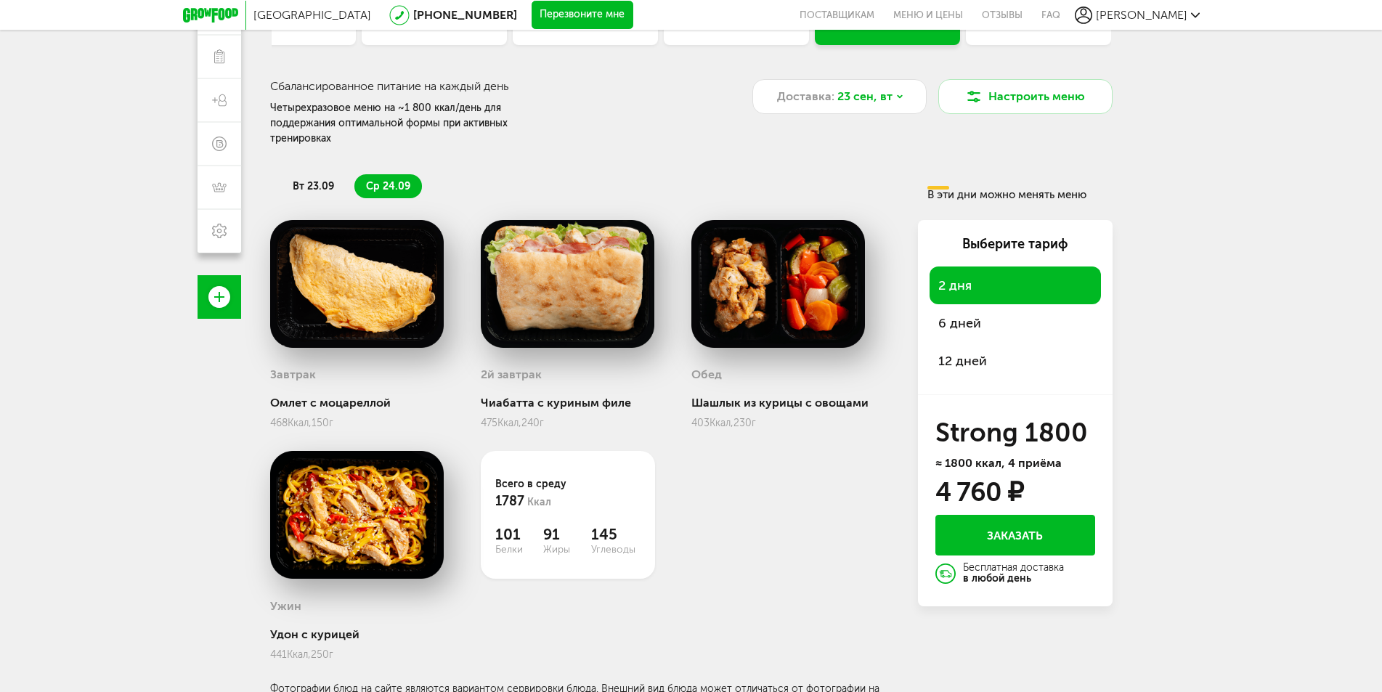
click at [318, 180] on span "вт 23.09" at bounding box center [313, 186] width 41 height 12
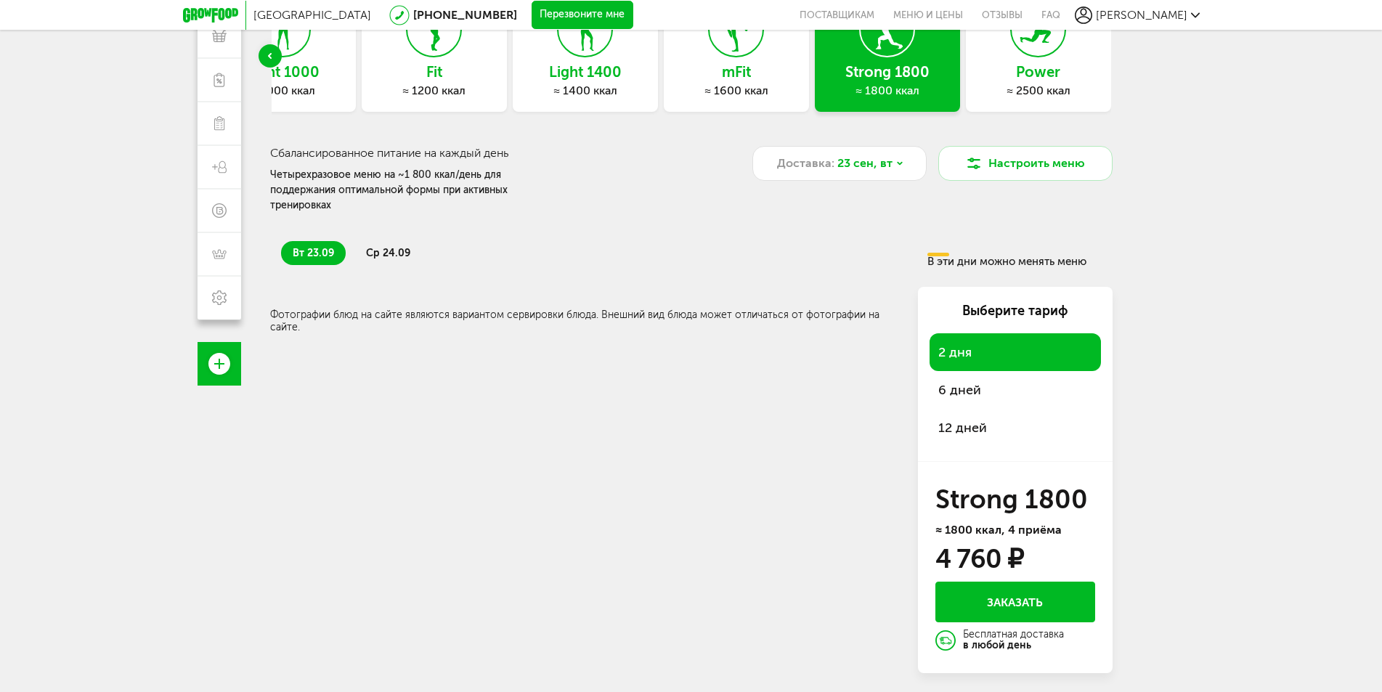
scroll to position [7, 0]
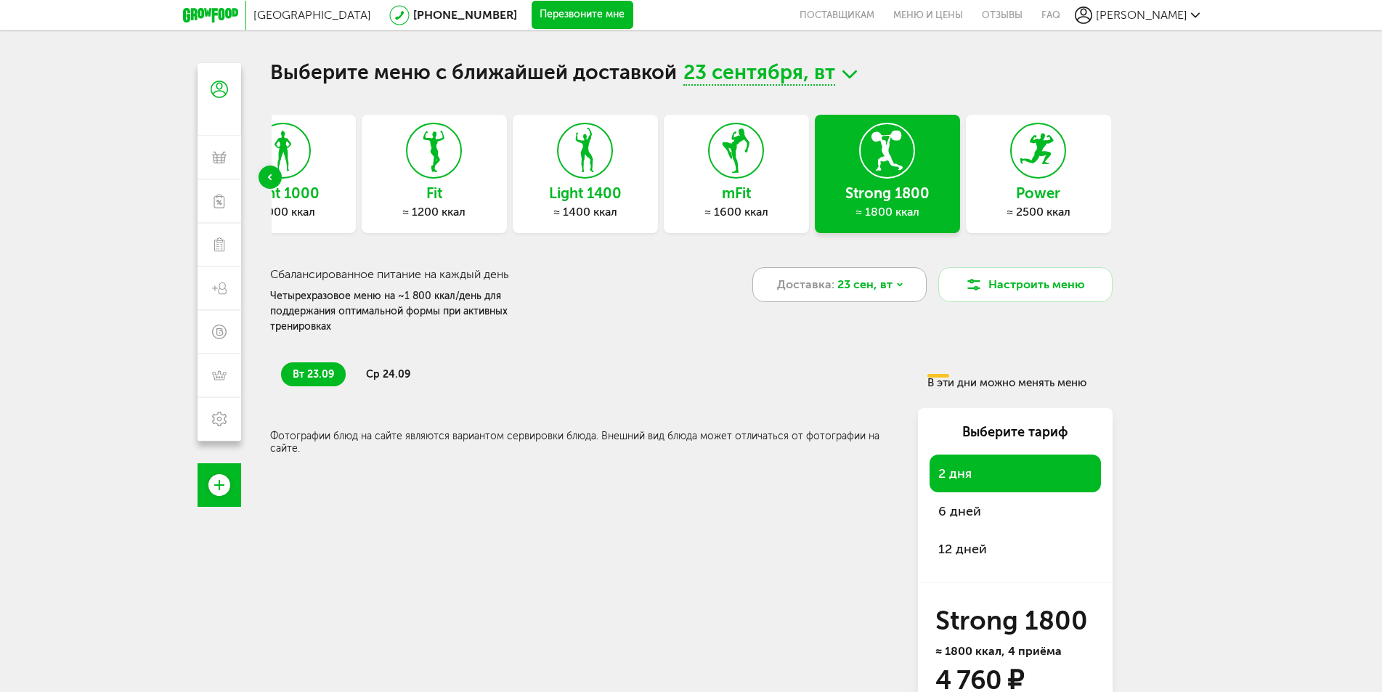
click at [875, 278] on span "23 сен, вт" at bounding box center [864, 284] width 55 height 17
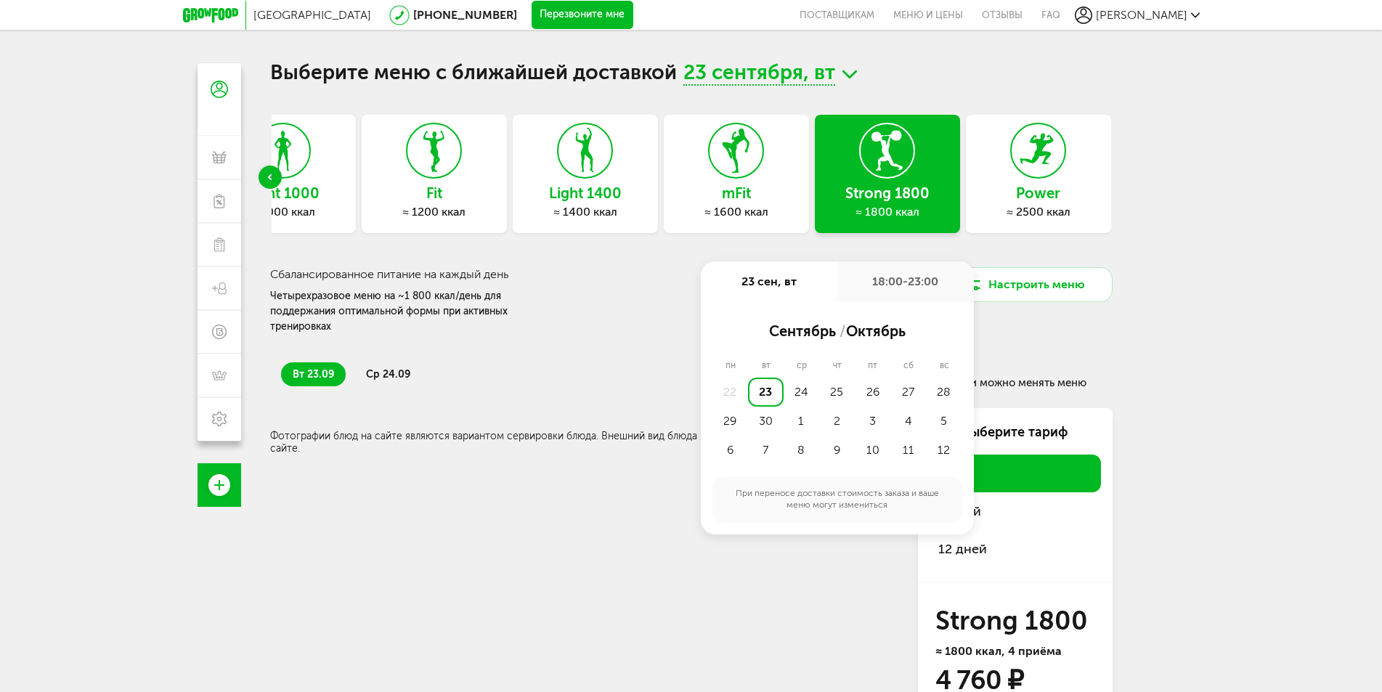
click at [777, 386] on div "23" at bounding box center [766, 392] width 36 height 29
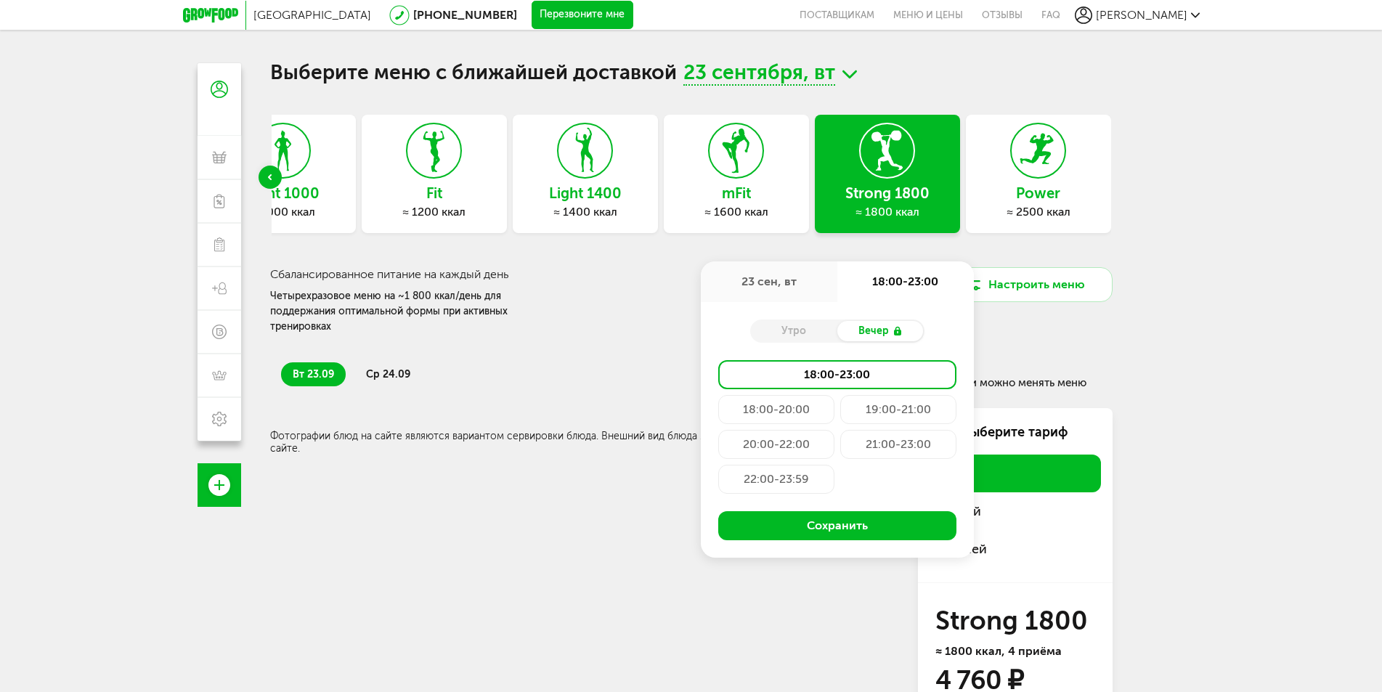
click at [816, 325] on div "Утро" at bounding box center [793, 331] width 87 height 20
click at [635, 315] on div "Сбалансированное питание на каждый день Четырехразовое меню на ~1 800 ккал/день…" at bounding box center [511, 301] width 482 height 68
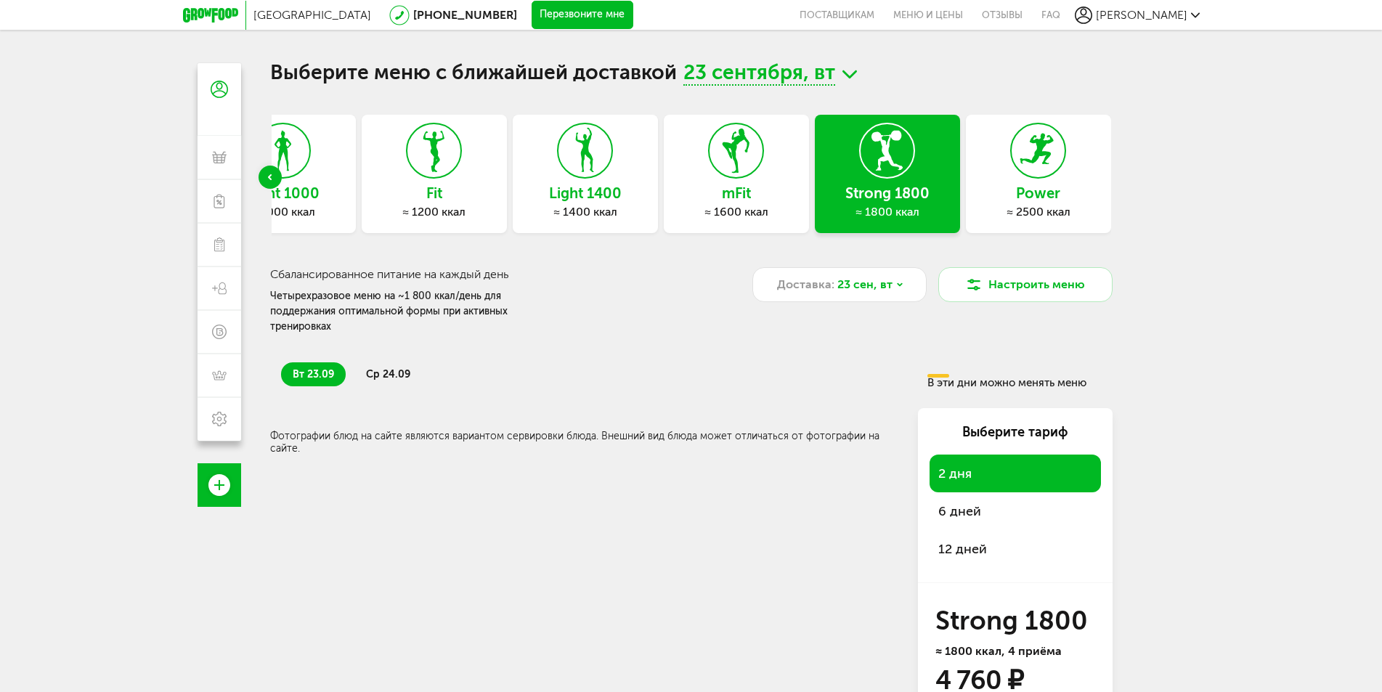
click at [855, 287] on span "23 сен, вт" at bounding box center [864, 284] width 55 height 17
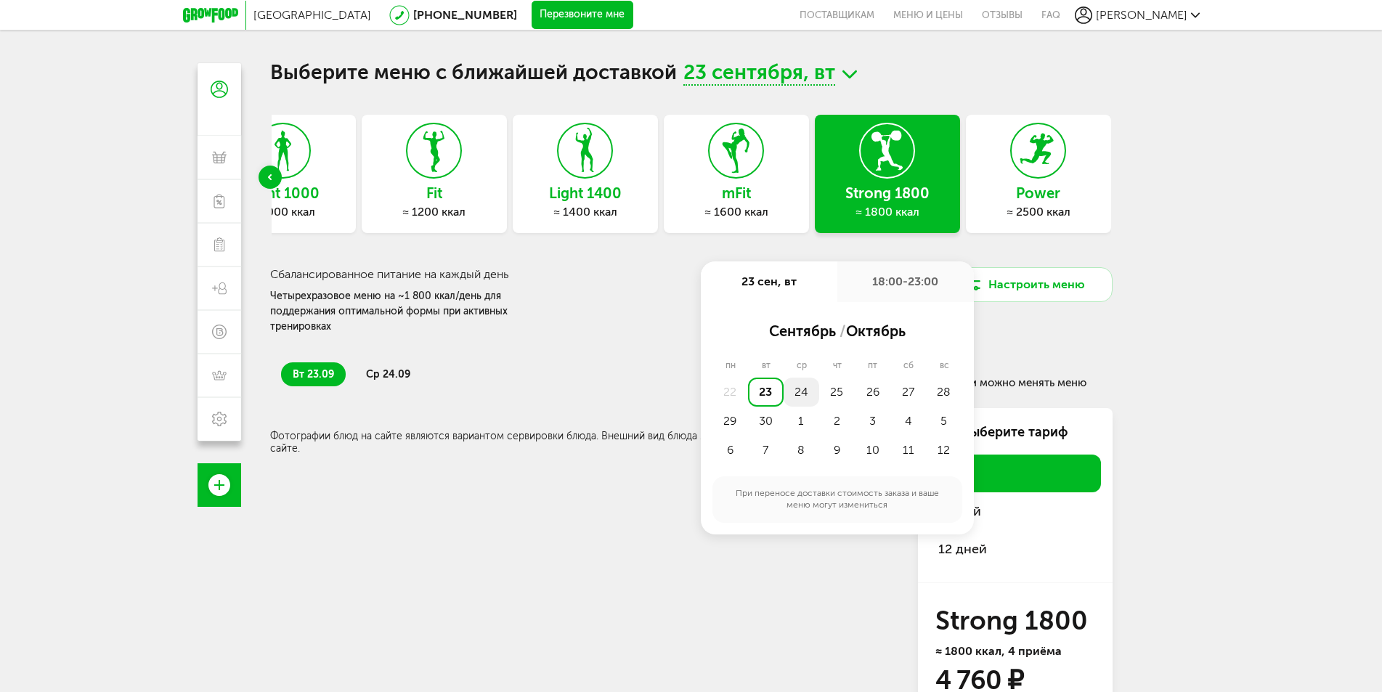
click at [806, 389] on div "24" at bounding box center [802, 392] width 36 height 29
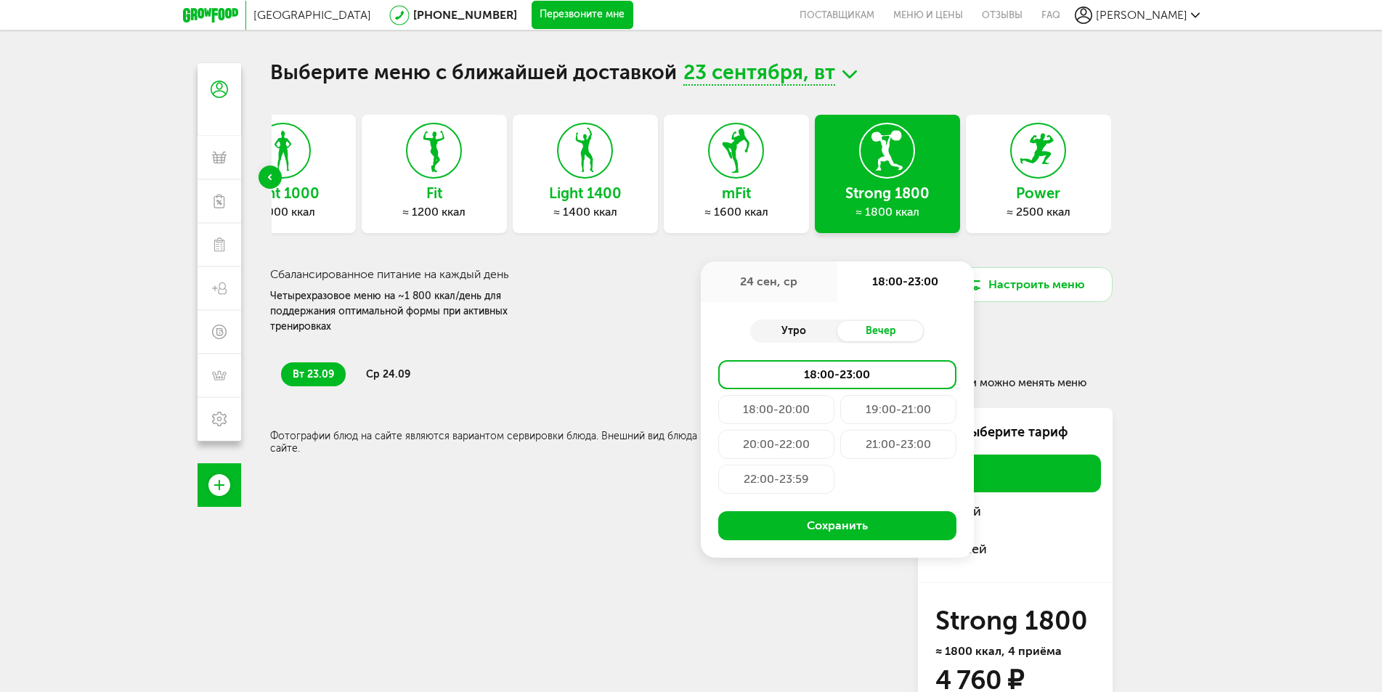
click at [809, 333] on div "Утро" at bounding box center [793, 331] width 87 height 20
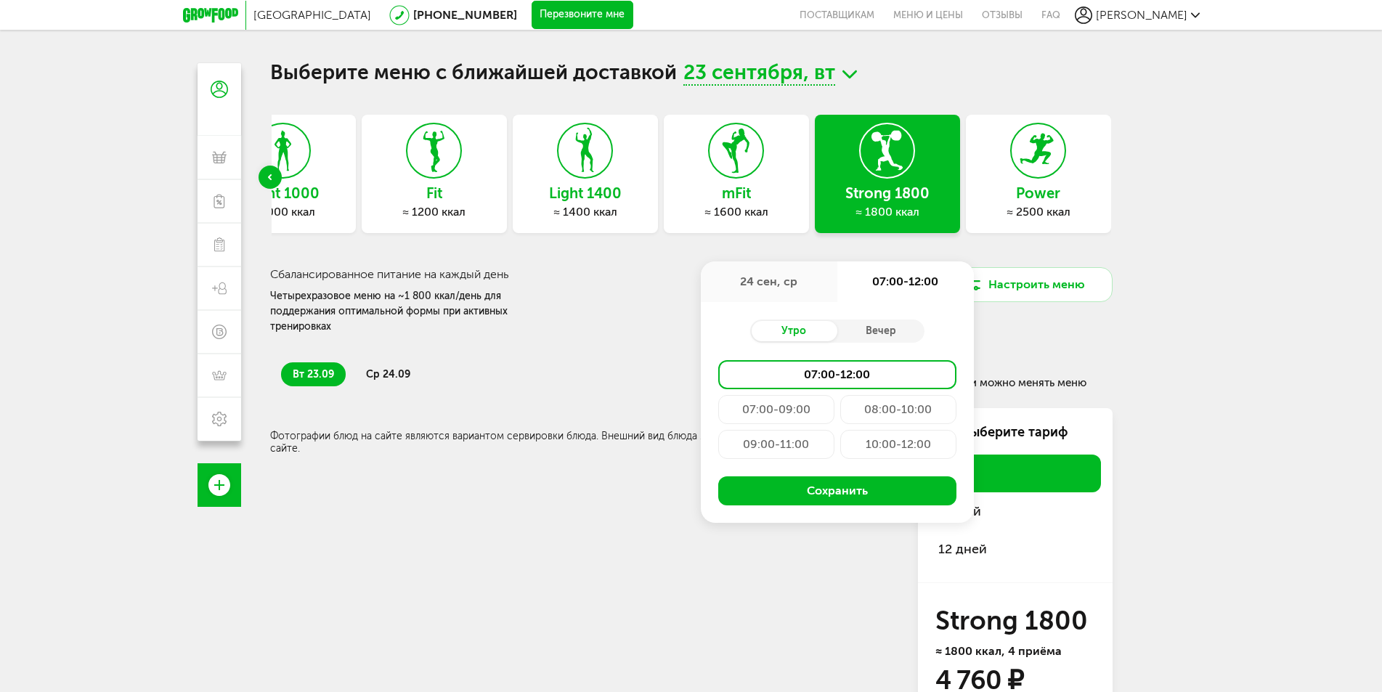
drag, startPoint x: 798, startPoint y: 483, endPoint x: 735, endPoint y: 429, distance: 83.4
click at [660, 449] on div "Express Fit ≈ 800 ккал Light 1000 ≈ 1000 ккал Fit ≈ 1200 ккал Light 1400 ≈ 1400…" at bounding box center [691, 455] width 843 height 680
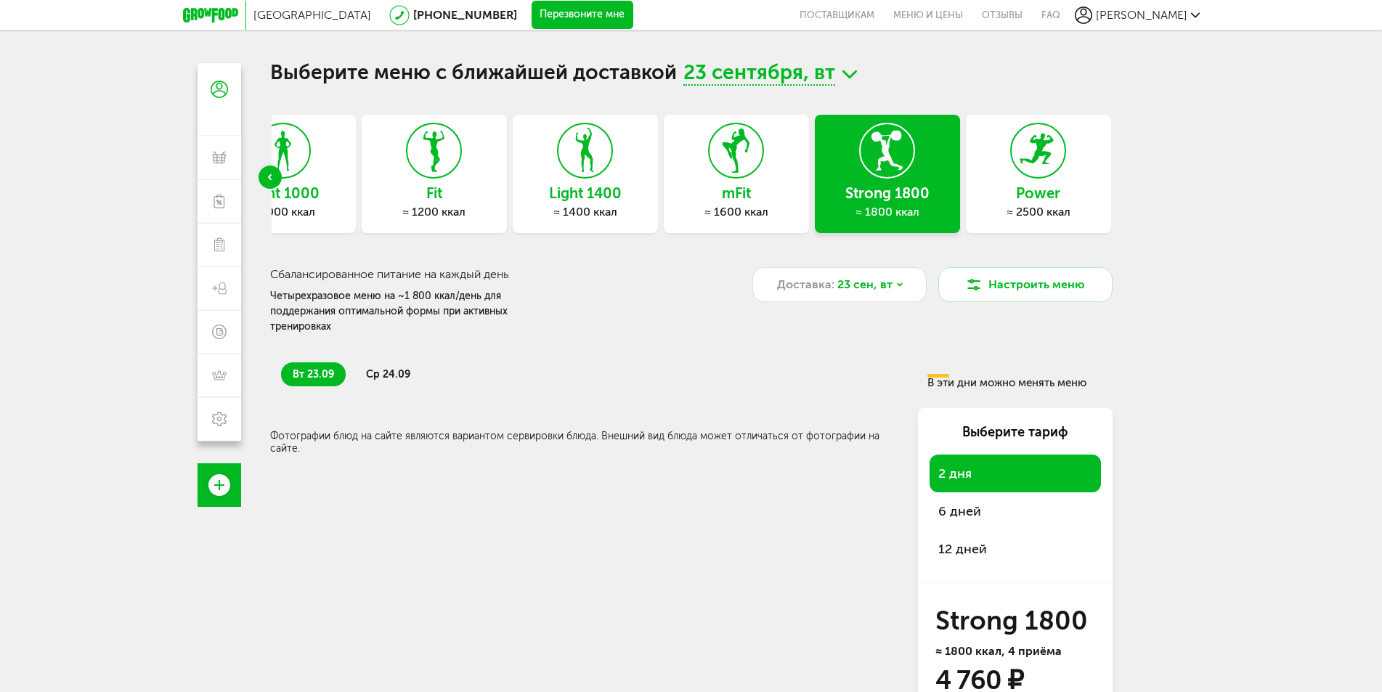
drag, startPoint x: 746, startPoint y: 414, endPoint x: 798, endPoint y: 341, distance: 89.5
click at [829, 285] on span "Доставка:" at bounding box center [805, 284] width 57 height 17
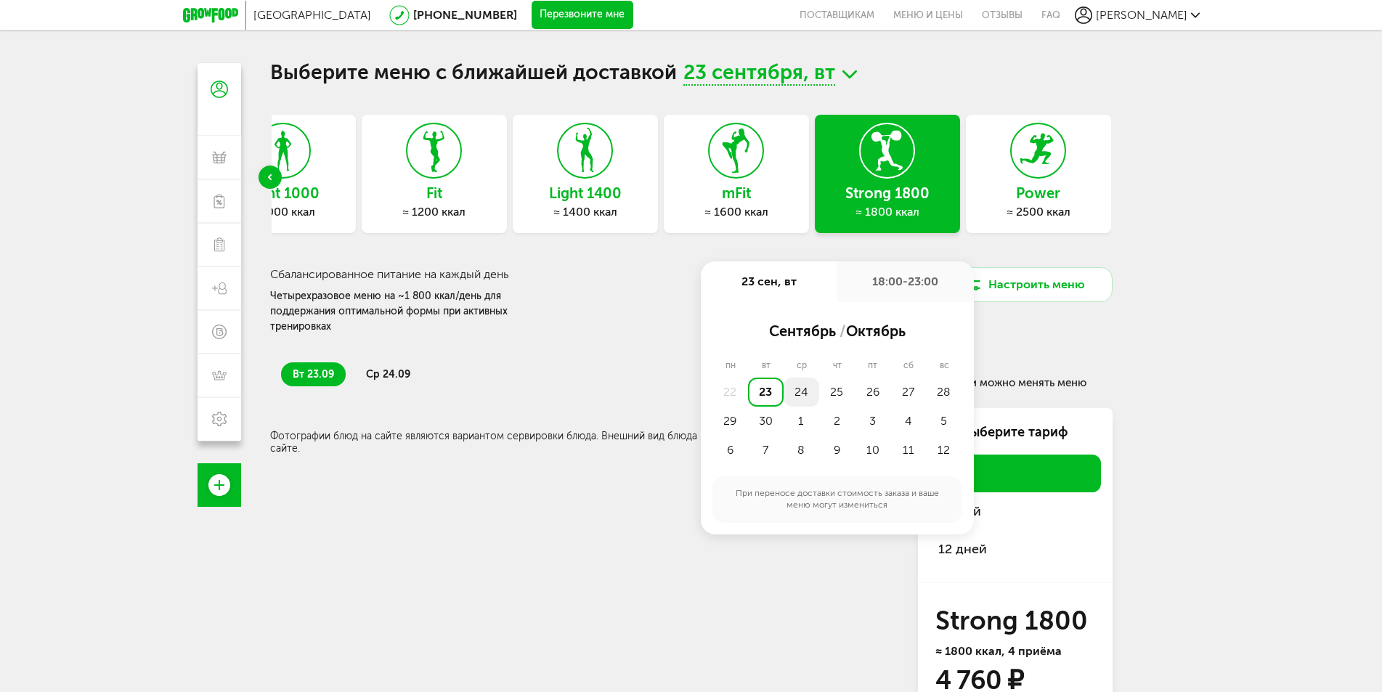
click at [800, 384] on div "24" at bounding box center [802, 392] width 36 height 29
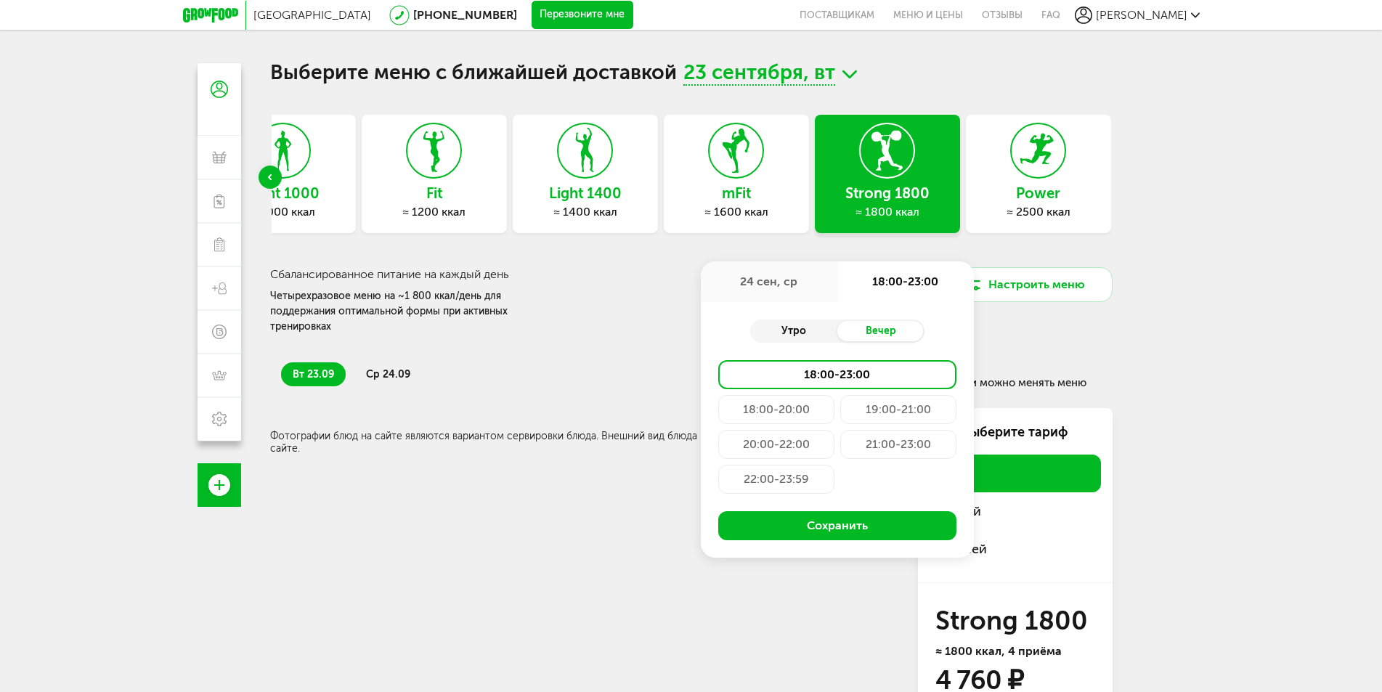
click at [795, 327] on div "Утро" at bounding box center [793, 331] width 87 height 20
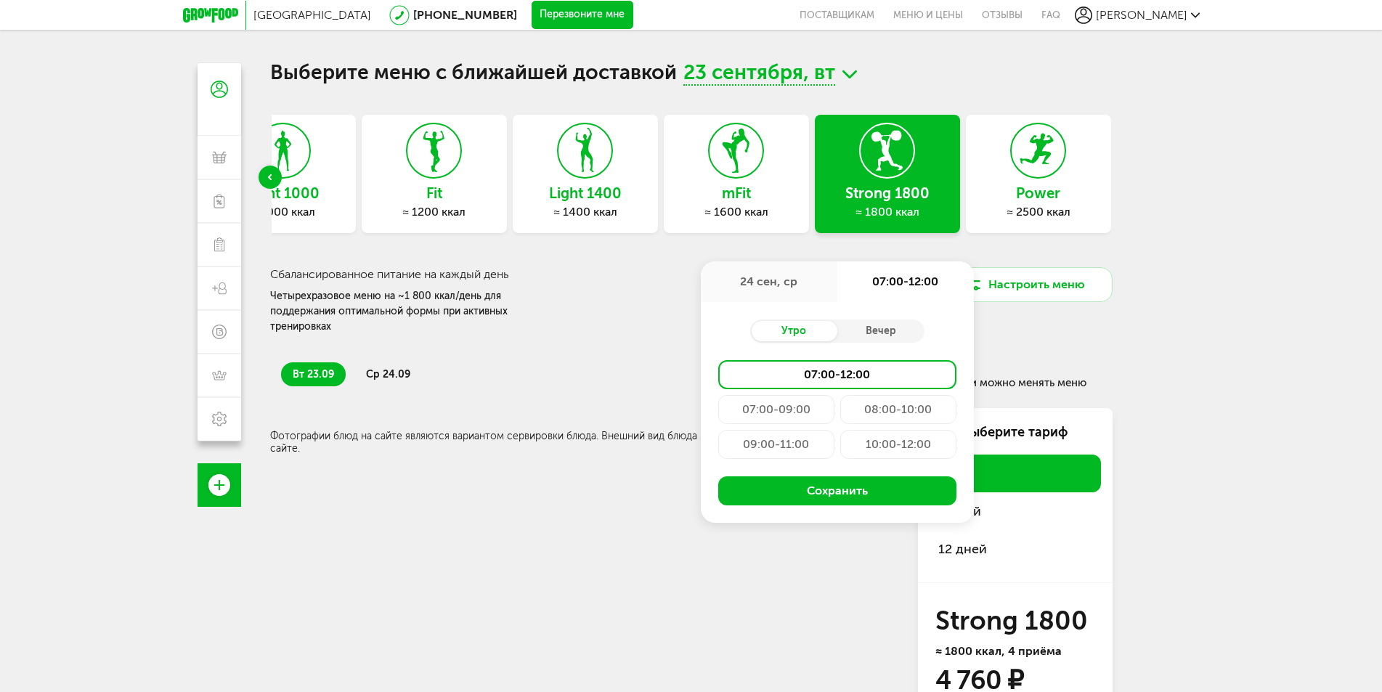
click at [781, 409] on div "07:00-09:00" at bounding box center [776, 409] width 116 height 29
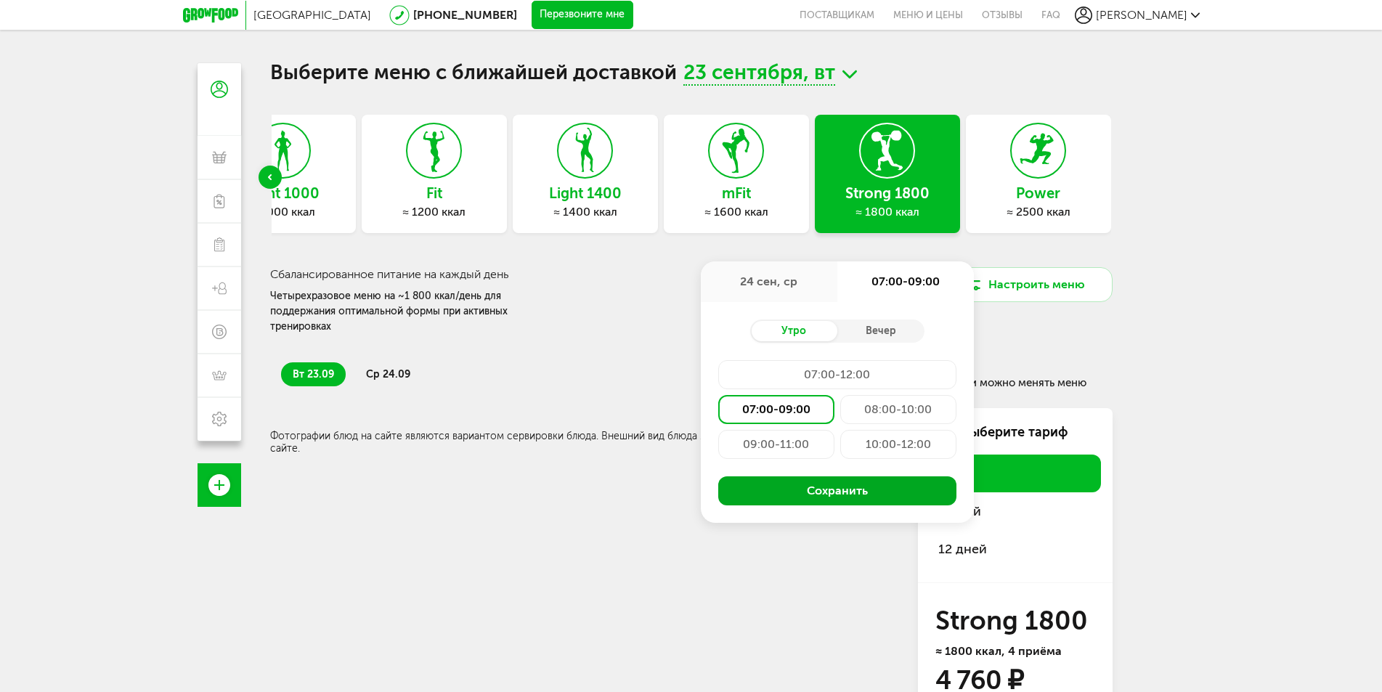
click at [790, 490] on button "Сохранить" at bounding box center [837, 490] width 238 height 29
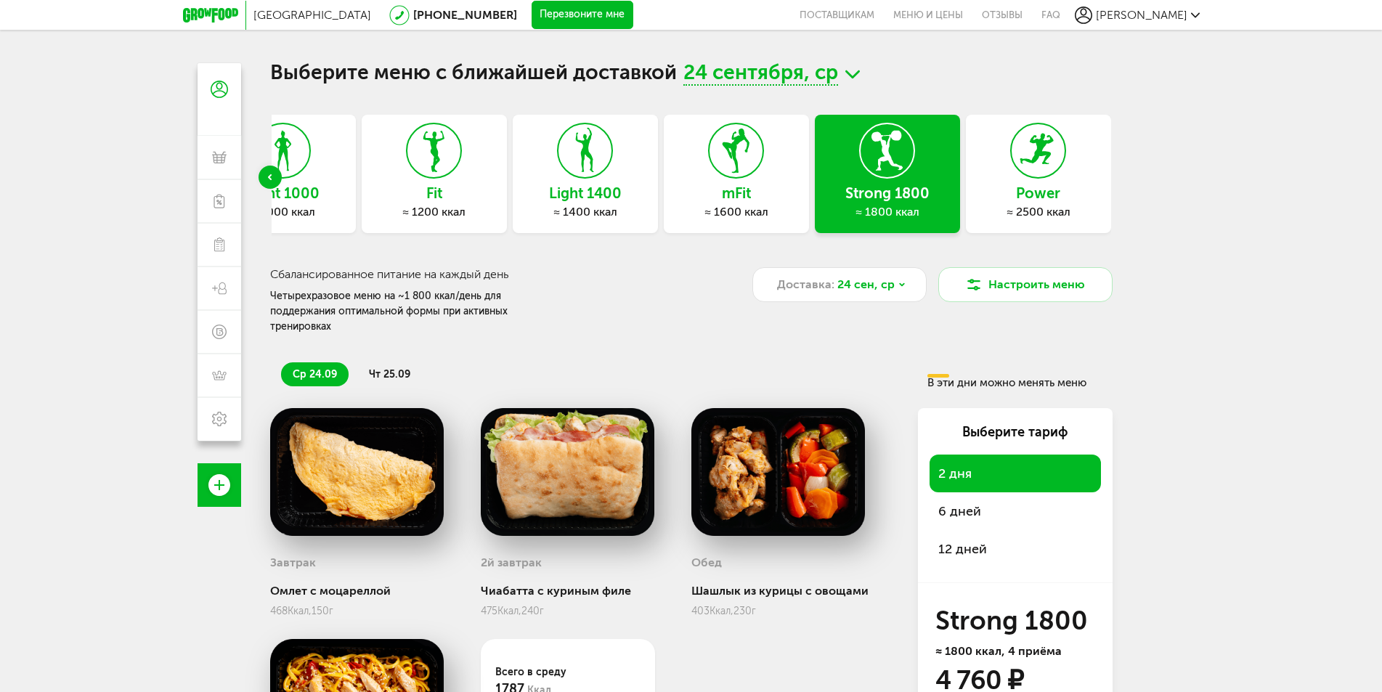
scroll to position [195, 0]
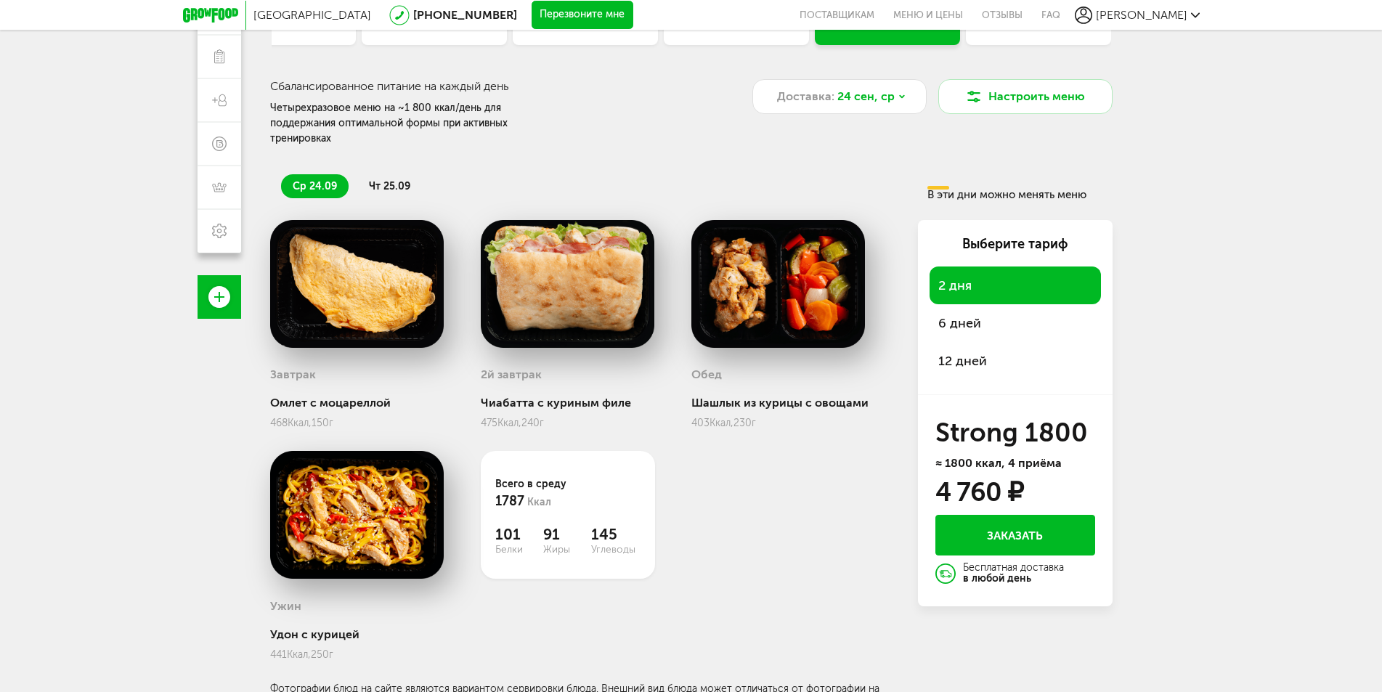
drag, startPoint x: 385, startPoint y: 175, endPoint x: 386, endPoint y: 185, distance: 10.3
click at [385, 180] on li "чт 25.09" at bounding box center [389, 186] width 65 height 24
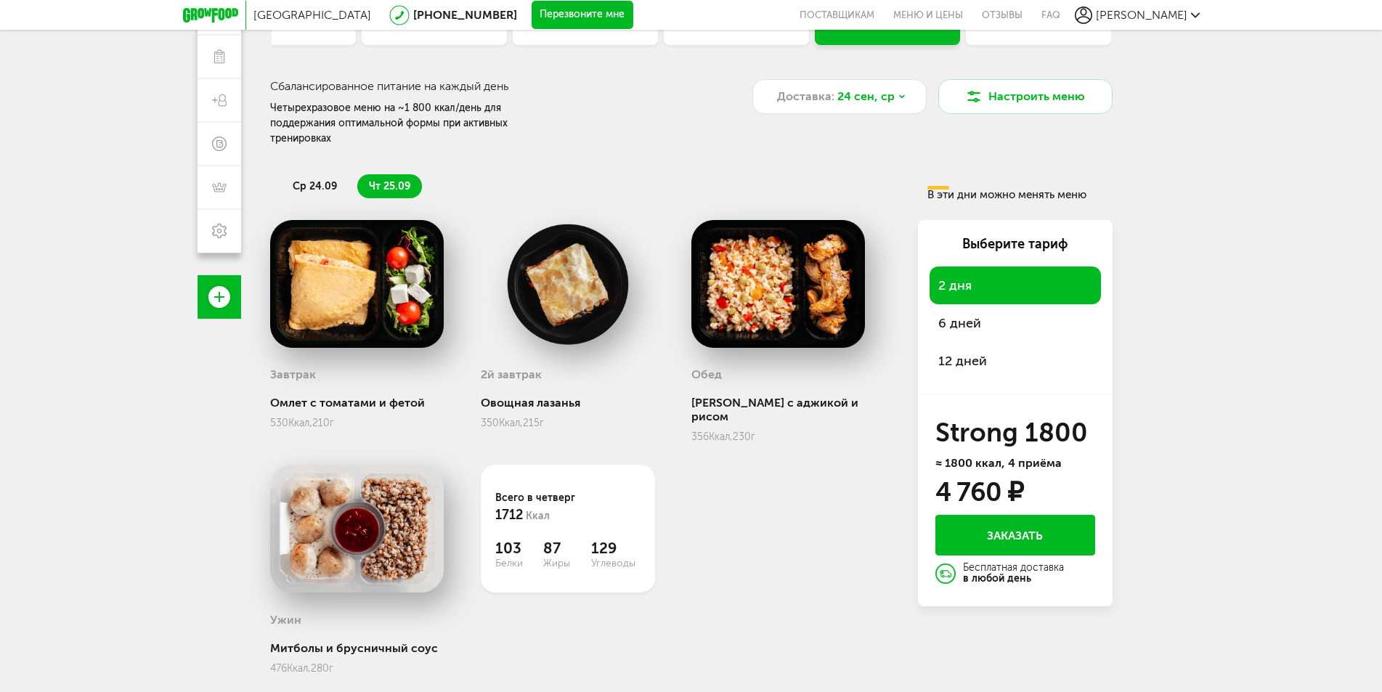
scroll to position [73, 0]
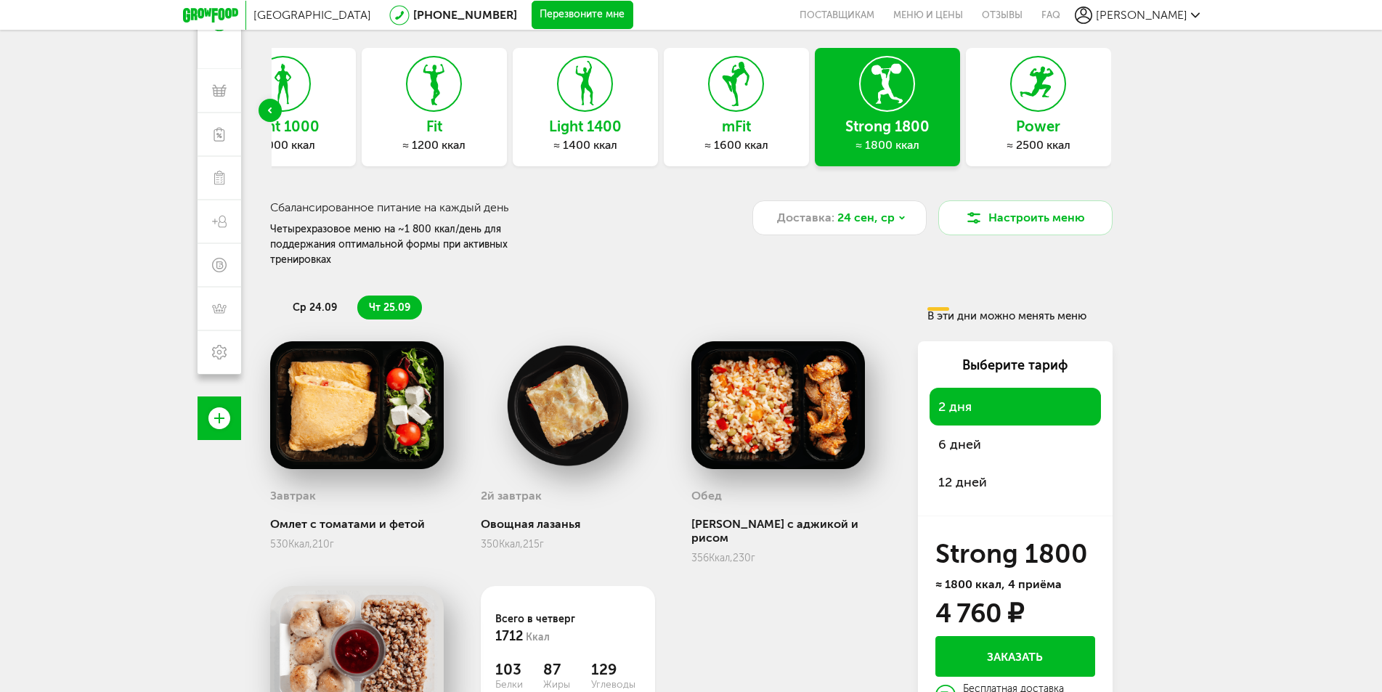
click at [1031, 118] on h3 "Power" at bounding box center [1038, 126] width 145 height 16
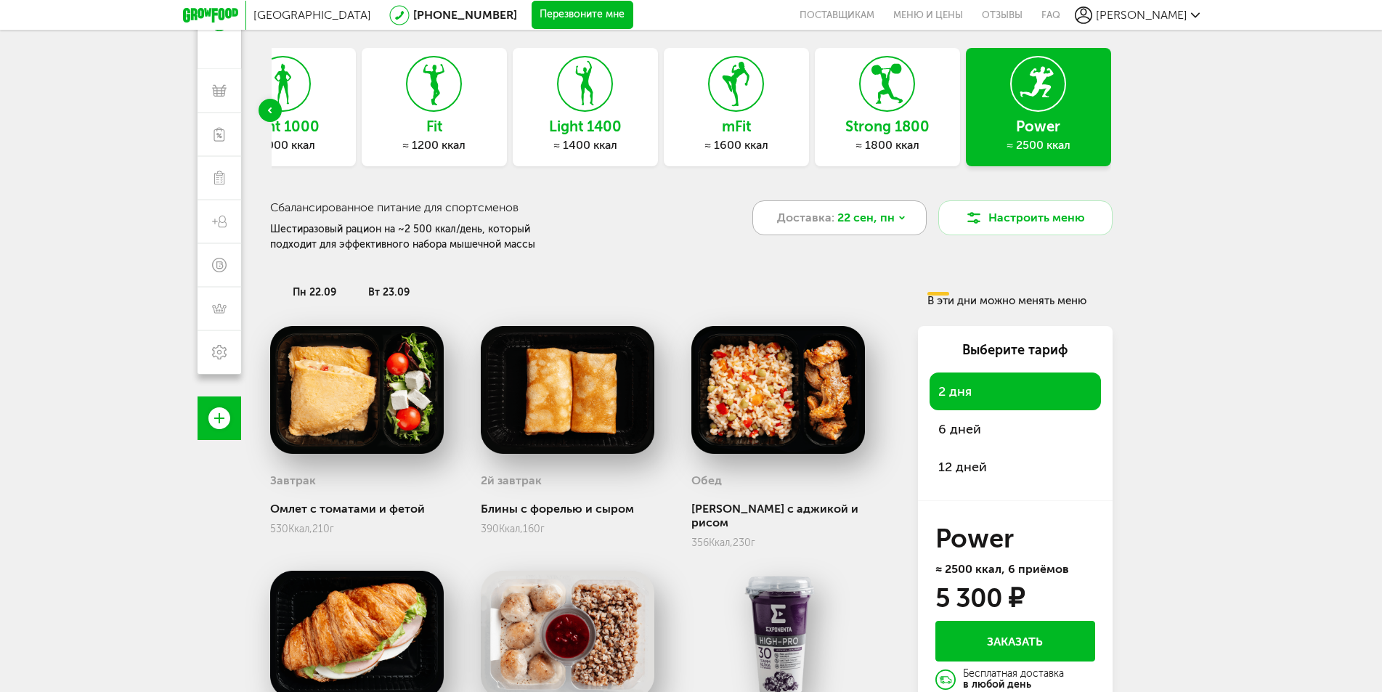
click at [898, 219] on icon at bounding box center [902, 218] width 9 height 9
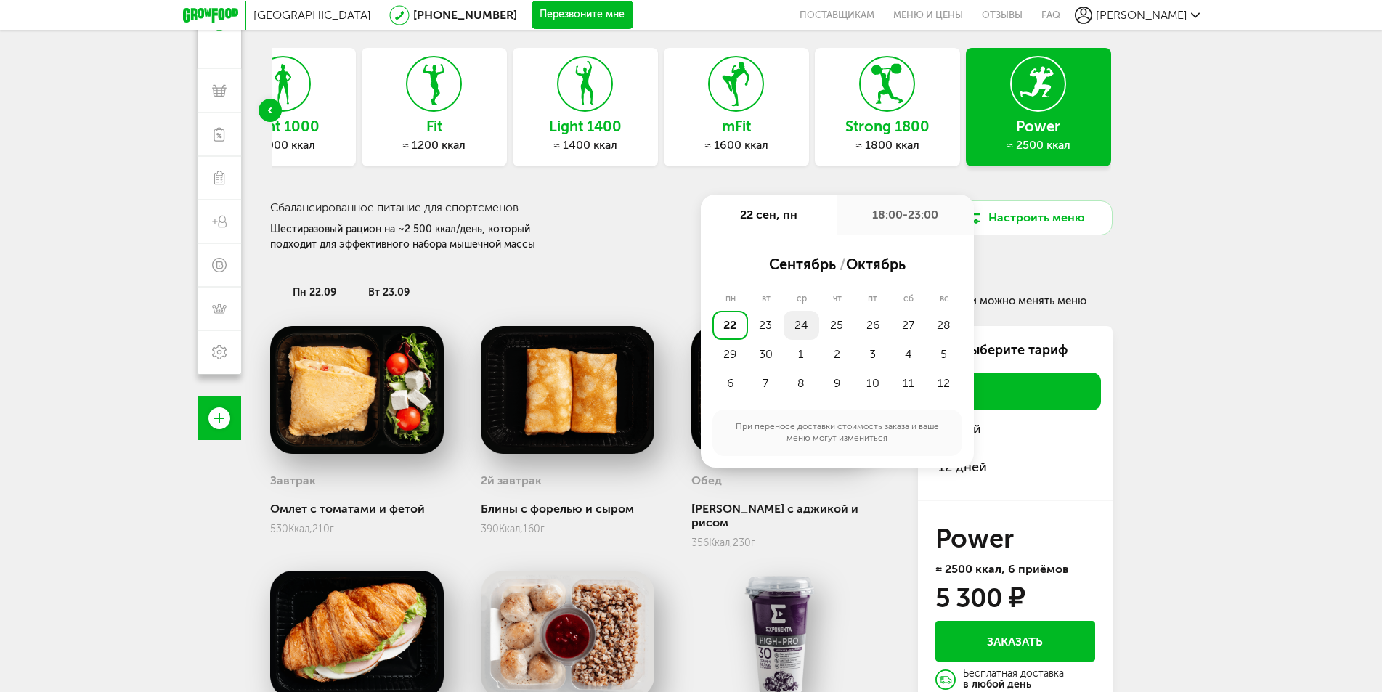
click at [804, 320] on div "24" at bounding box center [802, 325] width 36 height 29
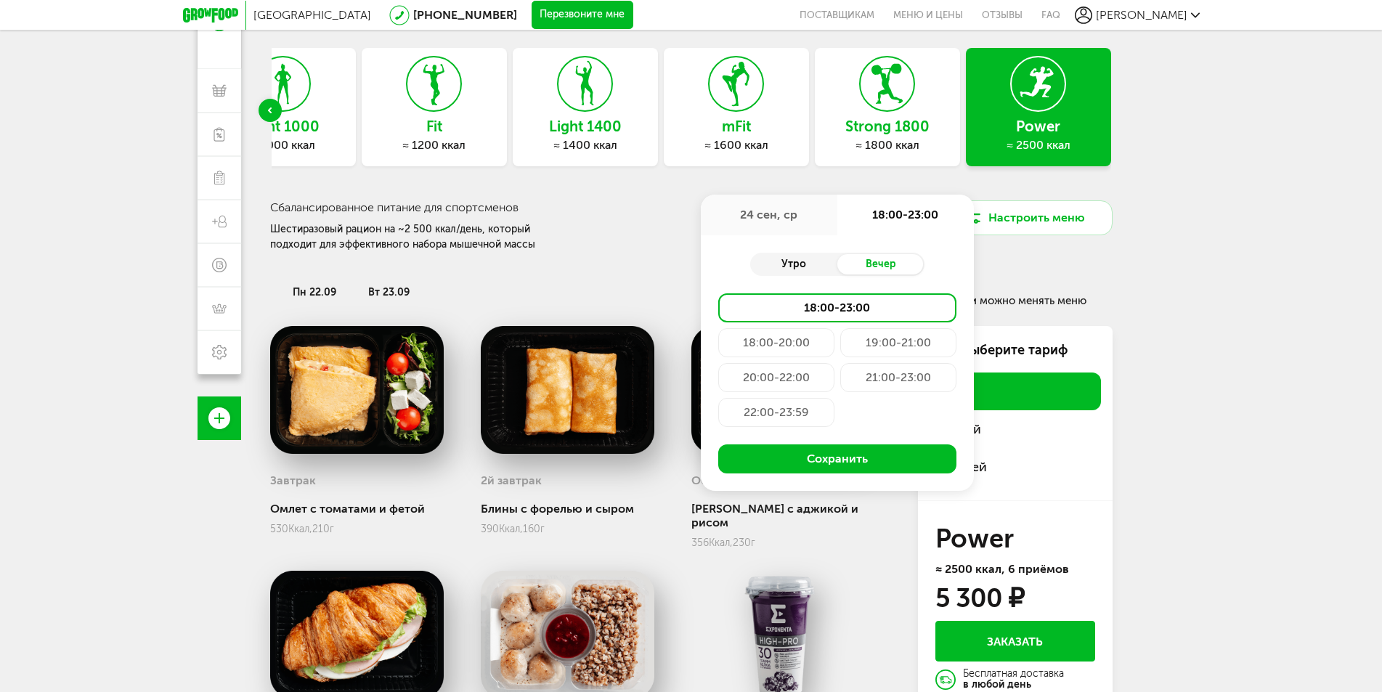
click at [810, 266] on div "Утро" at bounding box center [793, 264] width 87 height 20
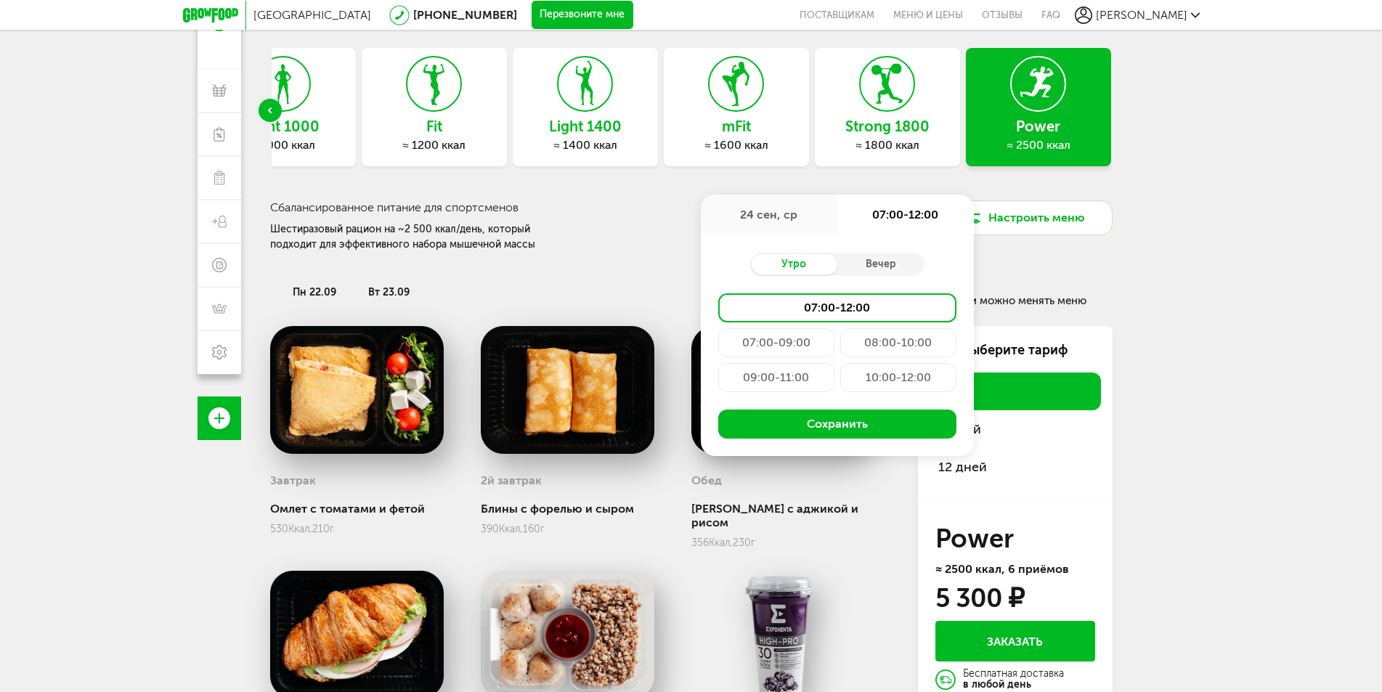
click at [798, 346] on div "07:00-09:00" at bounding box center [776, 342] width 116 height 29
click at [777, 439] on div "Утро Вечер 07:00-12:00 07:00-09:00 08:00-10:00 09:00-11:00 10:00-12:00 Сохранить" at bounding box center [837, 345] width 273 height 221
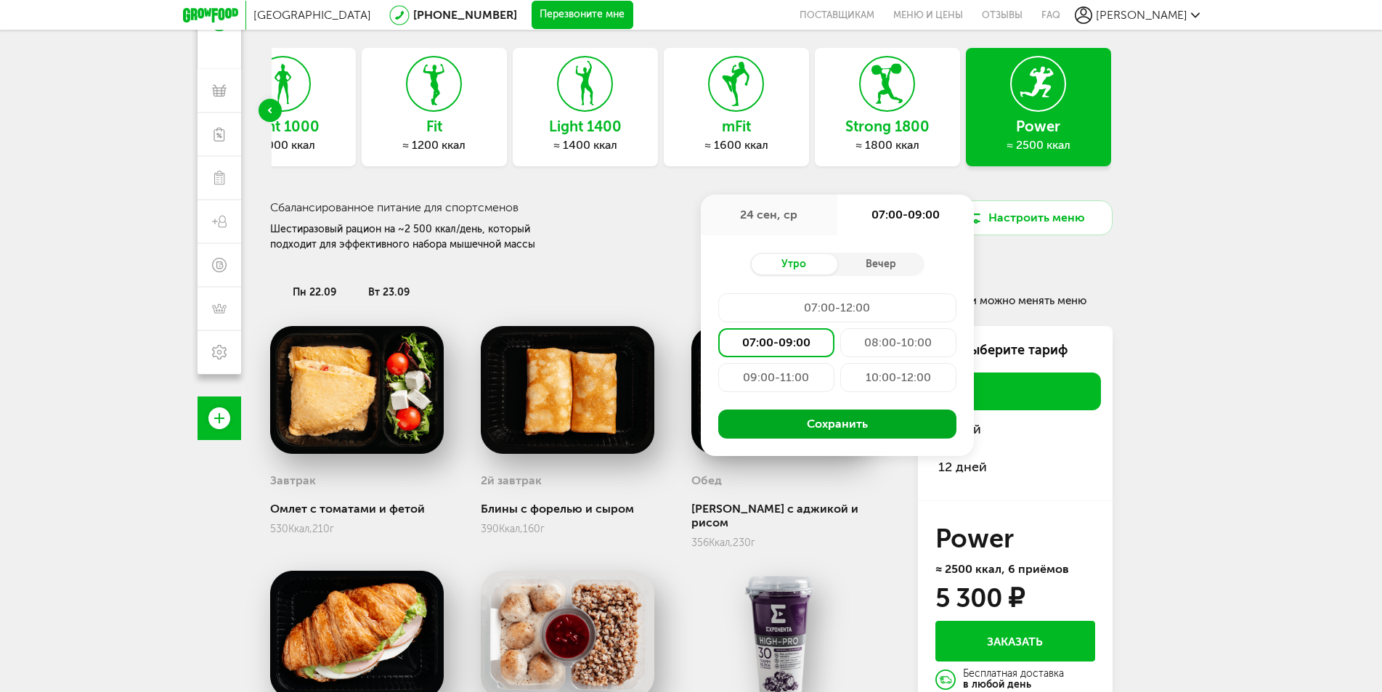
click at [782, 426] on button "Сохранить" at bounding box center [837, 424] width 238 height 29
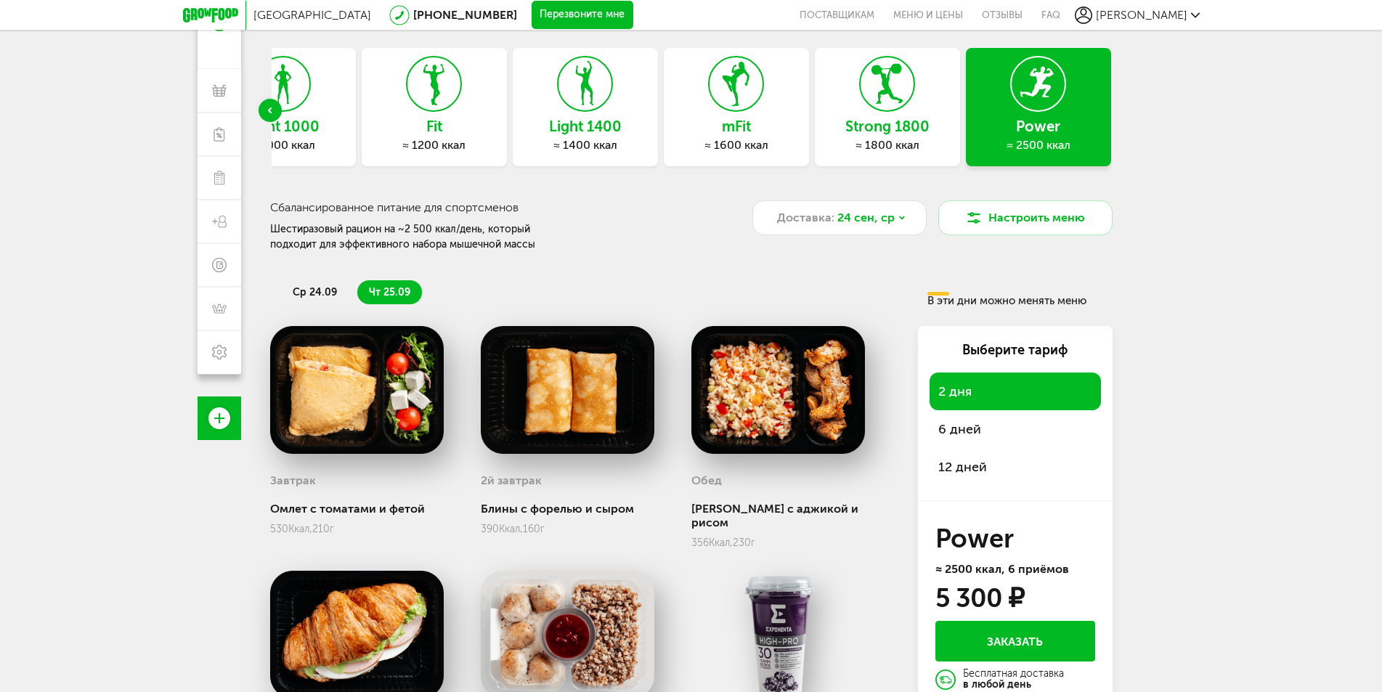
drag, startPoint x: 336, startPoint y: 288, endPoint x: 333, endPoint y: 298, distance: 10.6
click at [336, 289] on span "ср 24.09" at bounding box center [315, 292] width 44 height 12
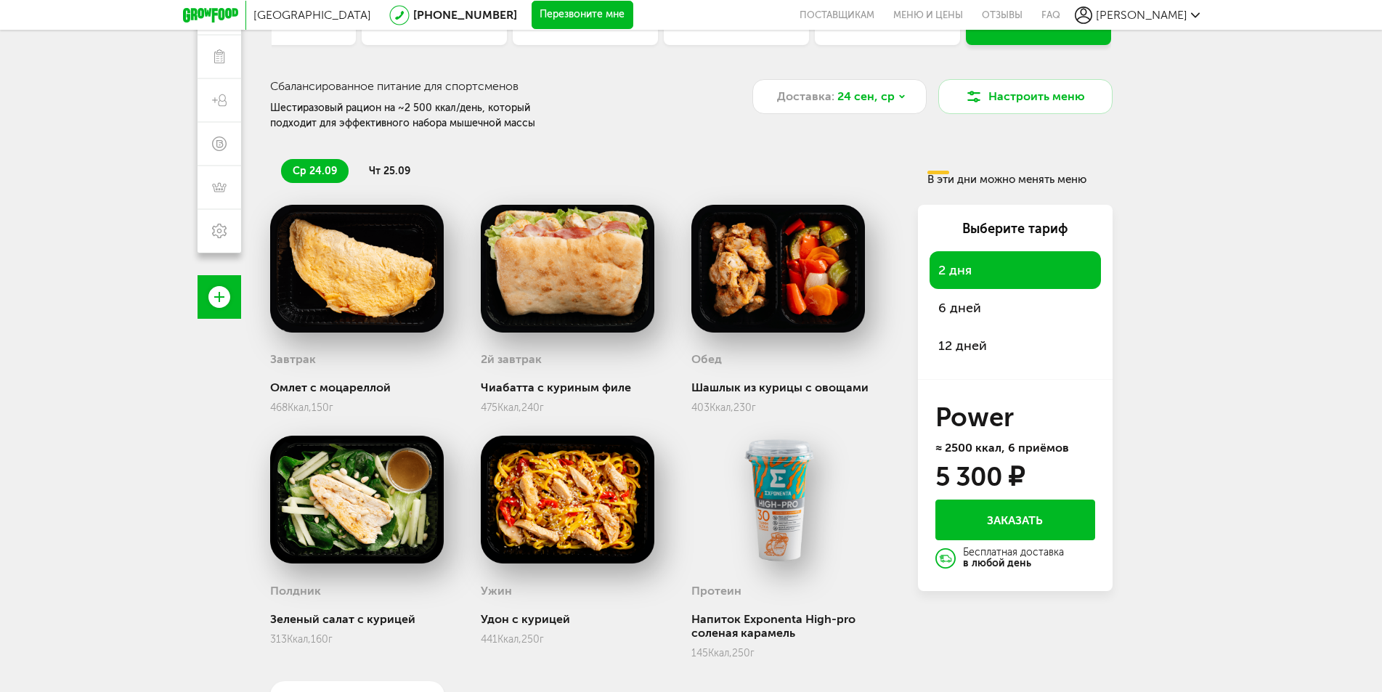
scroll to position [316, 0]
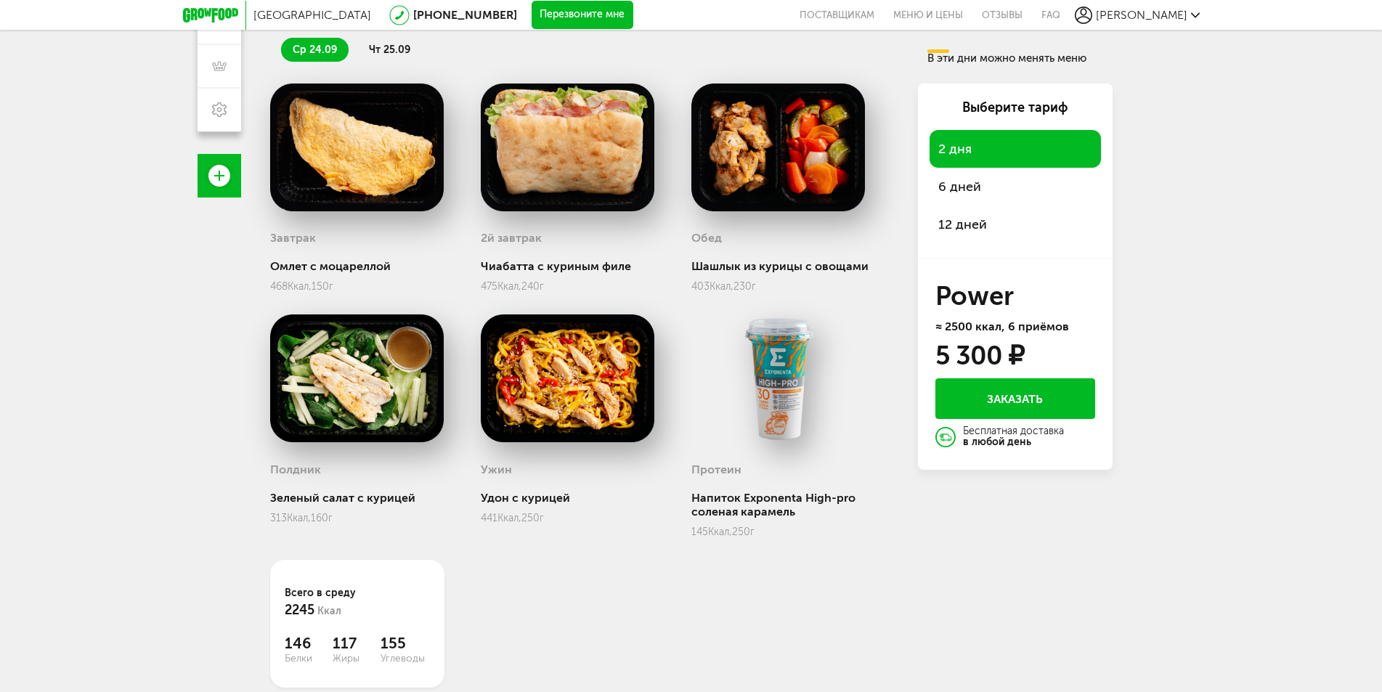
click at [978, 402] on button "Заказать" at bounding box center [1016, 398] width 160 height 41
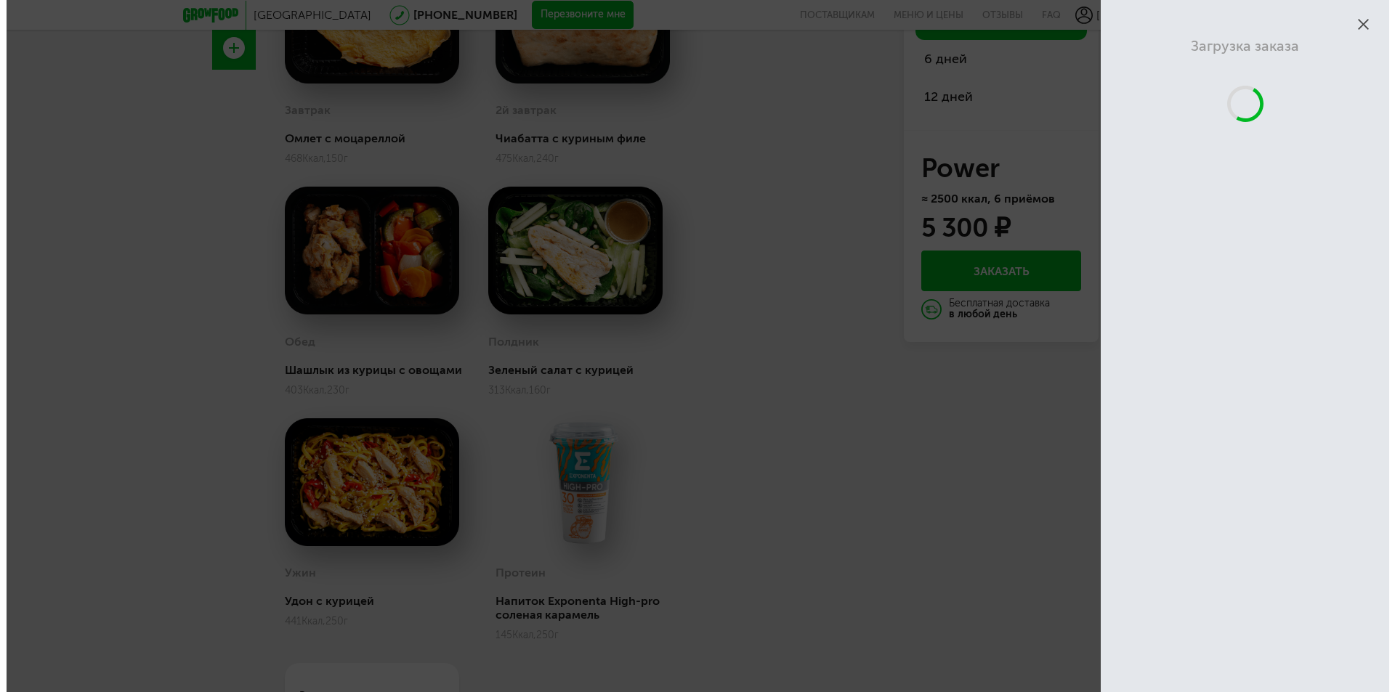
scroll to position [128, 0]
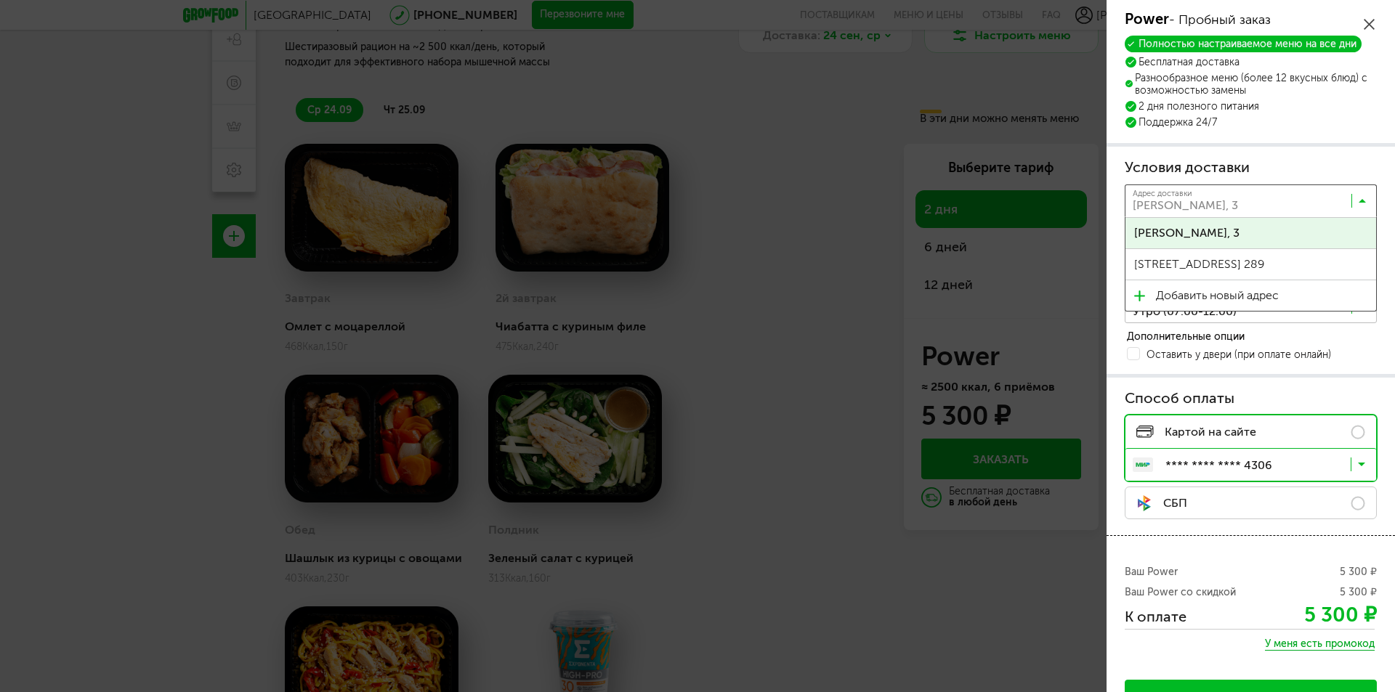
drag, startPoint x: 1342, startPoint y: 188, endPoint x: 1291, endPoint y: 272, distance: 97.4
click at [1342, 188] on div "Адрес доставки [PERSON_NAME], 3 Загрузка..." at bounding box center [1250, 200] width 252 height 33
click at [1264, 267] on span "[STREET_ADDRESS] 289" at bounding box center [1199, 264] width 130 height 31
click at [1265, 192] on input "Search for option" at bounding box center [1254, 204] width 252 height 25
click at [1355, 198] on input "Search for option" at bounding box center [1254, 204] width 252 height 25
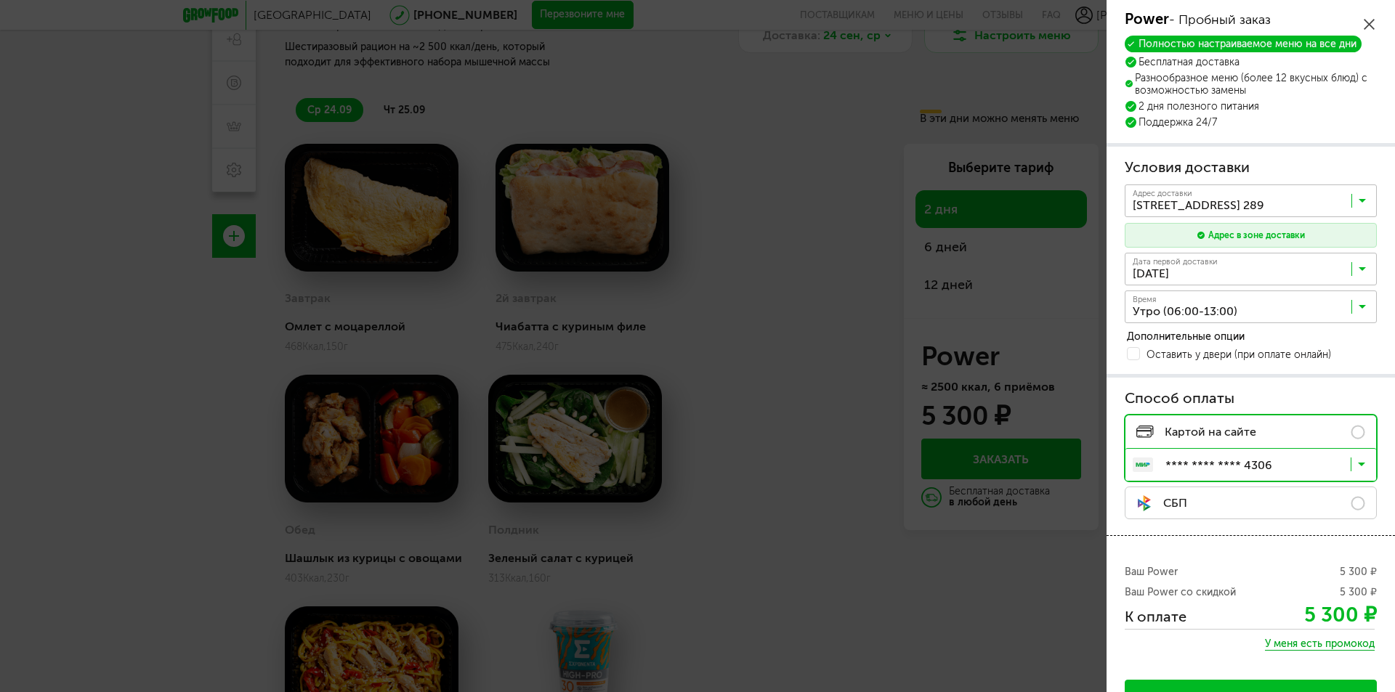
click at [1344, 299] on input "Search for option" at bounding box center [1254, 310] width 252 height 25
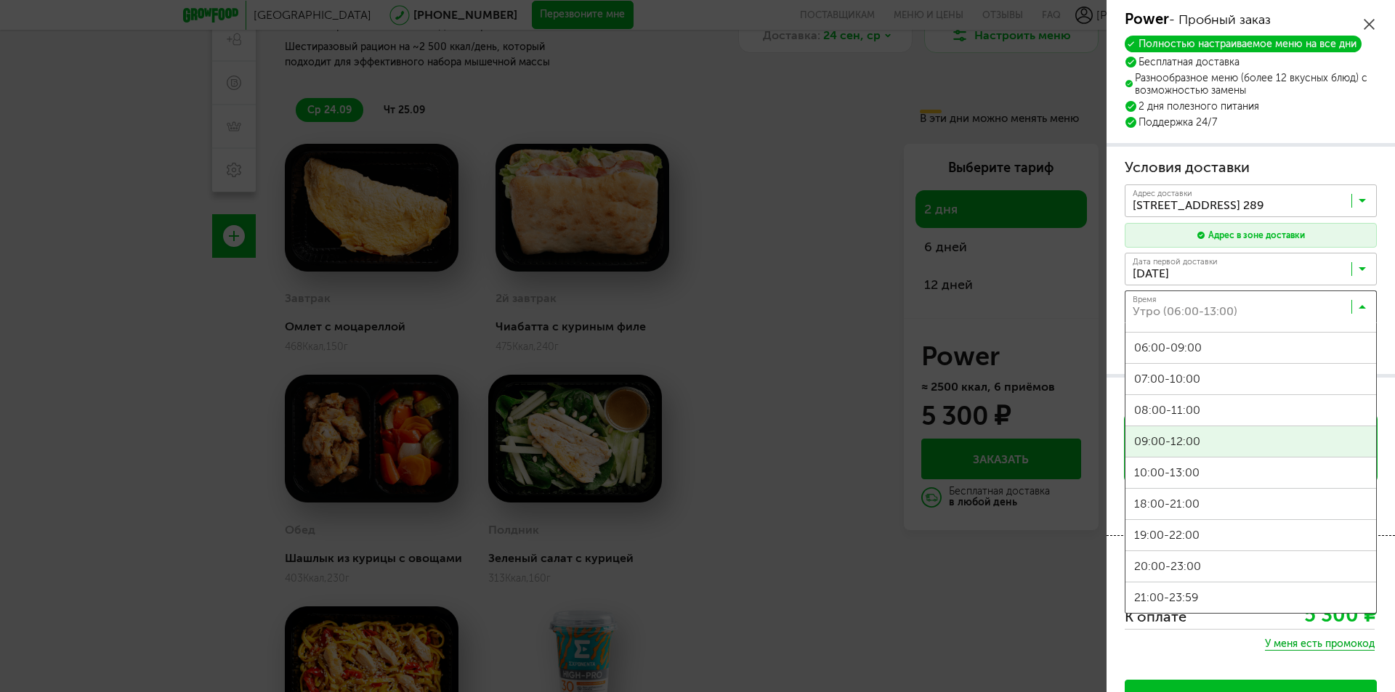
scroll to position [0, 0]
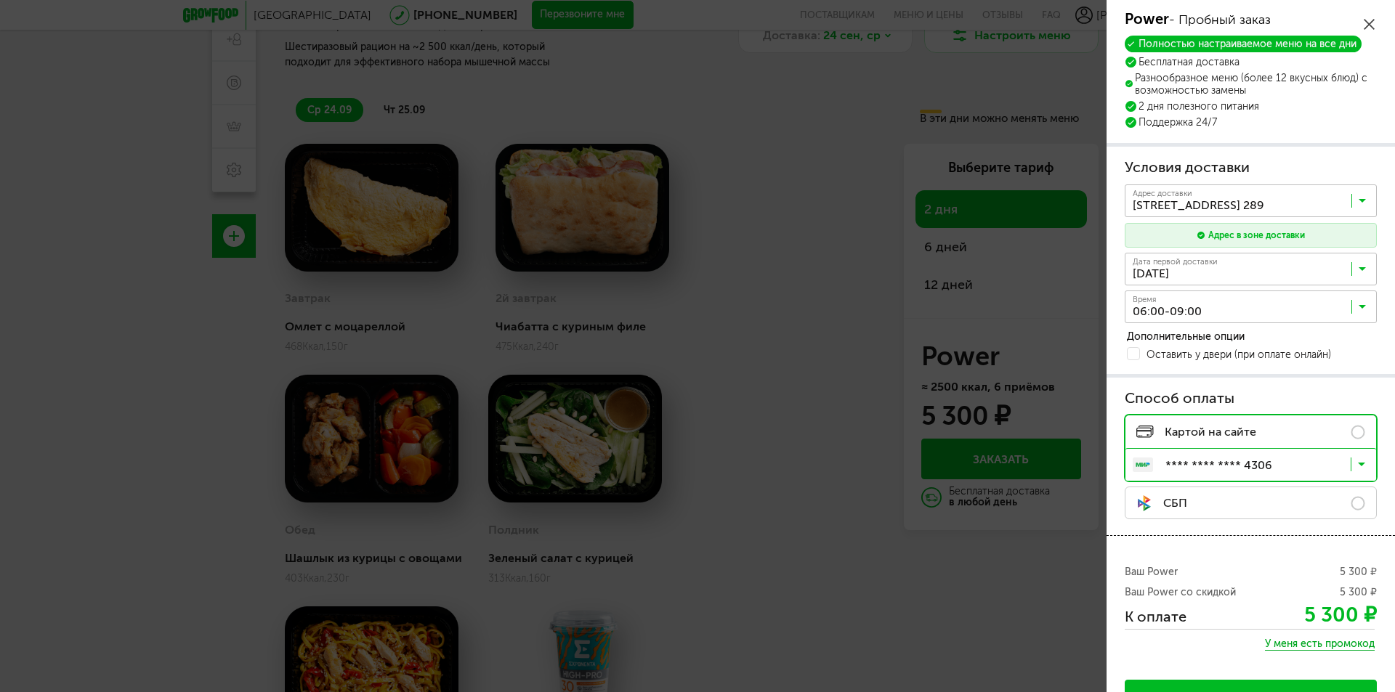
click at [1210, 402] on span "06:00-09:00" at bounding box center [1250, 401] width 251 height 31
click at [1137, 353] on span at bounding box center [1133, 353] width 13 height 13
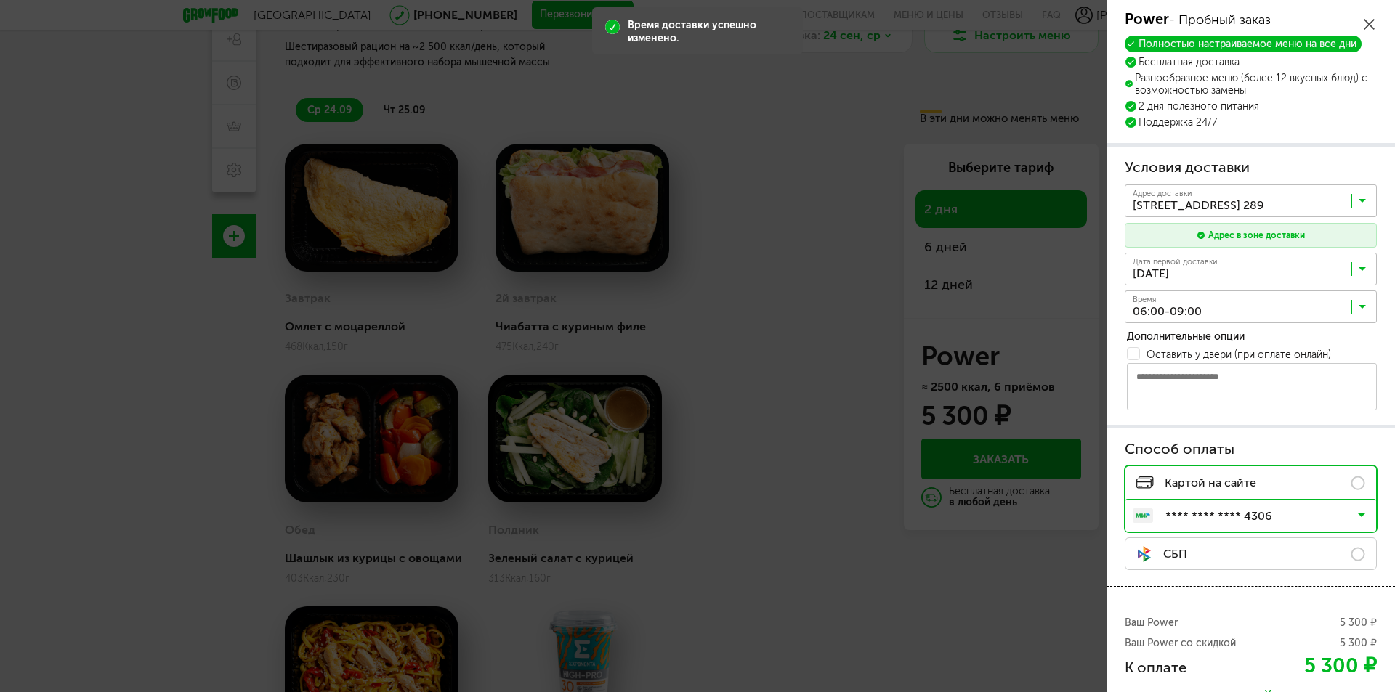
click at [1206, 388] on textarea at bounding box center [1252, 386] width 250 height 47
type textarea "*"
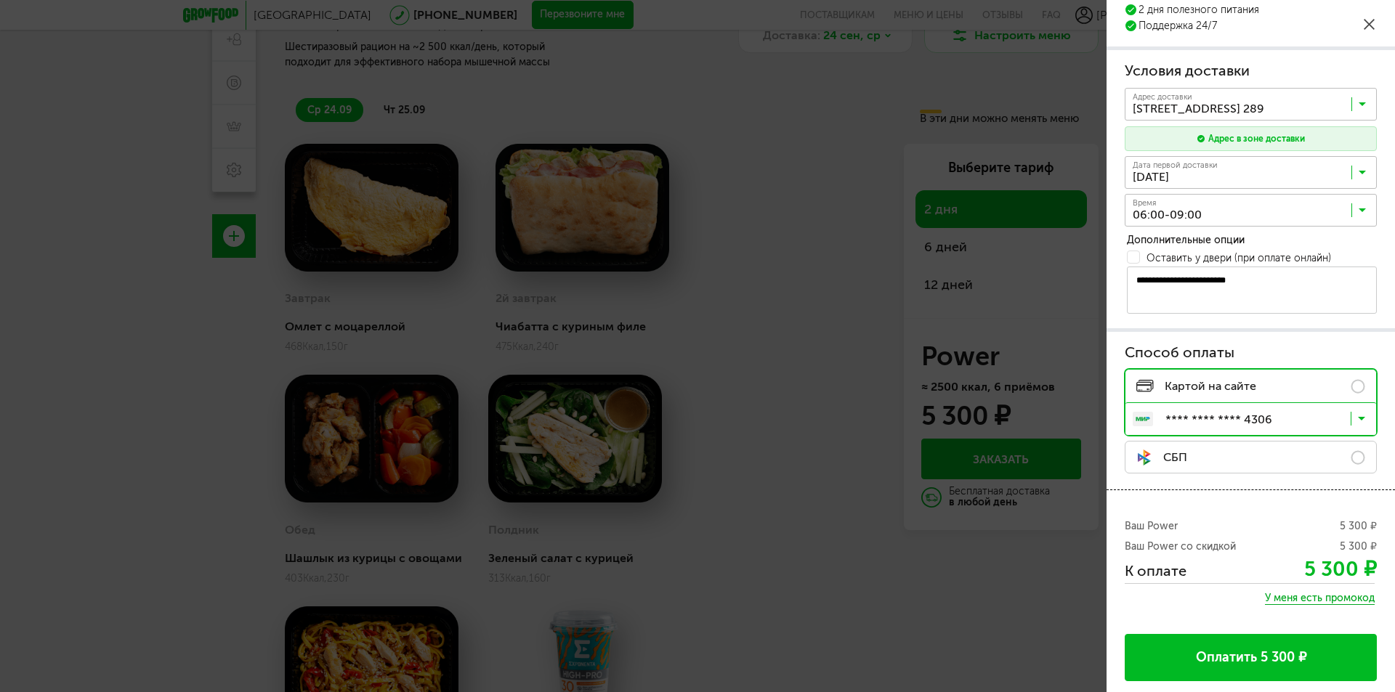
type textarea "**********"
click at [1193, 650] on button "Оплатить 5 300 ₽" at bounding box center [1250, 657] width 252 height 47
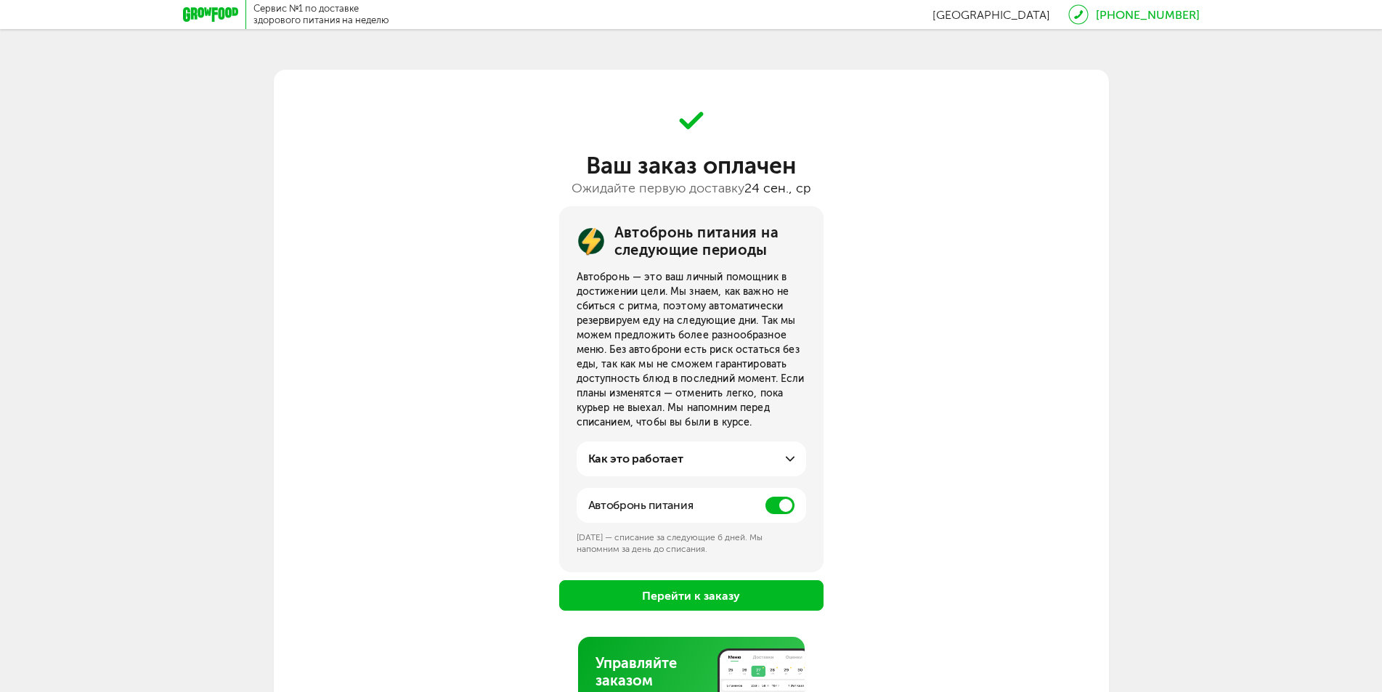
scroll to position [128, 0]
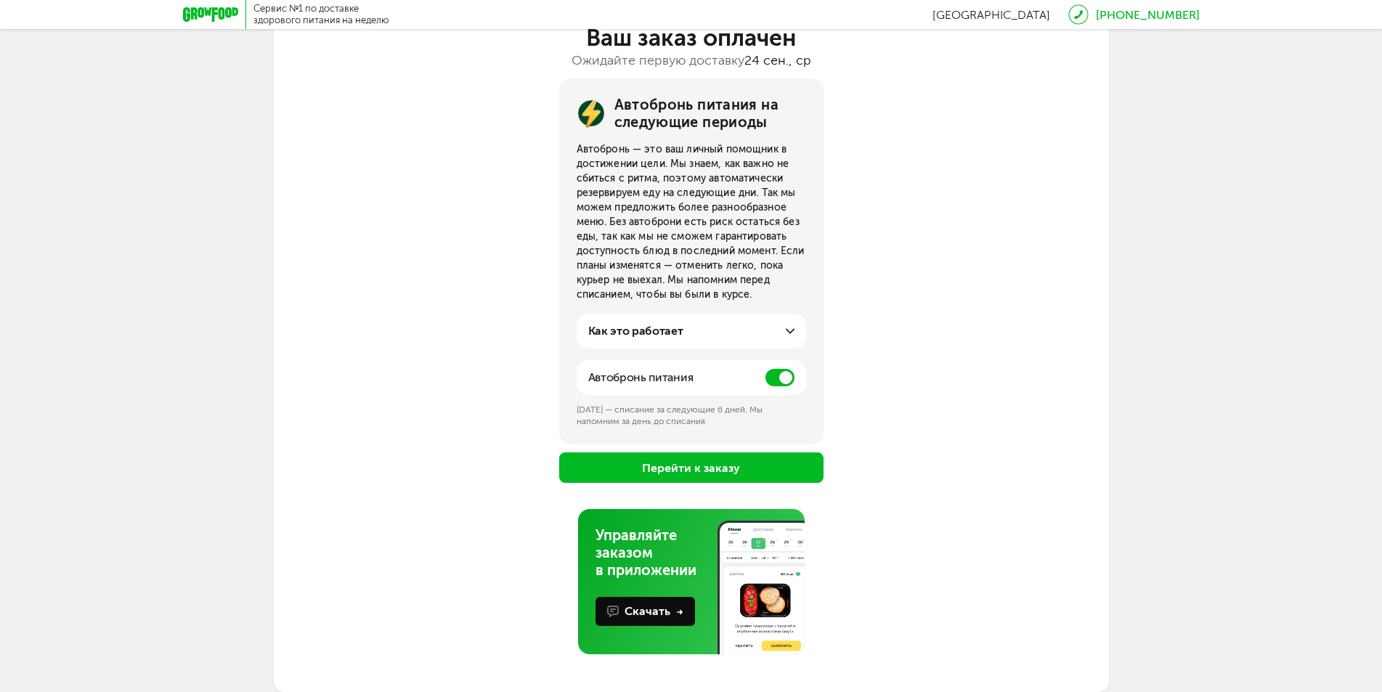
click at [777, 380] on span at bounding box center [780, 377] width 29 height 17
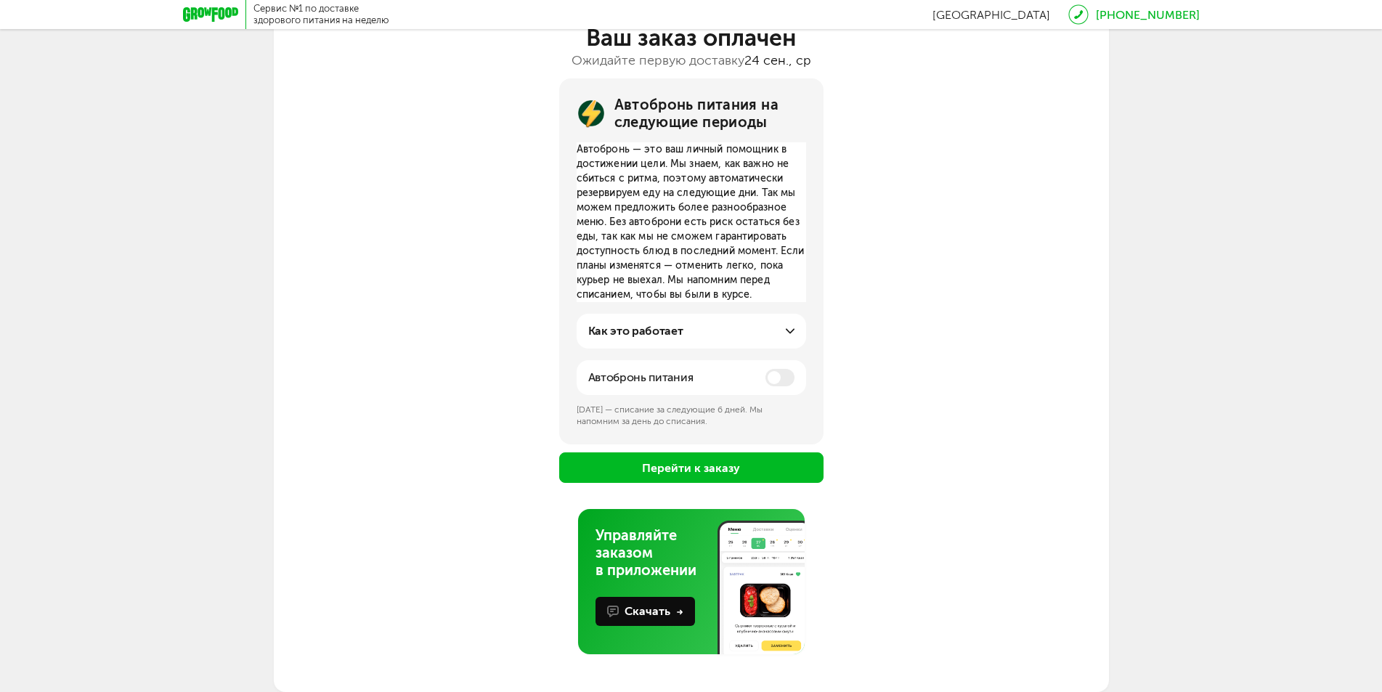
scroll to position [64, 0]
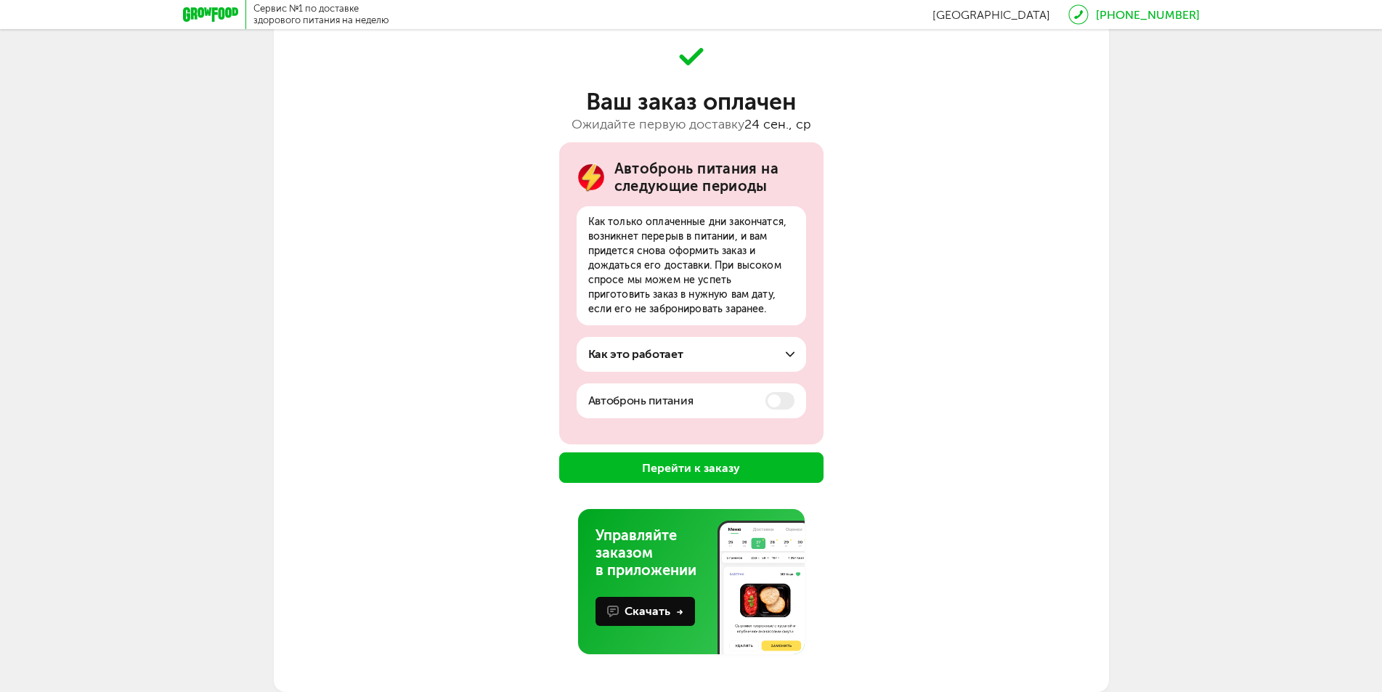
click at [758, 472] on button "Перейти к заказу" at bounding box center [691, 468] width 264 height 31
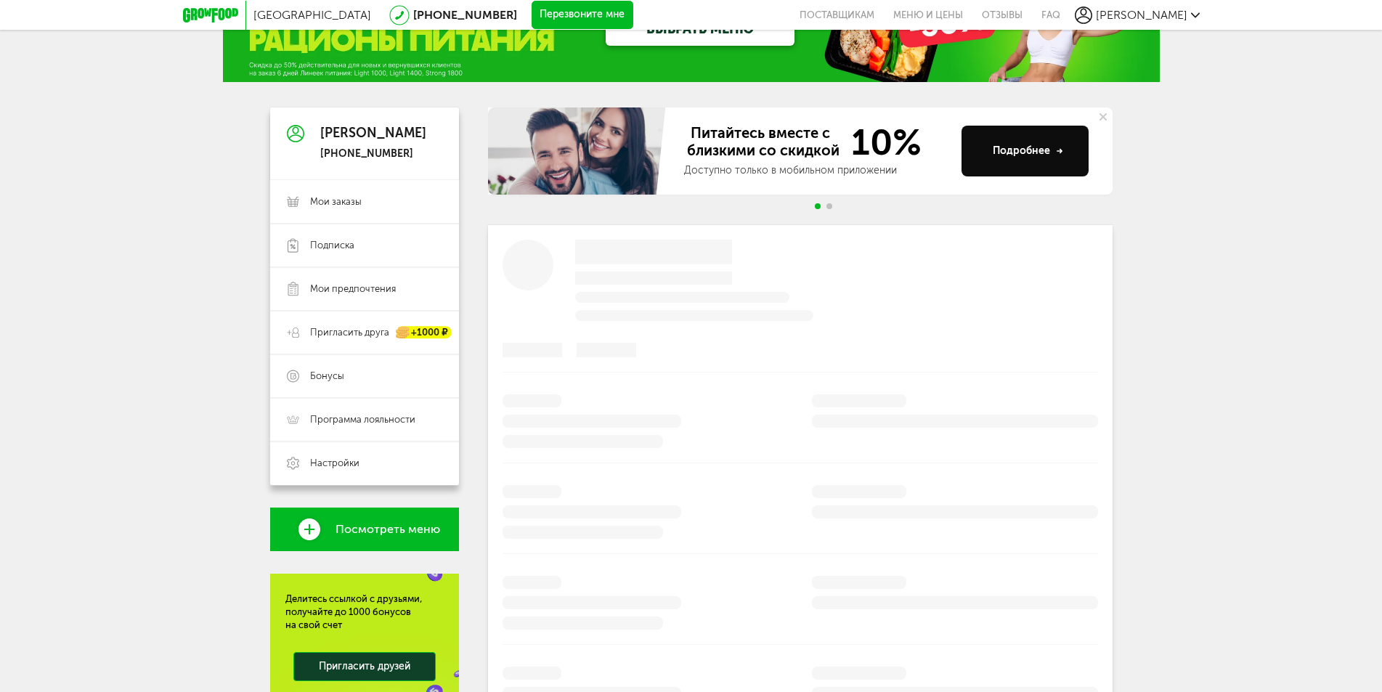
scroll to position [252, 0]
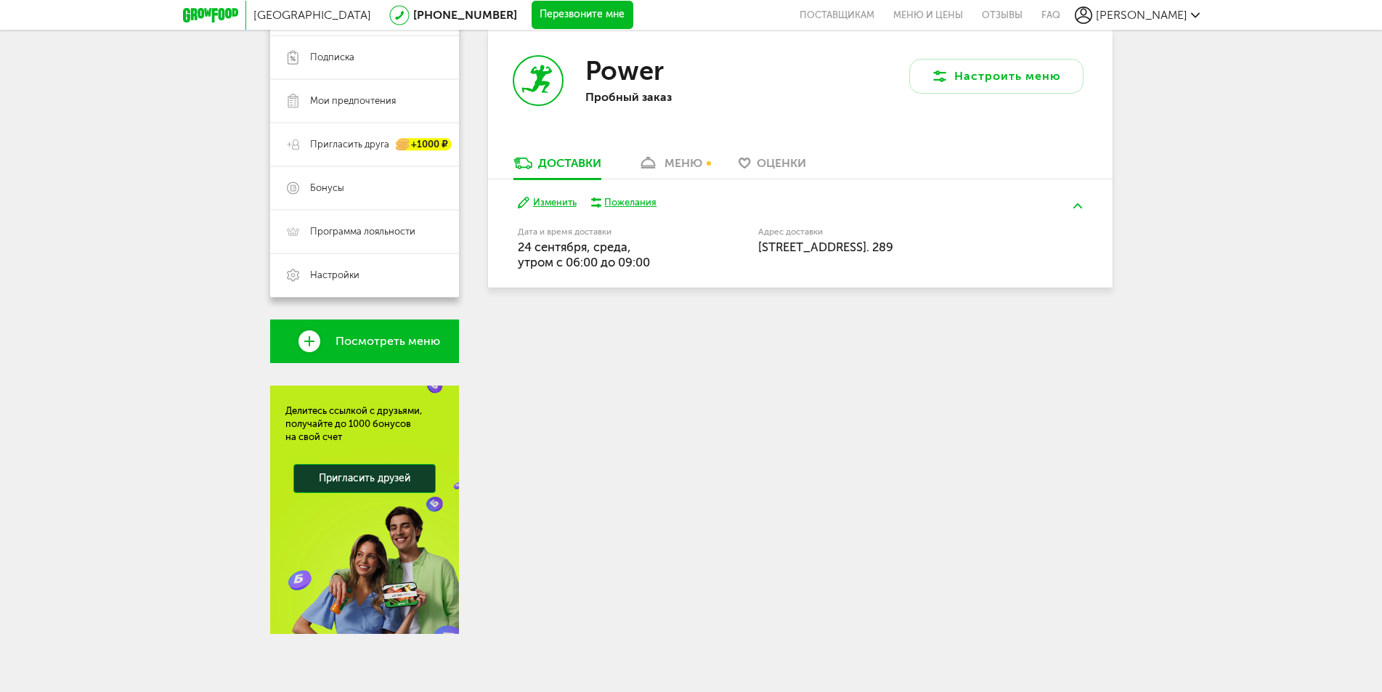
click at [675, 167] on div "меню" at bounding box center [684, 163] width 38 height 14
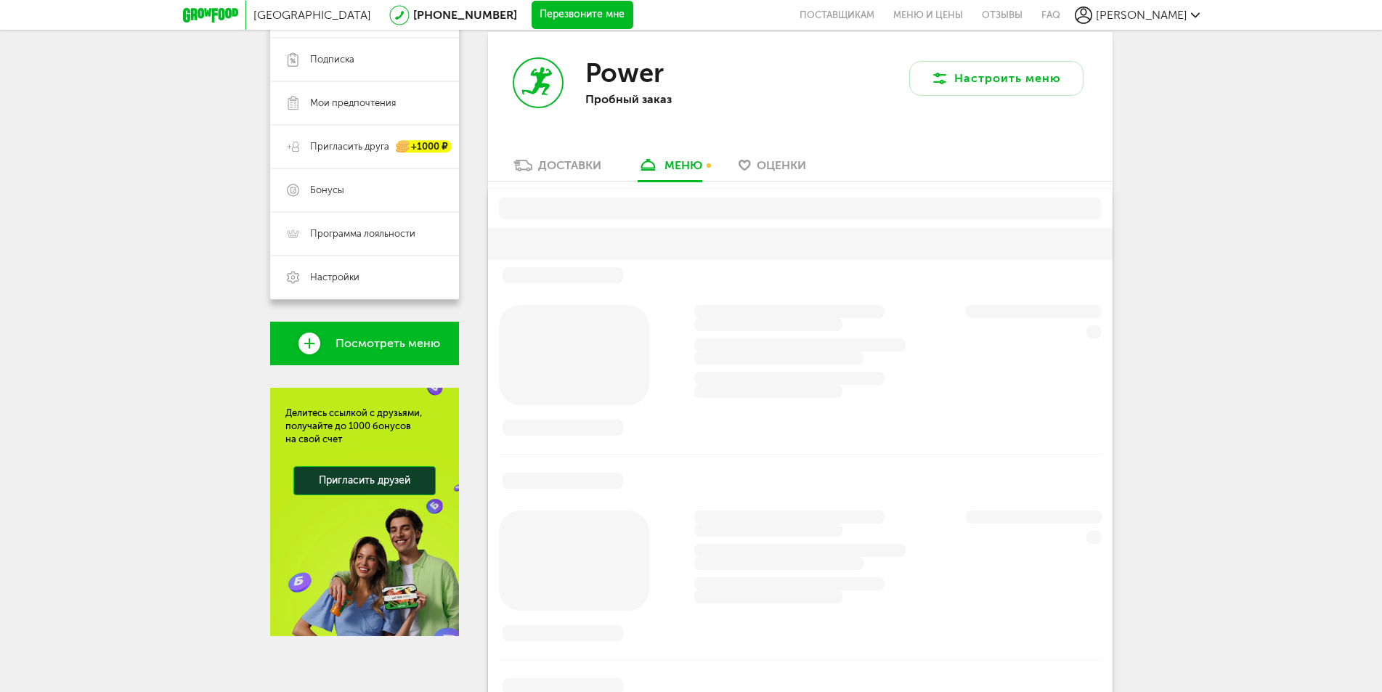
scroll to position [246, 0]
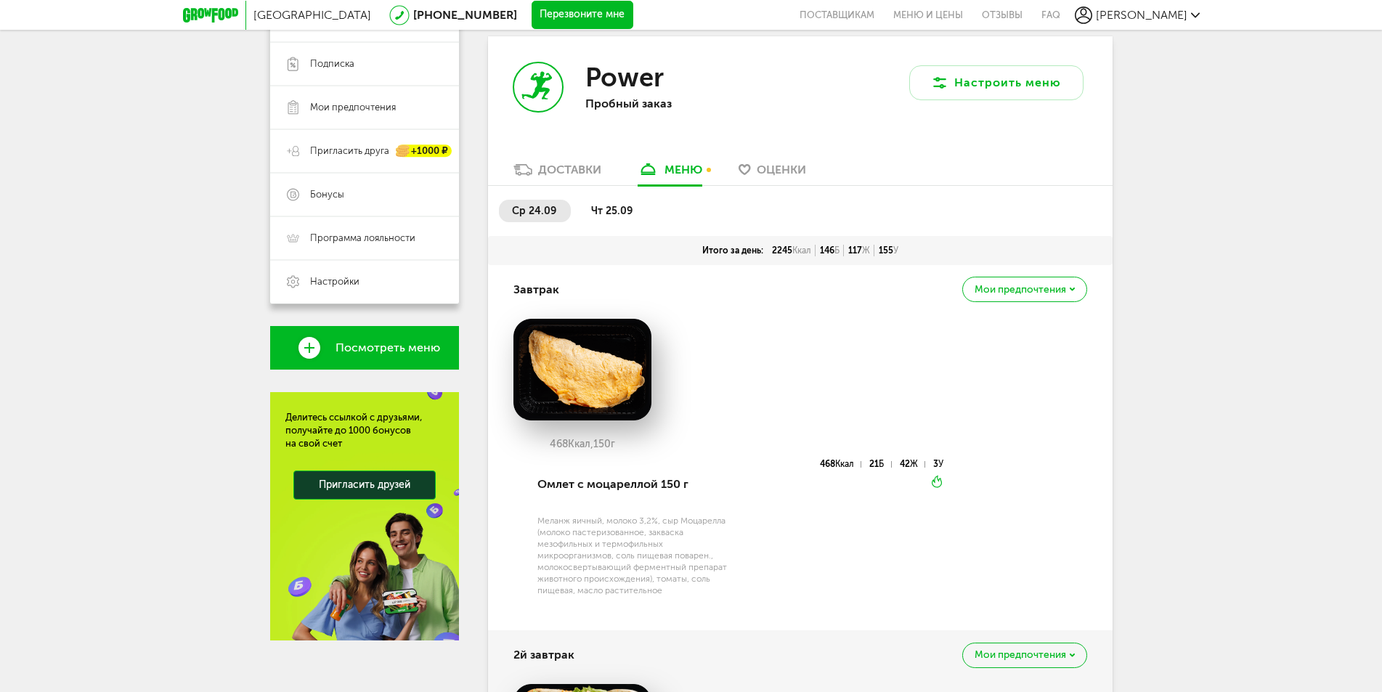
click at [1027, 285] on span "Мои предпочтения" at bounding box center [1021, 290] width 92 height 10
click at [794, 372] on div "468 Ккал, 150 г" at bounding box center [801, 389] width 574 height 141
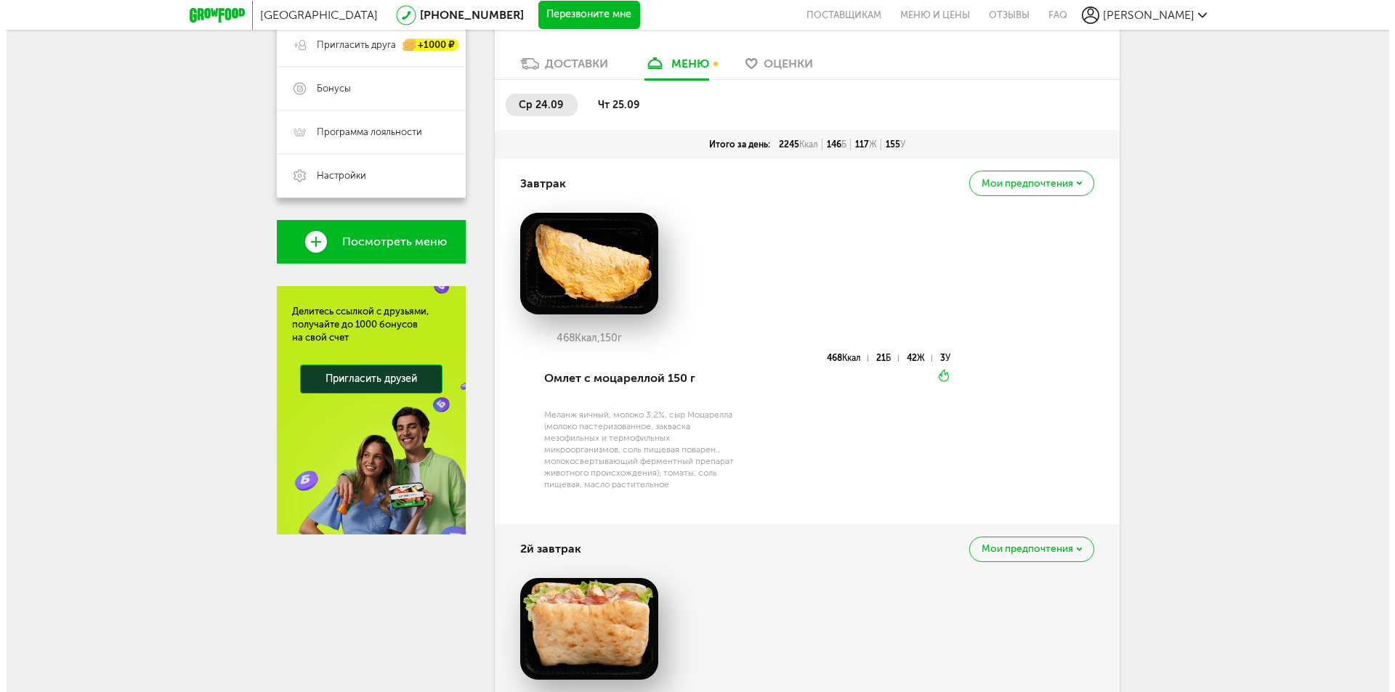
scroll to position [0, 0]
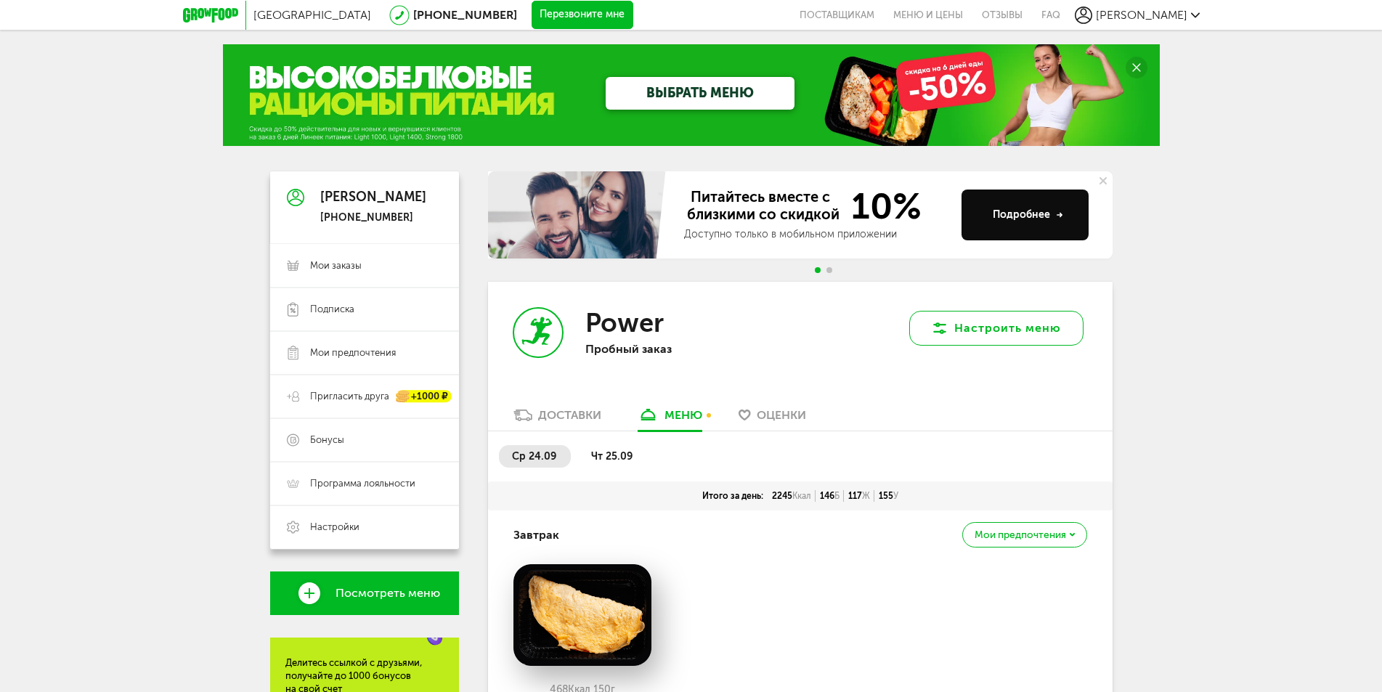
click at [978, 323] on button "Настроить меню" at bounding box center [996, 328] width 174 height 35
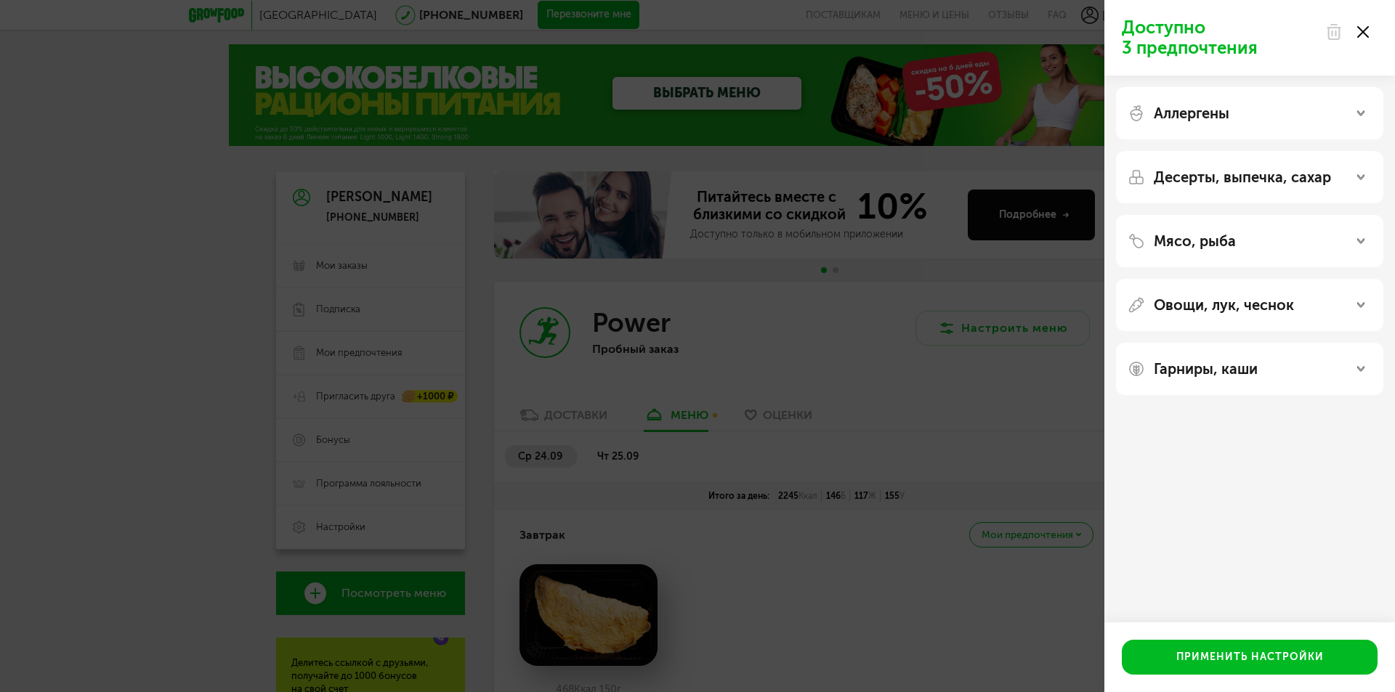
click at [1249, 176] on p "Десерты, выпечка, сахар" at bounding box center [1241, 177] width 177 height 17
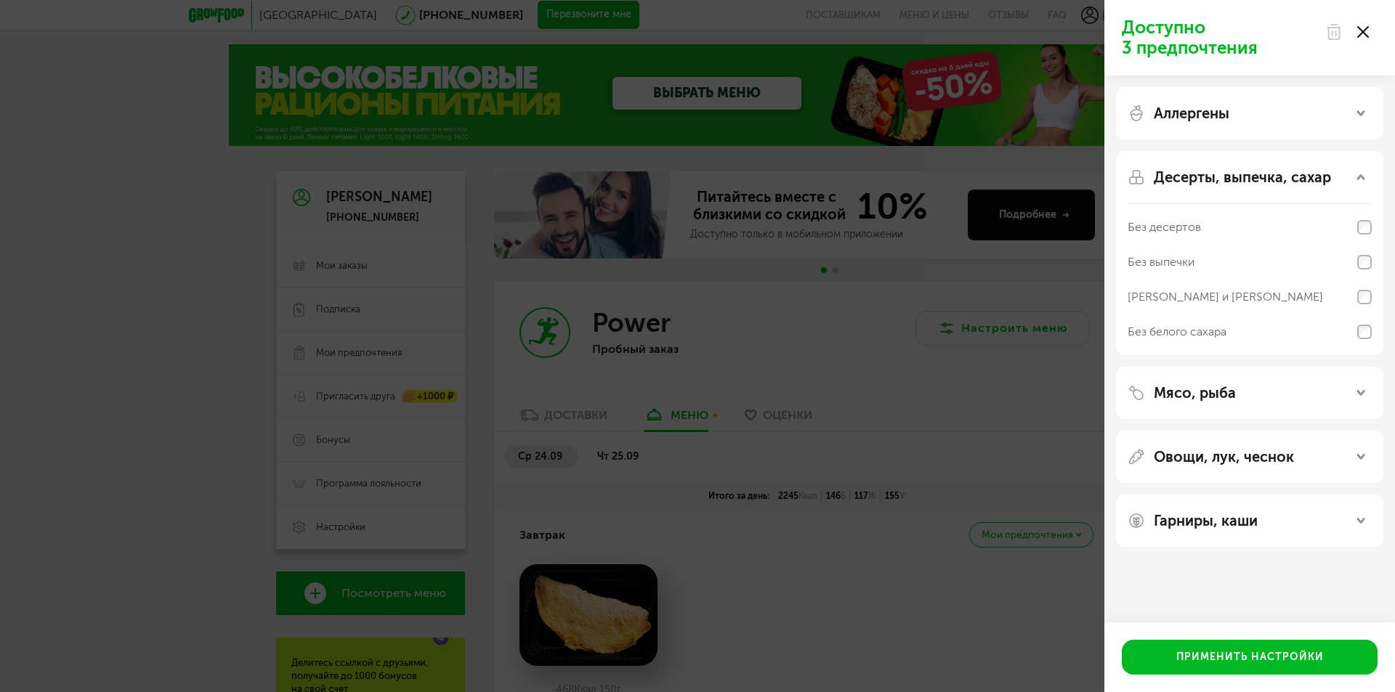
click at [1249, 176] on p "Десерты, выпечка, сахар" at bounding box center [1241, 177] width 177 height 17
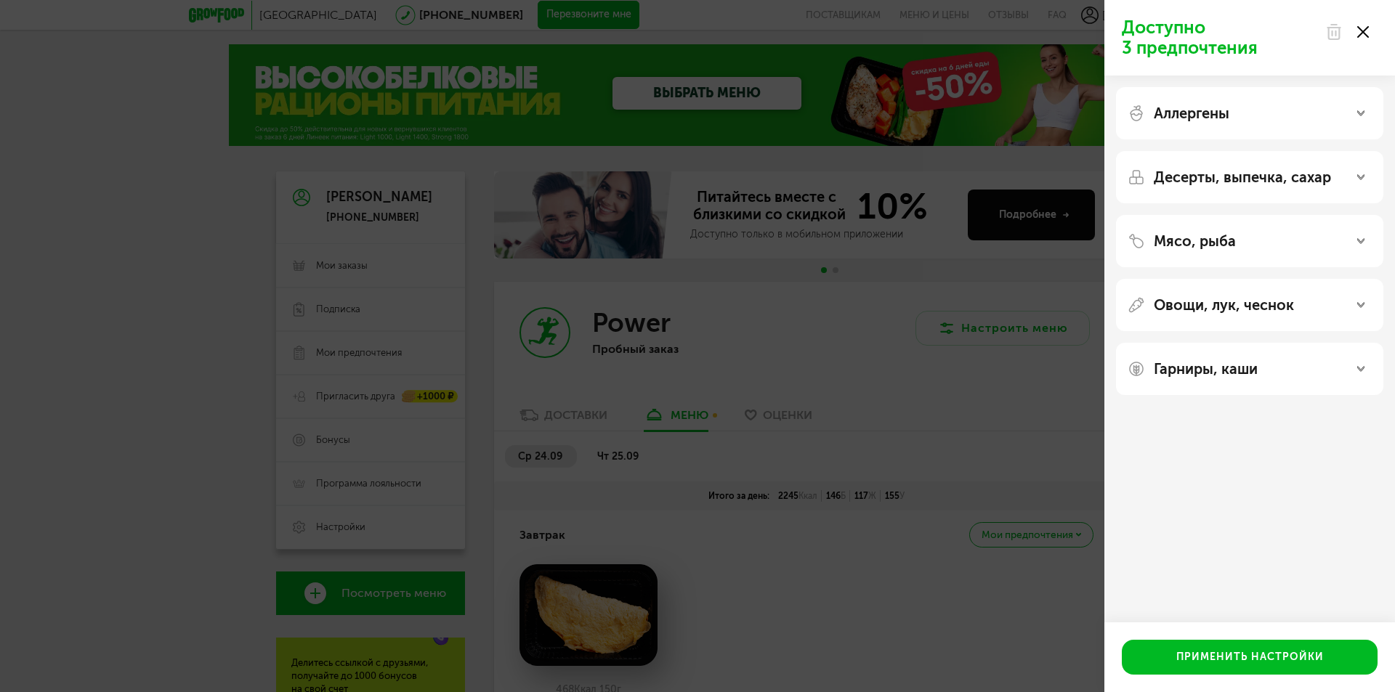
click at [1201, 133] on div "Аллергены" at bounding box center [1249, 113] width 267 height 52
click at [1209, 122] on div "Аллергены" at bounding box center [1249, 113] width 267 height 52
click at [1222, 115] on p "Аллергены" at bounding box center [1191, 113] width 76 height 17
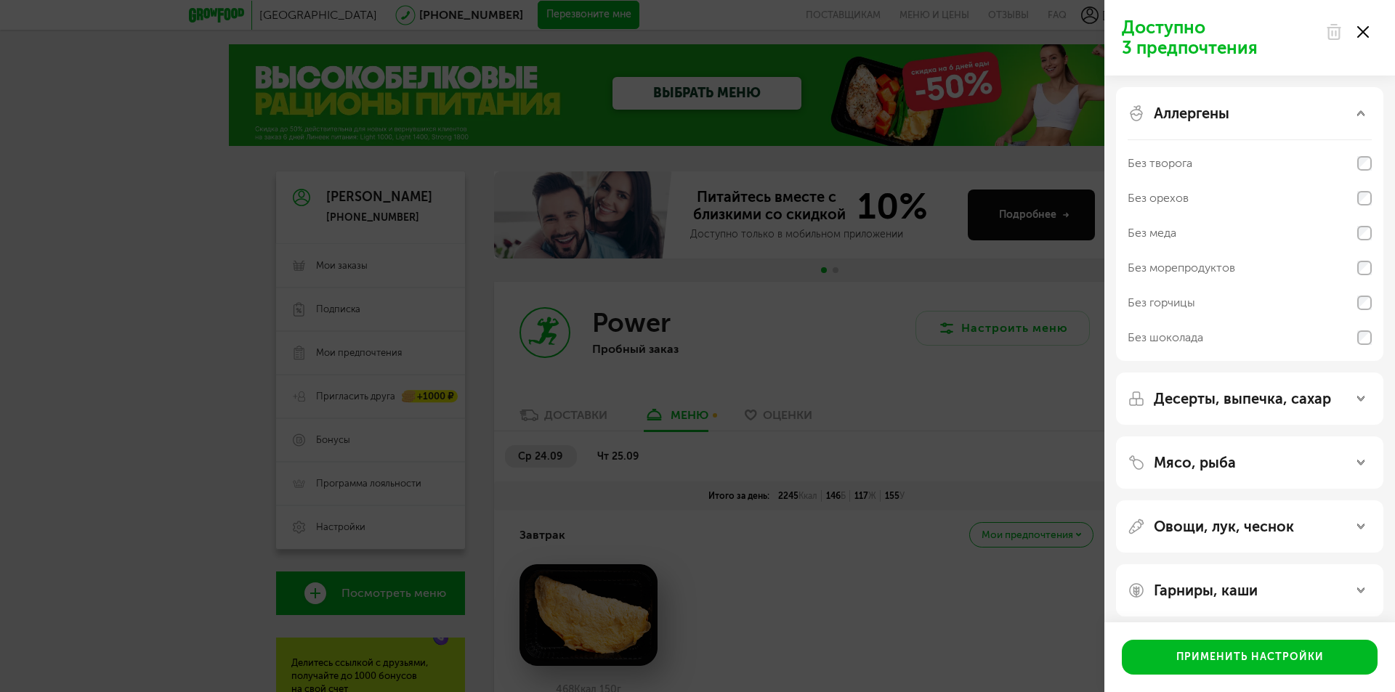
click at [1222, 115] on p "Аллергены" at bounding box center [1191, 113] width 76 height 17
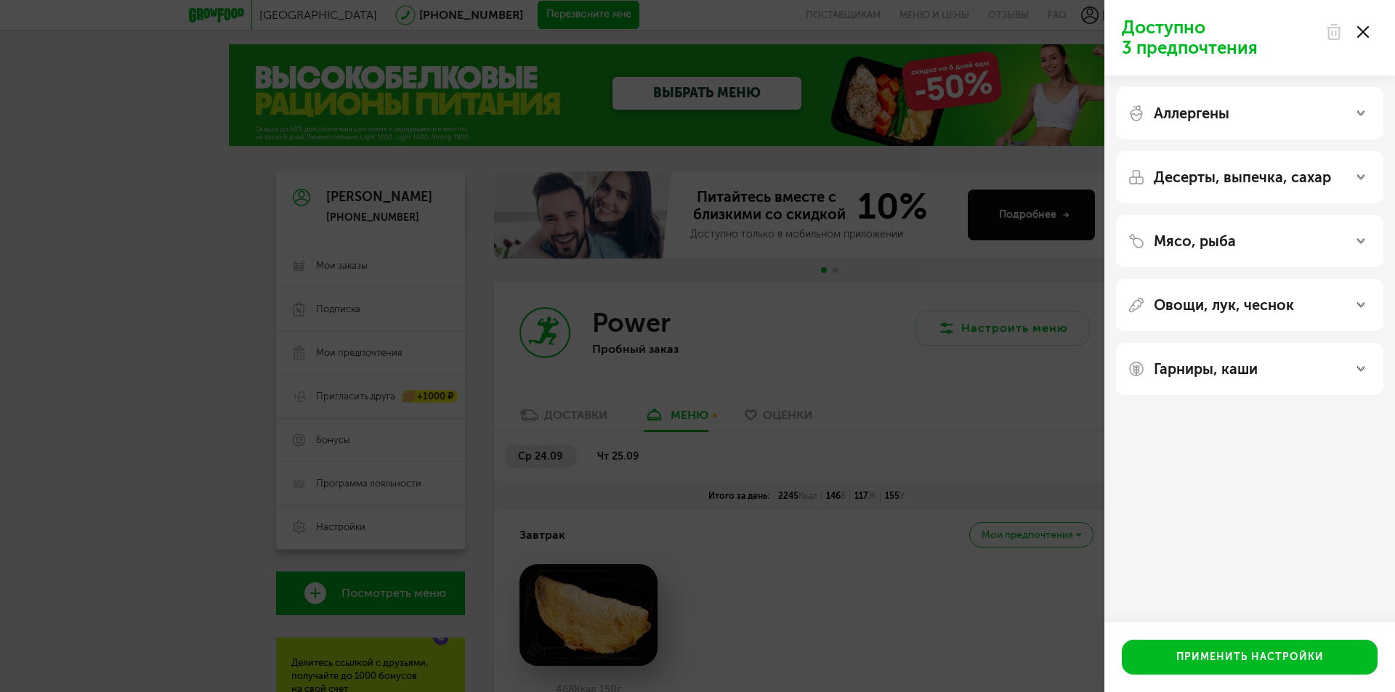
click at [1220, 178] on p "Десерты, выпечка, сахар" at bounding box center [1241, 177] width 177 height 17
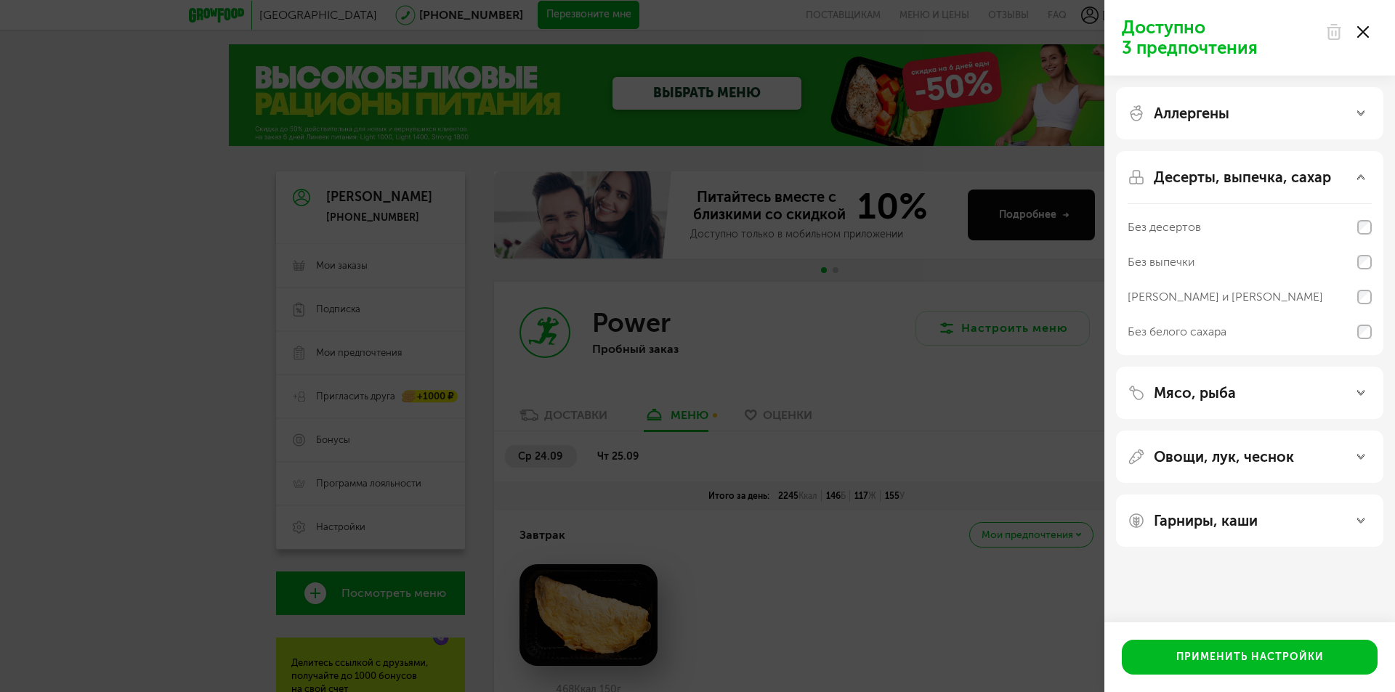
click at [1220, 178] on p "Десерты, выпечка, сахар" at bounding box center [1241, 177] width 177 height 17
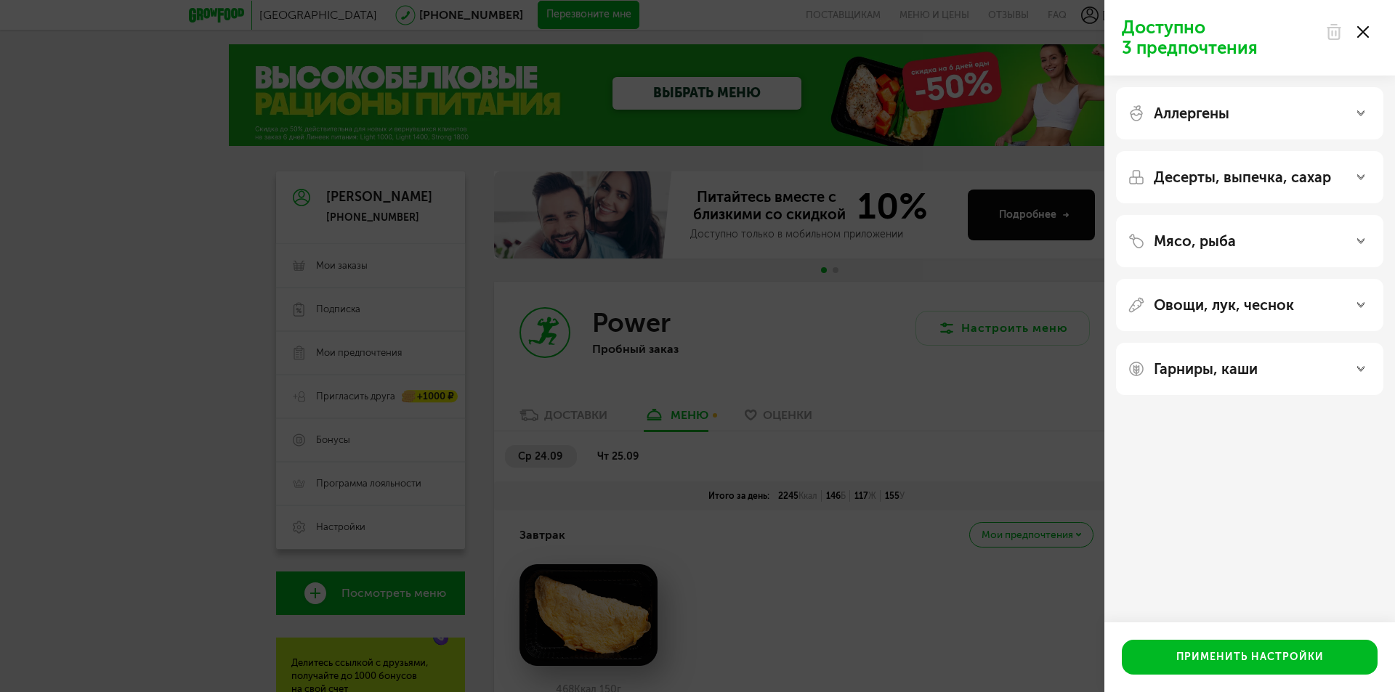
click at [1213, 229] on div "Мясо, рыба" at bounding box center [1249, 241] width 267 height 52
click at [1213, 245] on p "Мясо, рыба" at bounding box center [1194, 240] width 82 height 17
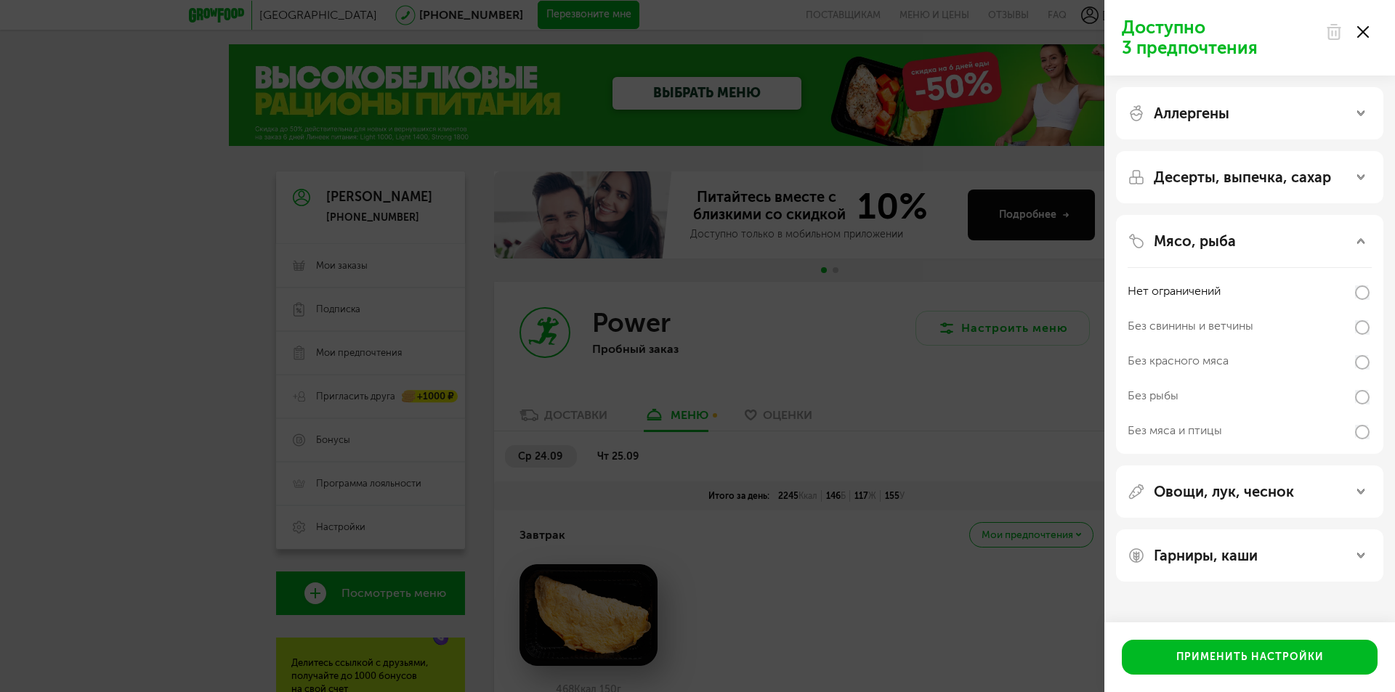
click at [1212, 245] on p "Мясо, рыба" at bounding box center [1194, 240] width 82 height 17
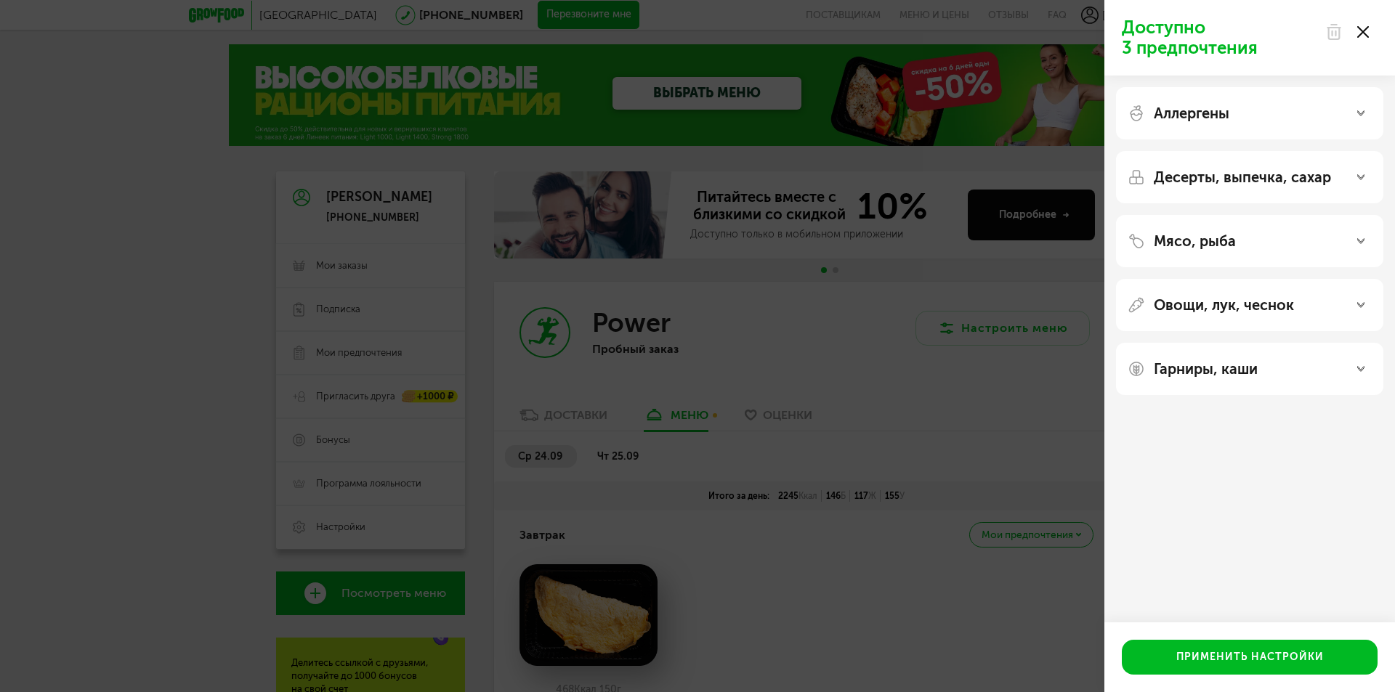
click at [1202, 305] on p "Овощи, лук, чеснок" at bounding box center [1223, 304] width 140 height 17
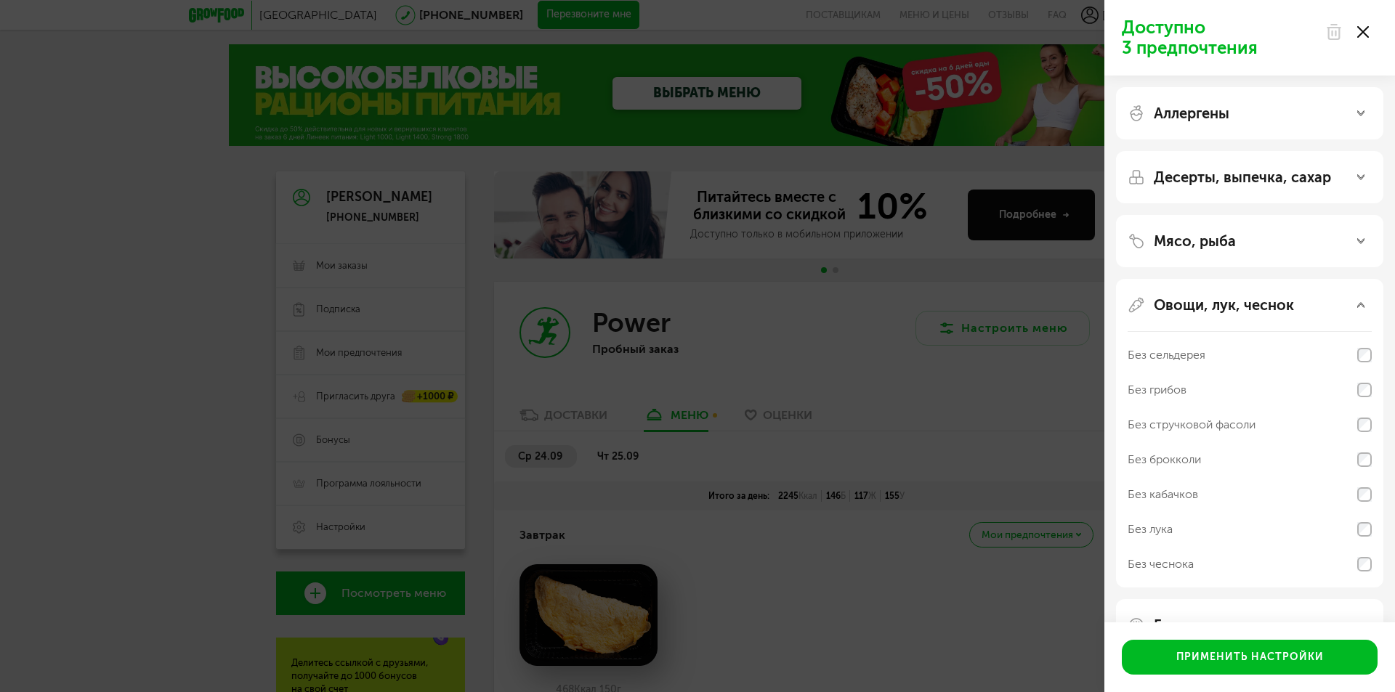
scroll to position [44, 0]
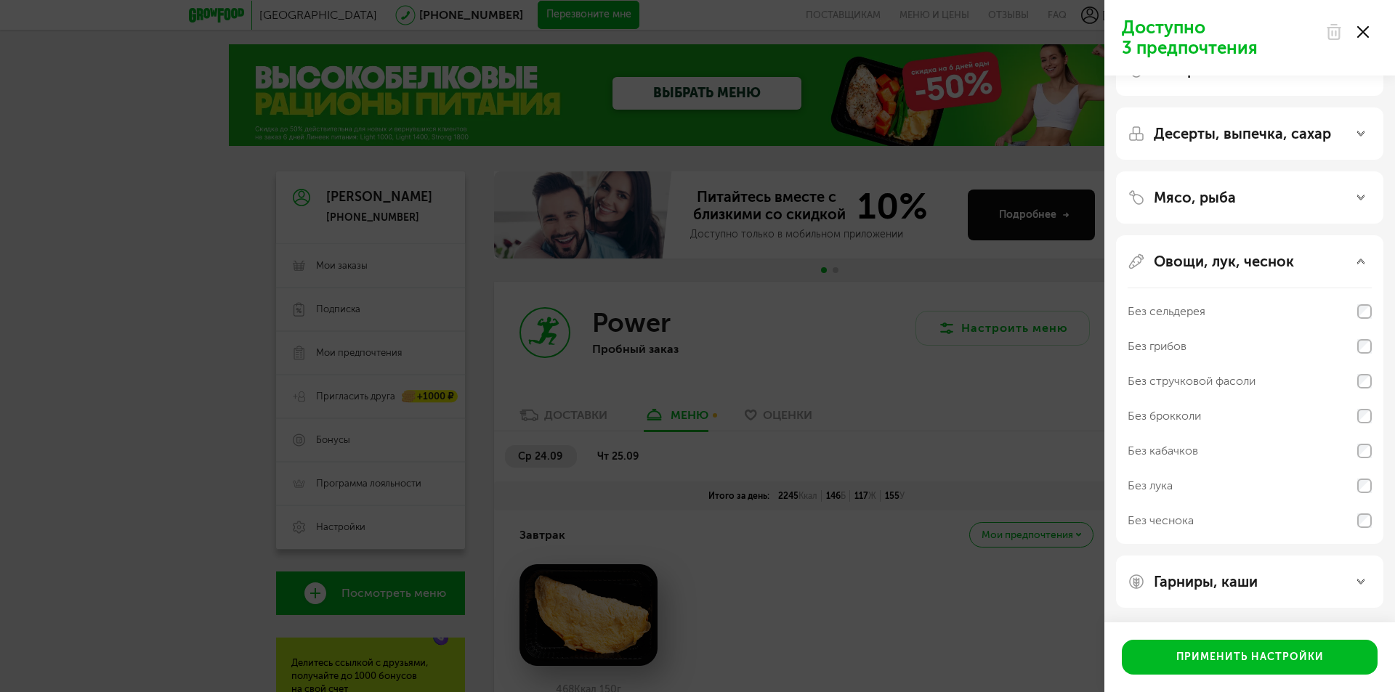
click at [1225, 272] on div "Овощи, лук, чеснок Без сельдерея Без грибов Без стручковой фасоли Без брокколи …" at bounding box center [1249, 389] width 267 height 309
click at [1225, 267] on p "Овощи, лук, чеснок" at bounding box center [1223, 261] width 140 height 17
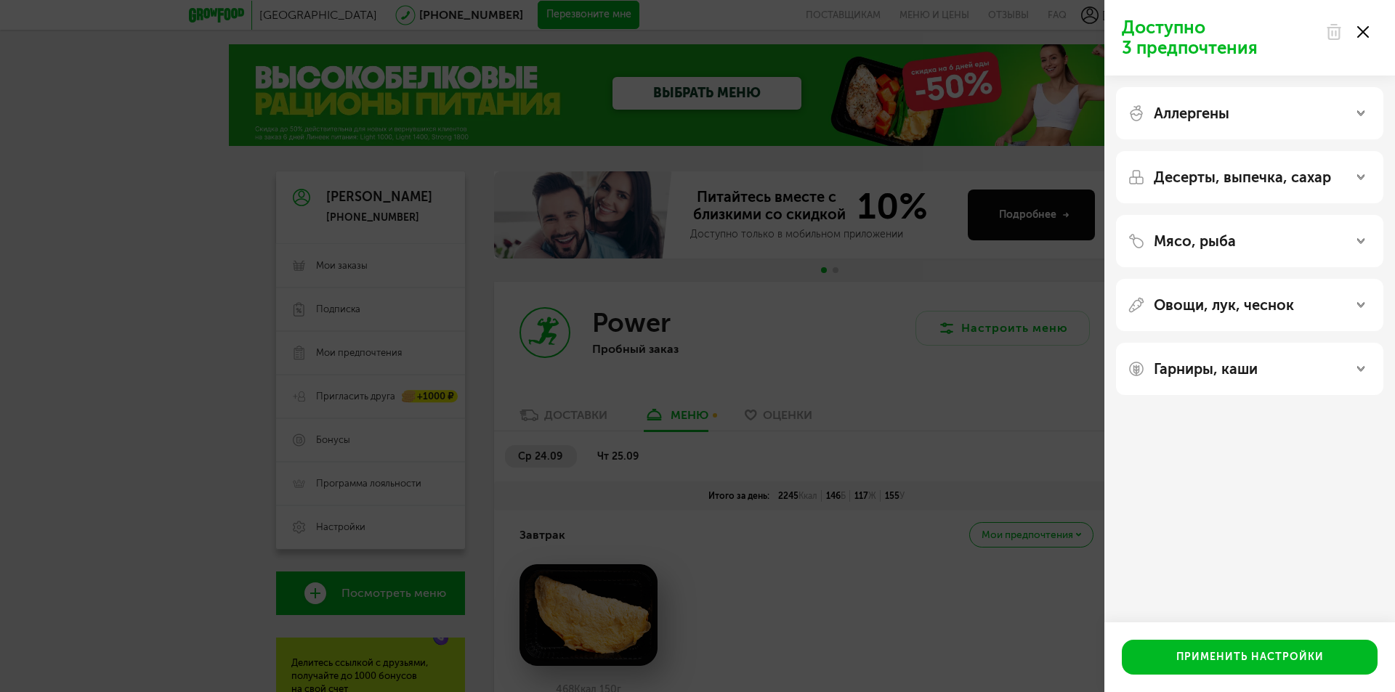
scroll to position [0, 0]
click at [1202, 356] on div "Гарниры, каши" at bounding box center [1249, 369] width 267 height 52
click at [1202, 374] on p "Гарниры, каши" at bounding box center [1205, 368] width 104 height 17
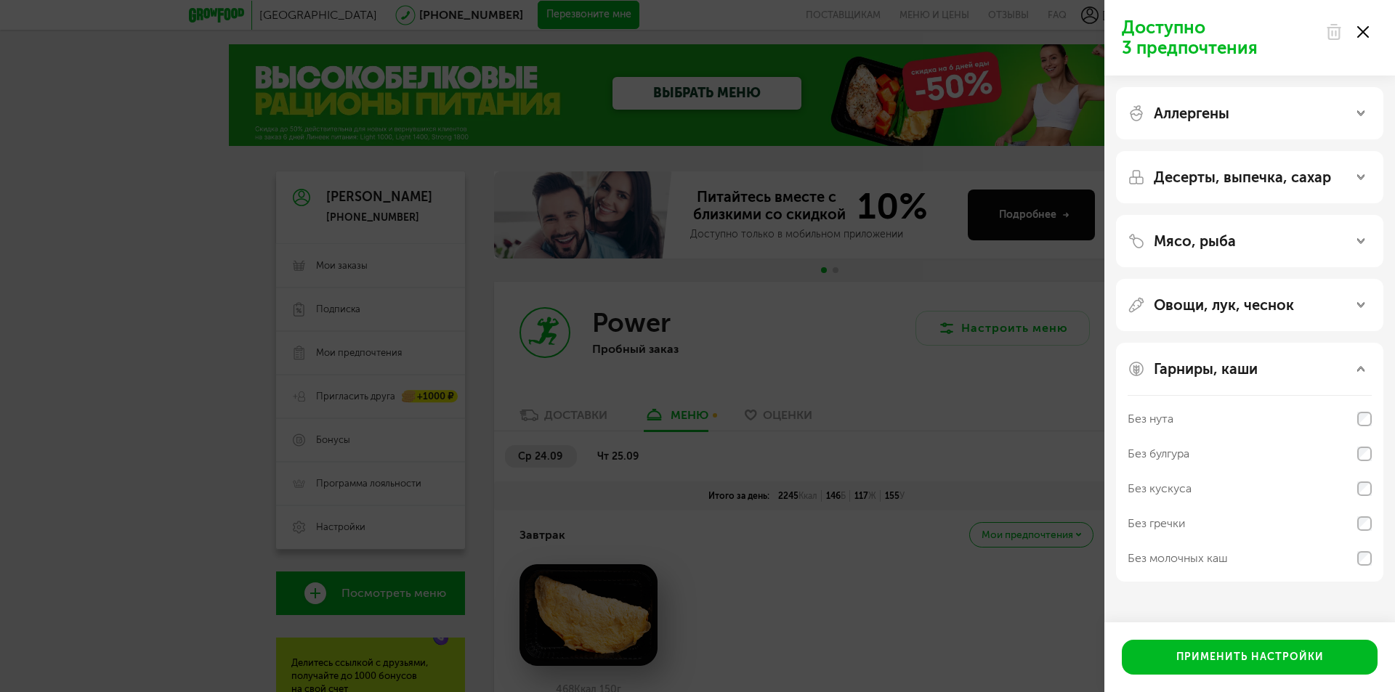
click at [1188, 356] on div "Гарниры, каши Без нута Без булгура Без кускуса Без гречки Без молочных каш" at bounding box center [1249, 462] width 267 height 239
click at [1189, 365] on p "Гарниры, каши" at bounding box center [1205, 368] width 104 height 17
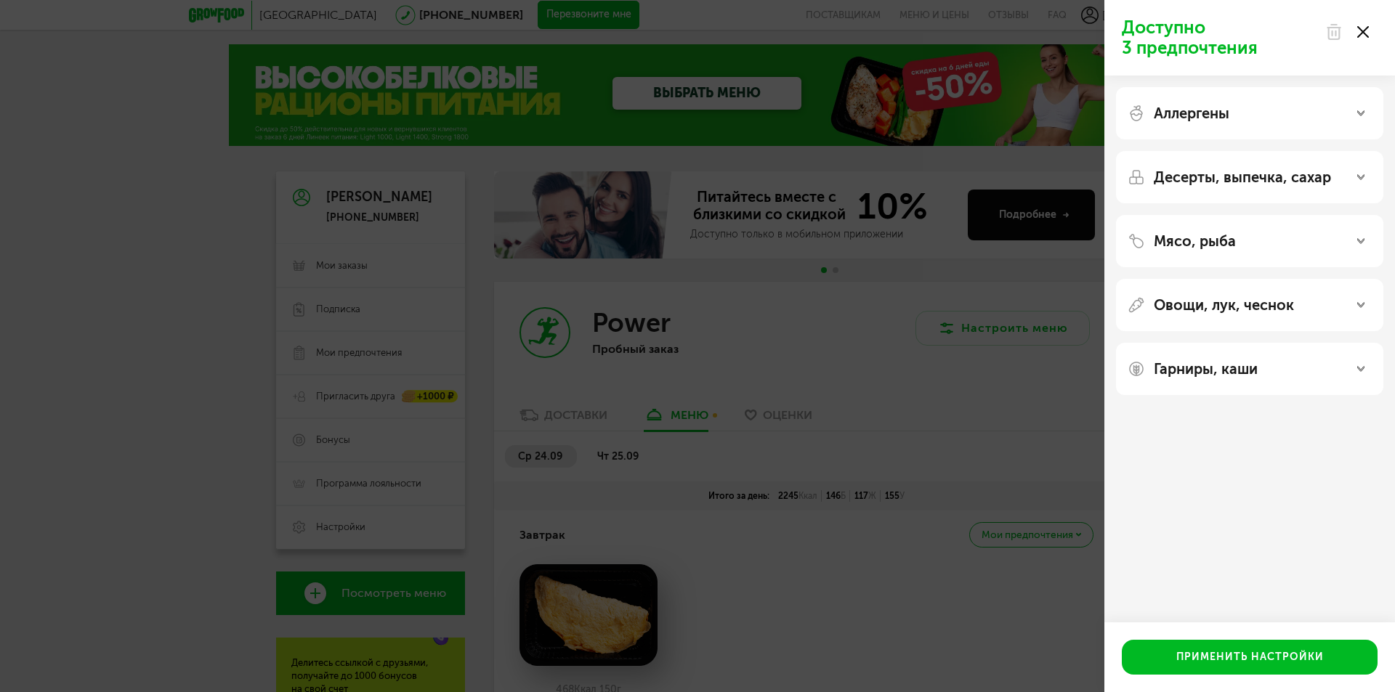
click at [984, 360] on div "Доступно 3 предпочтения Аллергены Десерты, выпечка, сахар Мясо, рыба Овощи, лук…" at bounding box center [697, 346] width 1395 height 692
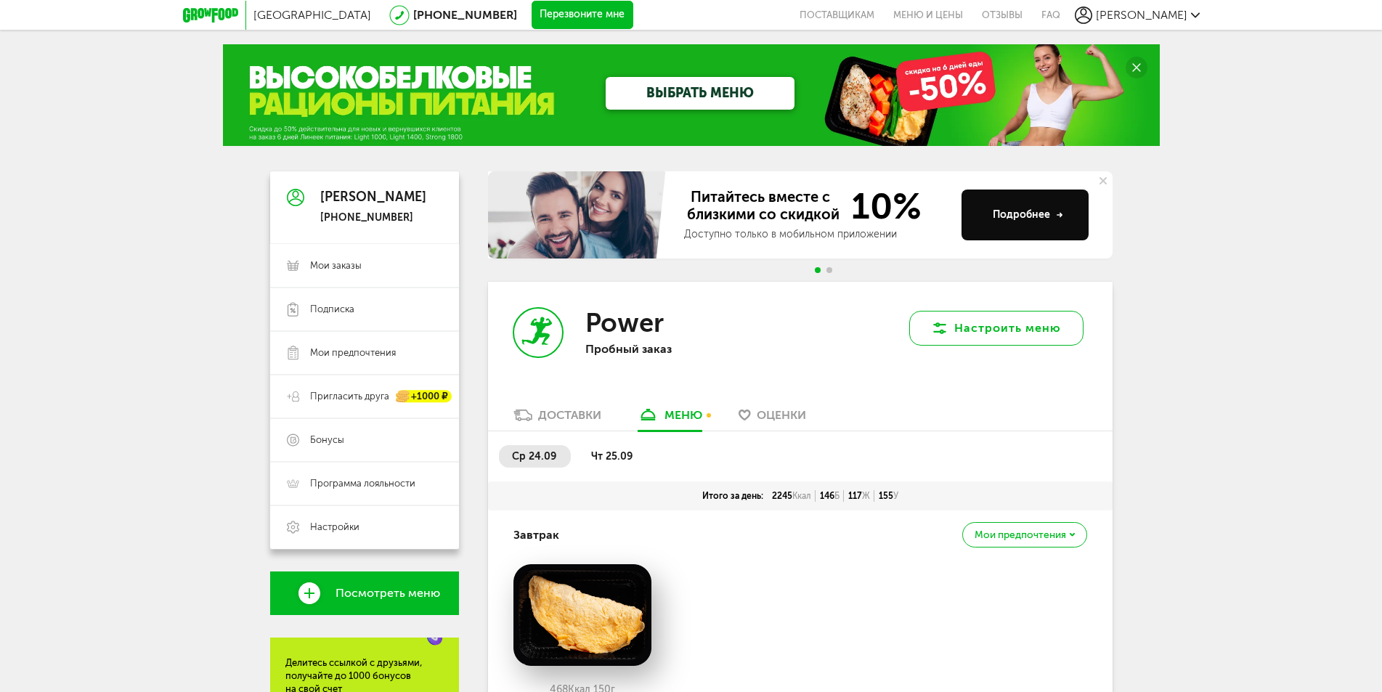
click at [1011, 332] on button "Настроить меню" at bounding box center [996, 328] width 174 height 35
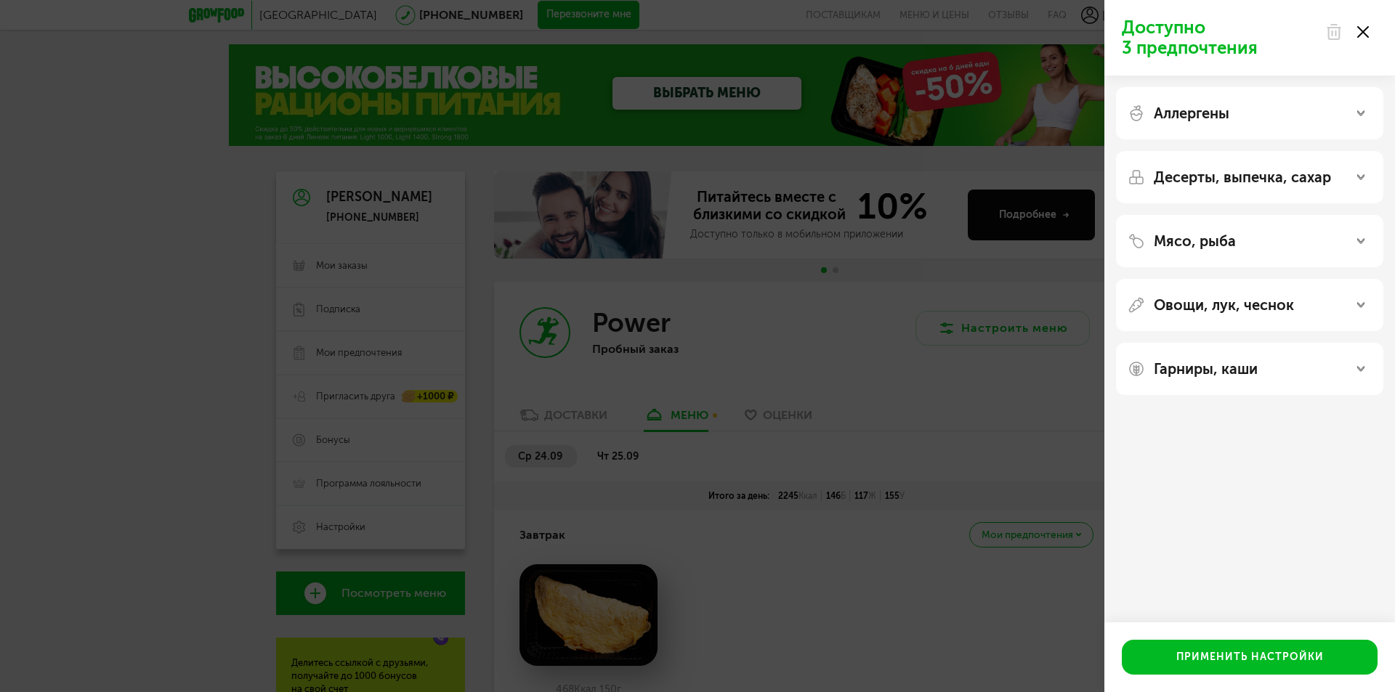
click at [1255, 370] on p "Гарниры, каши" at bounding box center [1205, 368] width 104 height 17
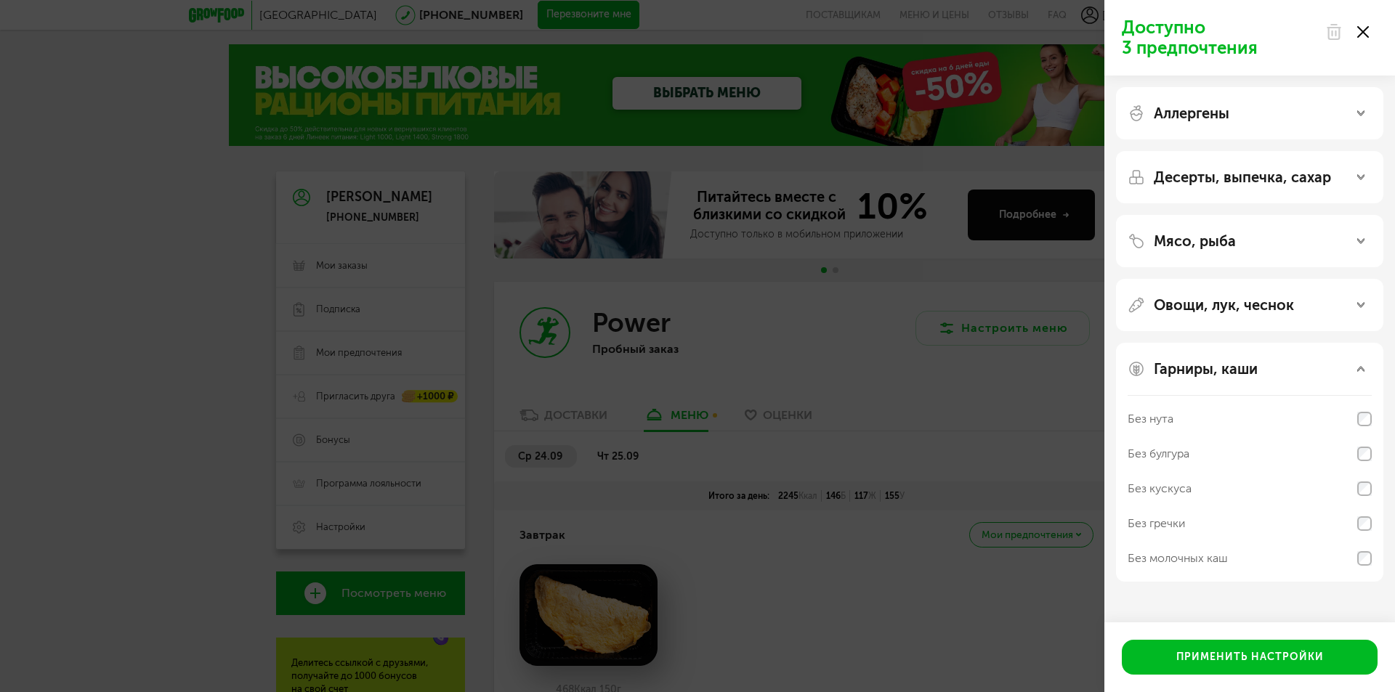
click at [1223, 304] on p "Овощи, лук, чеснок" at bounding box center [1223, 304] width 140 height 17
click at [1193, 500] on div "Без кабачков" at bounding box center [1162, 494] width 70 height 17
click at [1220, 243] on p "Мясо, рыба" at bounding box center [1194, 240] width 82 height 17
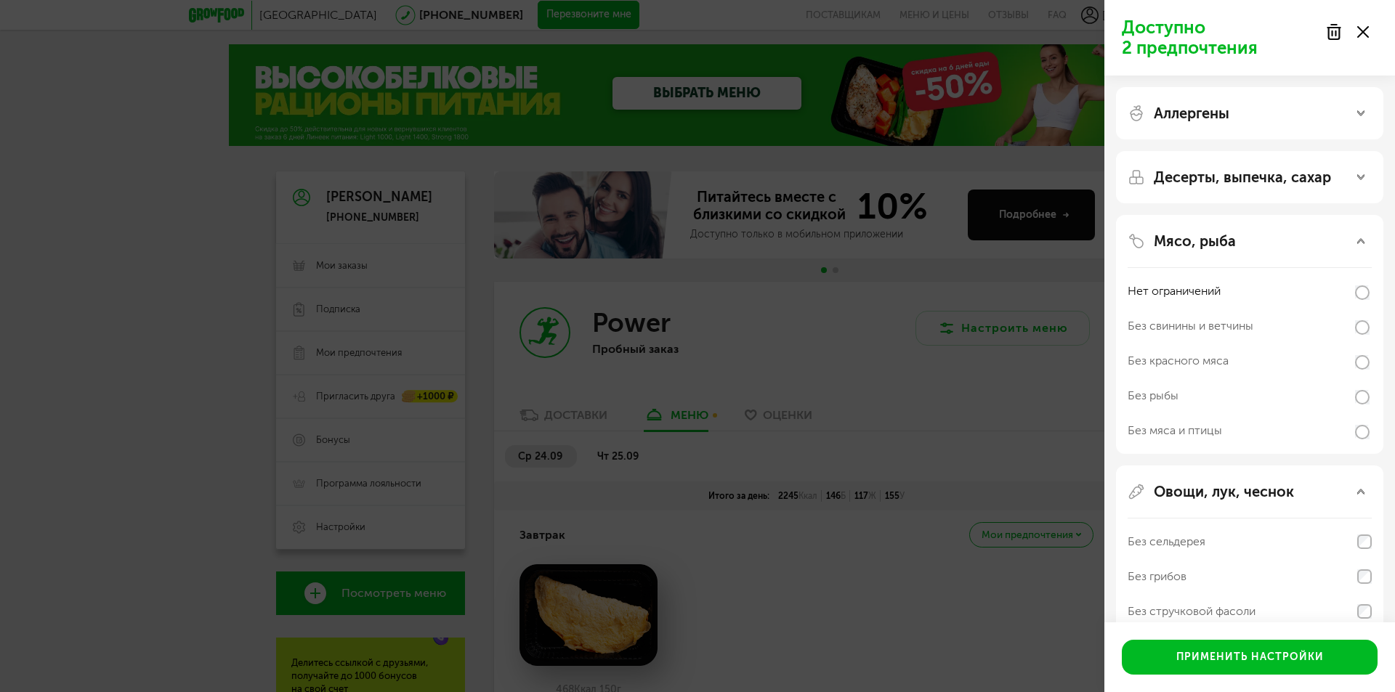
click at [1236, 191] on div "Десерты, выпечка, сахар" at bounding box center [1249, 177] width 267 height 52
click at [1241, 184] on p "Десерты, выпечка, сахар" at bounding box center [1241, 177] width 177 height 17
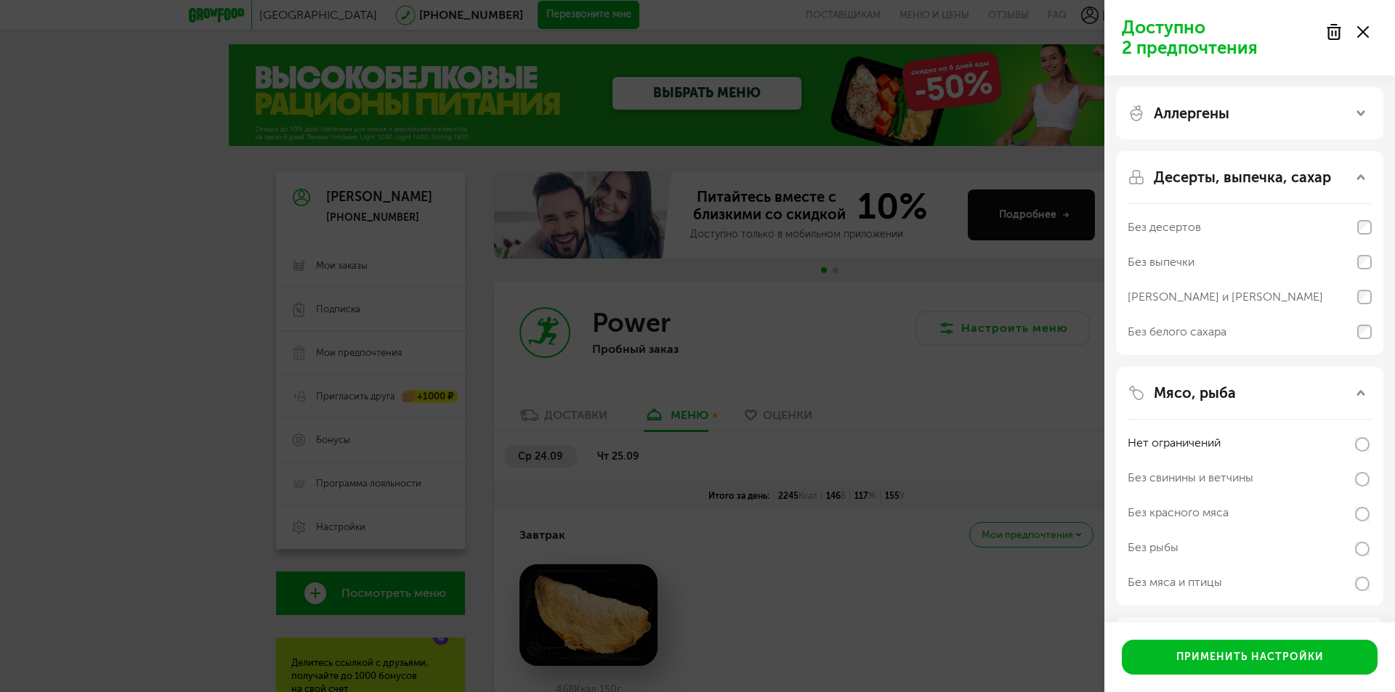
click at [1227, 127] on div "Аллергены" at bounding box center [1249, 113] width 267 height 52
click at [1229, 123] on div "Аллергены" at bounding box center [1249, 113] width 267 height 52
click at [1233, 113] on div "Аллергены" at bounding box center [1249, 113] width 244 height 17
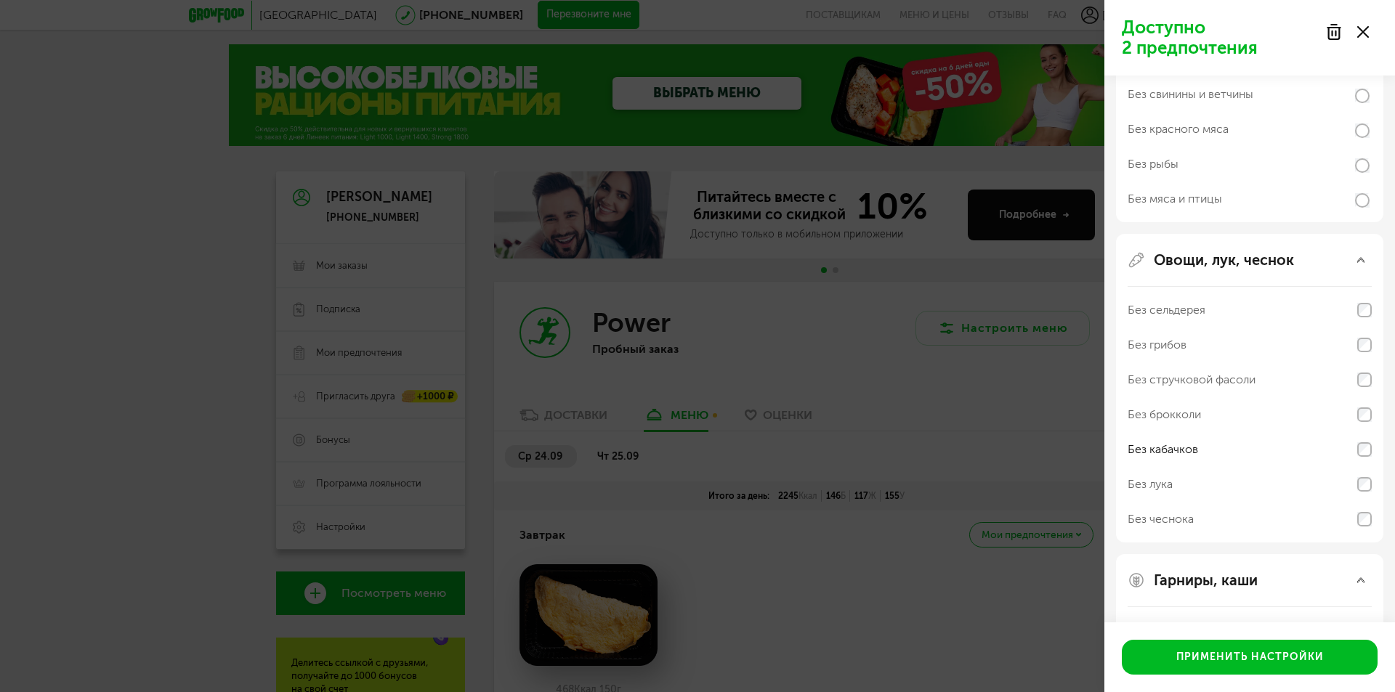
scroll to position [790, 0]
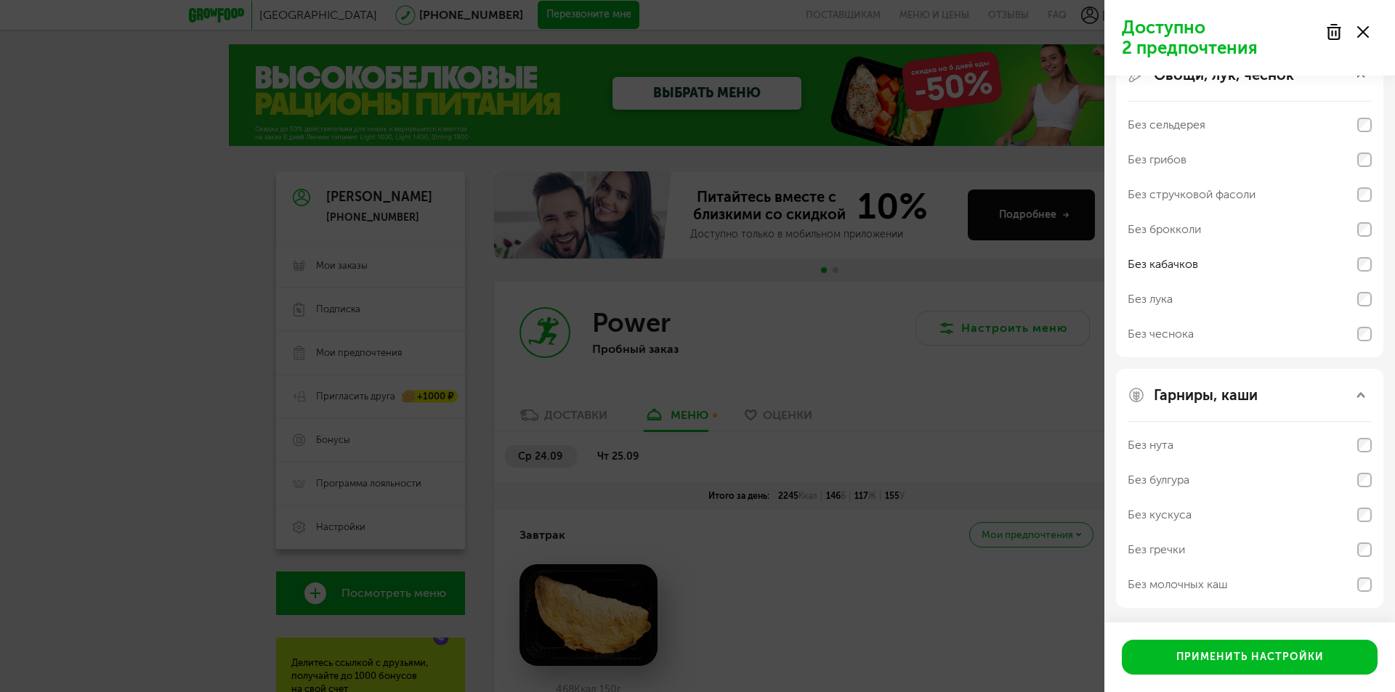
click at [1211, 543] on div "Без гречки" at bounding box center [1249, 549] width 244 height 35
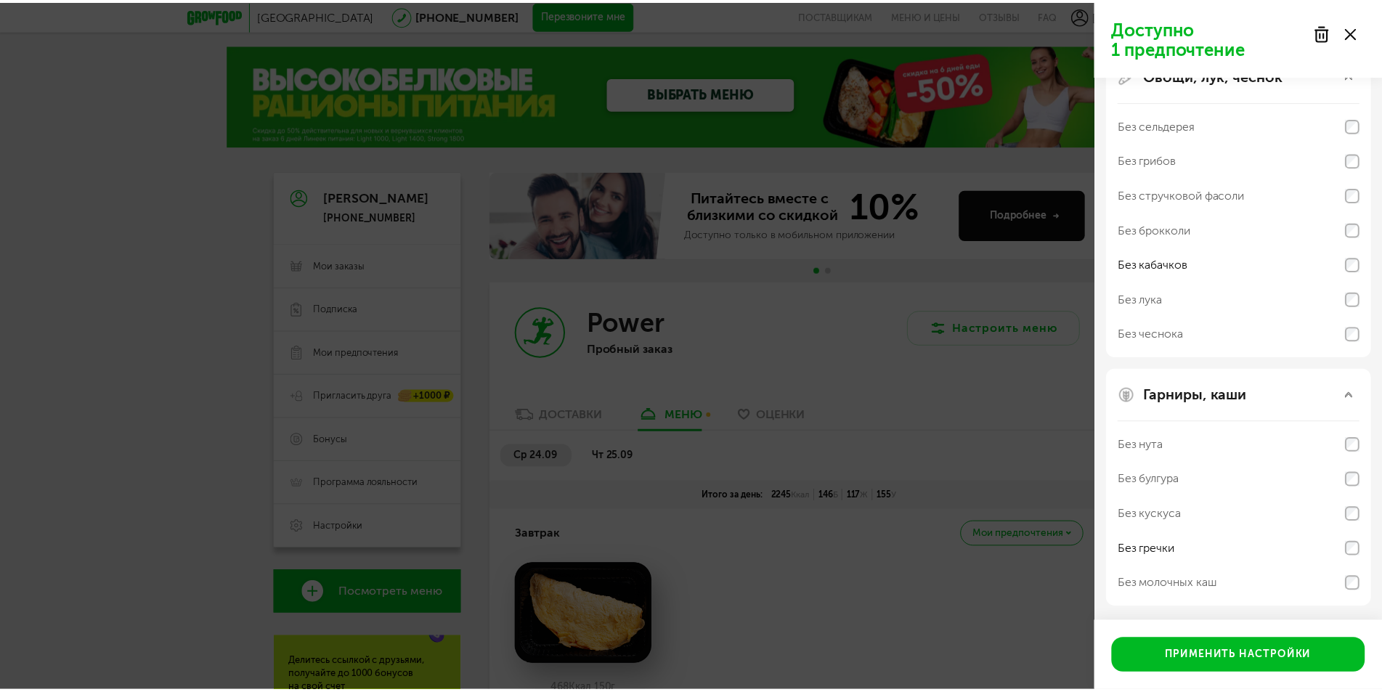
scroll to position [669, 0]
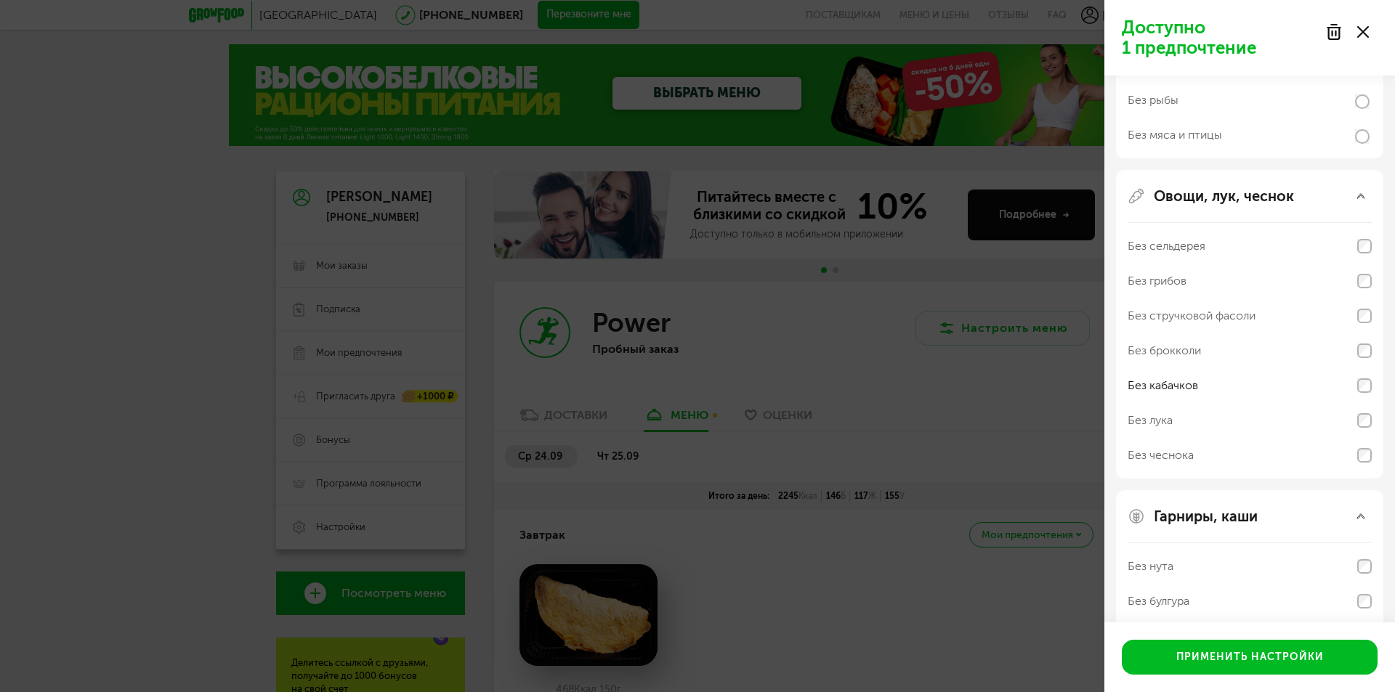
click at [1259, 316] on div "Без стручковой фасоли" at bounding box center [1249, 316] width 244 height 35
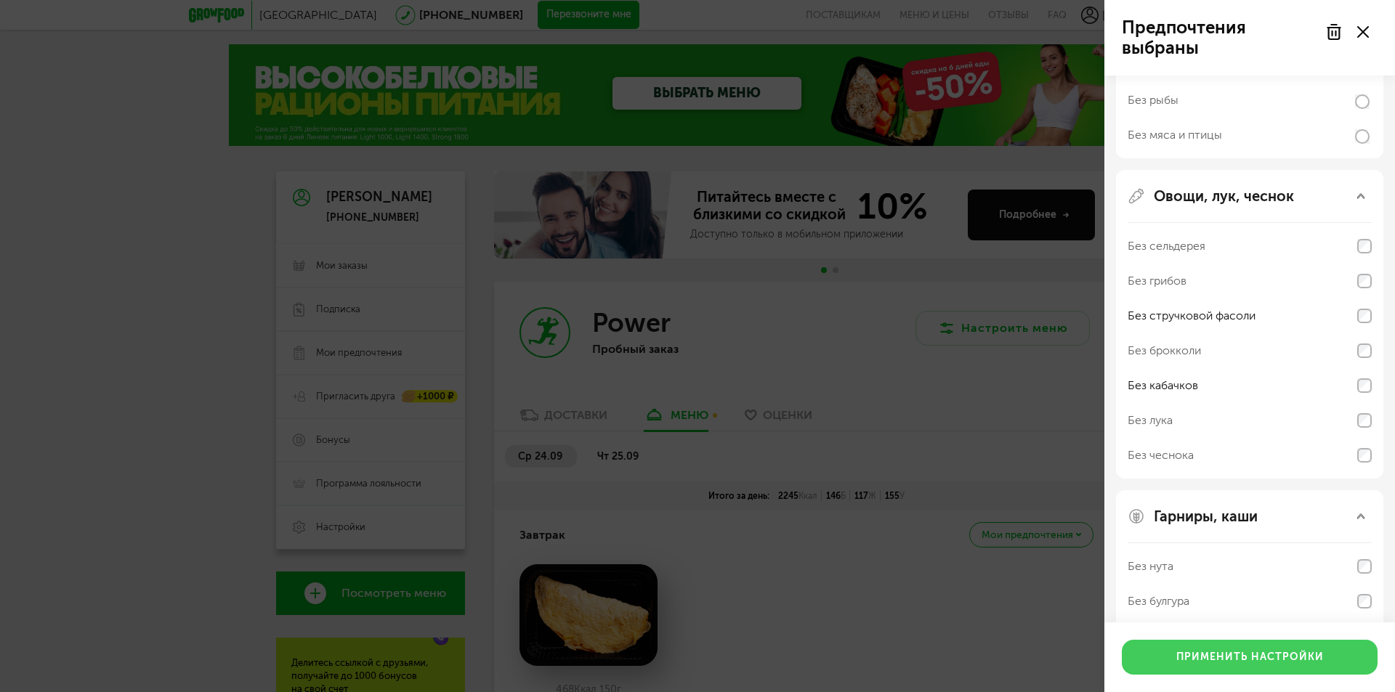
click at [1251, 657] on button "Применить настройки" at bounding box center [1249, 657] width 256 height 35
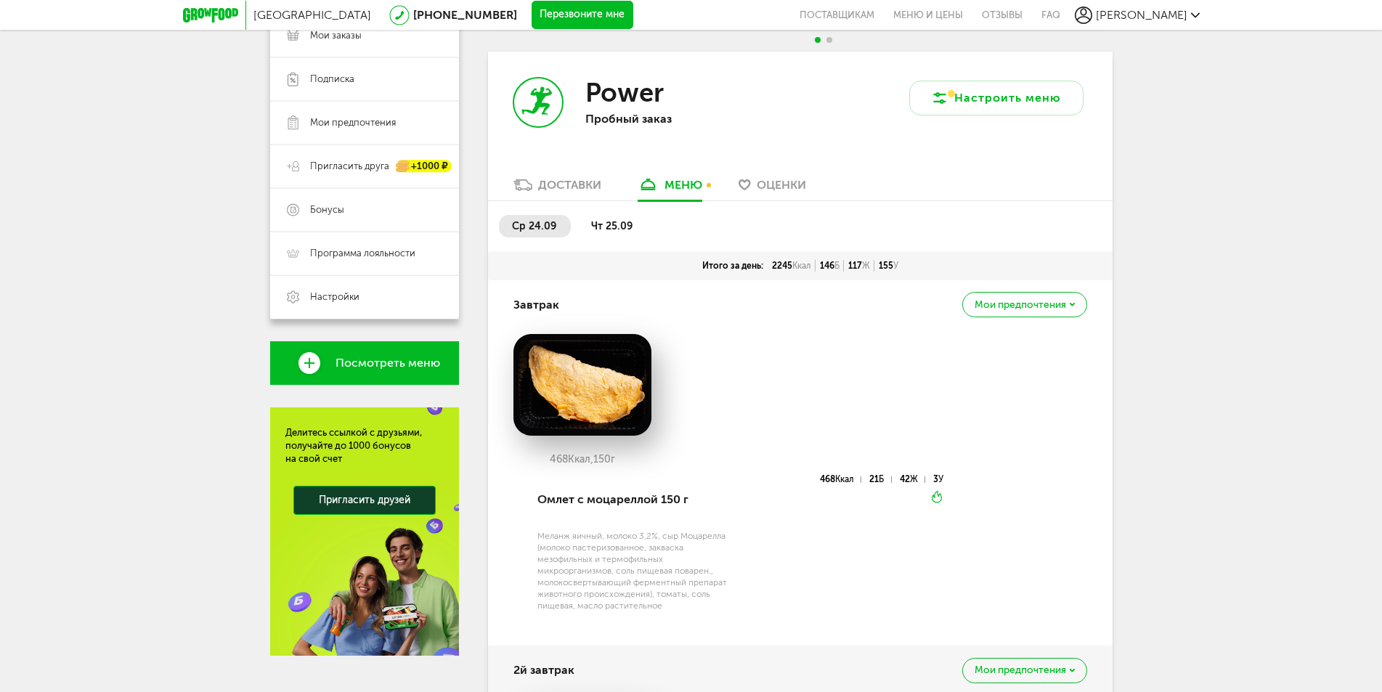
scroll to position [0, 0]
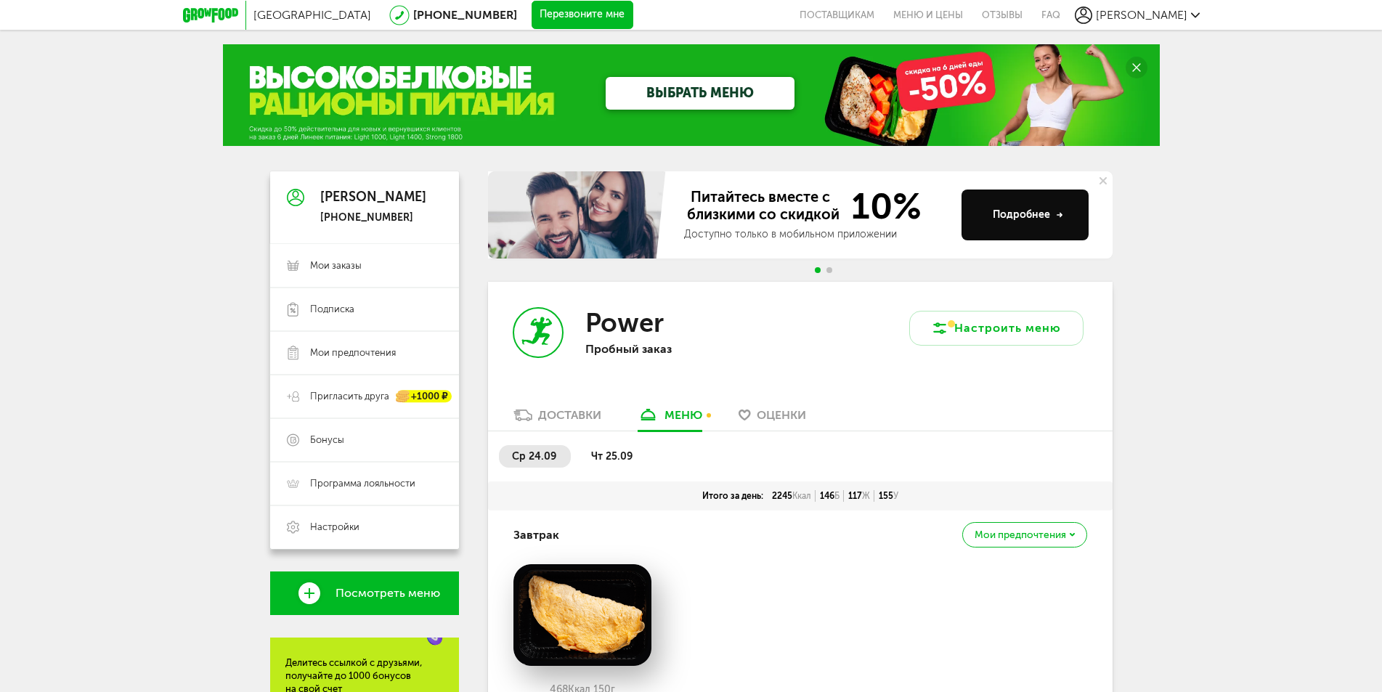
click at [622, 465] on li "чт 25.09" at bounding box center [612, 456] width 69 height 23
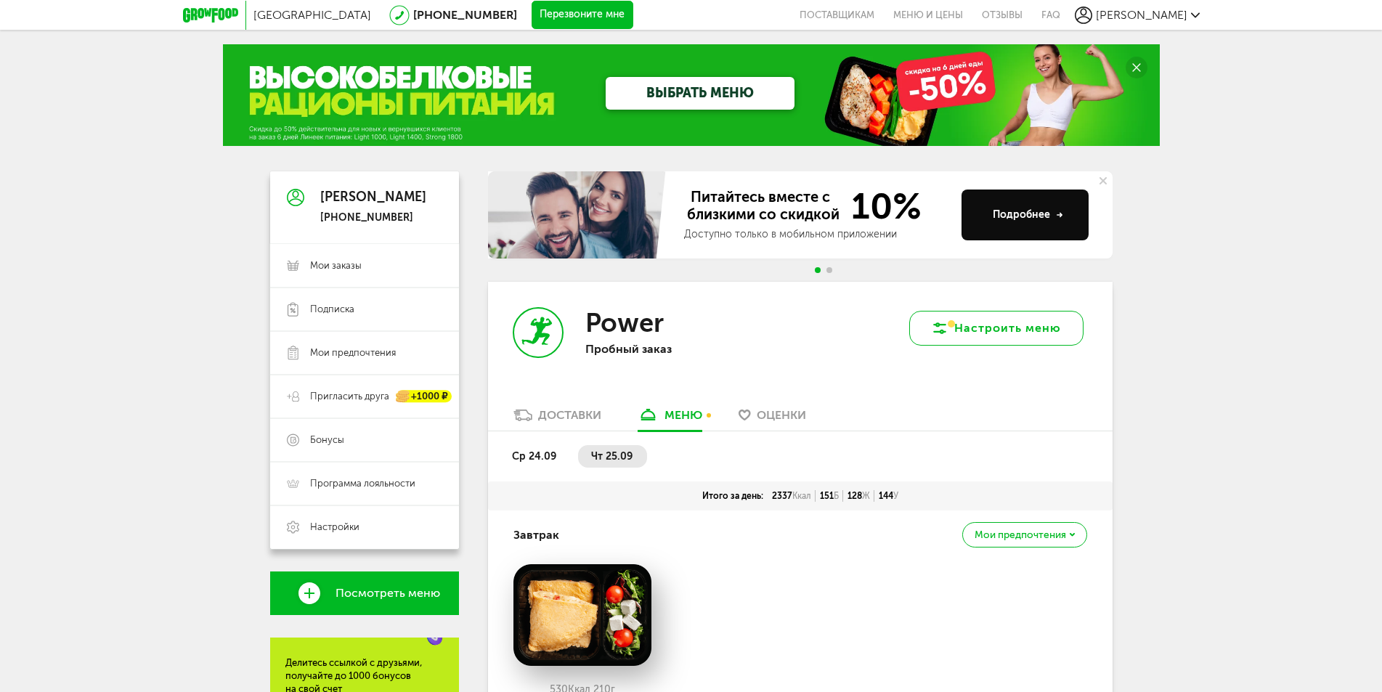
click at [1022, 323] on button "Настроить меню" at bounding box center [996, 328] width 174 height 35
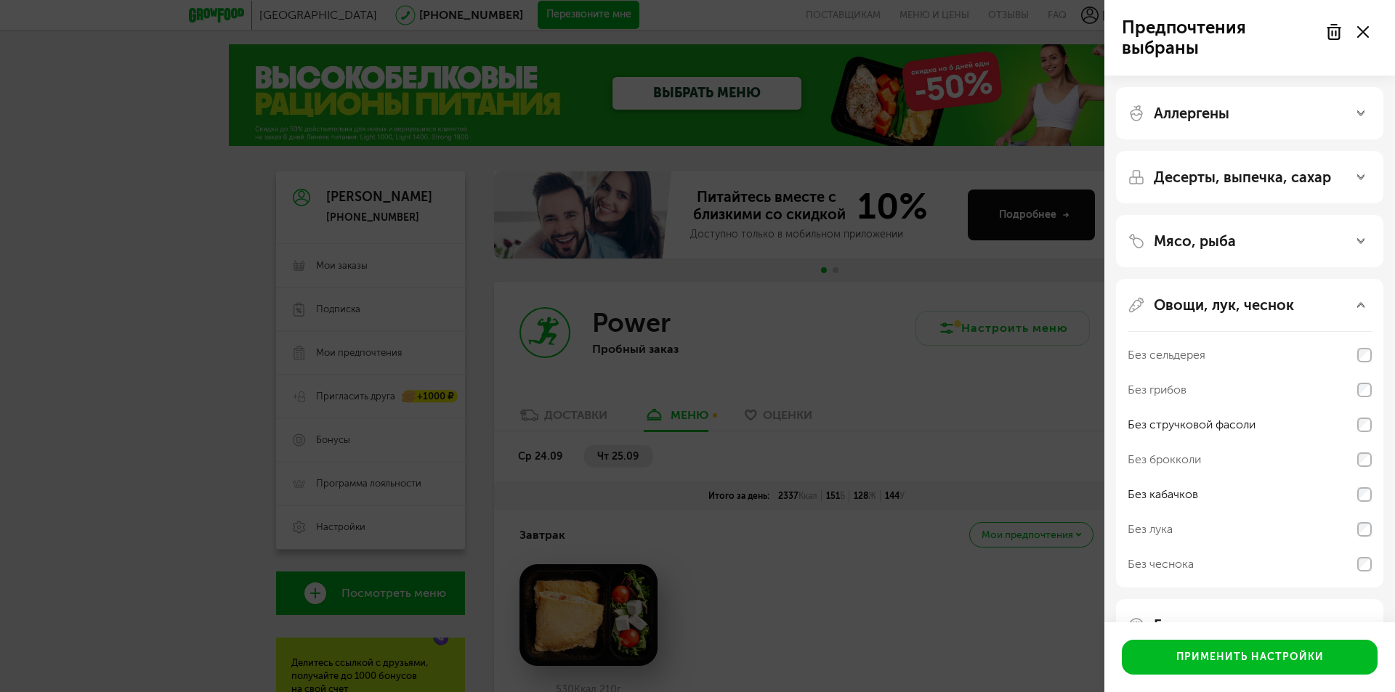
scroll to position [230, 0]
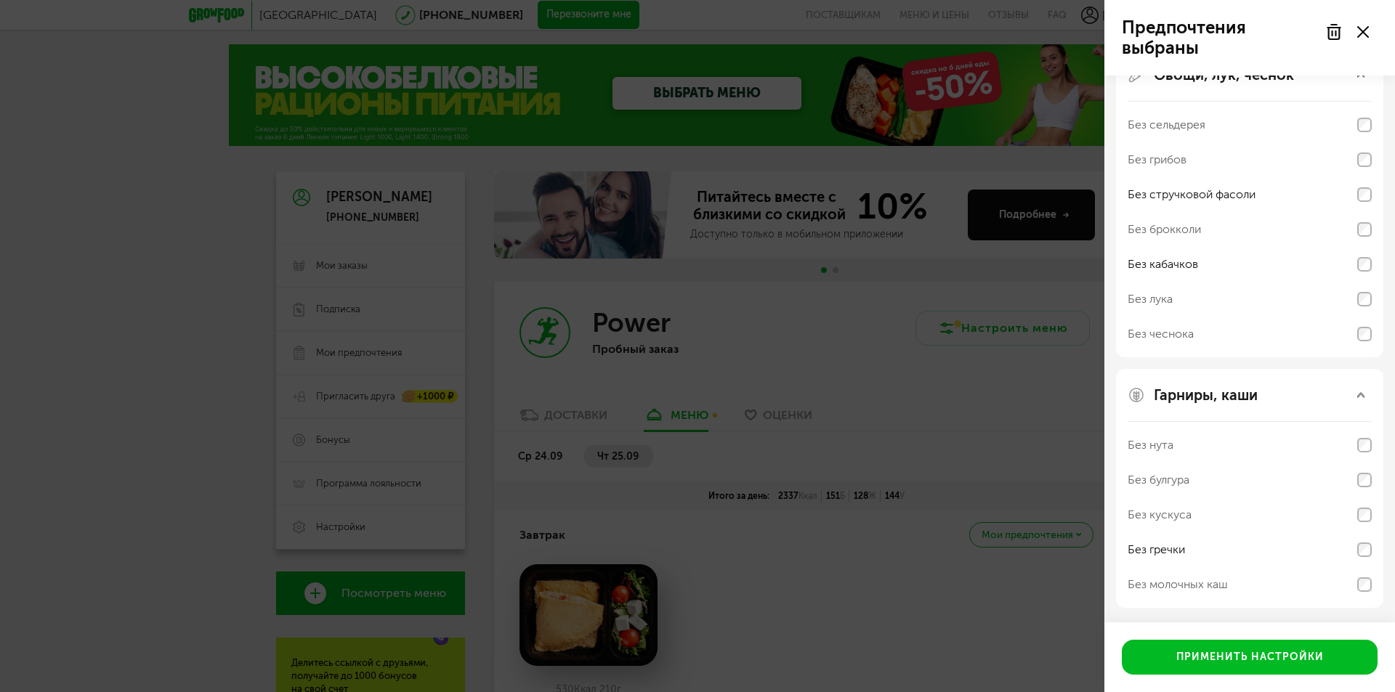
drag, startPoint x: 912, startPoint y: 407, endPoint x: 912, endPoint y: 396, distance: 10.9
click at [912, 405] on div "Предпочтения выбраны Аллергены Десерты, выпечка, сахар Мясо, рыба Овощи, лук, ч…" at bounding box center [697, 346] width 1395 height 692
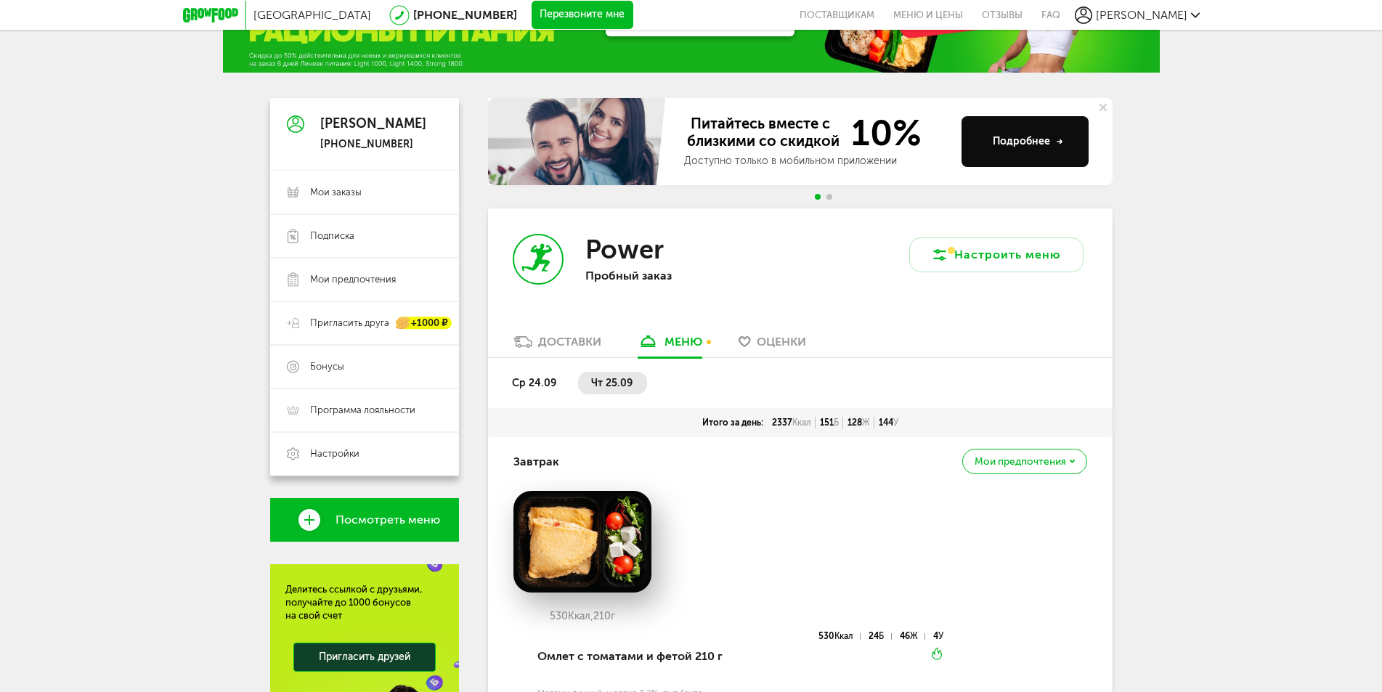
scroll to position [0, 0]
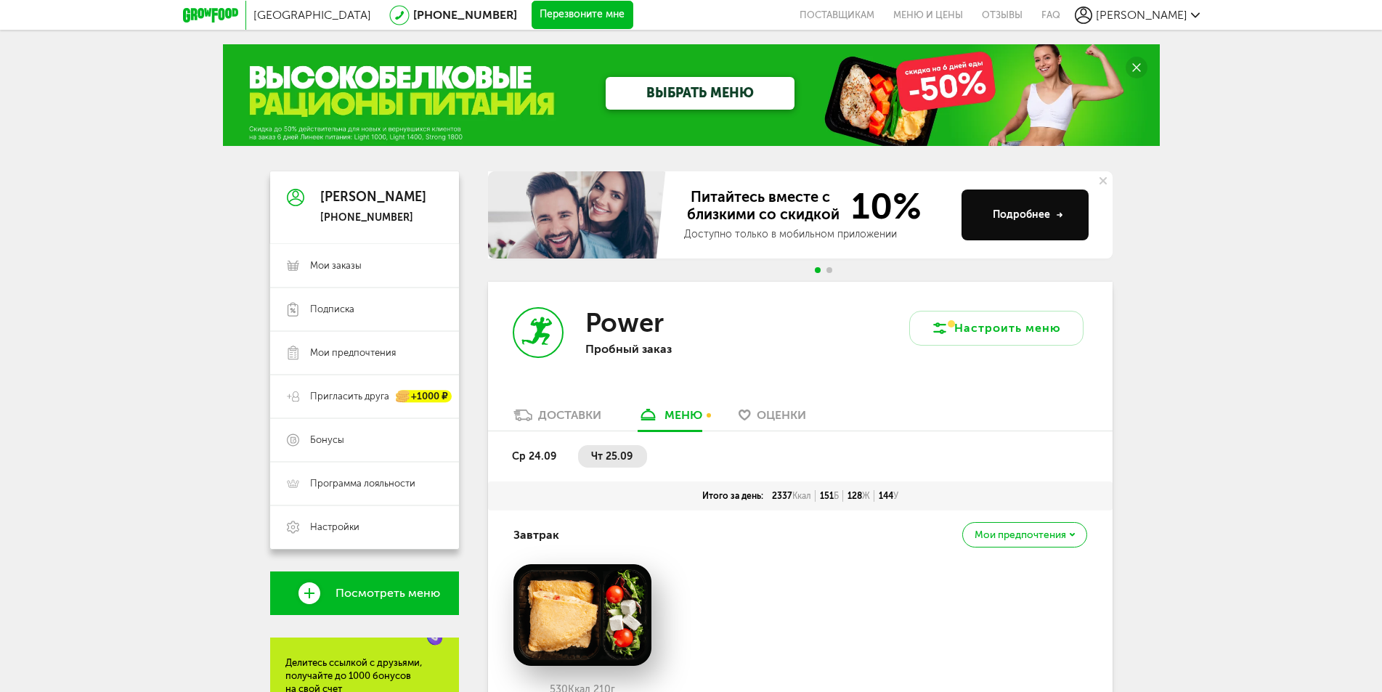
click at [523, 445] on div "ср 24.09 чт 25.09" at bounding box center [800, 456] width 625 height 50
click at [524, 454] on span "ср 24.09" at bounding box center [534, 456] width 44 height 12
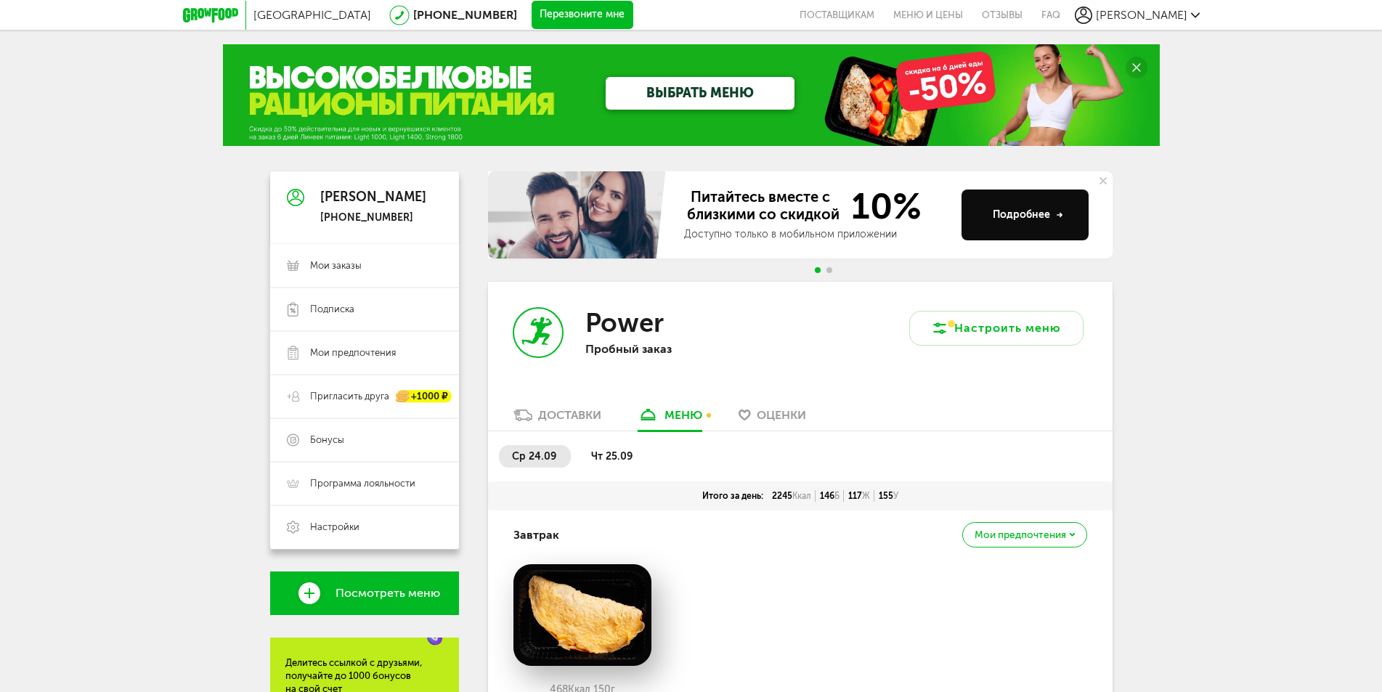
click at [646, 86] on link "ВЫБРАТЬ МЕНЮ" at bounding box center [700, 93] width 189 height 33
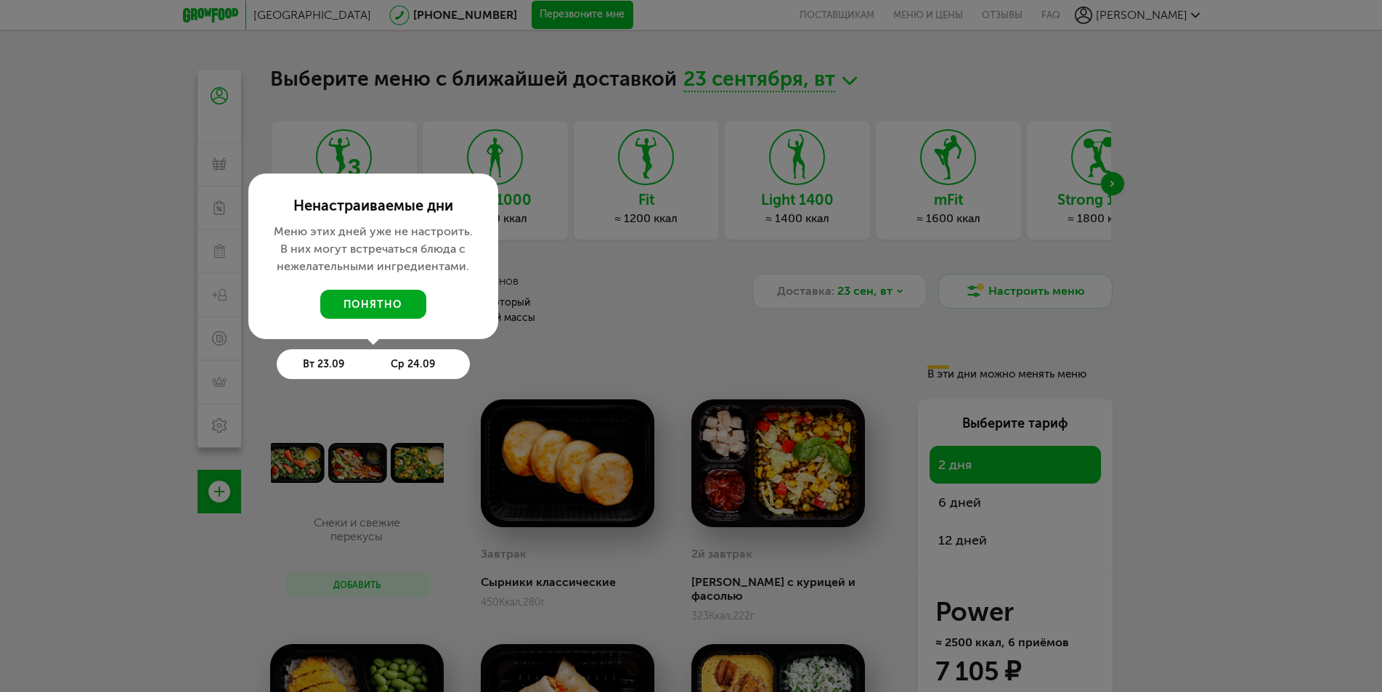
click at [391, 308] on button "понятно" at bounding box center [373, 304] width 106 height 29
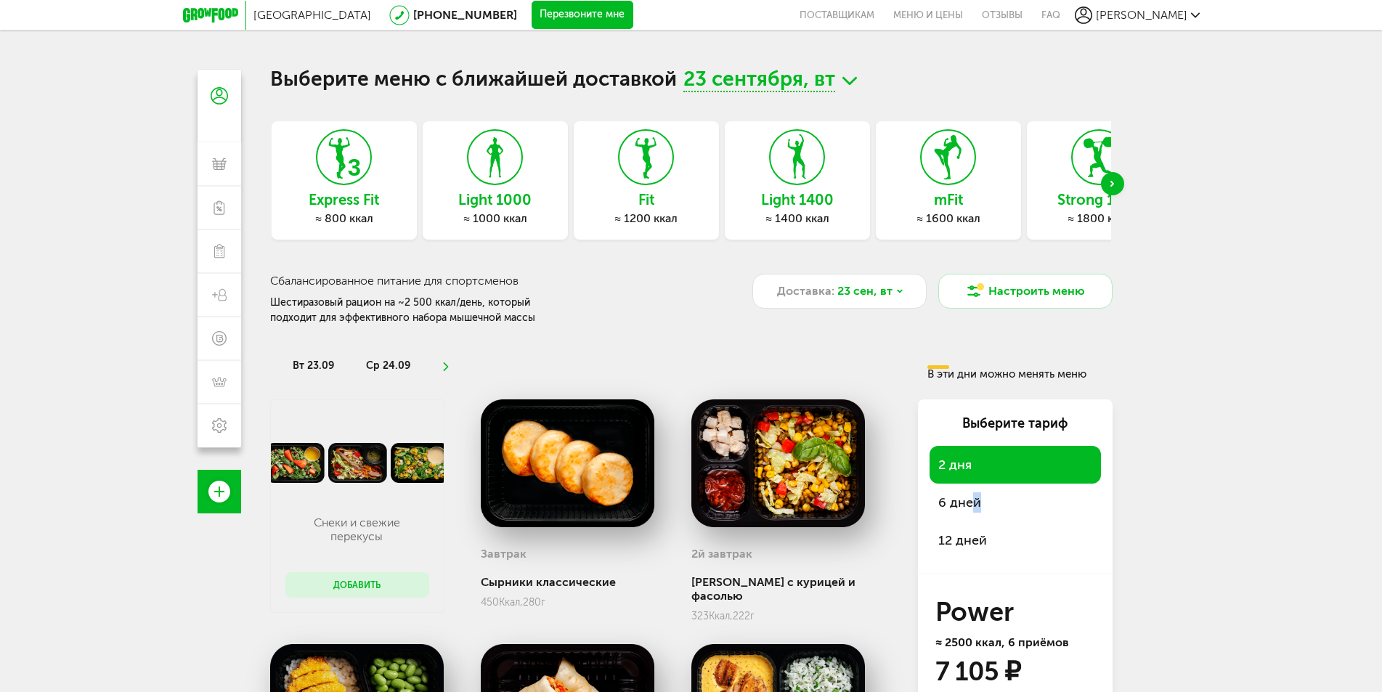
click at [976, 511] on span "6 дней" at bounding box center [1015, 502] width 154 height 20
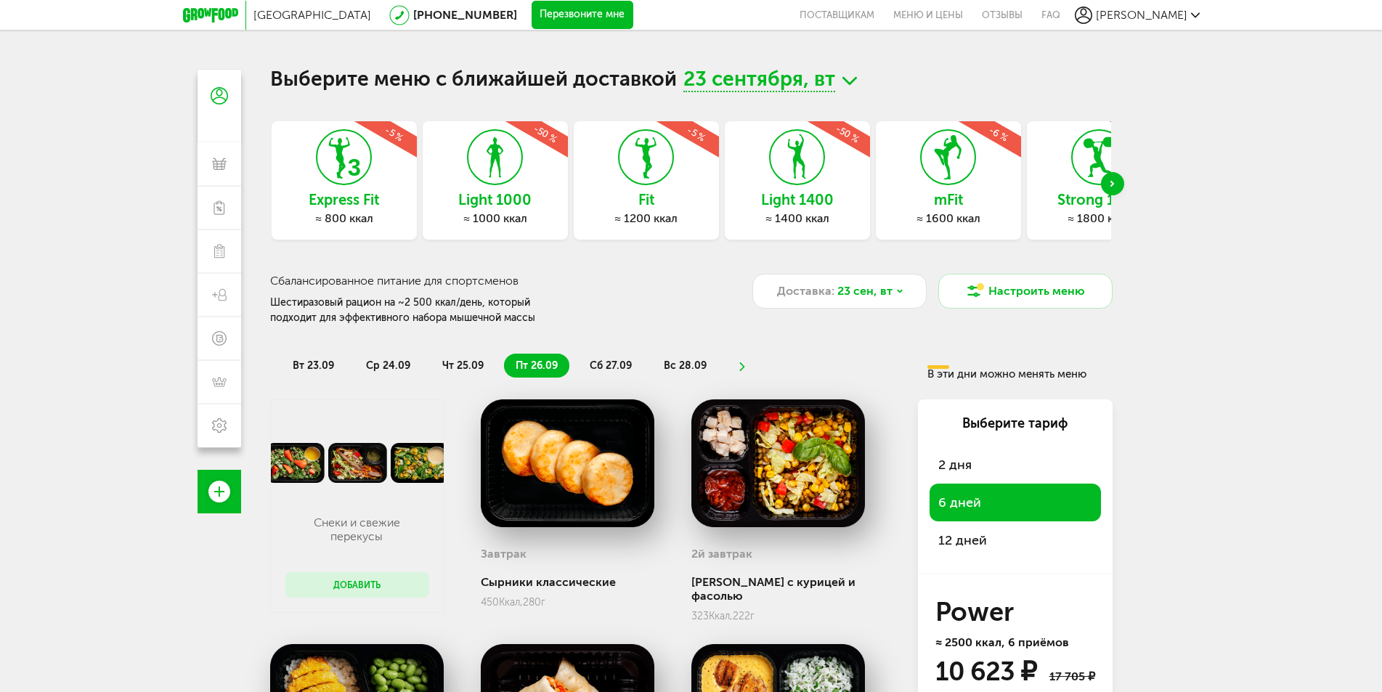
click at [1234, 483] on div "Москва [PHONE_NUMBER] Перезвоните мне поставщикам Меню и цены Отзывы FAQ [PERSO…" at bounding box center [691, 410] width 1382 height 820
click at [1113, 190] on div "Next slide" at bounding box center [1112, 183] width 23 height 23
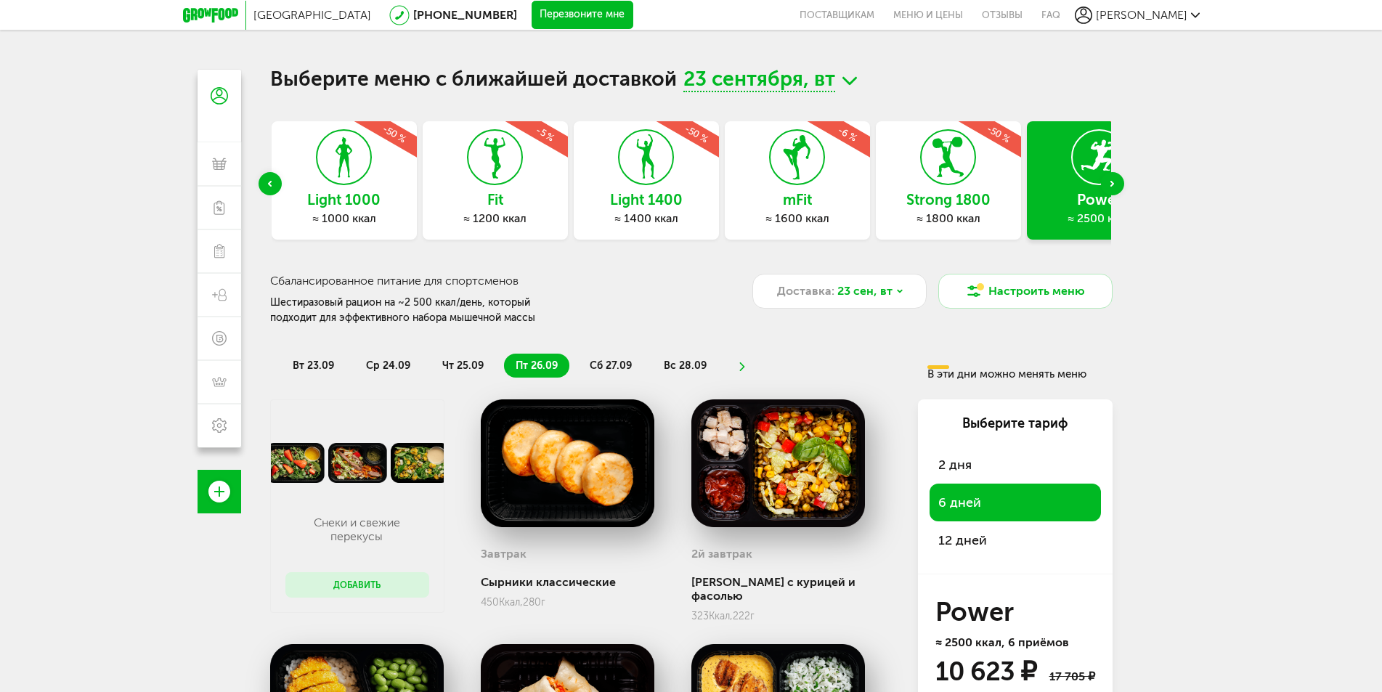
click at [952, 182] on icon at bounding box center [948, 157] width 53 height 54
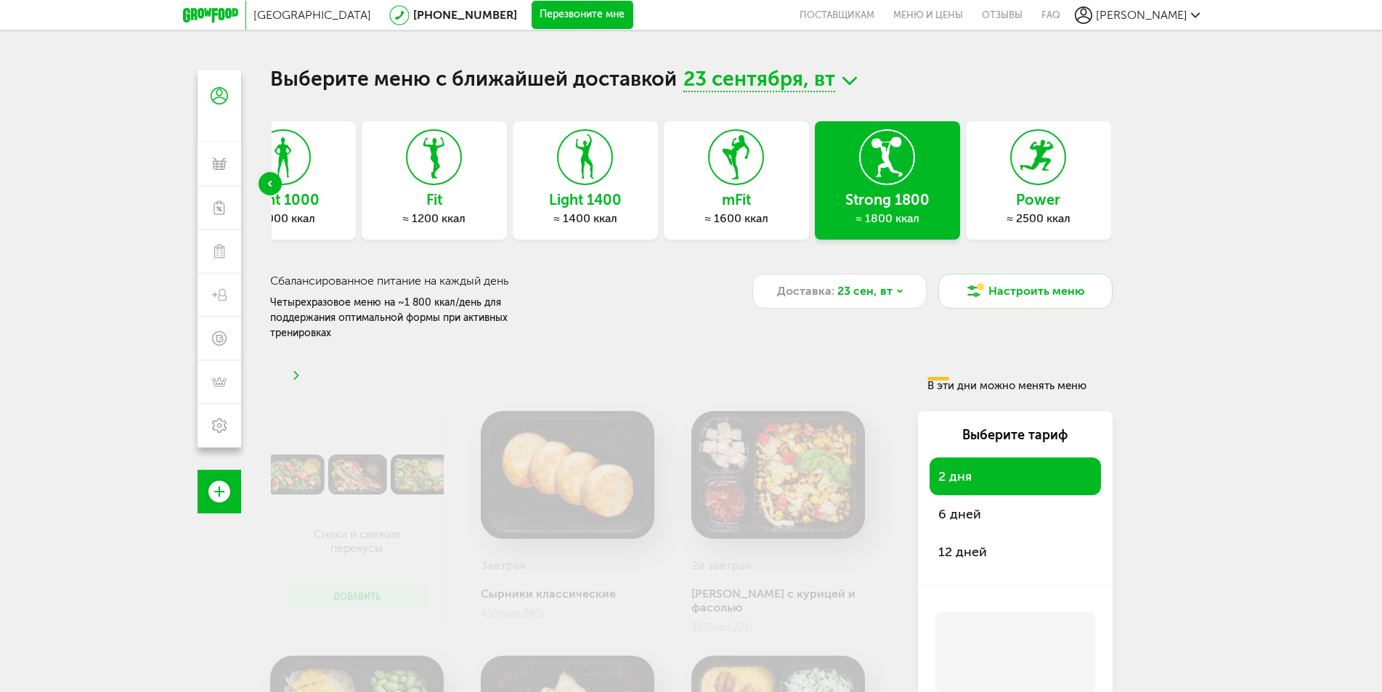
click at [1034, 506] on span "6 дней" at bounding box center [1015, 514] width 154 height 20
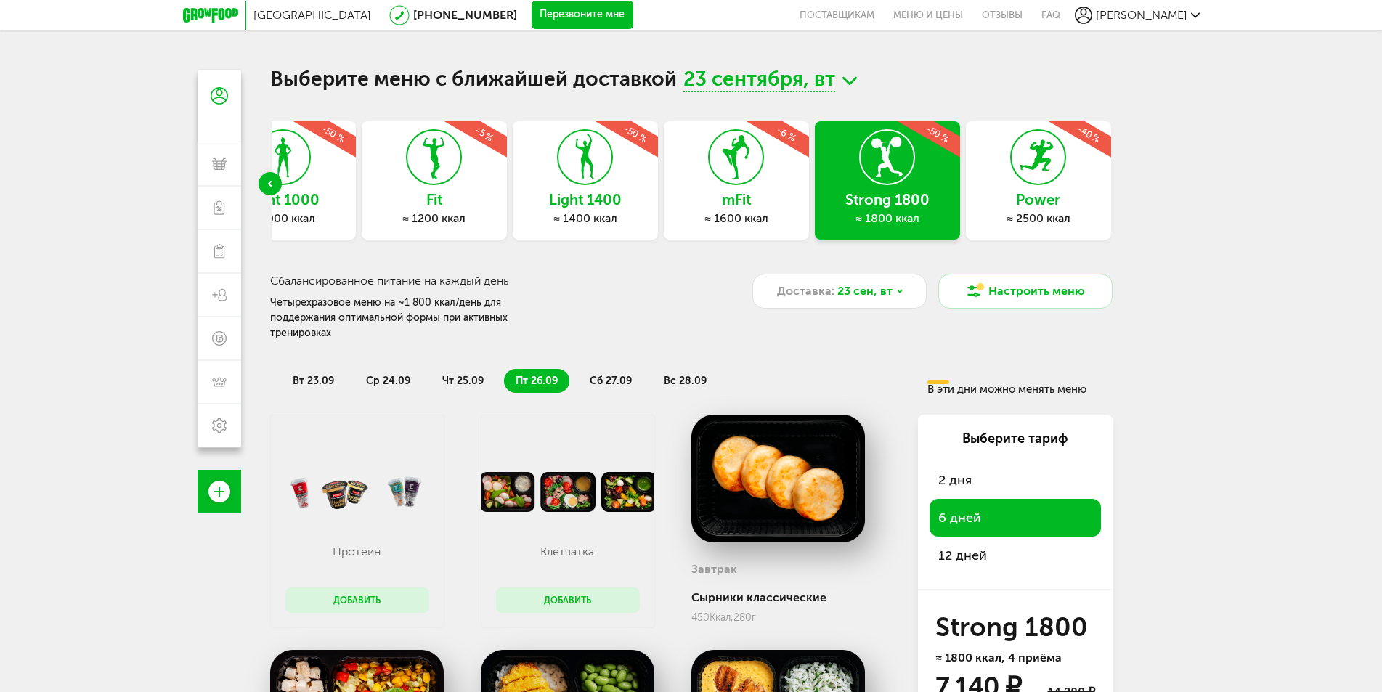
click at [291, 369] on li "вт 23.09" at bounding box center [313, 381] width 65 height 24
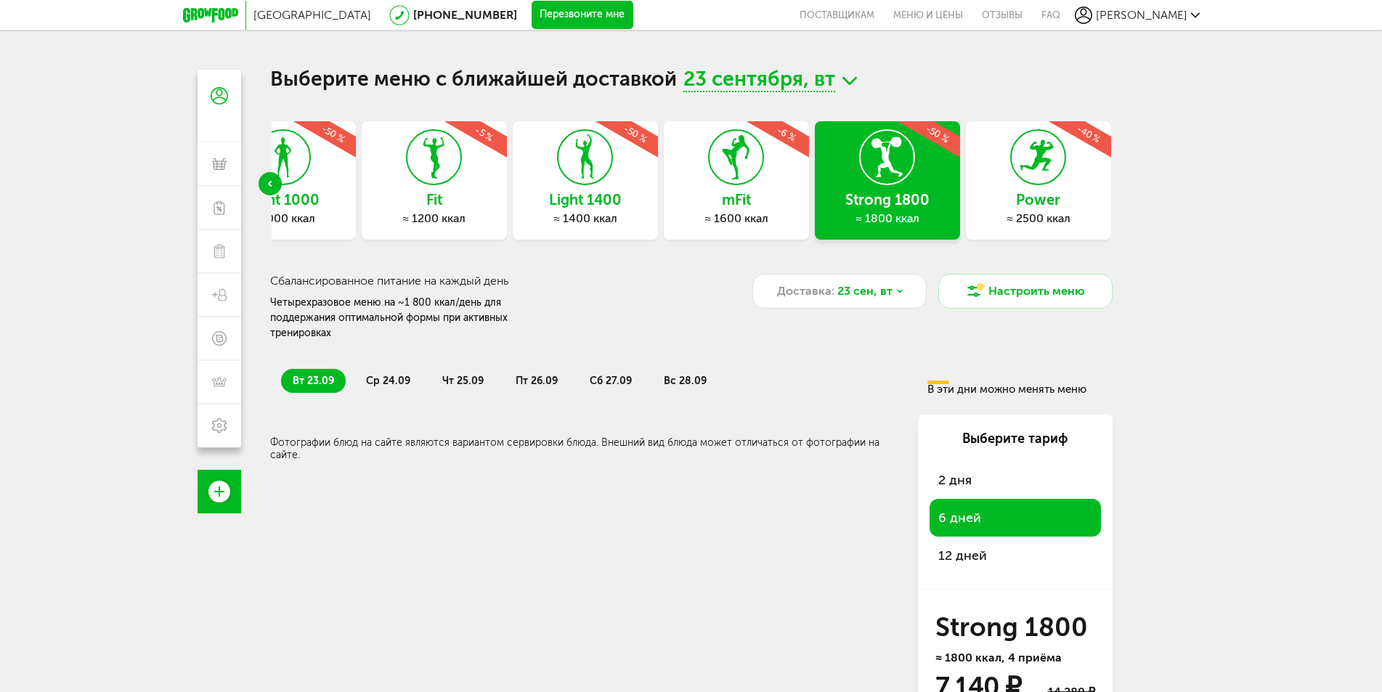
click at [397, 375] on span "ср 24.09" at bounding box center [388, 381] width 44 height 12
click at [450, 375] on span "чт 25.09" at bounding box center [462, 381] width 41 height 12
click at [516, 375] on span "пт 26.09" at bounding box center [537, 381] width 42 height 12
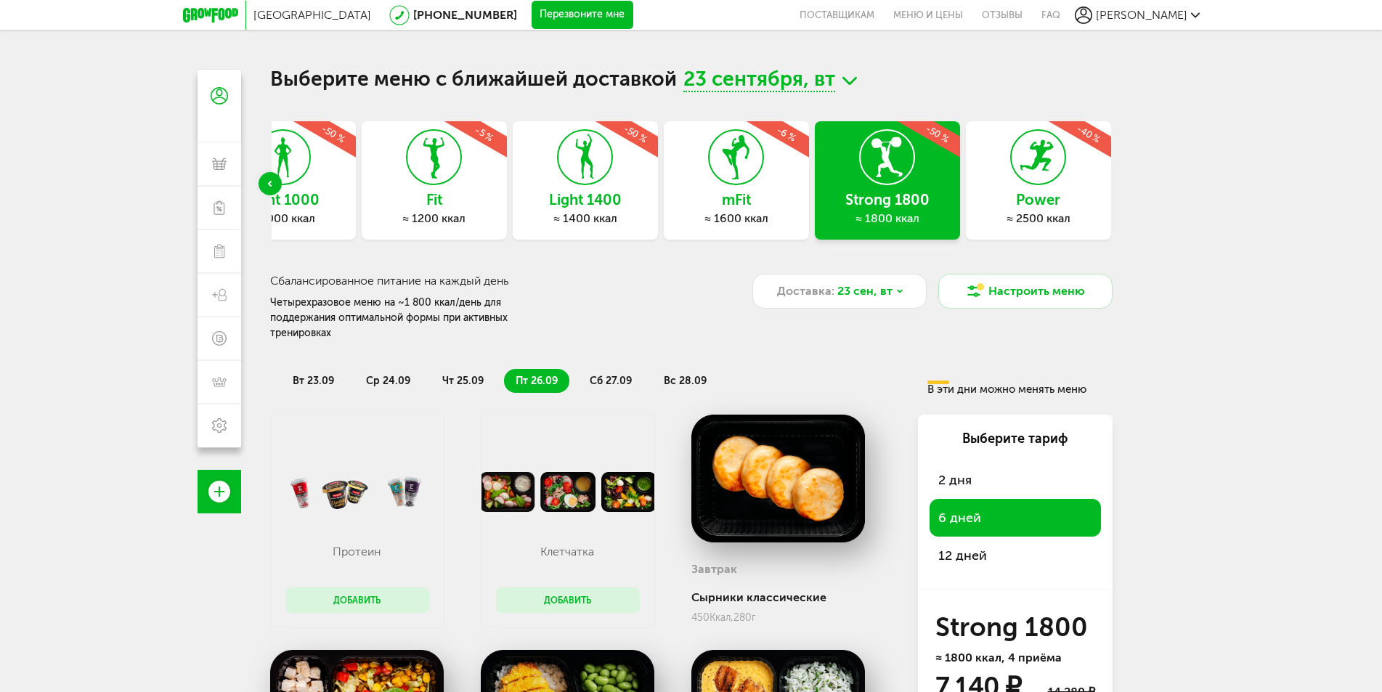
click at [631, 369] on li "сб 27.09" at bounding box center [610, 381] width 65 height 24
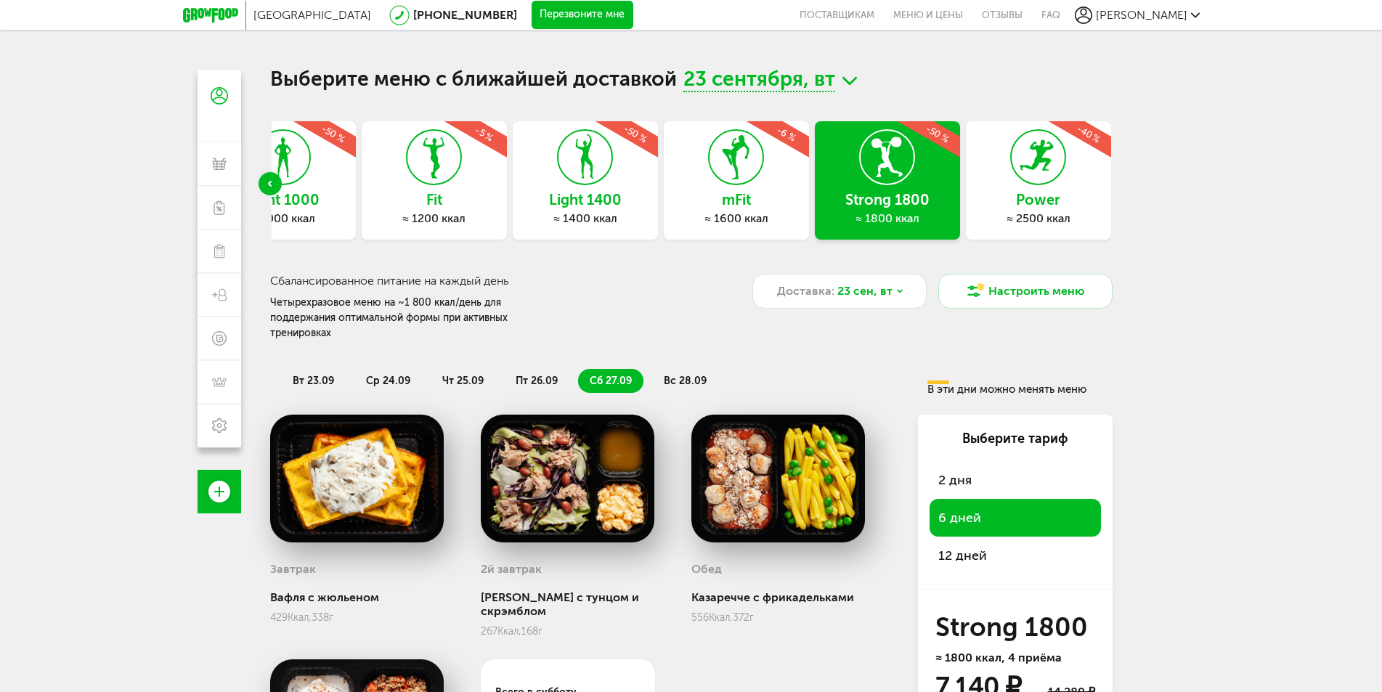
scroll to position [195, 0]
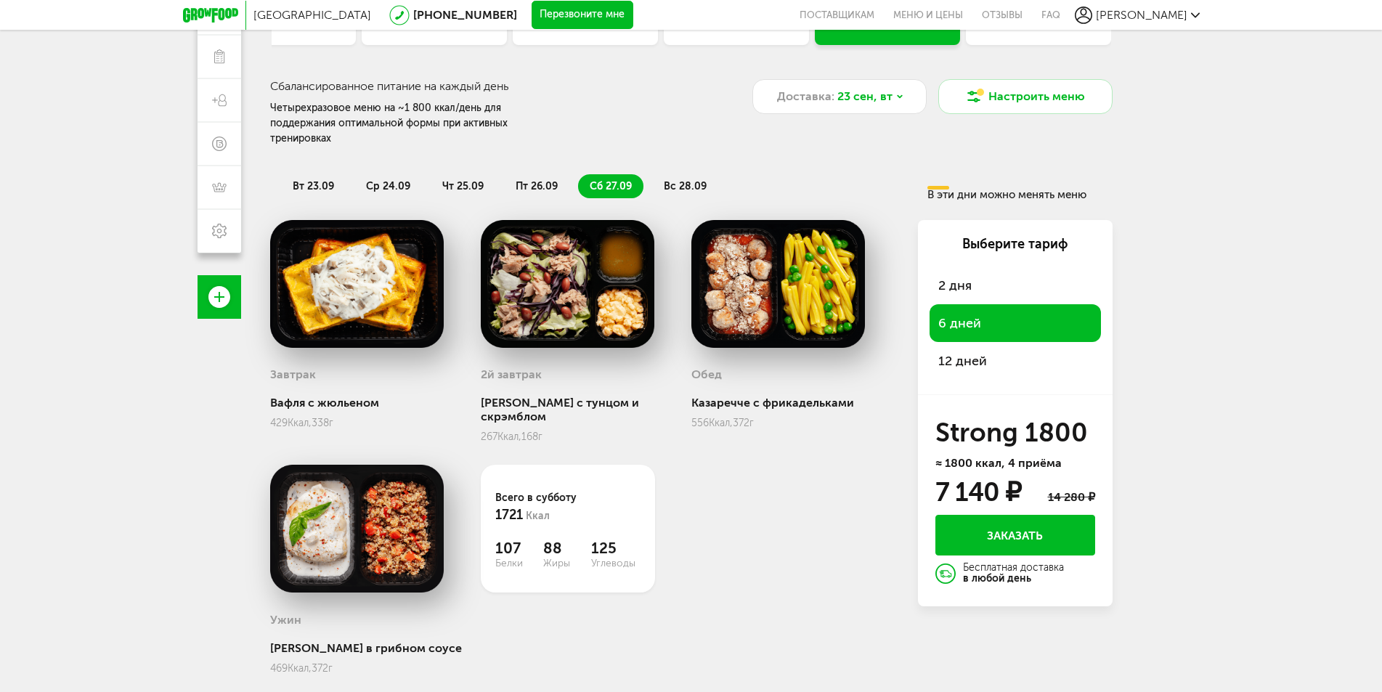
click at [668, 180] on span "вс 28.09" at bounding box center [685, 186] width 43 height 12
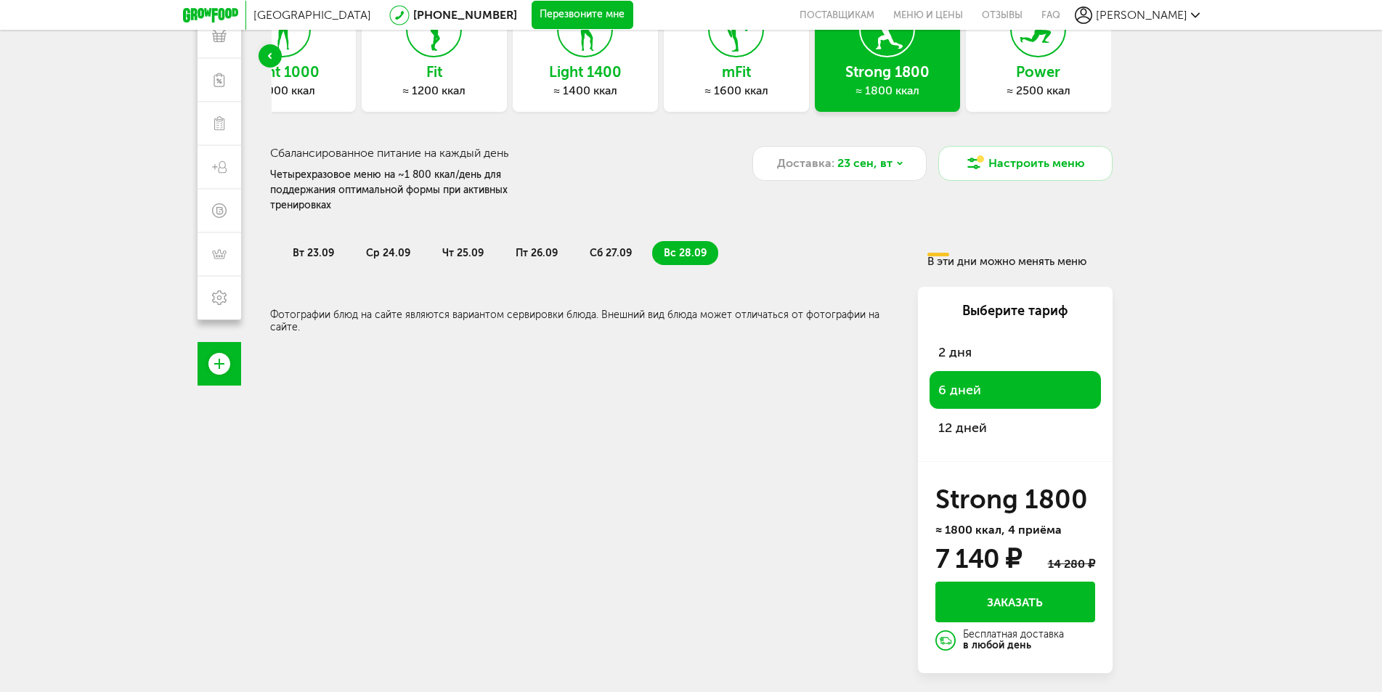
scroll to position [128, 0]
